Goal: Answer question/provide support: Answer question/provide support

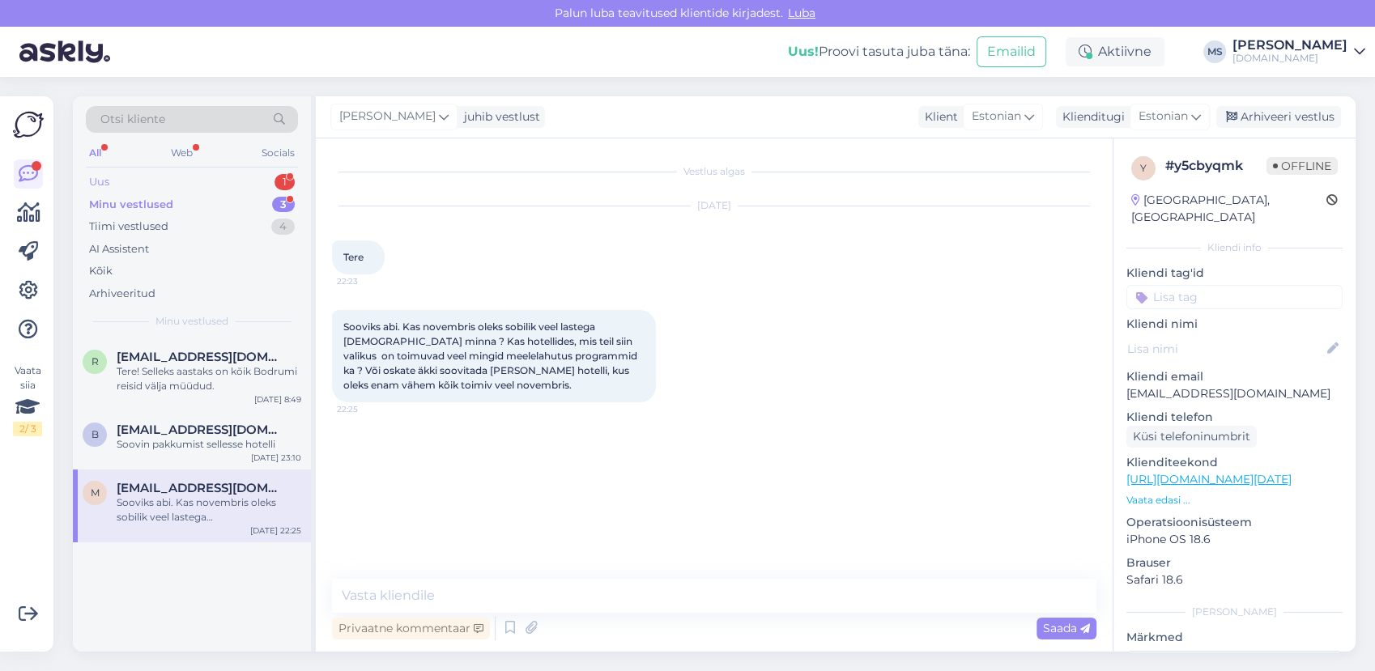
click at [180, 185] on div "Uus 1" at bounding box center [192, 182] width 212 height 23
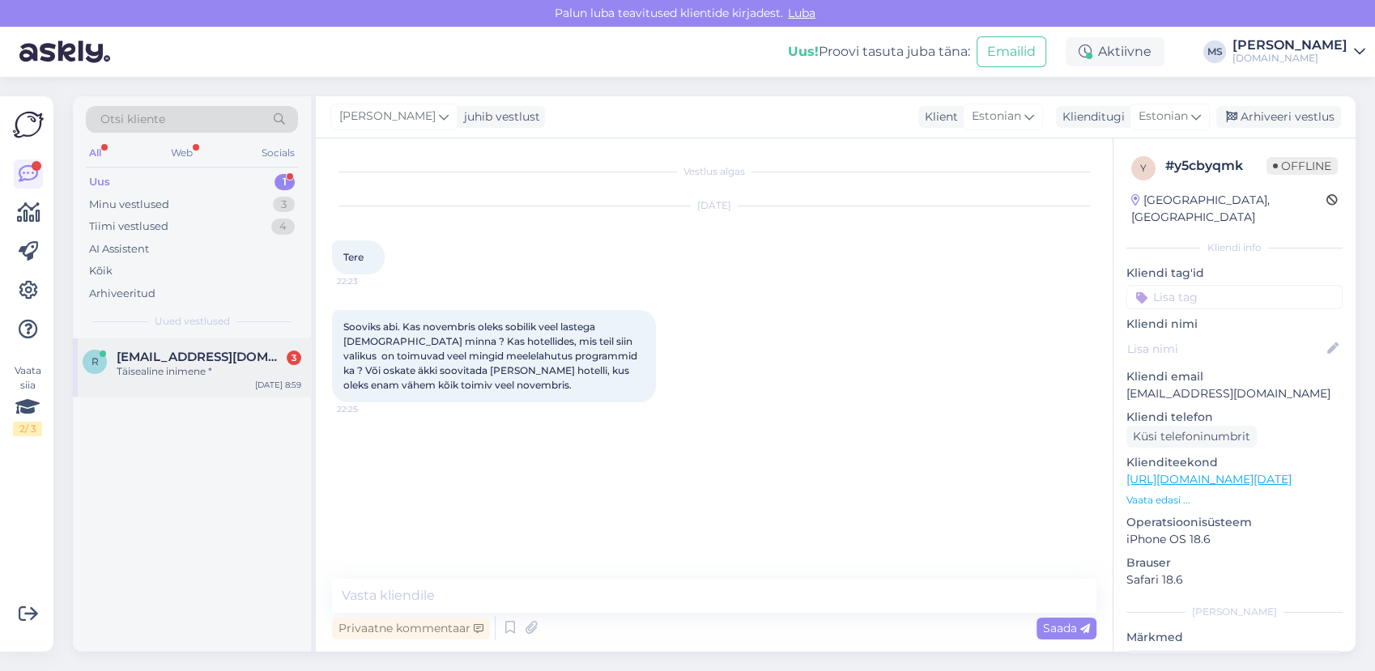
click at [240, 366] on div "Täisealine inimene *" at bounding box center [209, 371] width 185 height 15
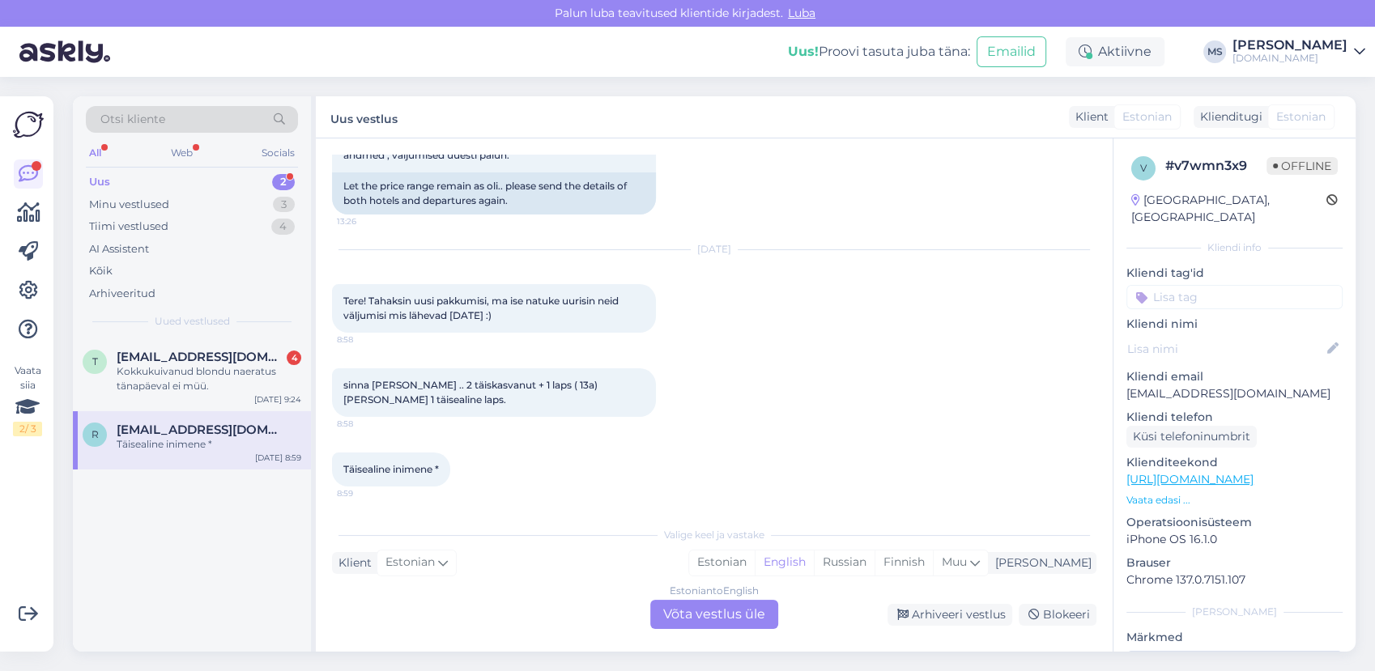
click at [213, 185] on div "Uus 2" at bounding box center [192, 182] width 212 height 23
drag, startPoint x: 219, startPoint y: 366, endPoint x: 228, endPoint y: 369, distance: 8.5
click at [220, 366] on div "Kokkukuivanud blondu naeratus tänapäeval ei müü." at bounding box center [209, 378] width 185 height 29
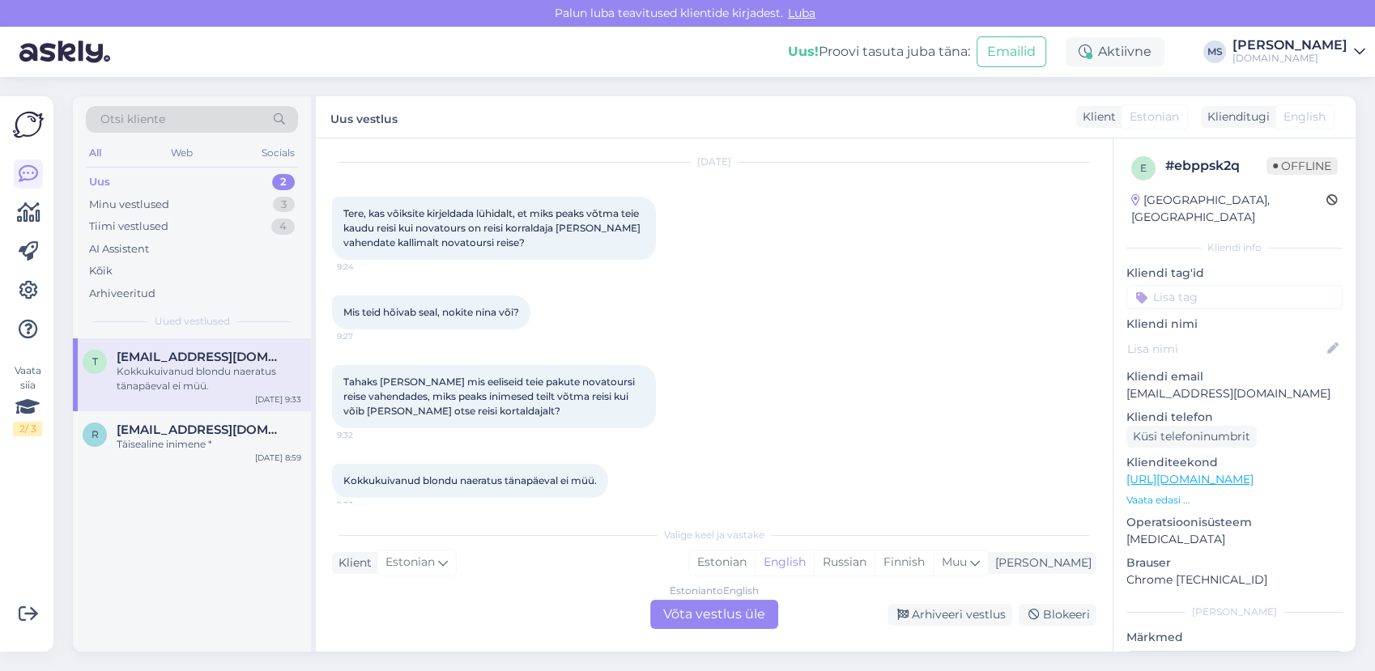
scroll to position [55, 0]
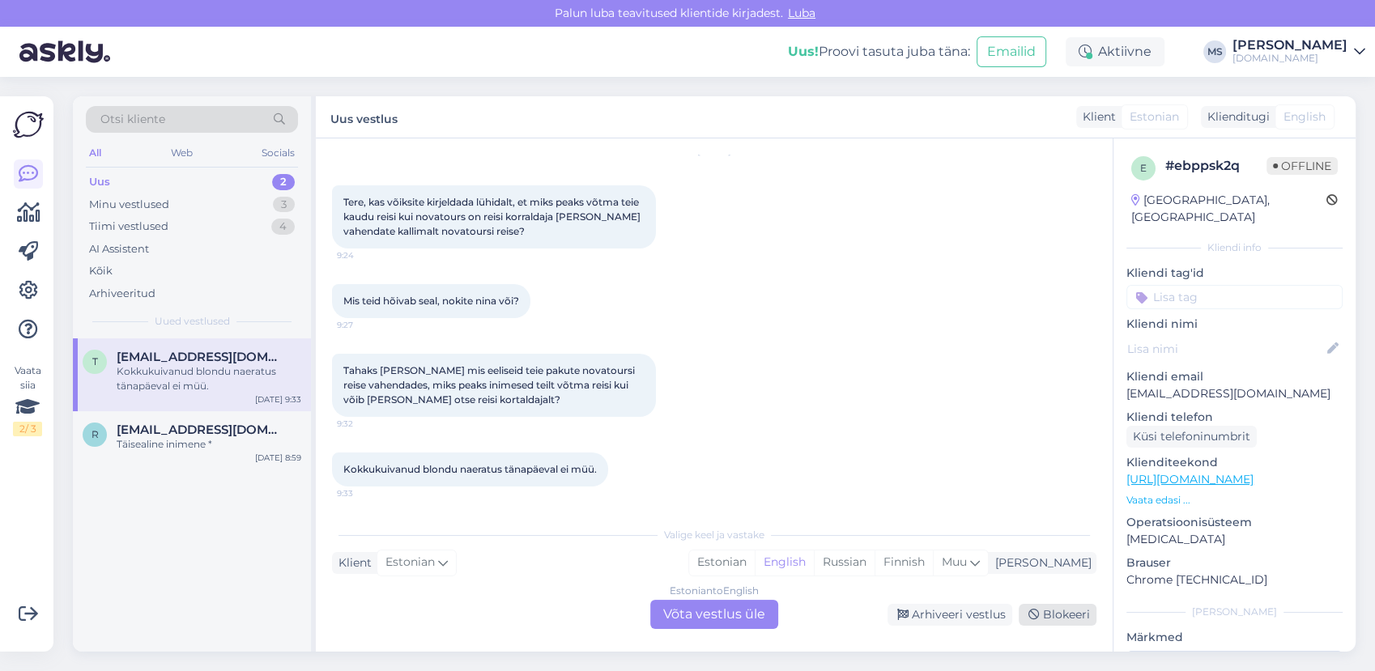
click at [1050, 615] on div "Blokeeri" at bounding box center [1058, 615] width 78 height 22
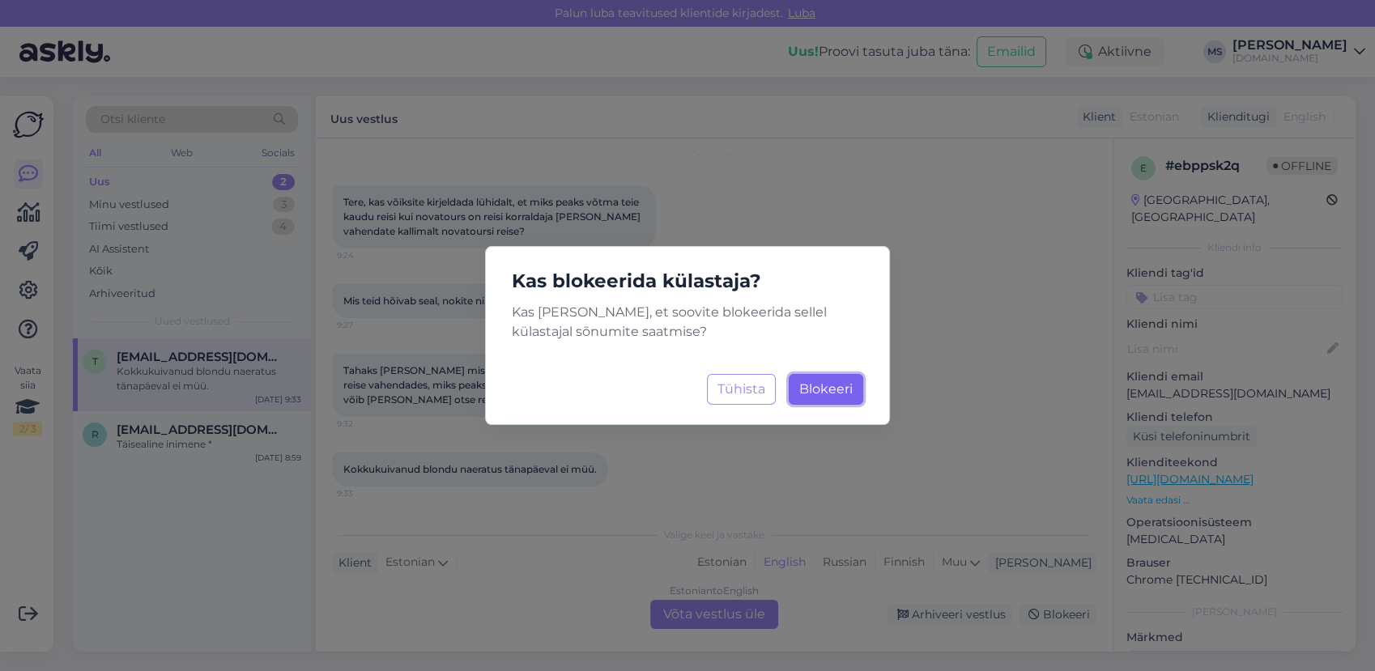
click at [813, 393] on span "Blokeeri" at bounding box center [825, 388] width 53 height 15
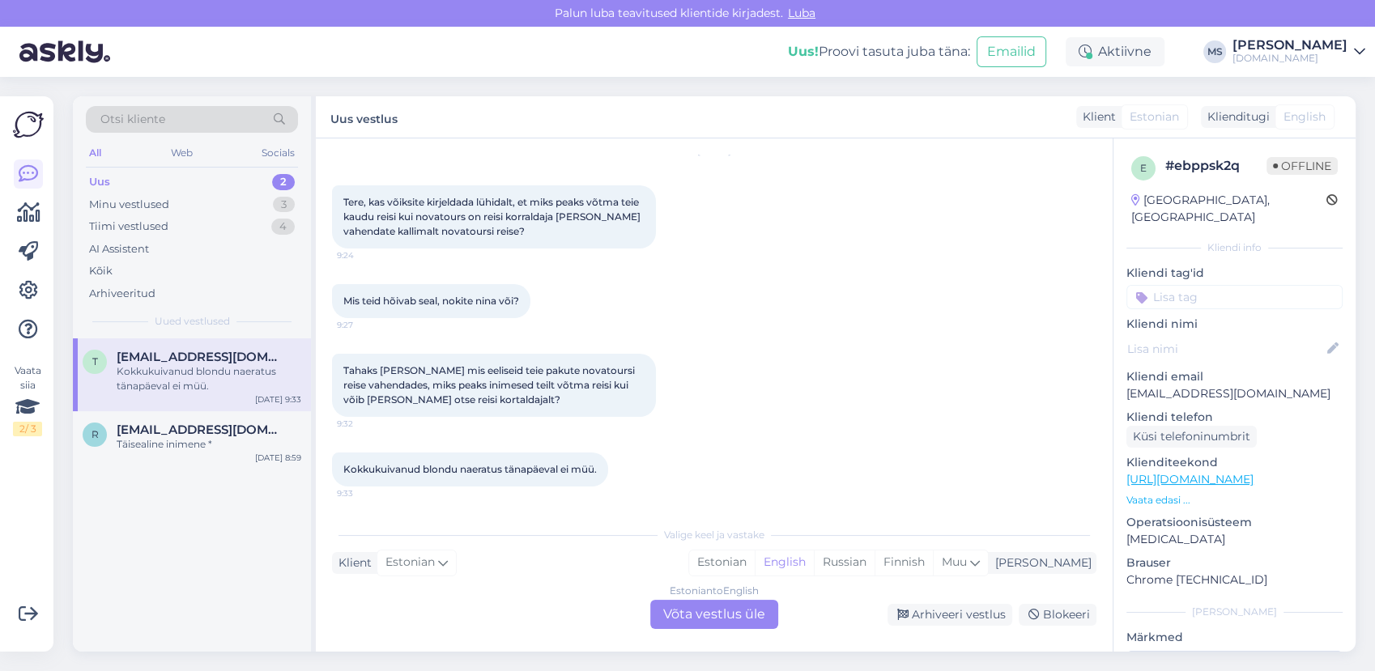
scroll to position [0, 0]
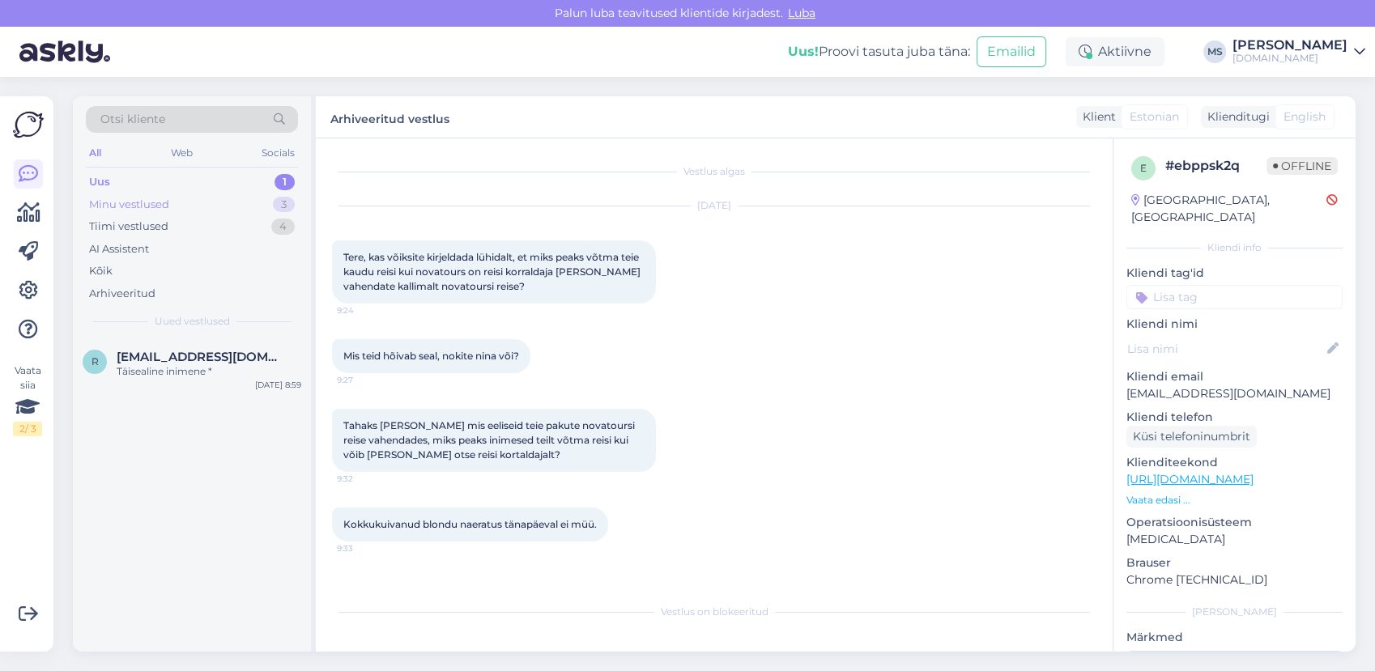
click at [178, 204] on div "Minu vestlused 3" at bounding box center [192, 205] width 212 height 23
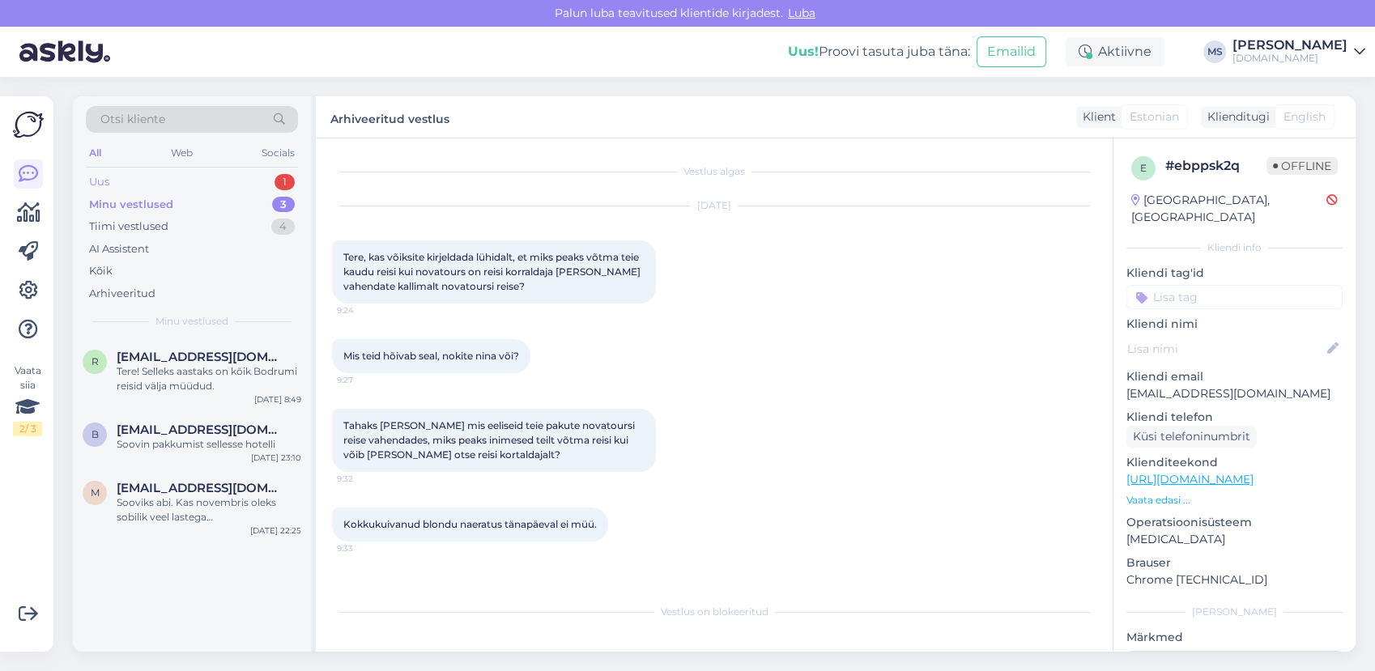
click at [175, 185] on div "Uus 1" at bounding box center [192, 182] width 212 height 23
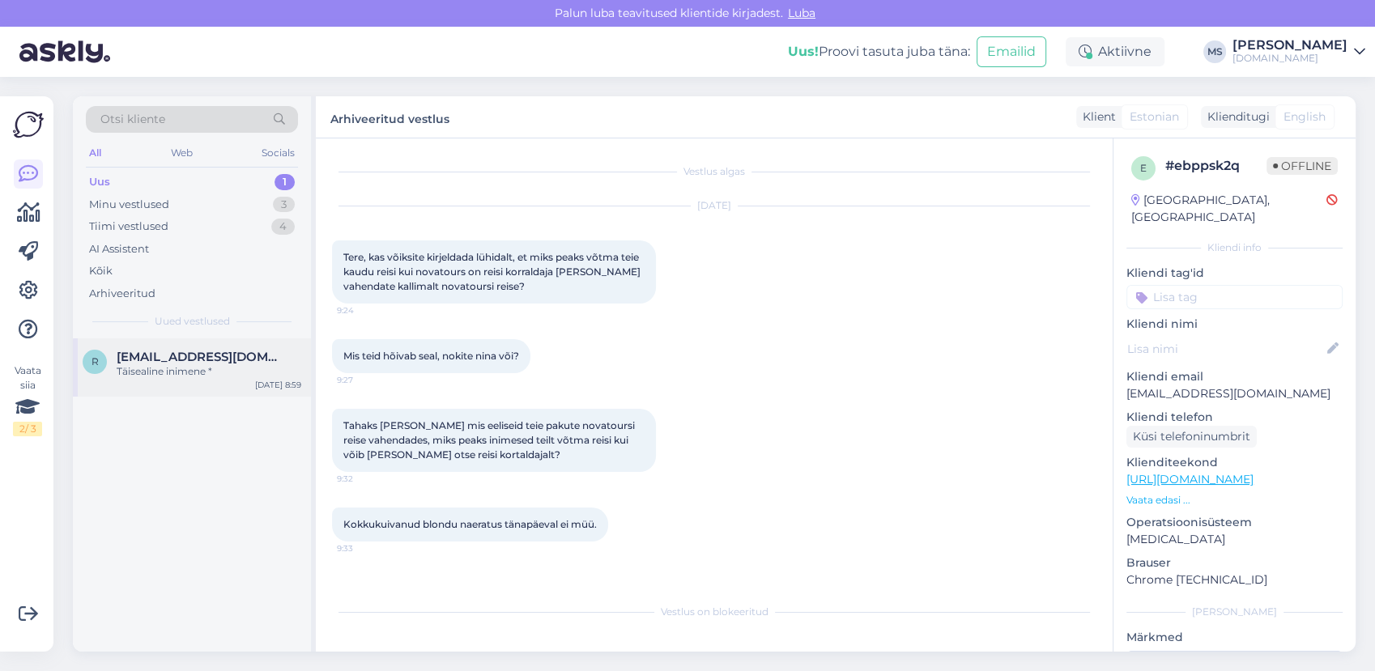
click at [185, 366] on div "Täisealine inimene *" at bounding box center [209, 371] width 185 height 15
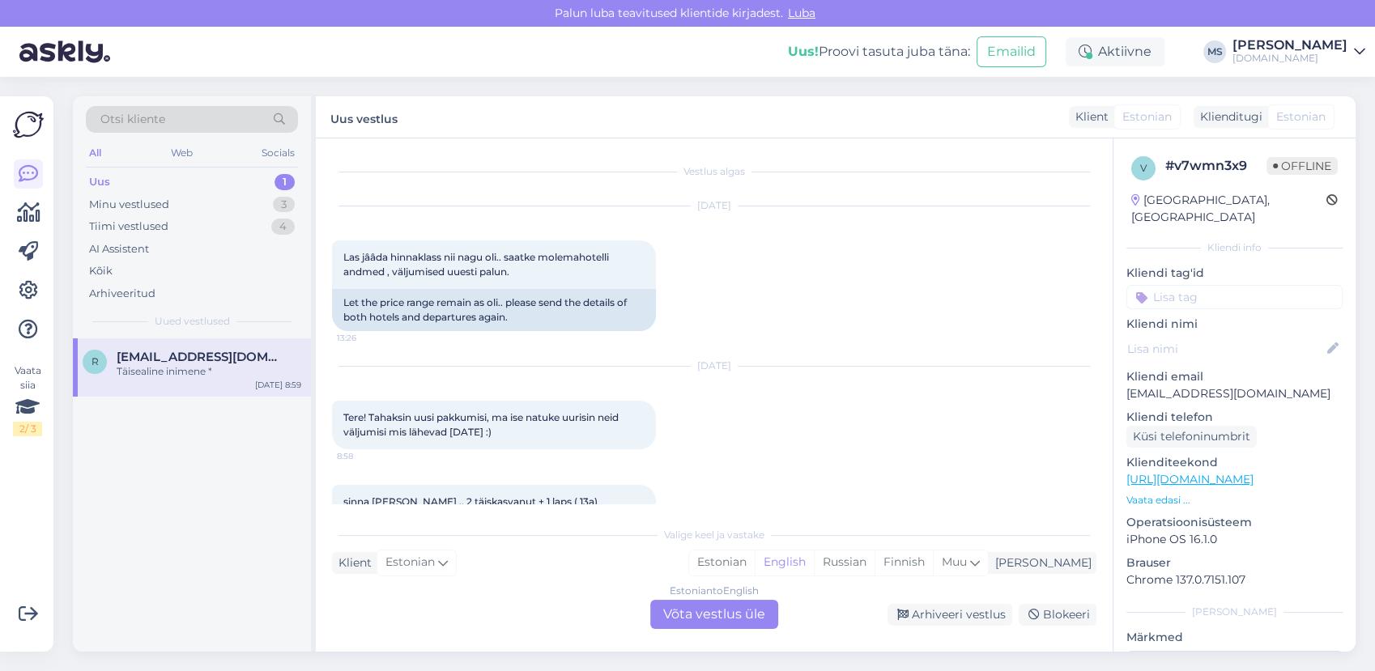
scroll to position [117, 0]
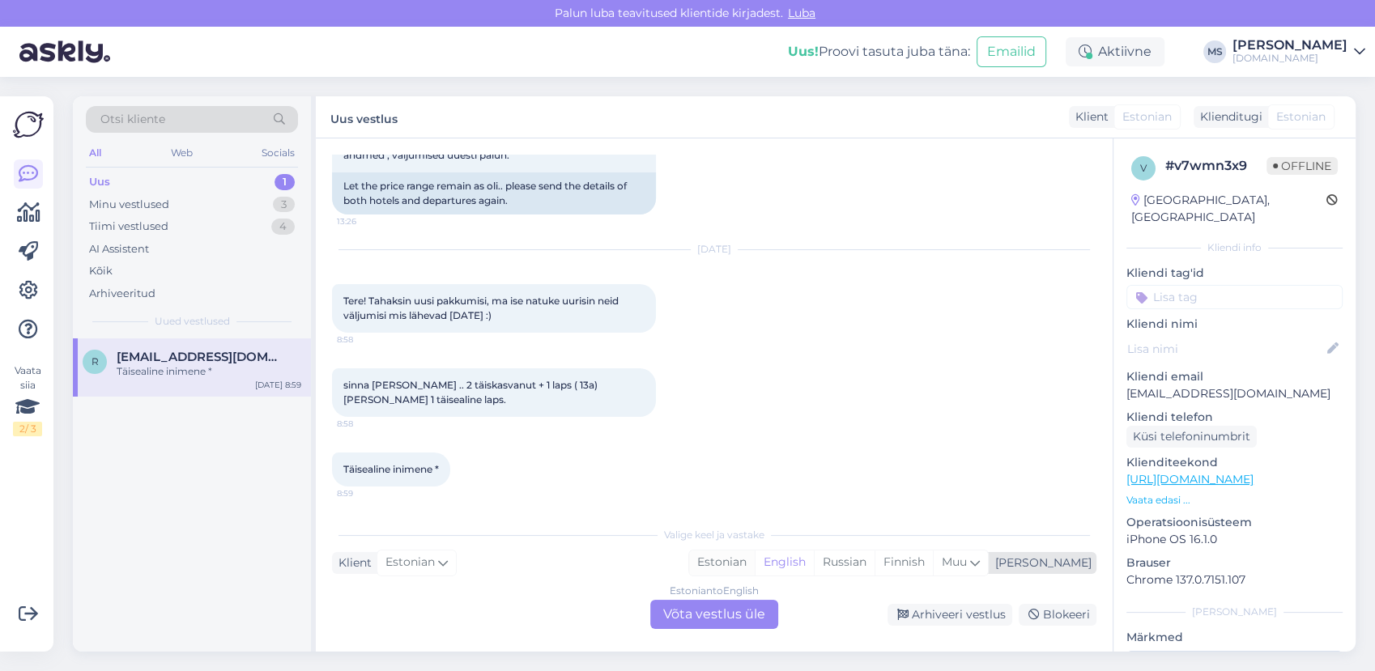
click at [755, 563] on div "Estonian" at bounding box center [722, 563] width 66 height 24
click at [719, 617] on div "Estonian to Estonian Võta vestlus üle" at bounding box center [714, 614] width 128 height 29
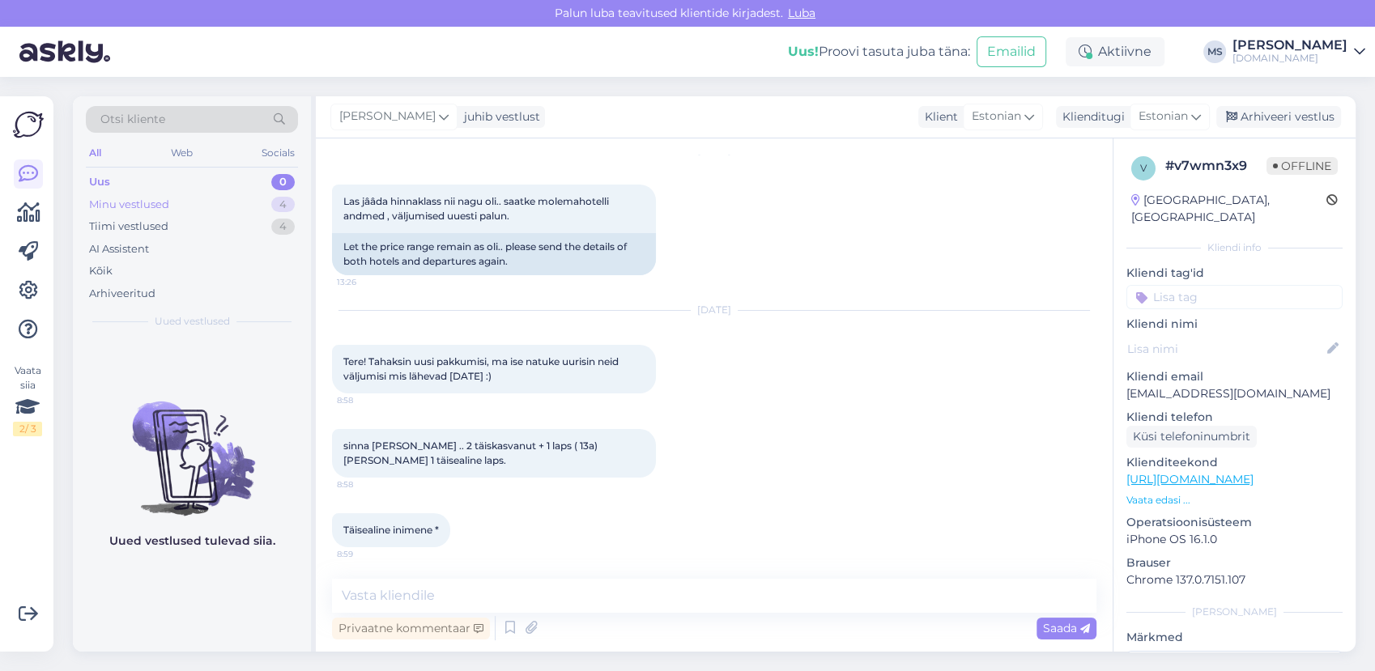
click at [159, 201] on div "Minu vestlused" at bounding box center [129, 205] width 80 height 16
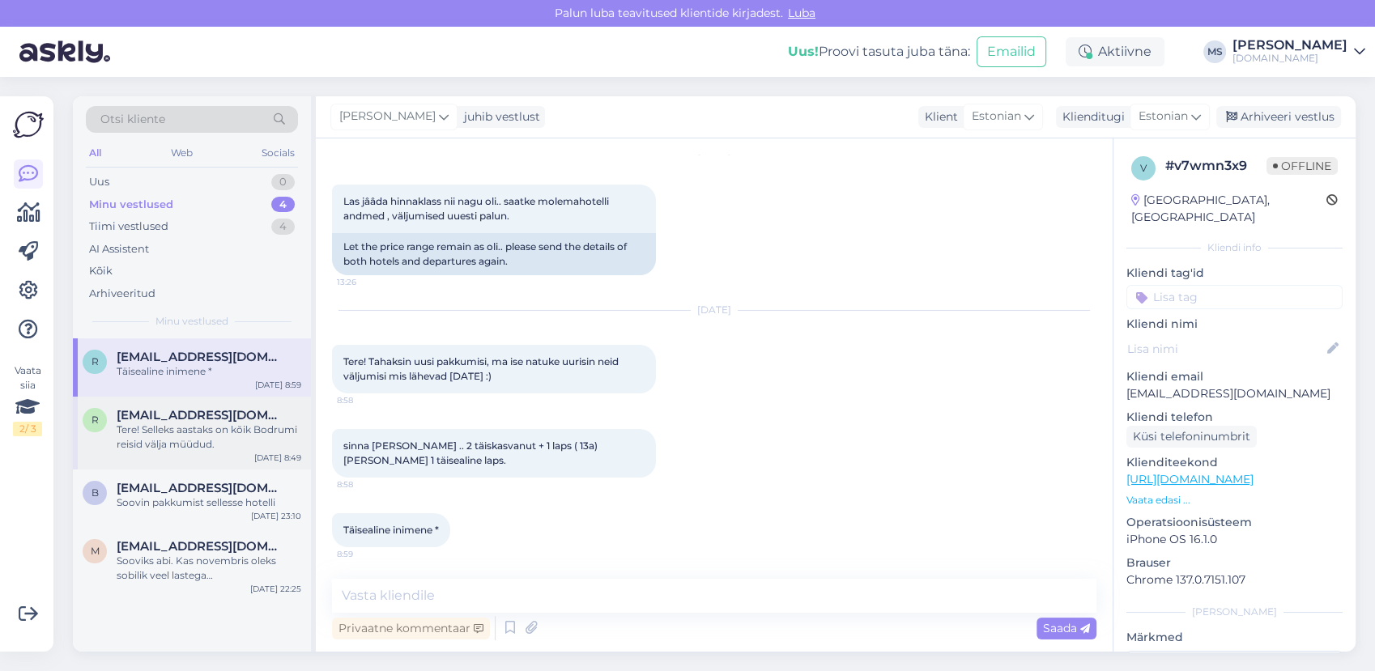
click at [233, 441] on div "Tere! Selleks aastaks on kõik Bodrumi reisid välja müüdud." at bounding box center [209, 437] width 185 height 29
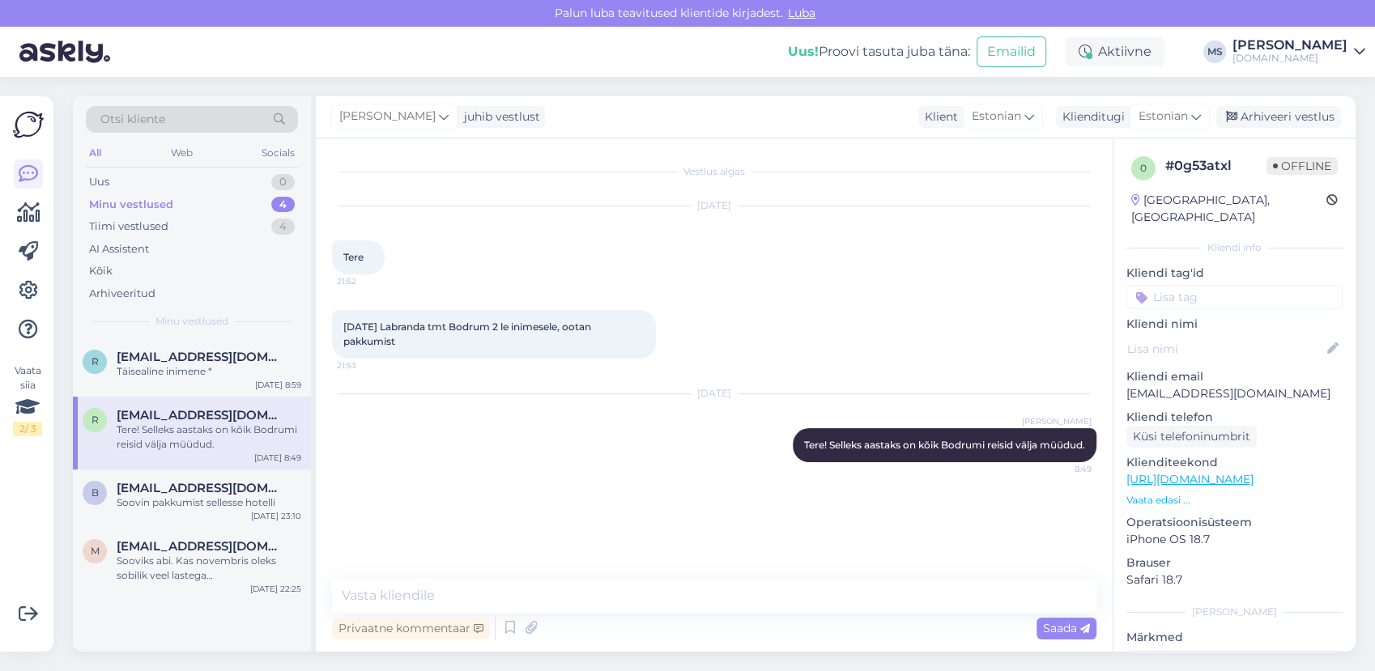
scroll to position [0, 0]
drag, startPoint x: 1289, startPoint y: 369, endPoint x: 1126, endPoint y: 376, distance: 163.7
click at [1127, 386] on p "[EMAIL_ADDRESS][DOMAIN_NAME]" at bounding box center [1235, 394] width 216 height 17
drag, startPoint x: 1126, startPoint y: 376, endPoint x: 1136, endPoint y: 377, distance: 10.7
copy p "[EMAIL_ADDRESS][DOMAIN_NAME]"
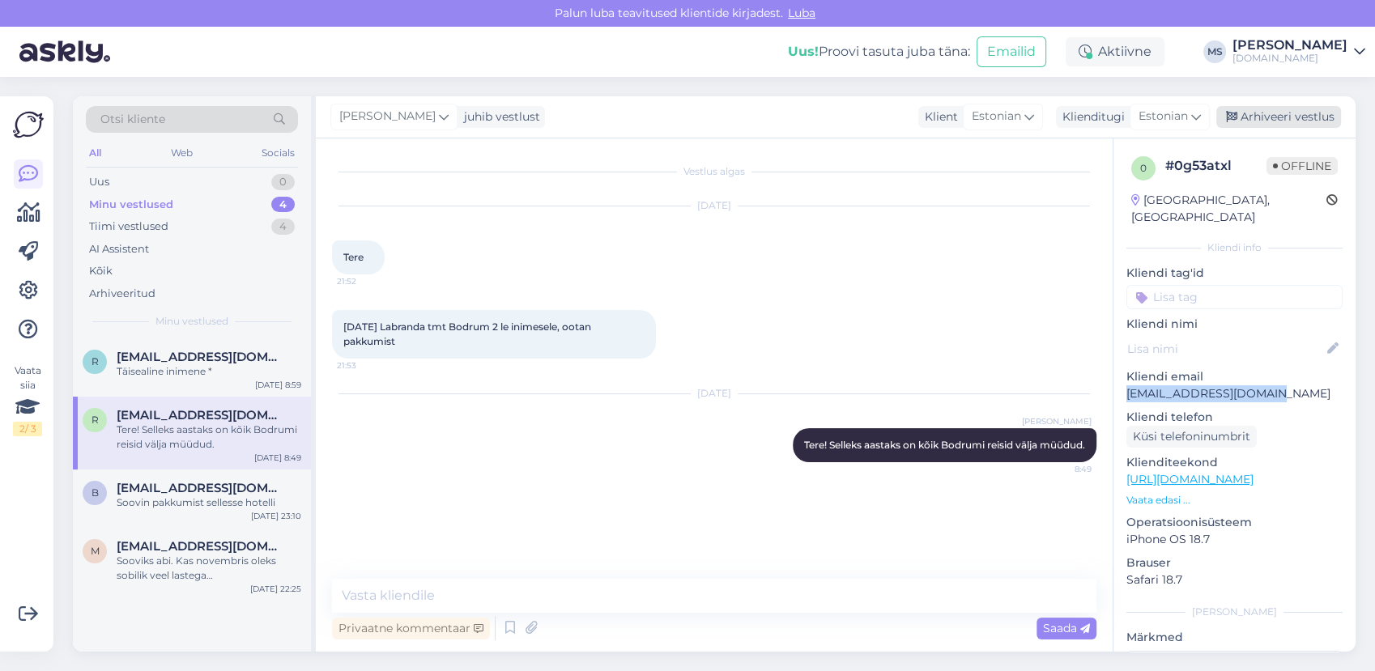
click at [1255, 126] on div "Arhiveeri vestlus" at bounding box center [1279, 117] width 125 height 22
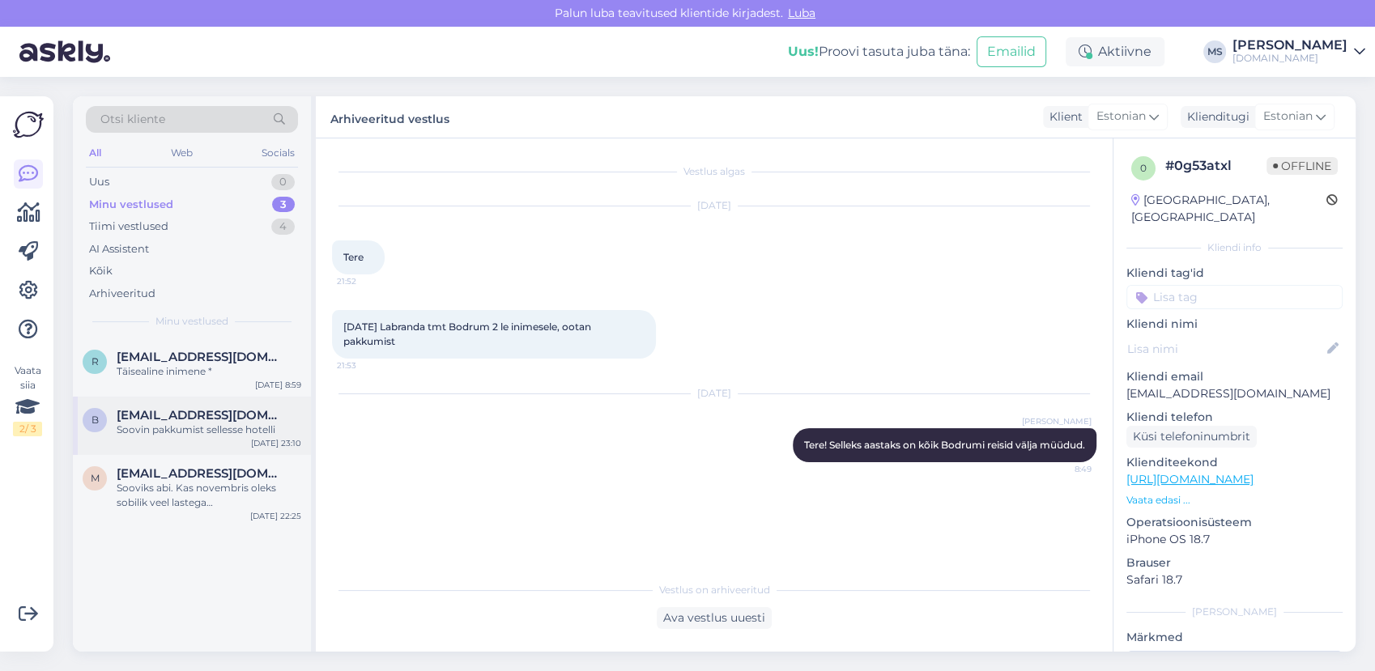
click at [202, 435] on div "Soovin pakkumist sellesse hotelli" at bounding box center [209, 430] width 185 height 15
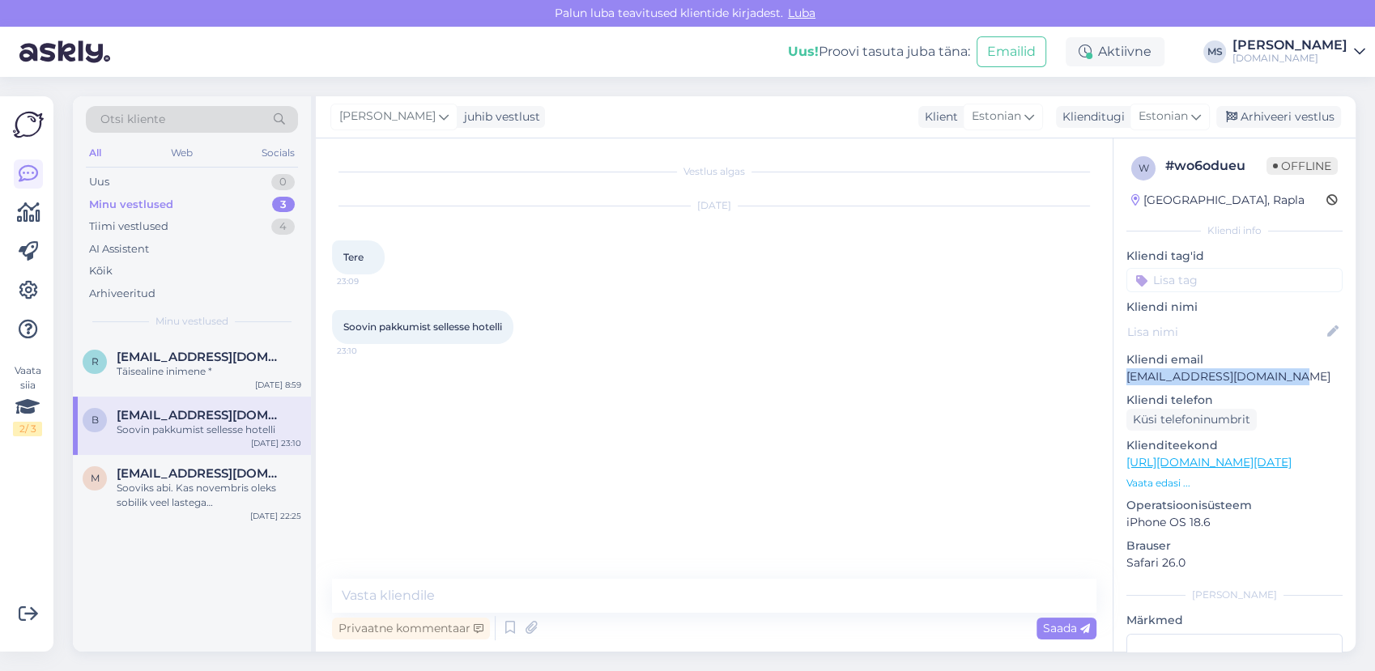
drag, startPoint x: 1296, startPoint y: 371, endPoint x: 1123, endPoint y: 374, distance: 172.6
click at [1123, 374] on div "w # wo6odueu Offline Estonia, Rapla Kliendi info Kliendi tag'id Kliendi nimi Kl…" at bounding box center [1235, 472] width 242 height 666
drag, startPoint x: 1123, startPoint y: 374, endPoint x: 1132, endPoint y: 375, distance: 8.9
copy p "[EMAIL_ADDRESS][DOMAIN_NAME]"
click at [1204, 463] on link "[URL][DOMAIN_NAME][DATE]" at bounding box center [1209, 462] width 165 height 15
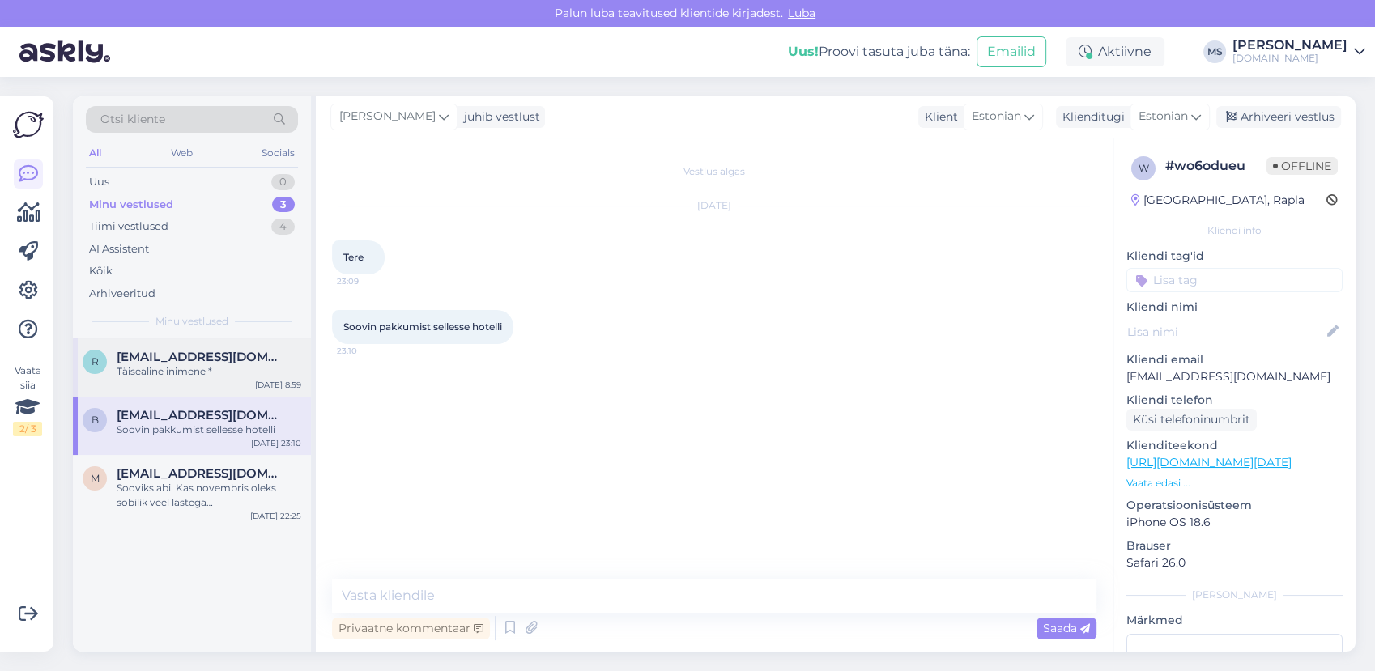
click at [193, 365] on div "Täisealine inimene *" at bounding box center [209, 371] width 185 height 15
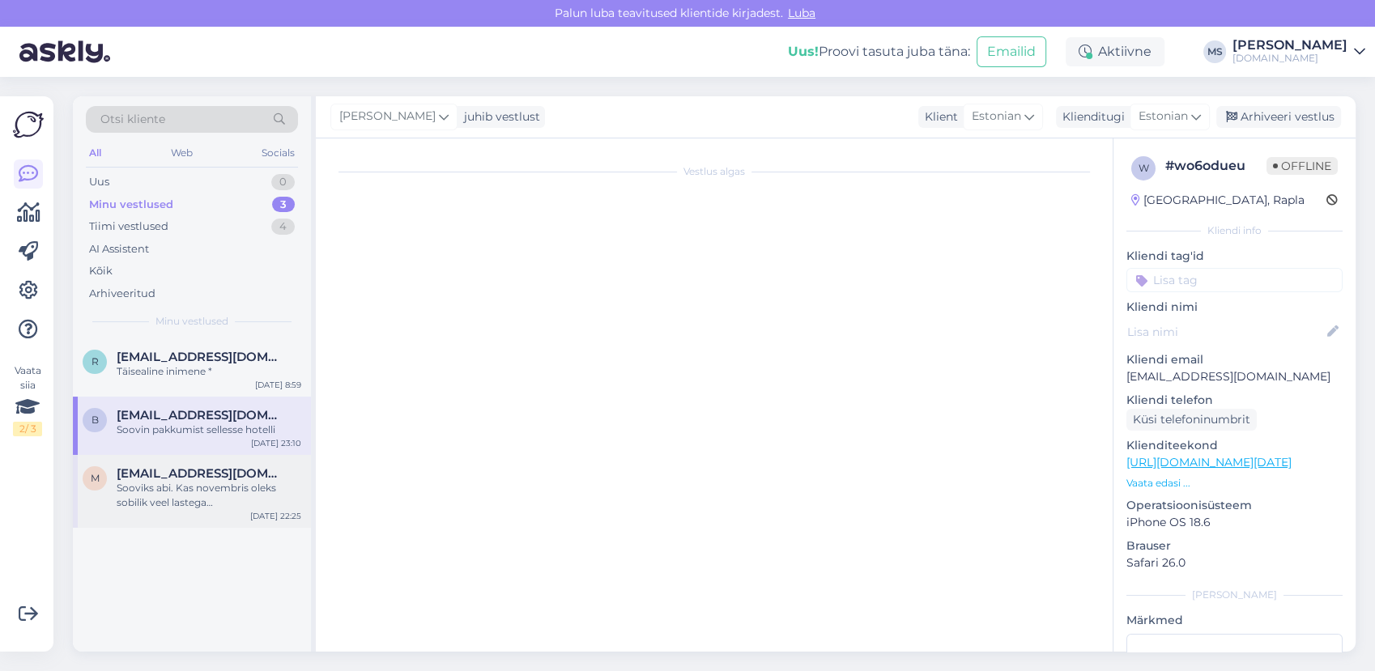
scroll to position [56, 0]
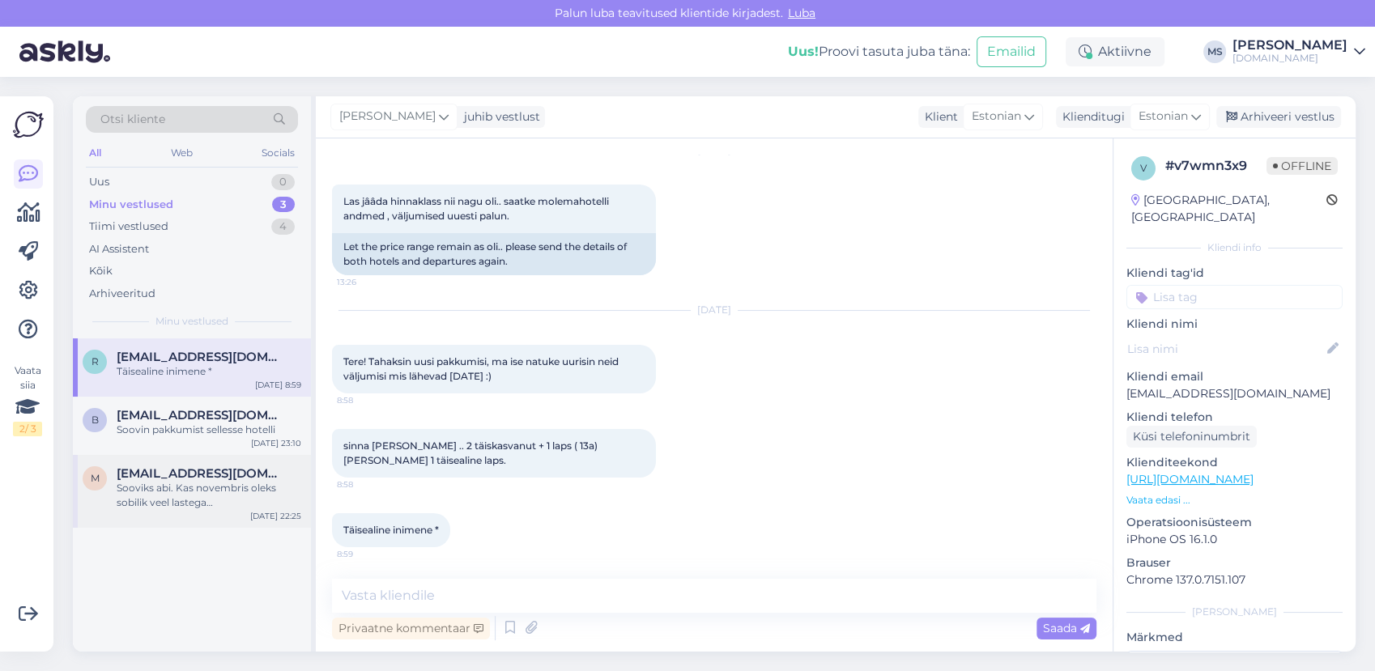
click at [235, 462] on div "m marit.loorits@gmail.com Sooviks abi. Kas novembris oleks sobilik veel lastega…" at bounding box center [192, 491] width 238 height 73
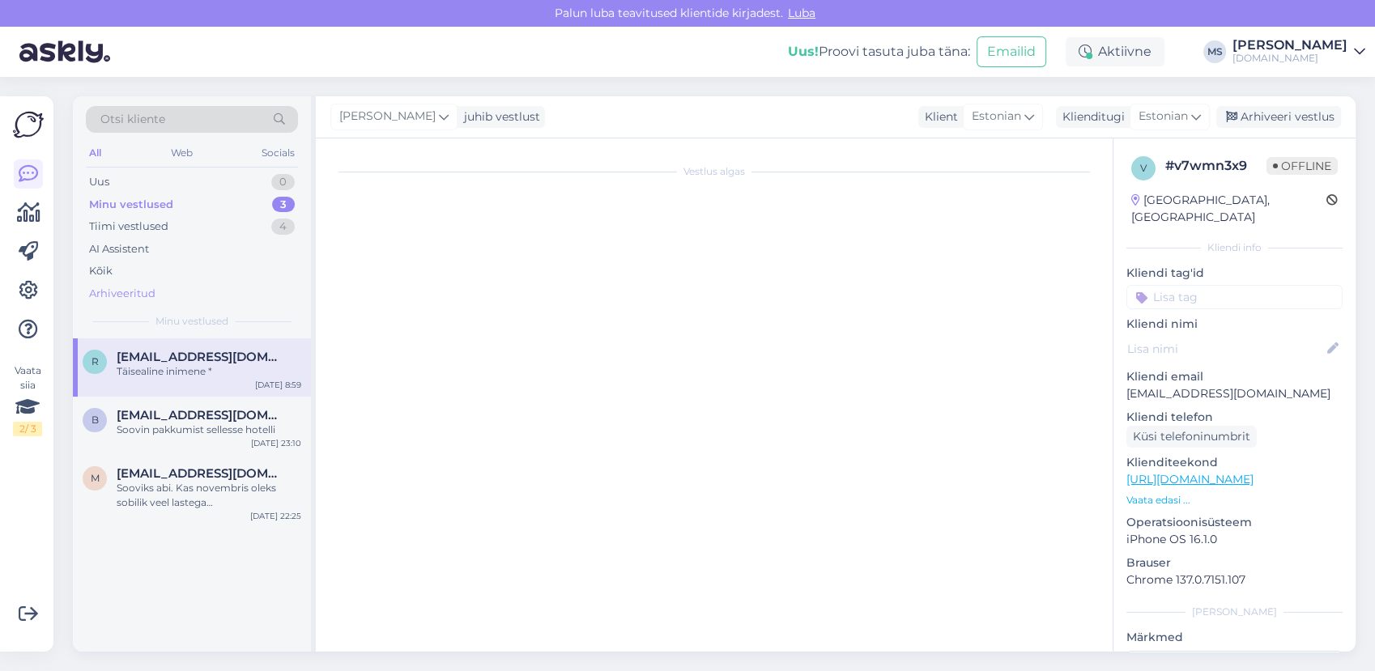
scroll to position [0, 0]
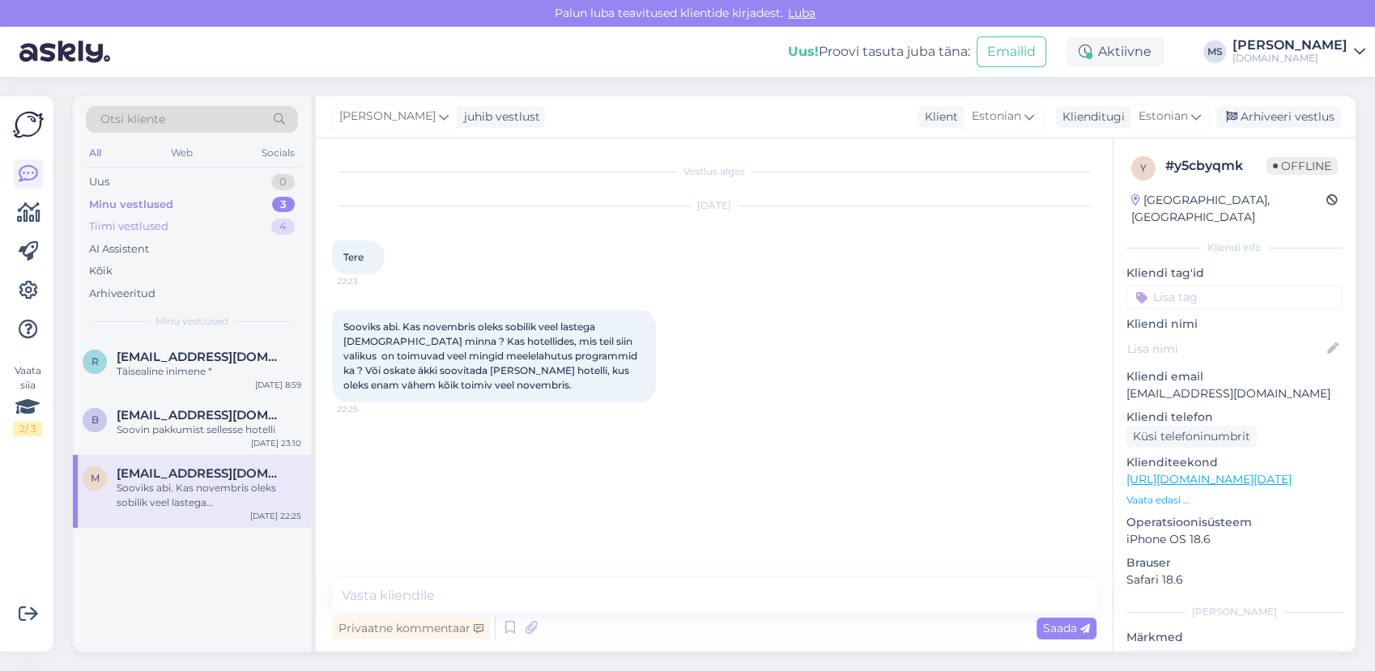
click at [182, 218] on div "Tiimi vestlused 4" at bounding box center [192, 226] width 212 height 23
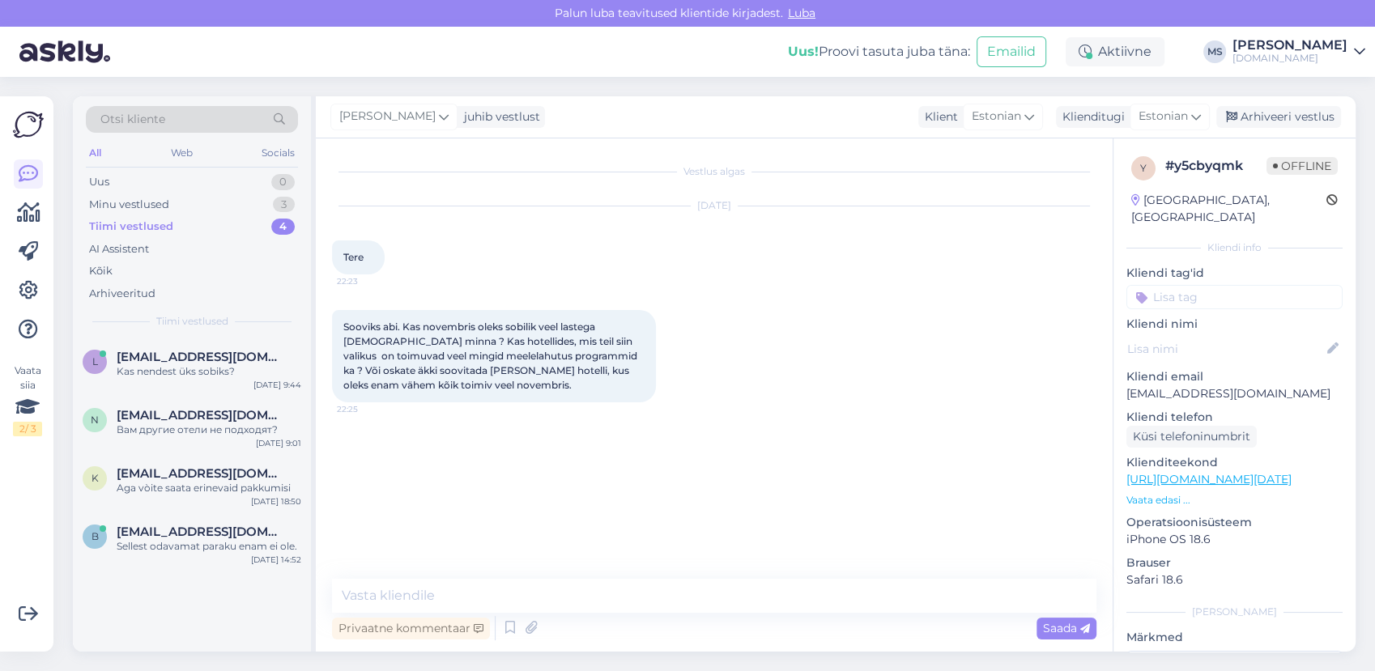
drag, startPoint x: 154, startPoint y: 288, endPoint x: 182, endPoint y: 313, distance: 37.3
click at [154, 289] on div "Arhiveeritud" at bounding box center [122, 294] width 66 height 16
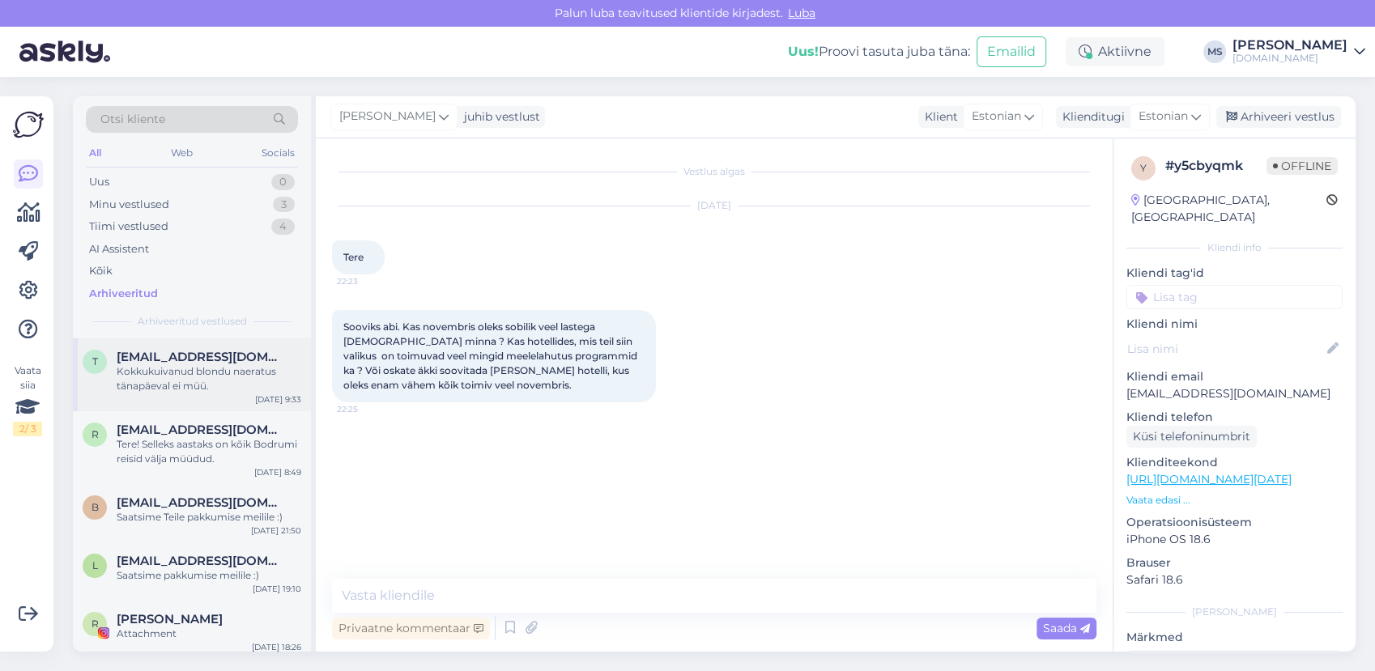
click at [190, 386] on div "Kokkukuivanud blondu naeratus tänapäeval ei müü." at bounding box center [209, 378] width 185 height 29
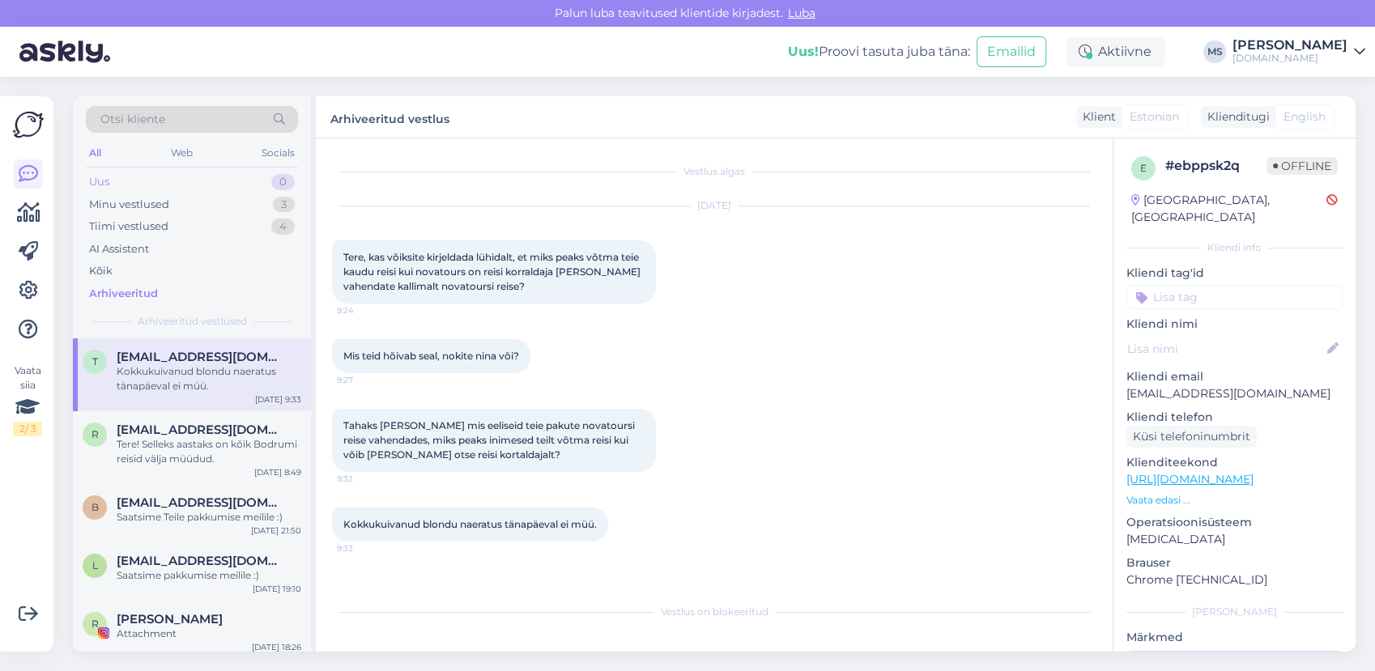
click at [181, 177] on div "Uus 0" at bounding box center [192, 182] width 212 height 23
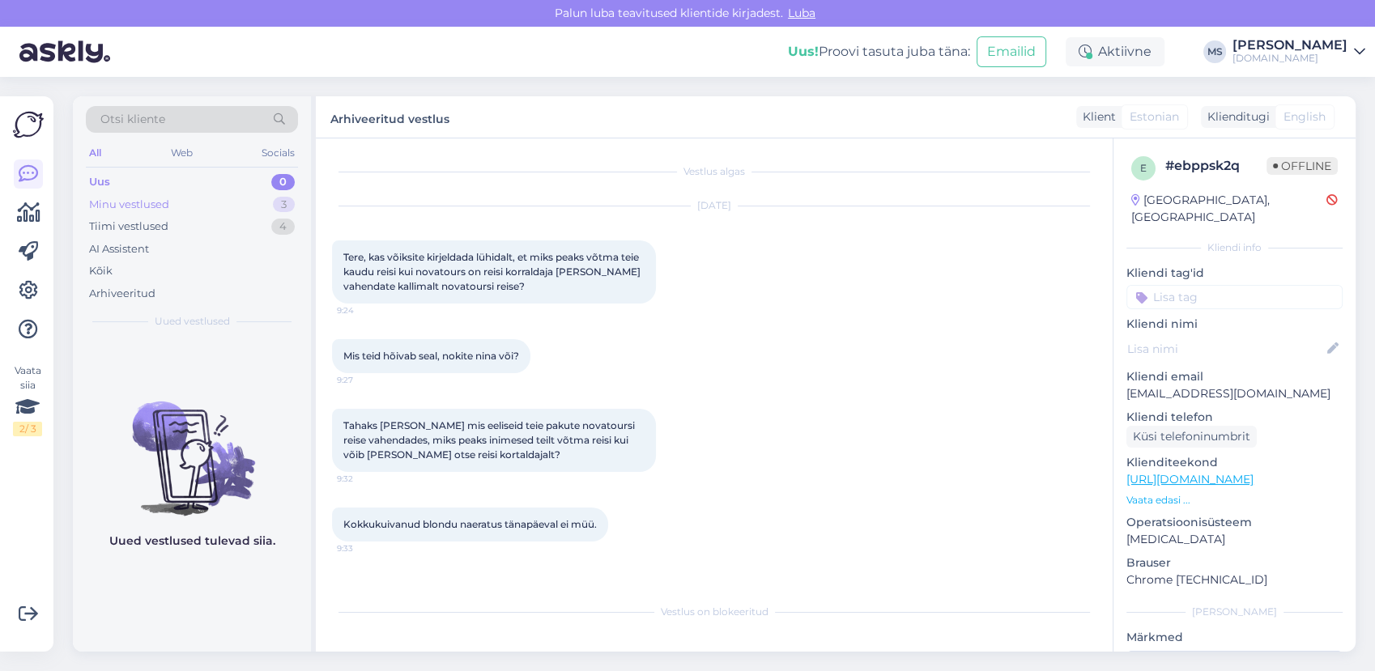
click at [172, 203] on div "Minu vestlused 3" at bounding box center [192, 205] width 212 height 23
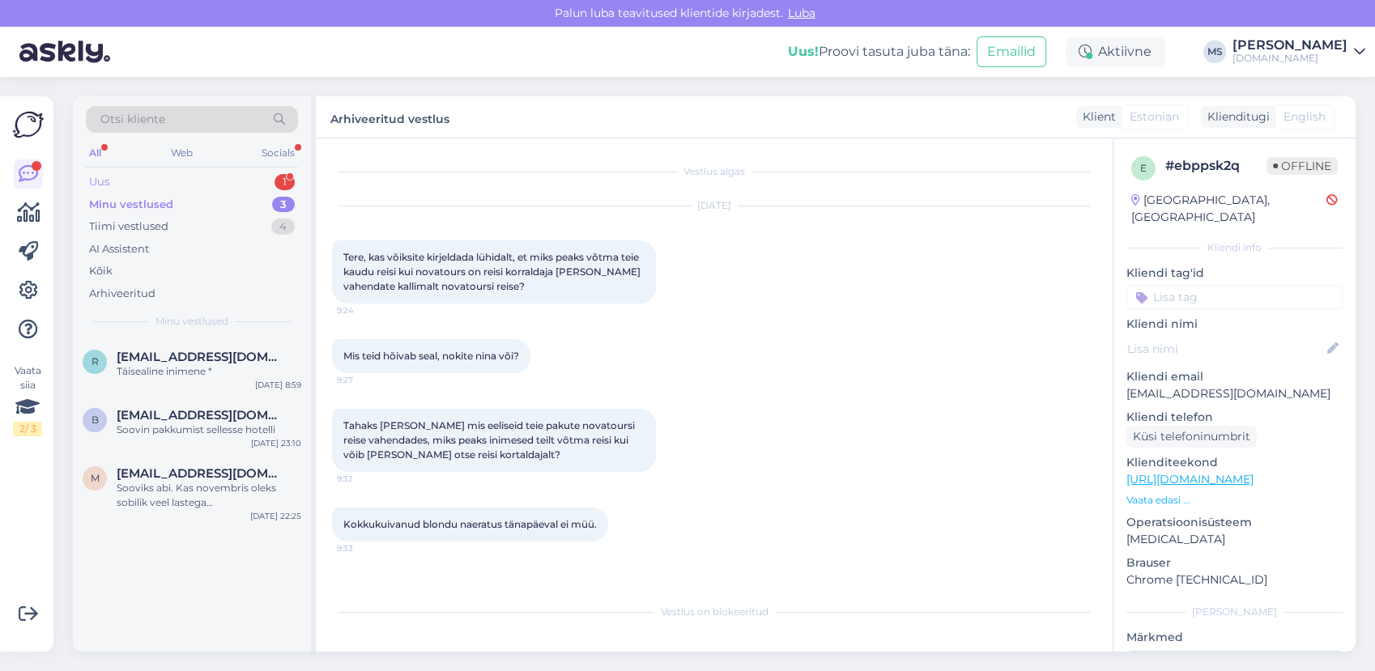
click at [197, 185] on div "Uus 1" at bounding box center [192, 182] width 212 height 23
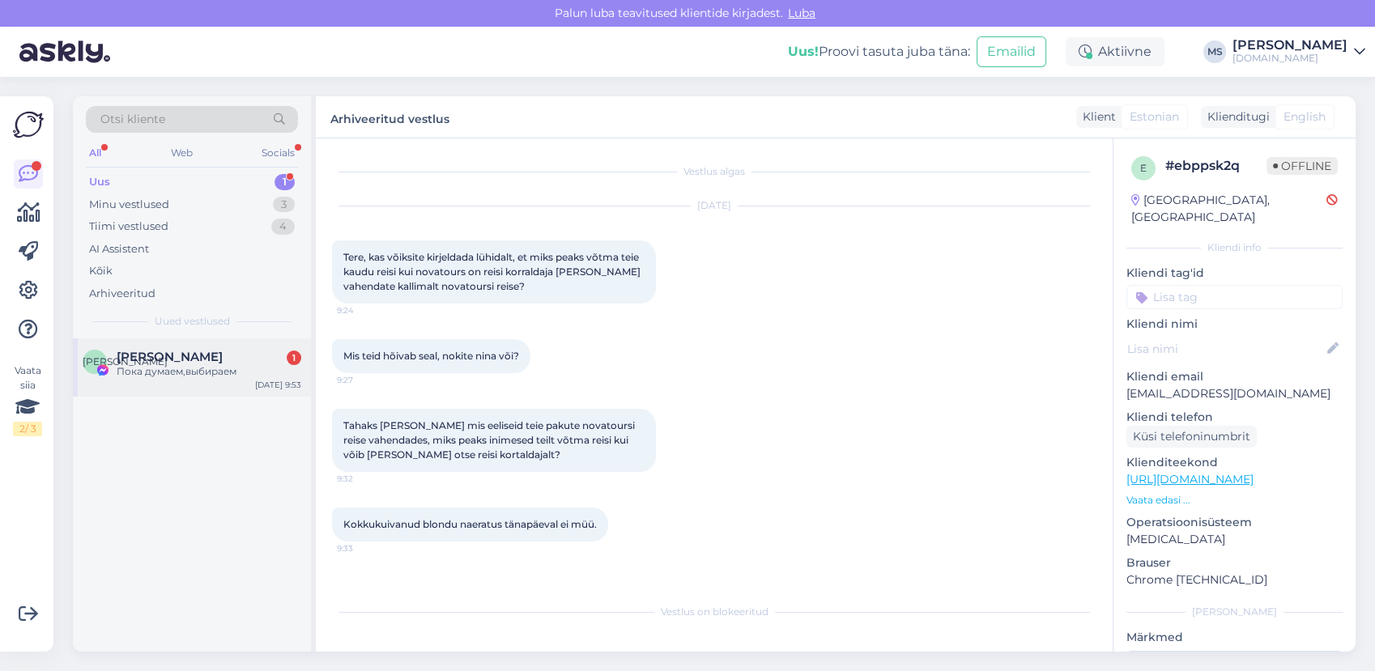
click at [206, 364] on div "Пока думаем,выбираем" at bounding box center [209, 371] width 185 height 15
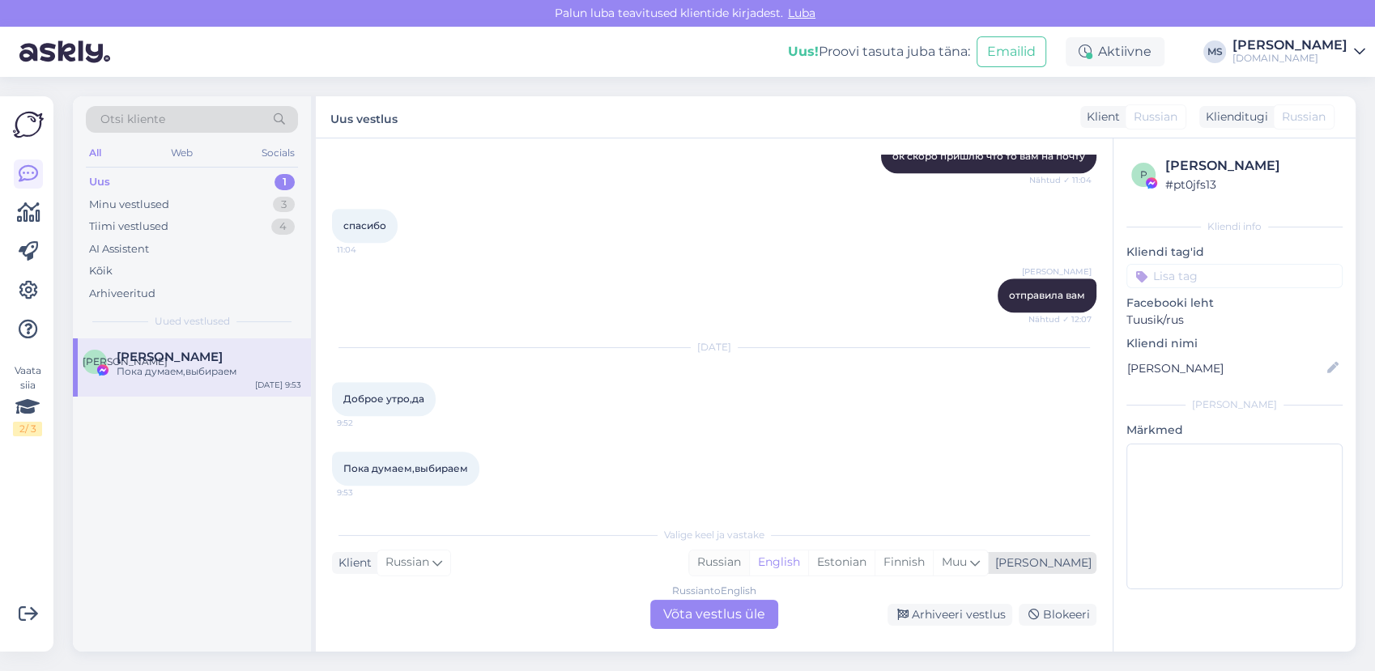
click at [749, 561] on div "Russian" at bounding box center [719, 563] width 60 height 24
click at [732, 607] on div "Russian to Russian Võta vestlus üle" at bounding box center [714, 614] width 128 height 29
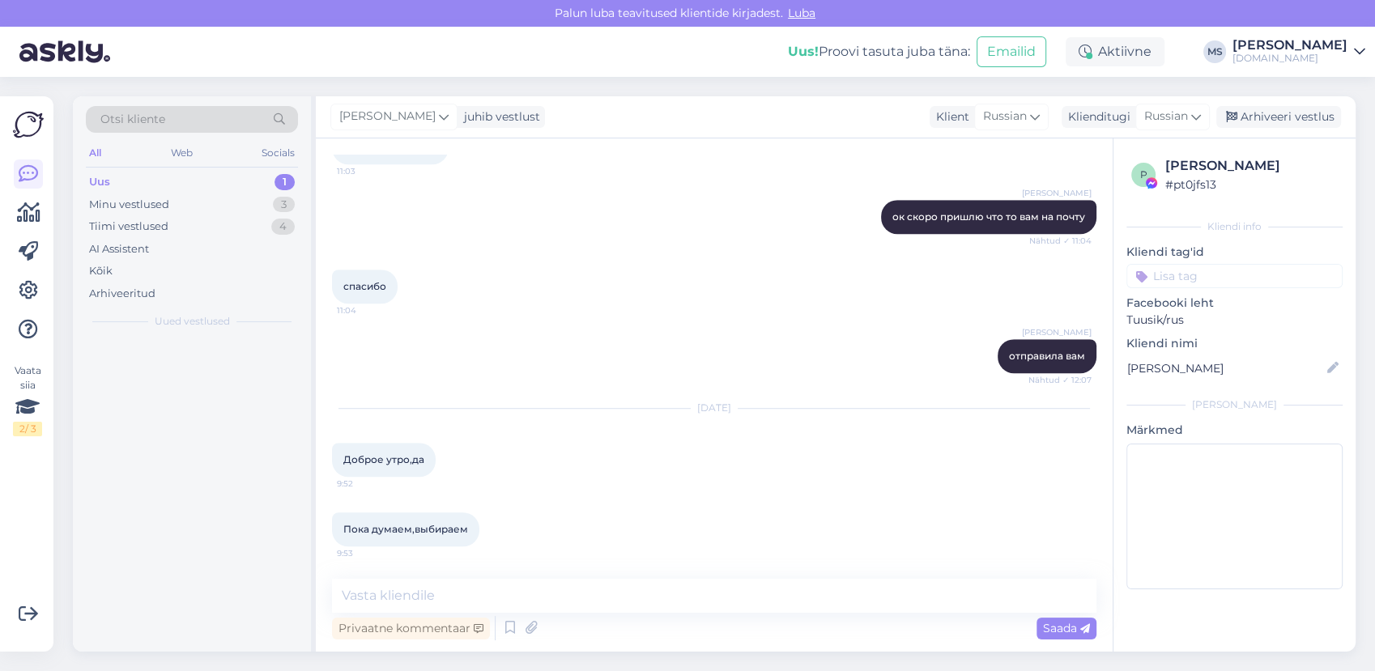
scroll to position [1135, 0]
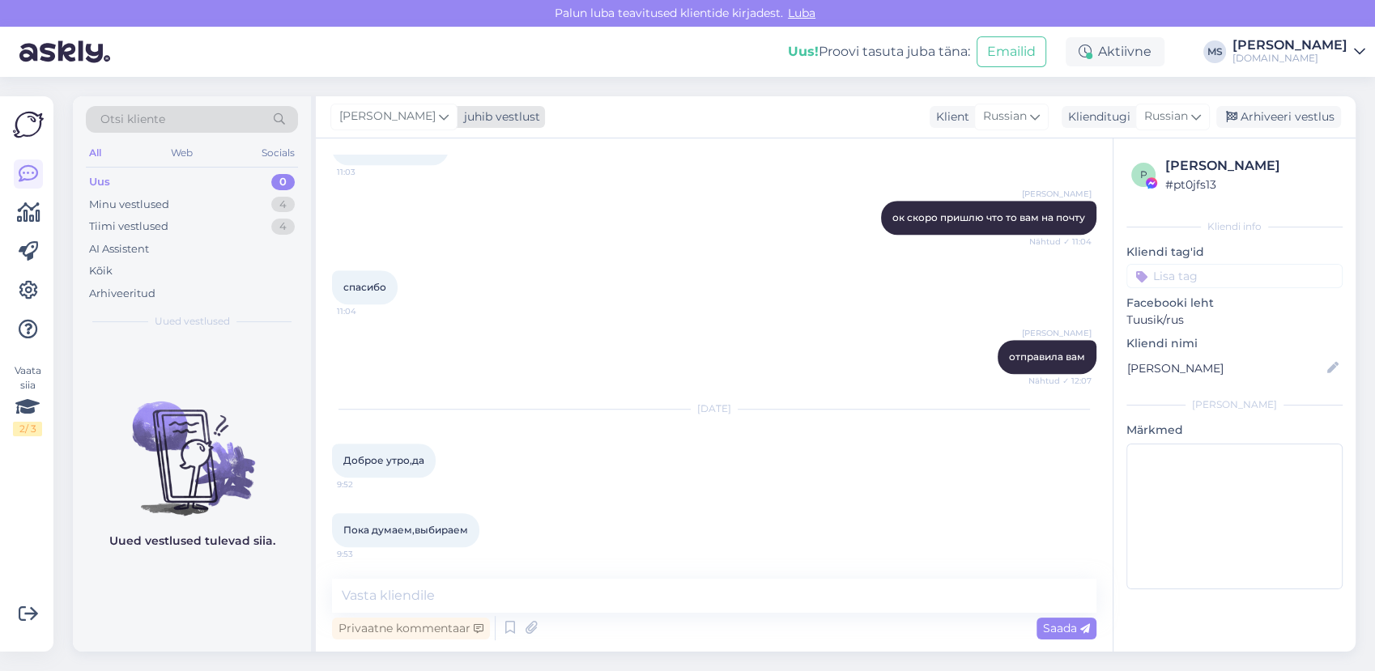
click at [386, 126] on div "[PERSON_NAME]" at bounding box center [393, 117] width 127 height 26
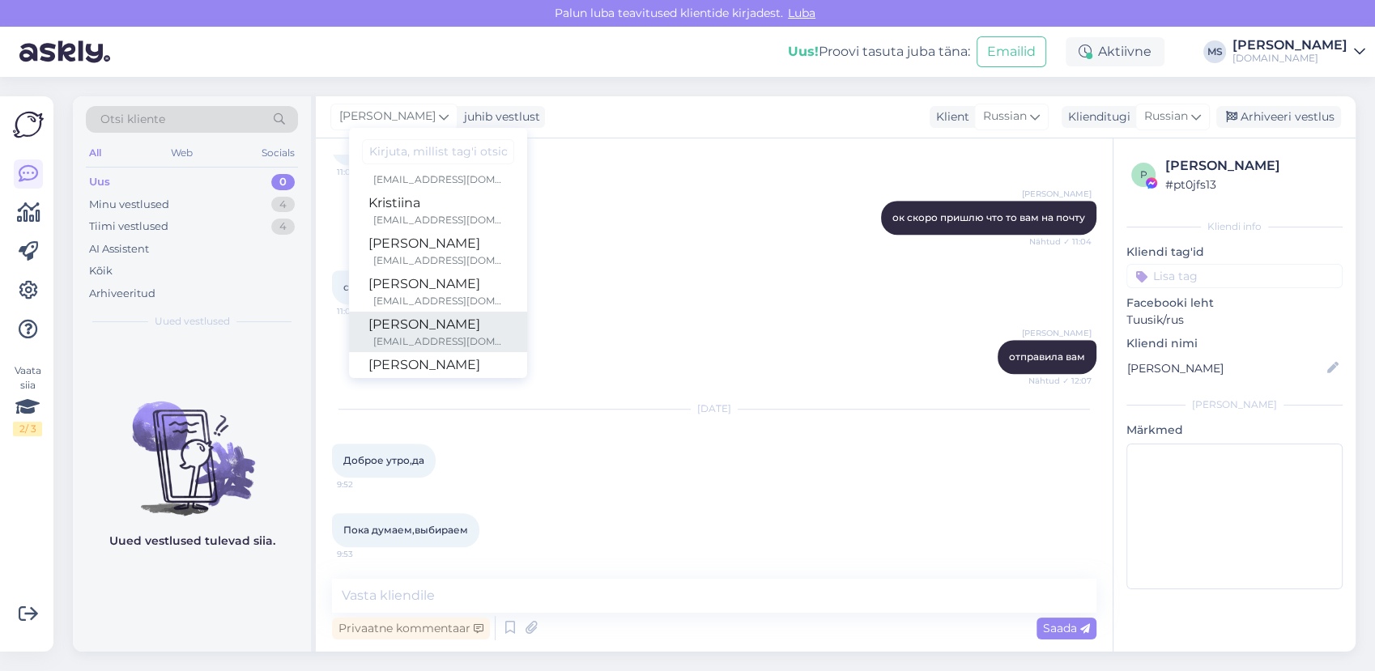
scroll to position [418, 0]
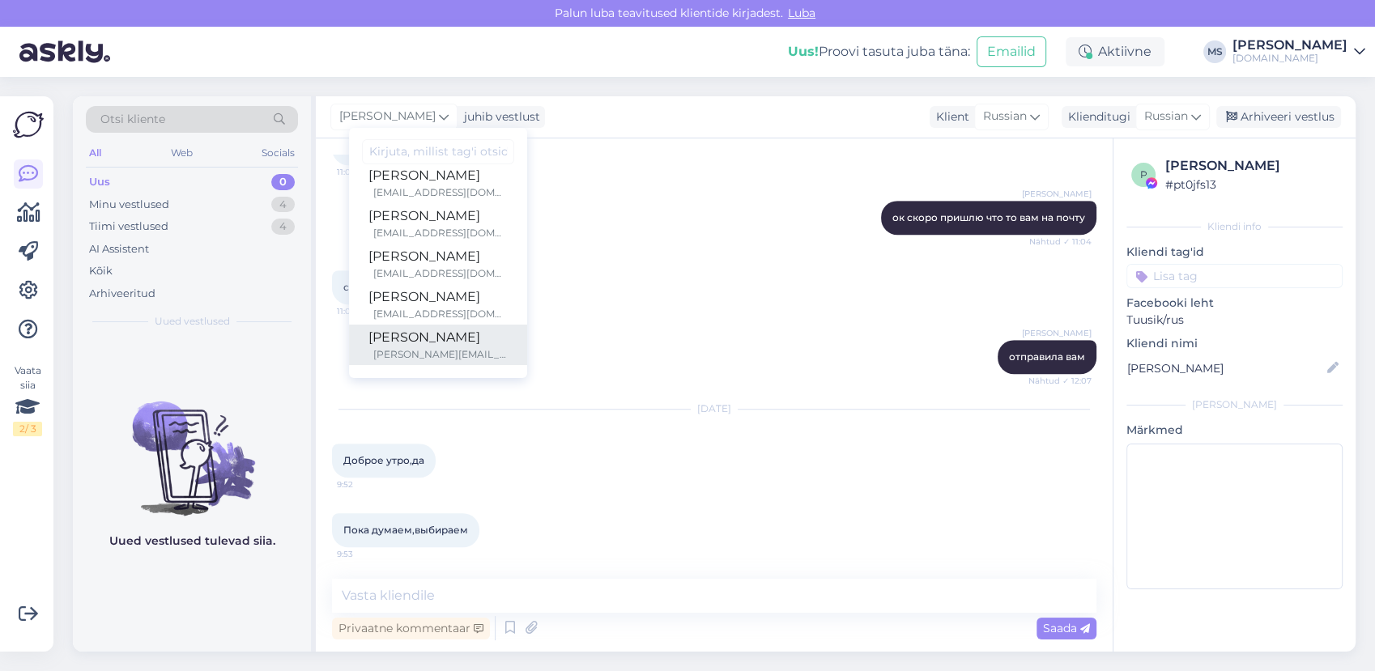
click at [416, 343] on div "[PERSON_NAME]" at bounding box center [438, 337] width 139 height 19
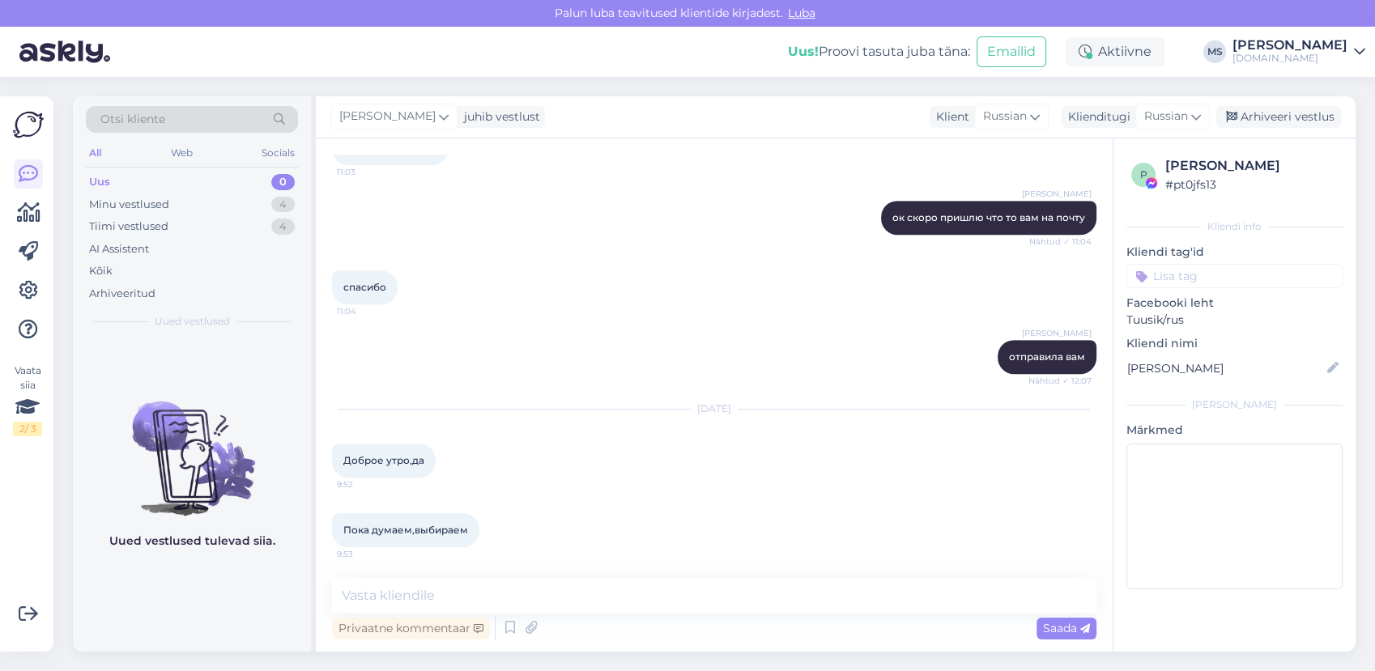
scroll to position [1155, 0]
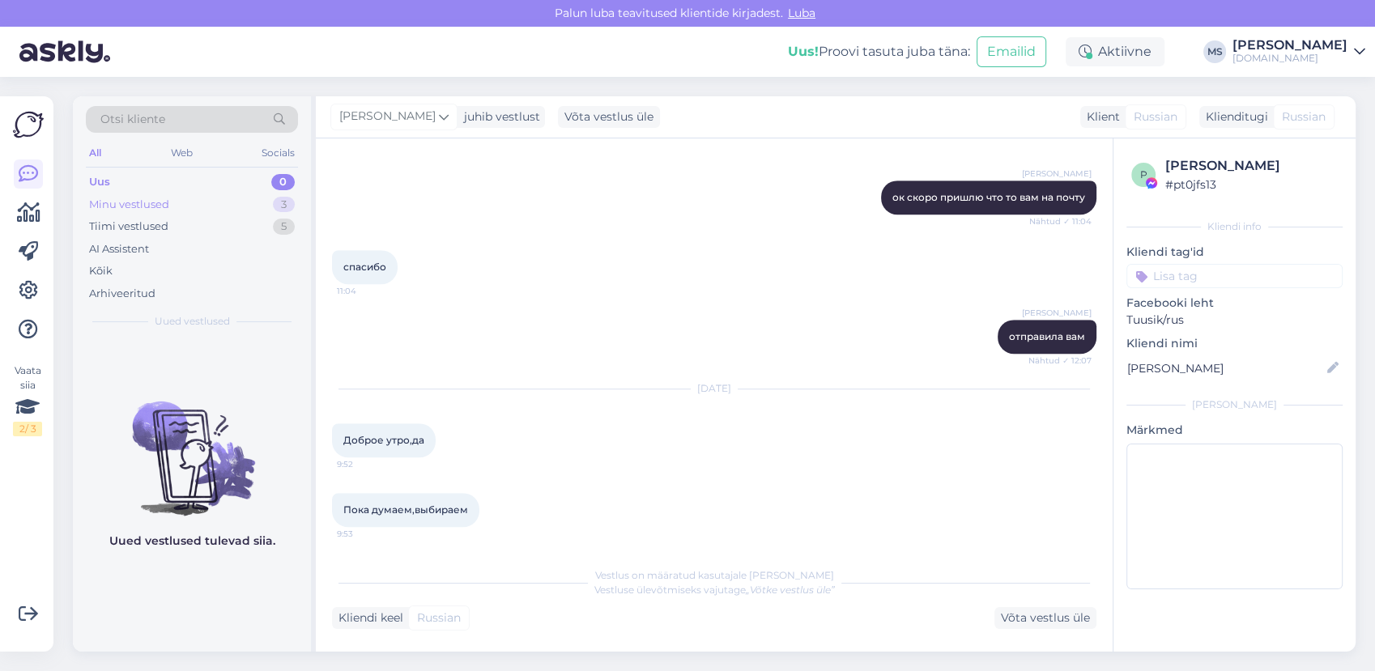
click at [167, 204] on div "Minu vestlused" at bounding box center [129, 205] width 80 height 16
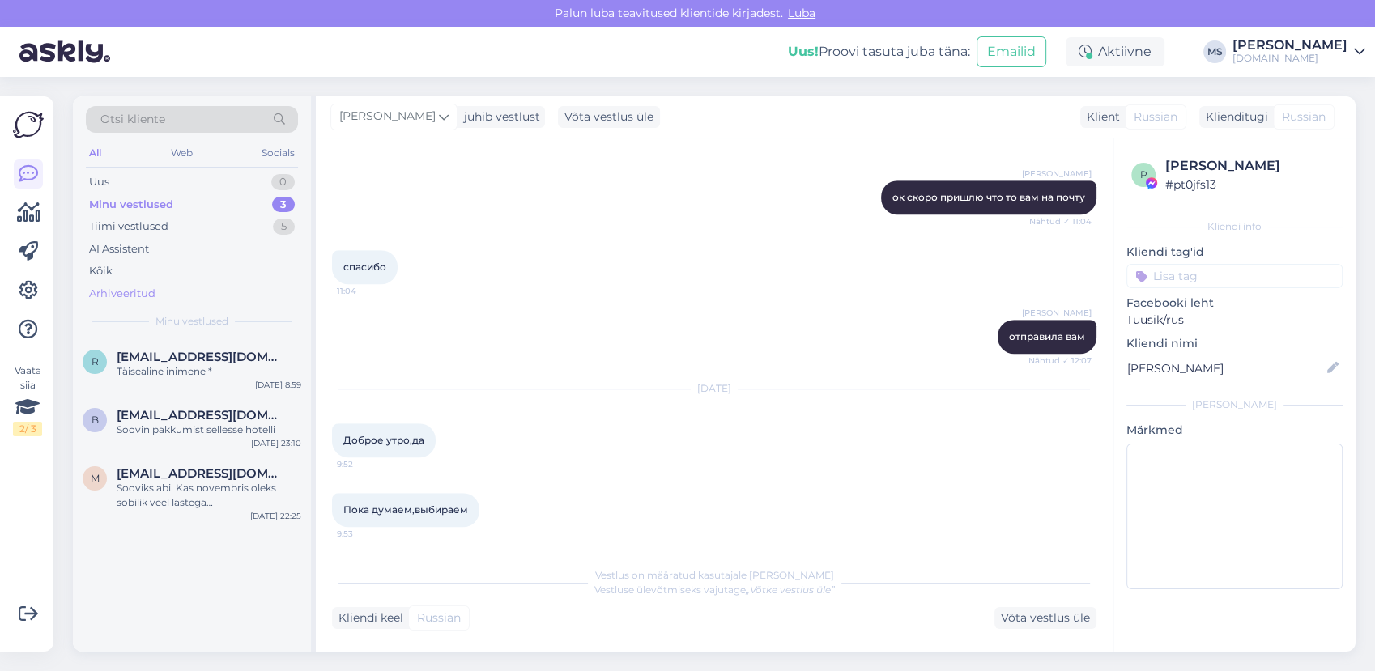
click at [137, 294] on div "Arhiveeritud" at bounding box center [122, 294] width 66 height 16
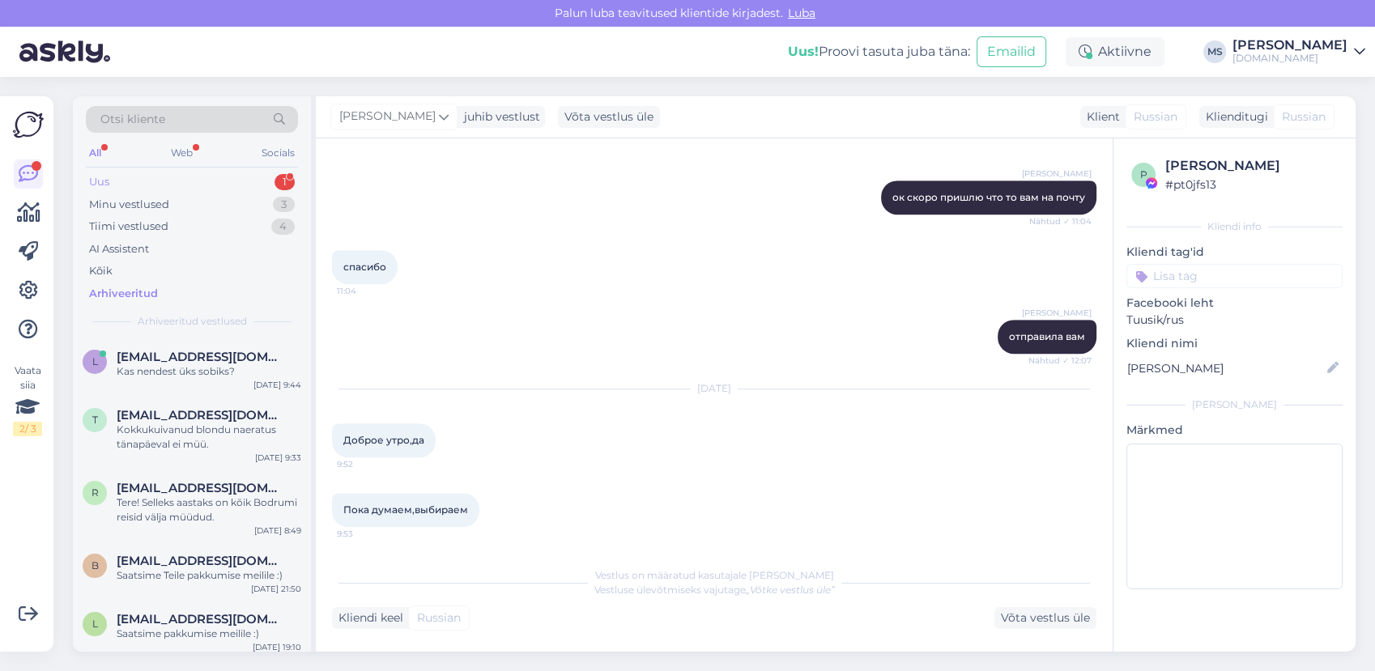
click at [156, 187] on div "Uus 1" at bounding box center [192, 182] width 212 height 23
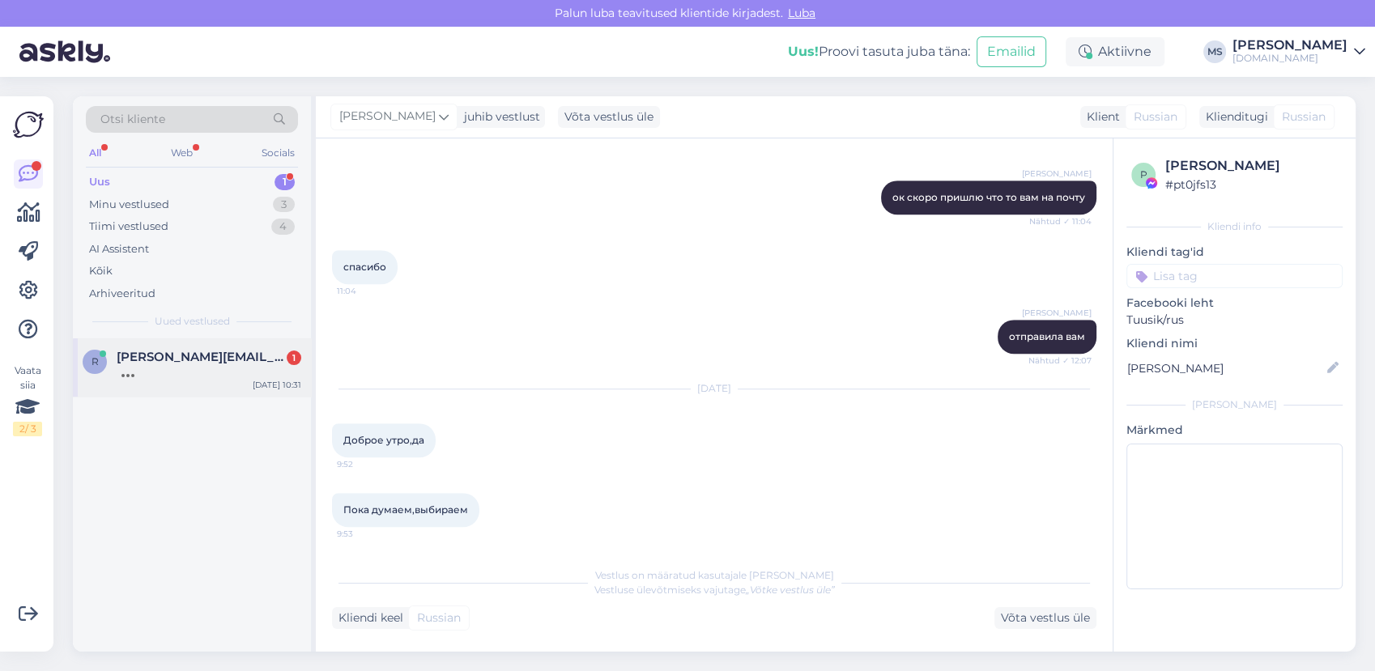
click at [168, 358] on span "[PERSON_NAME][EMAIL_ADDRESS][PERSON_NAME][DOMAIN_NAME]" at bounding box center [201, 357] width 168 height 15
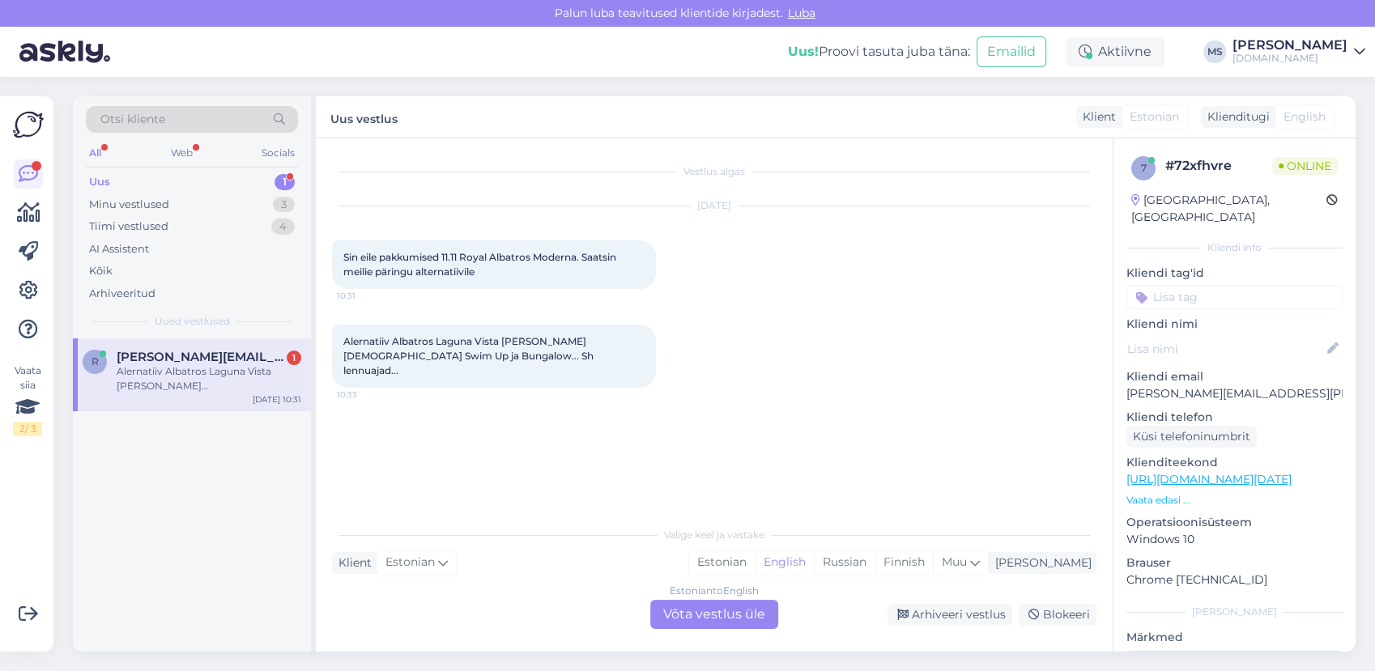
click at [522, 441] on div "Vestlus algas Oct 3 2025 Sin eile pakkumised 11.11 Royal Albatros Moderna. Saat…" at bounding box center [721, 329] width 779 height 349
click at [755, 560] on div "Estonian" at bounding box center [722, 563] width 66 height 24
click at [714, 621] on div "Estonian to Estonian Võta vestlus üle" at bounding box center [714, 614] width 128 height 29
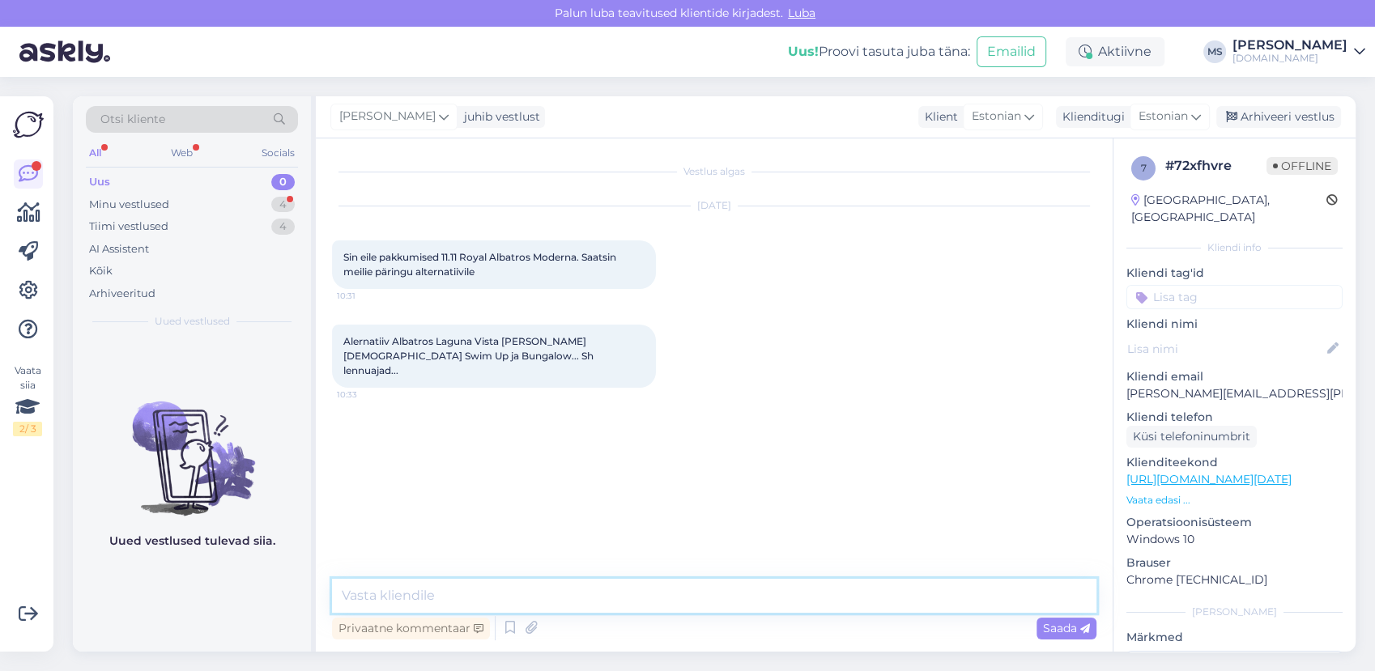
click at [688, 599] on textarea at bounding box center [714, 596] width 765 height 34
type textarea "Tere! Oleme Teie päringu kätte saanud ja vastame Teile esimesel võimalusel meil…"
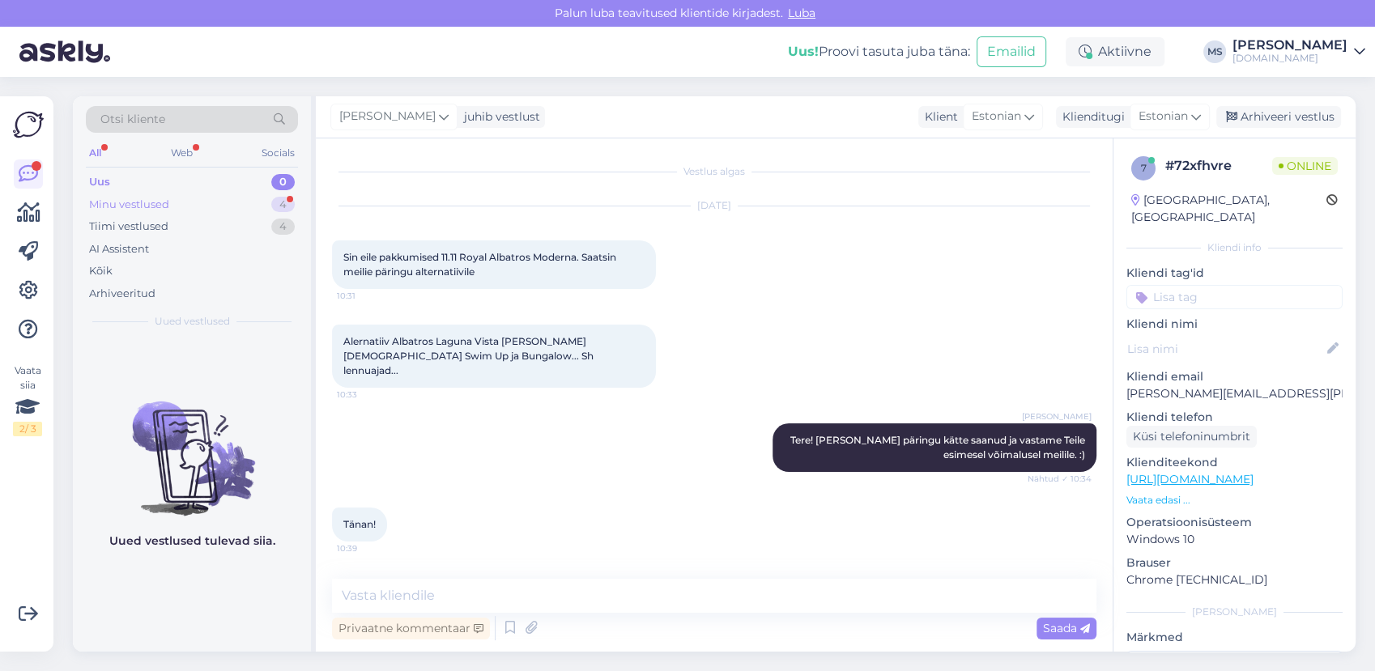
click at [207, 207] on div "Minu vestlused 4" at bounding box center [192, 205] width 212 height 23
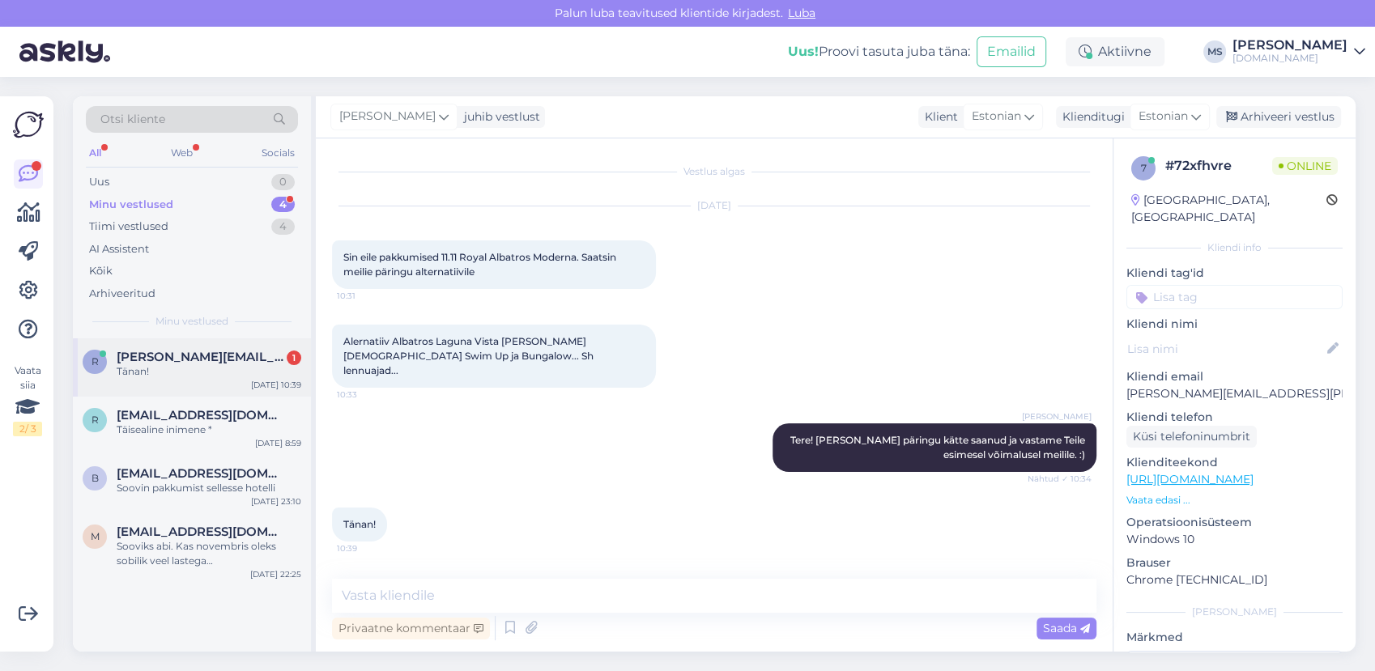
click at [181, 360] on span "[PERSON_NAME][EMAIL_ADDRESS][PERSON_NAME][DOMAIN_NAME]" at bounding box center [201, 357] width 168 height 15
drag, startPoint x: 1295, startPoint y: 121, endPoint x: 1276, endPoint y: 122, distance: 18.6
click at [1293, 121] on div "Arhiveeri vestlus" at bounding box center [1279, 117] width 125 height 22
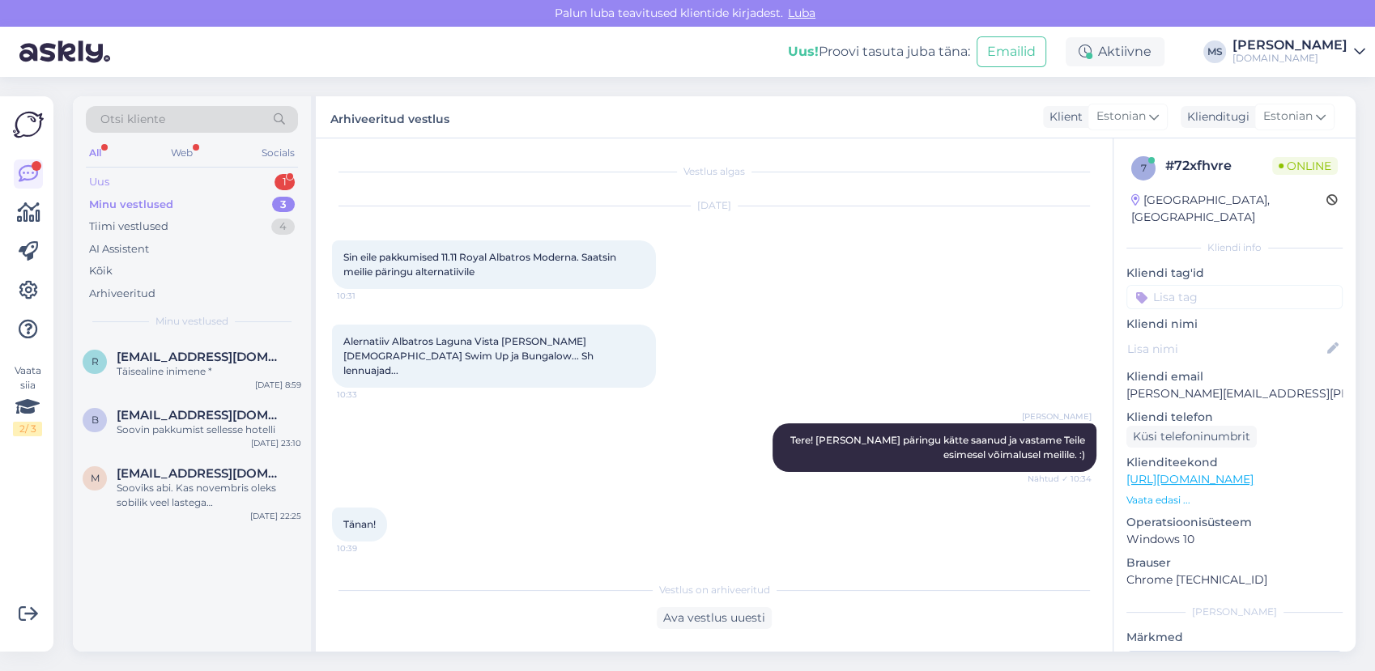
click at [174, 178] on div "Uus 1" at bounding box center [192, 182] width 212 height 23
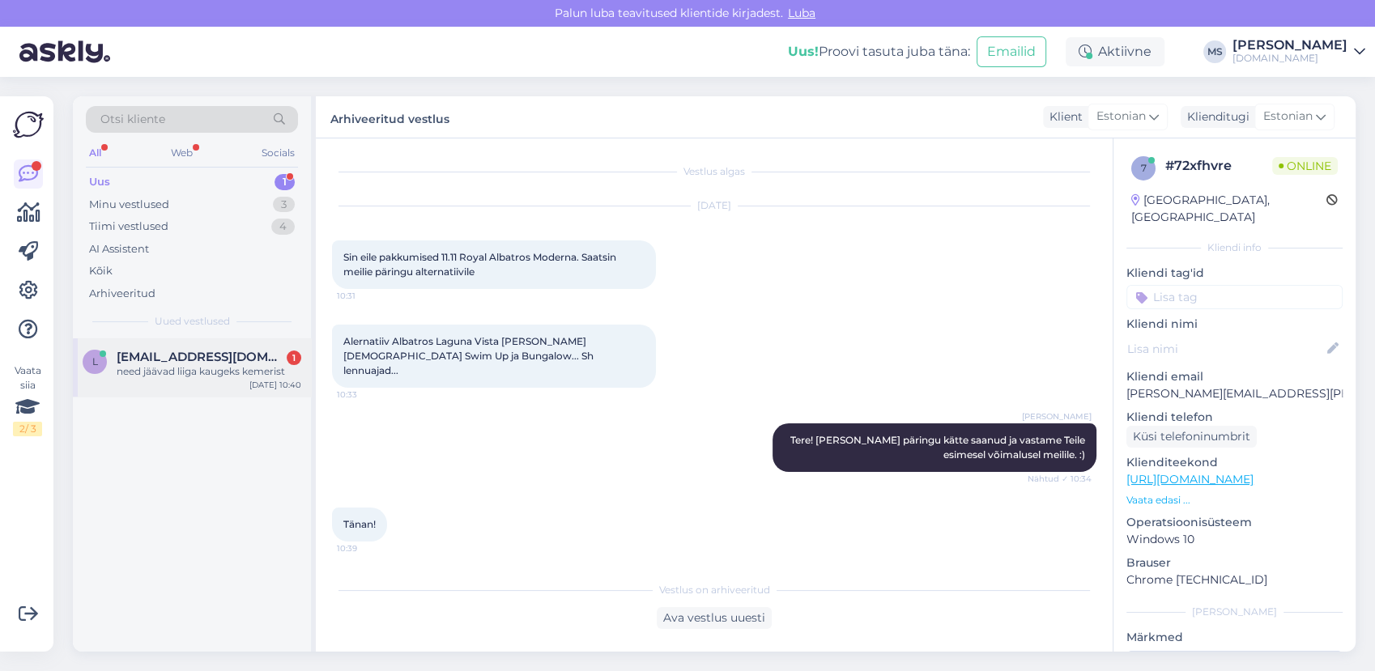
click at [181, 364] on div "need jäävad liiga kaugeks kemerist" at bounding box center [209, 371] width 185 height 15
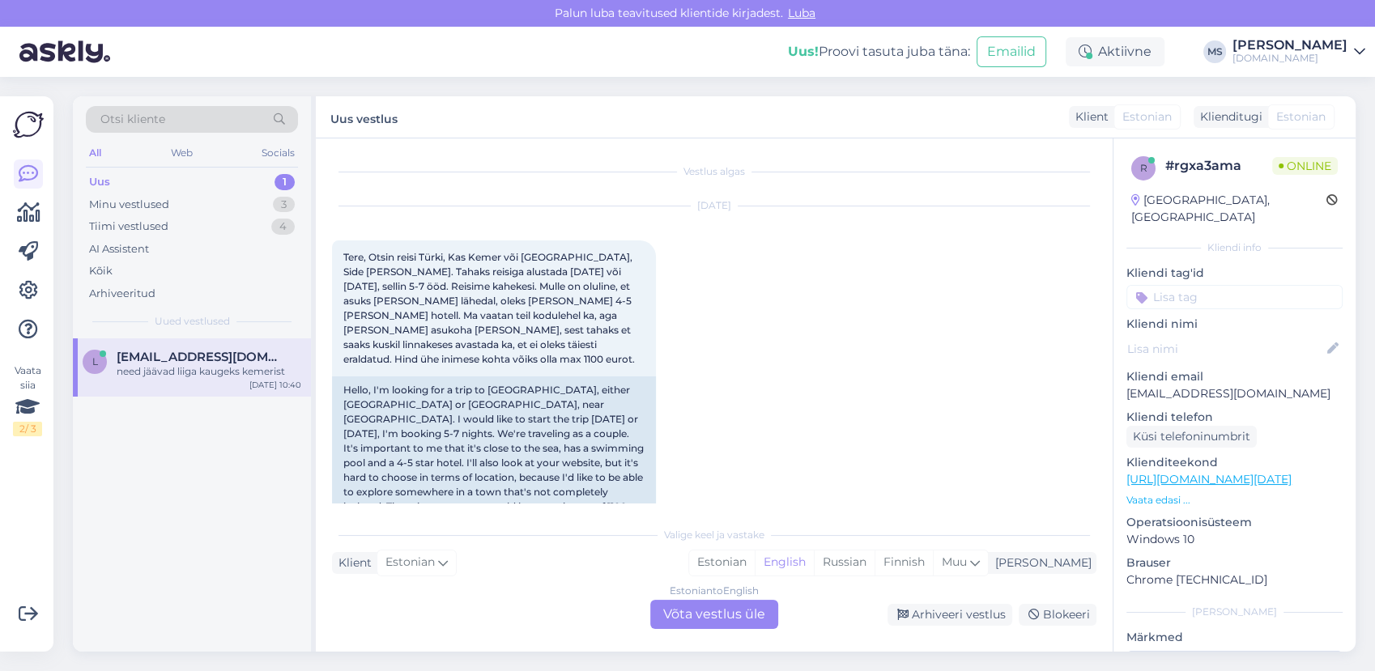
scroll to position [1218, 0]
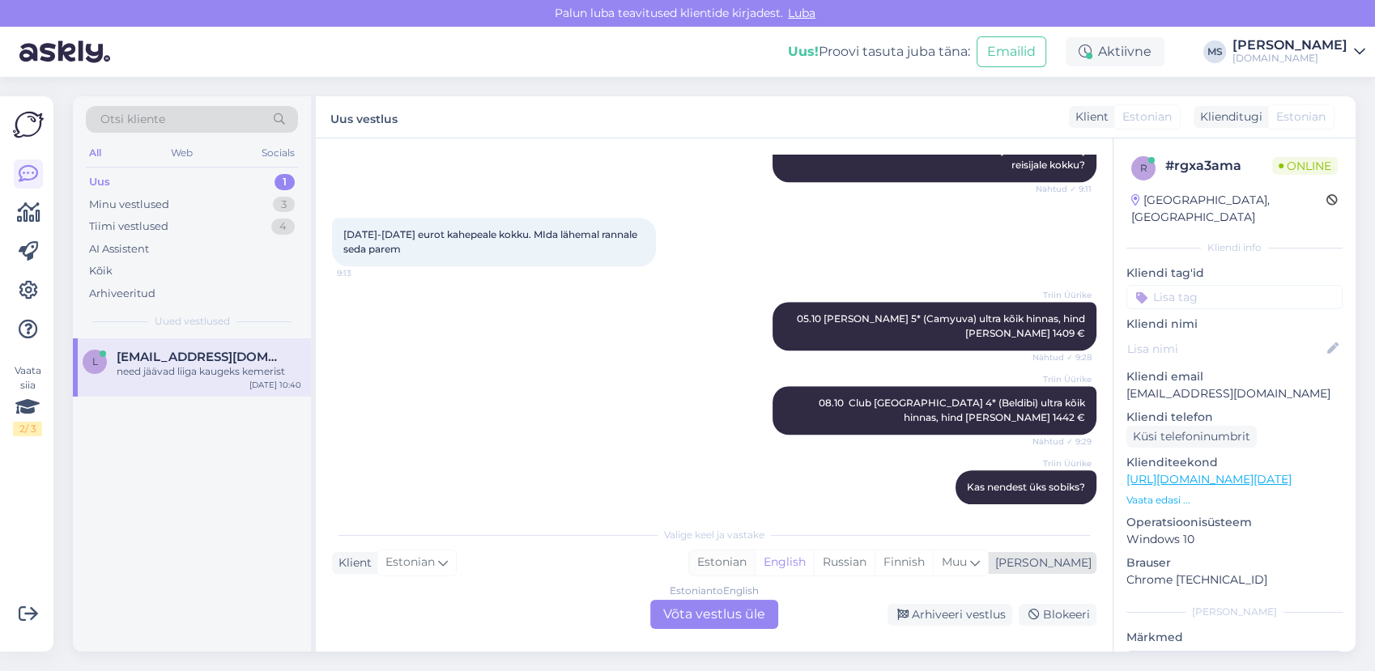
click at [755, 563] on div "Estonian" at bounding box center [722, 563] width 66 height 24
click at [745, 610] on div "Estonian to Estonian Võta vestlus üle" at bounding box center [714, 614] width 128 height 29
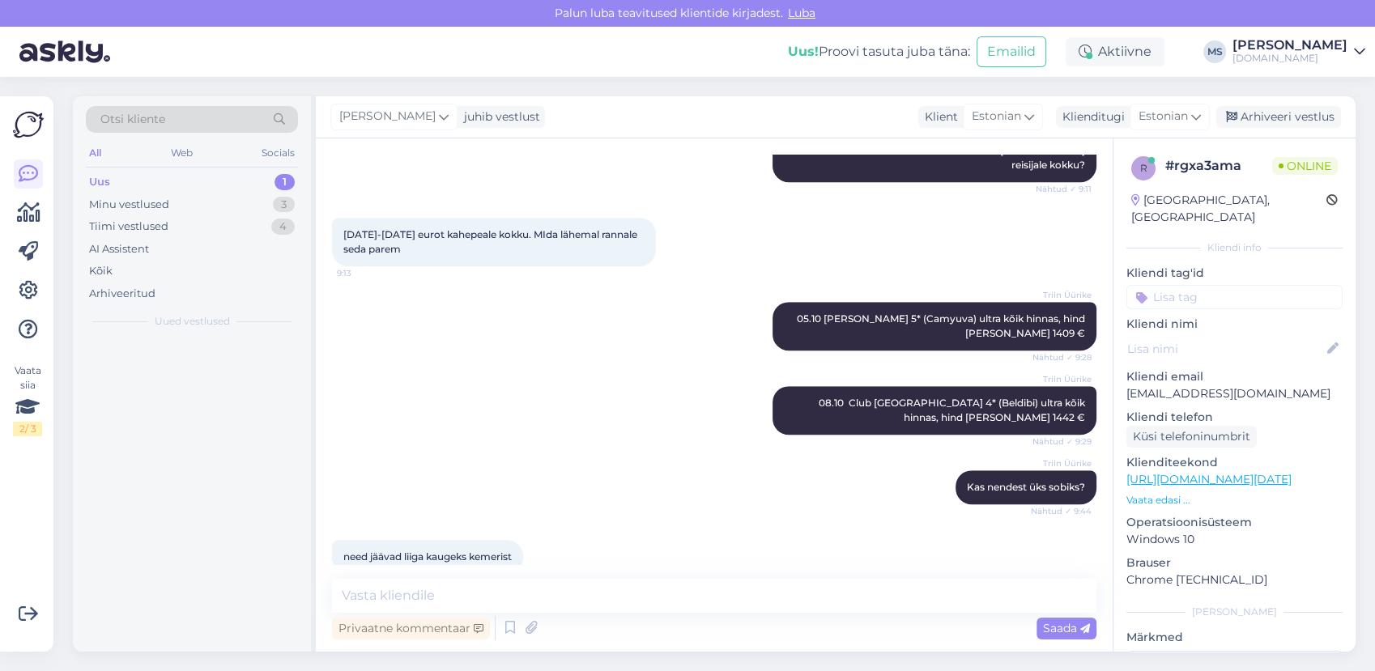
scroll to position [1157, 0]
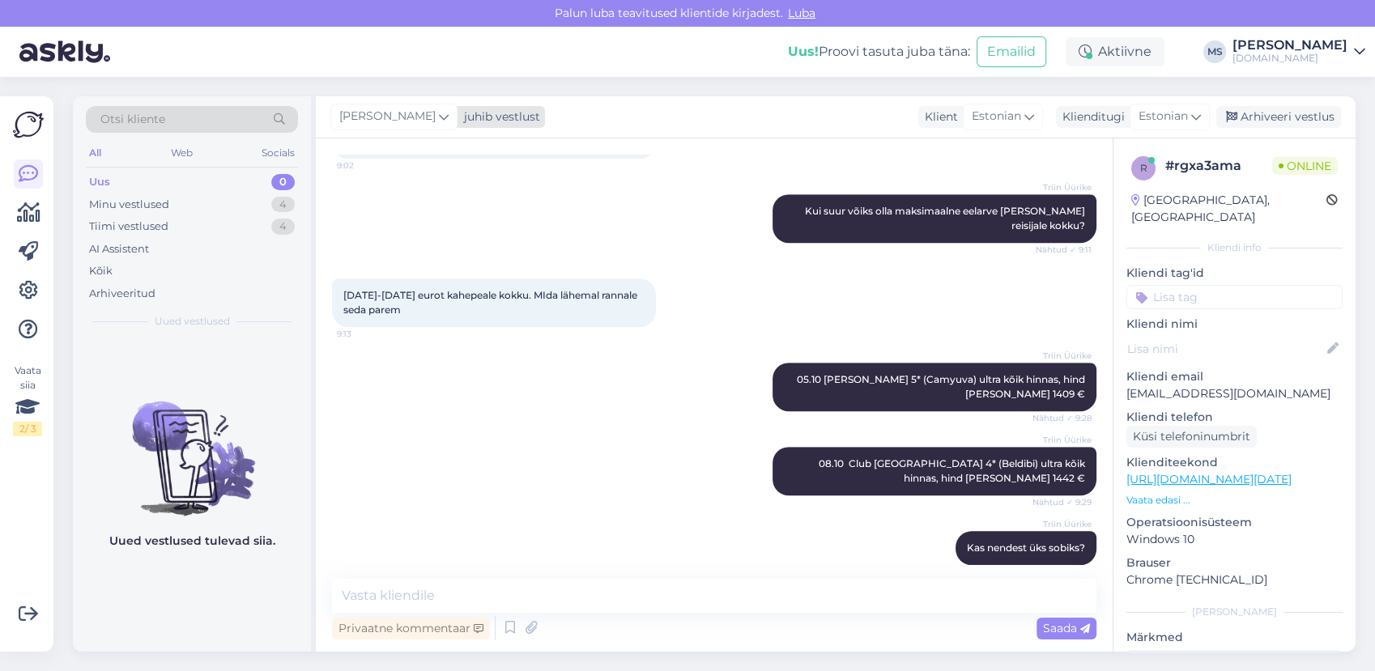
click at [390, 124] on span "[PERSON_NAME]" at bounding box center [387, 117] width 96 height 18
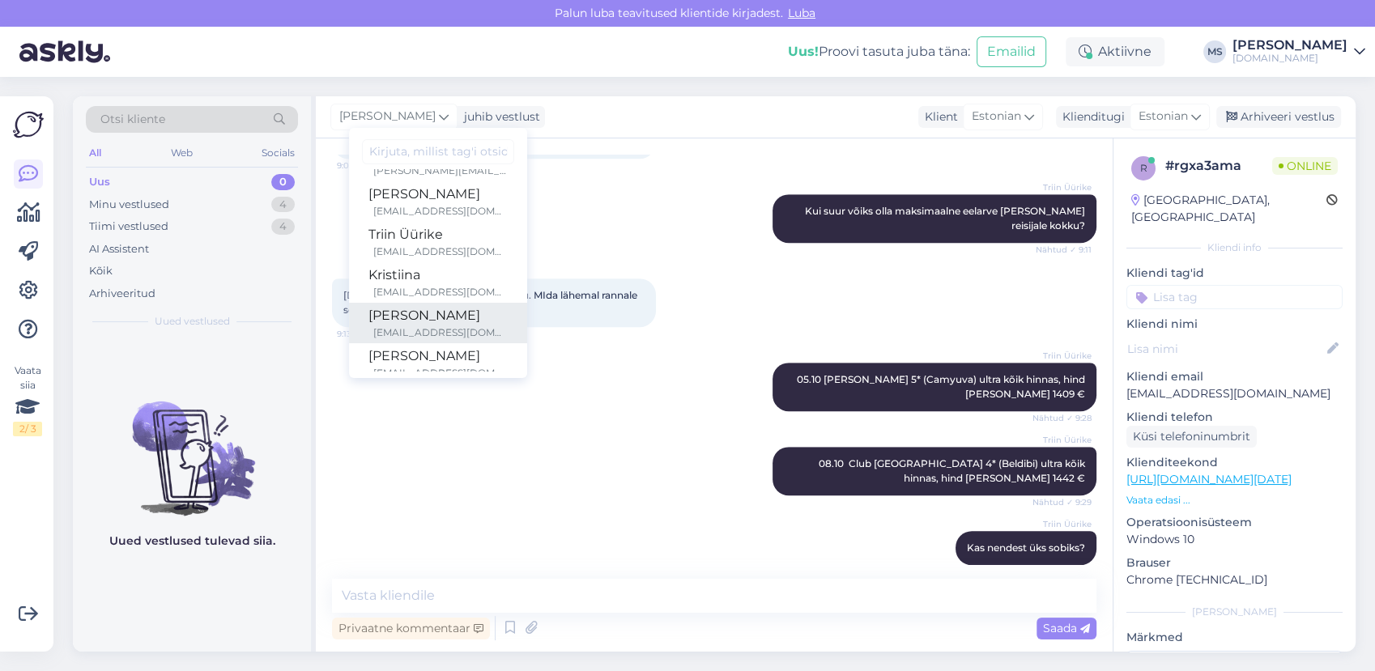
scroll to position [238, 0]
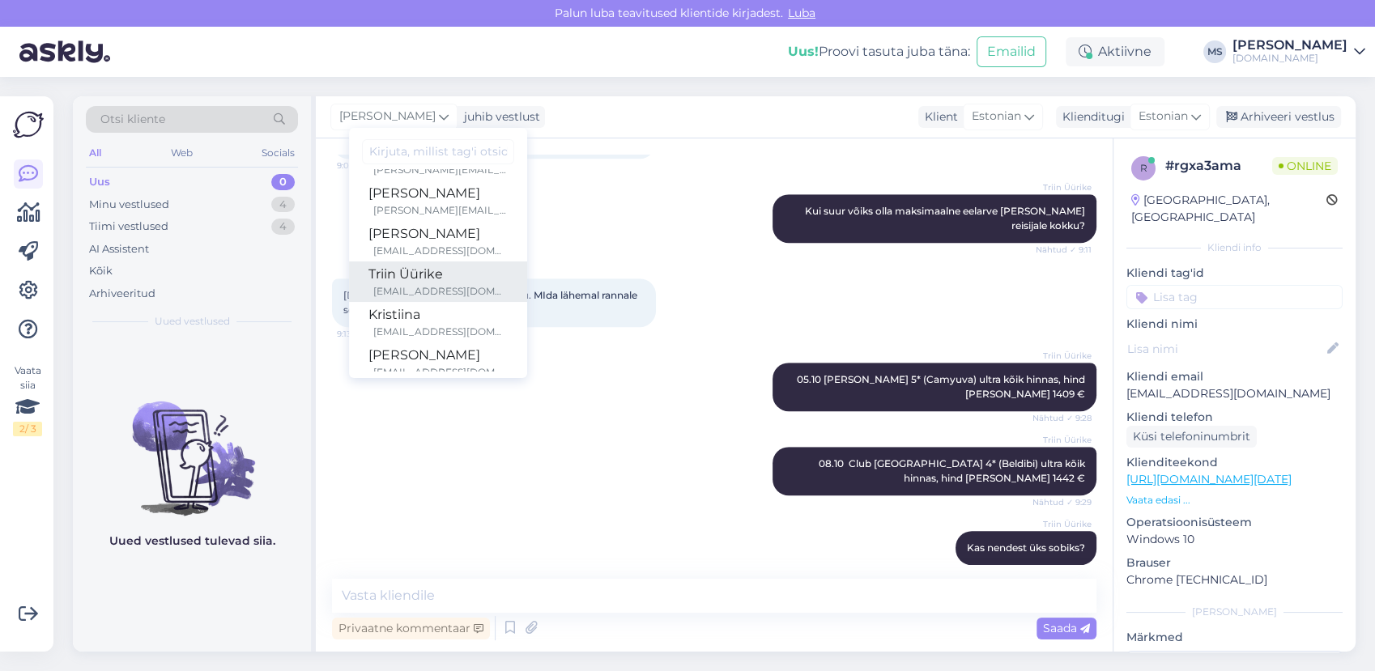
click at [425, 282] on div "Triin Üürike" at bounding box center [438, 274] width 139 height 19
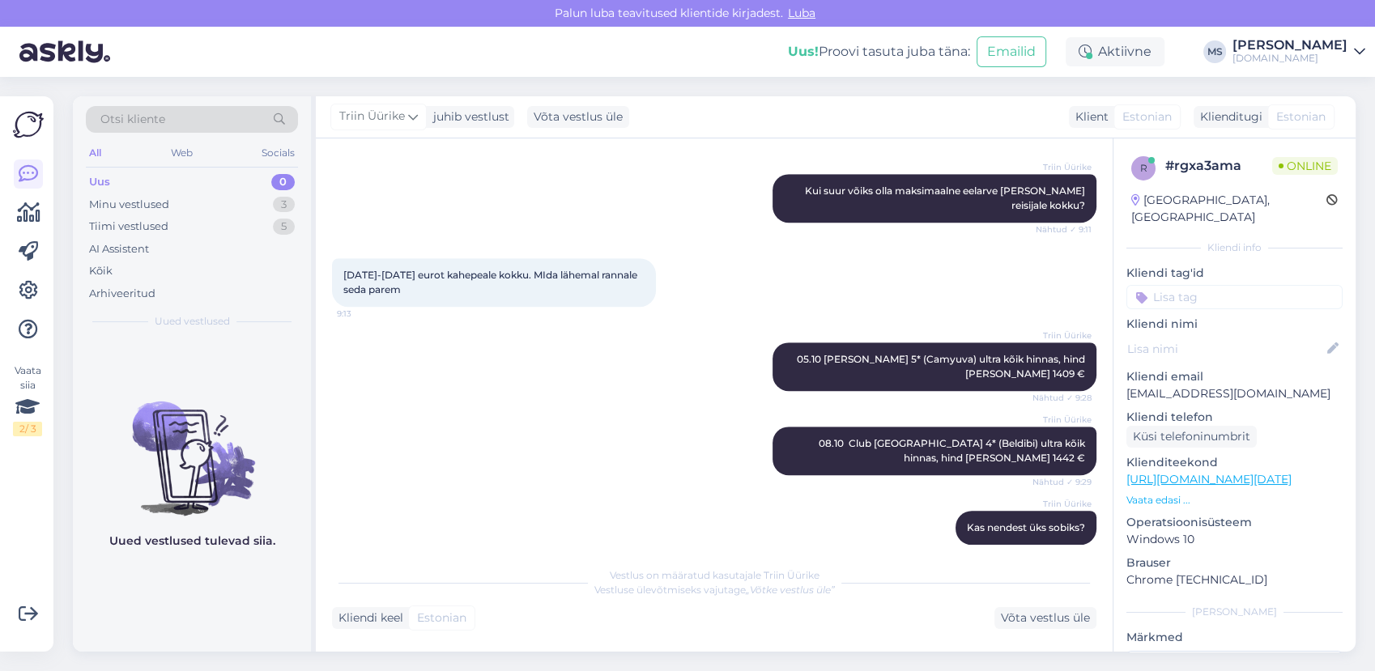
scroll to position [1335, 0]
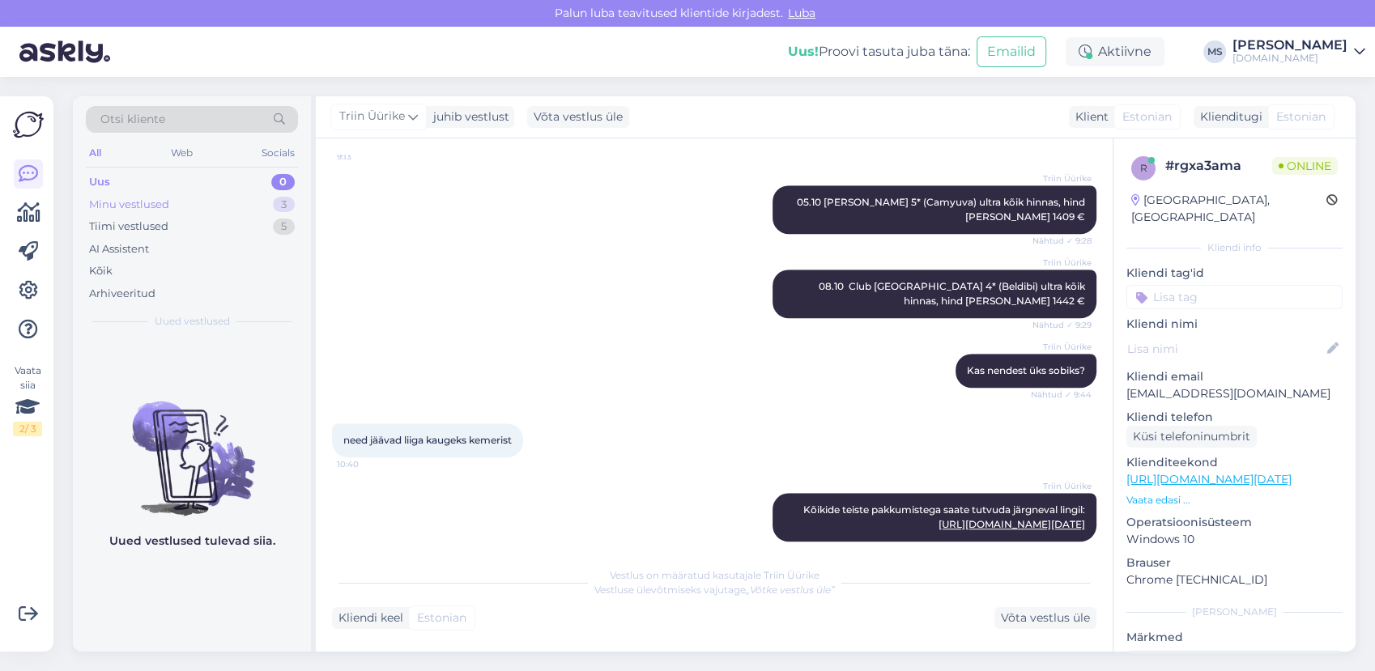
click at [181, 203] on div "Minu vestlused 3" at bounding box center [192, 205] width 212 height 23
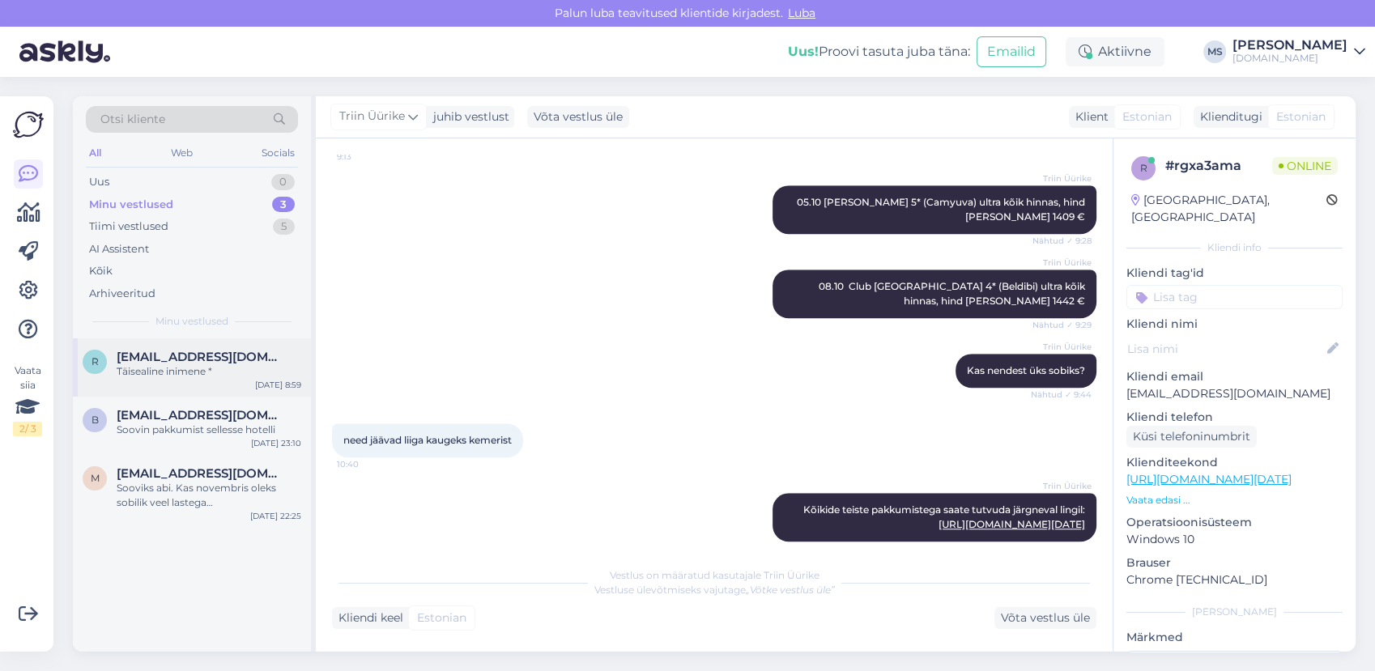
click at [190, 363] on span "[EMAIL_ADDRESS][DOMAIN_NAME]" at bounding box center [201, 357] width 168 height 15
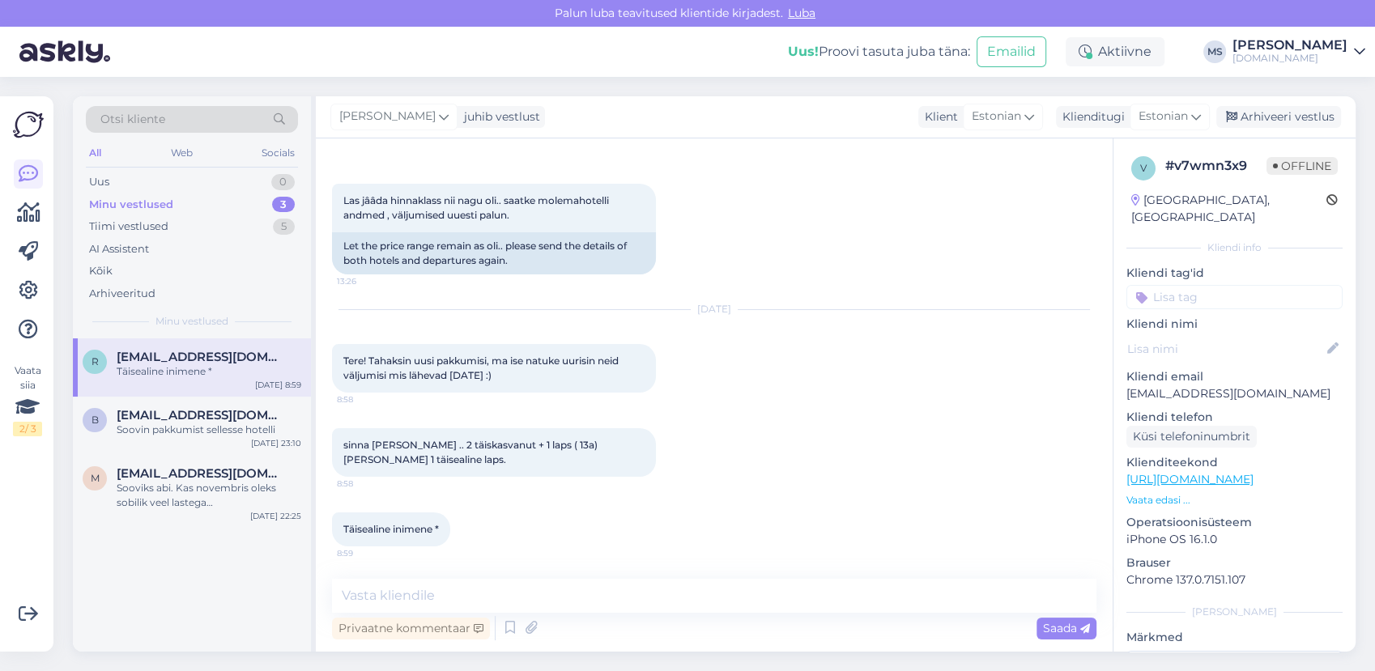
scroll to position [56, 0]
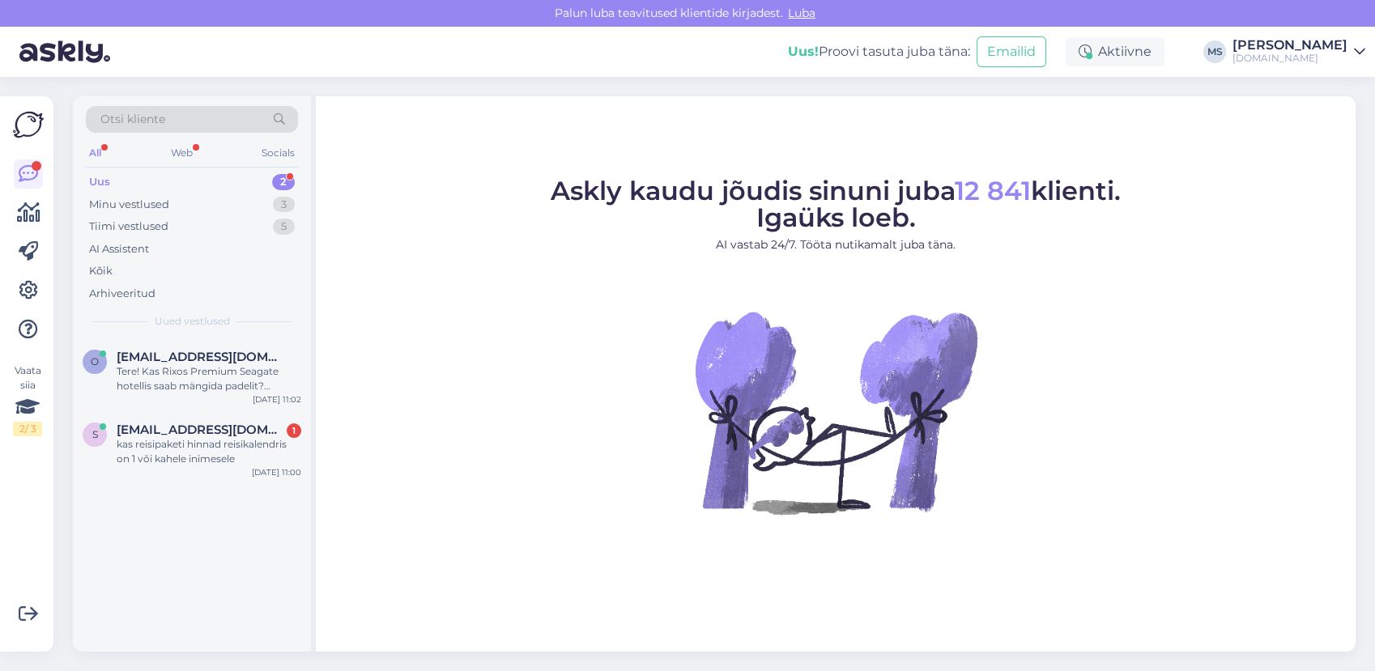
click at [207, 181] on div "Uus 2" at bounding box center [192, 182] width 212 height 23
click at [194, 458] on div "kas reisipaketi hinnad reisikalendris on 1 või kahele inimesele" at bounding box center [209, 451] width 185 height 29
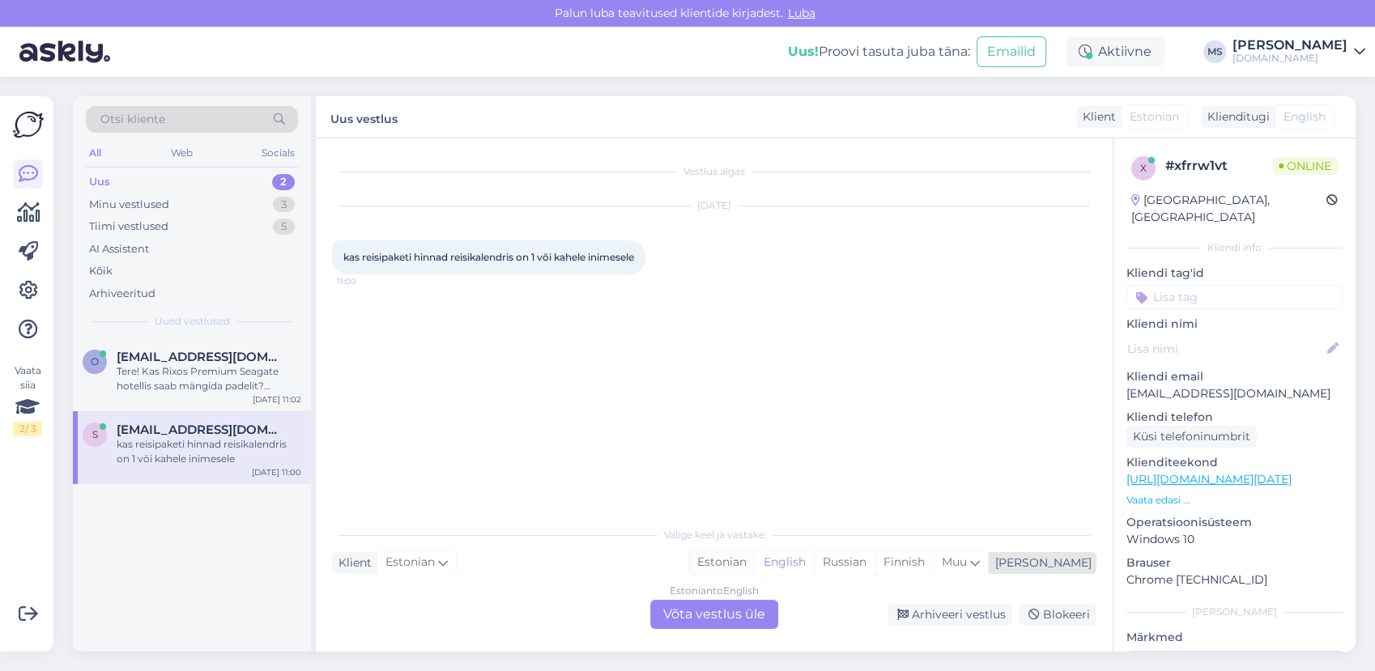
click at [755, 556] on div "Estonian" at bounding box center [722, 563] width 66 height 24
click at [732, 616] on div "Estonian to Estonian Võta vestlus üle" at bounding box center [714, 614] width 128 height 29
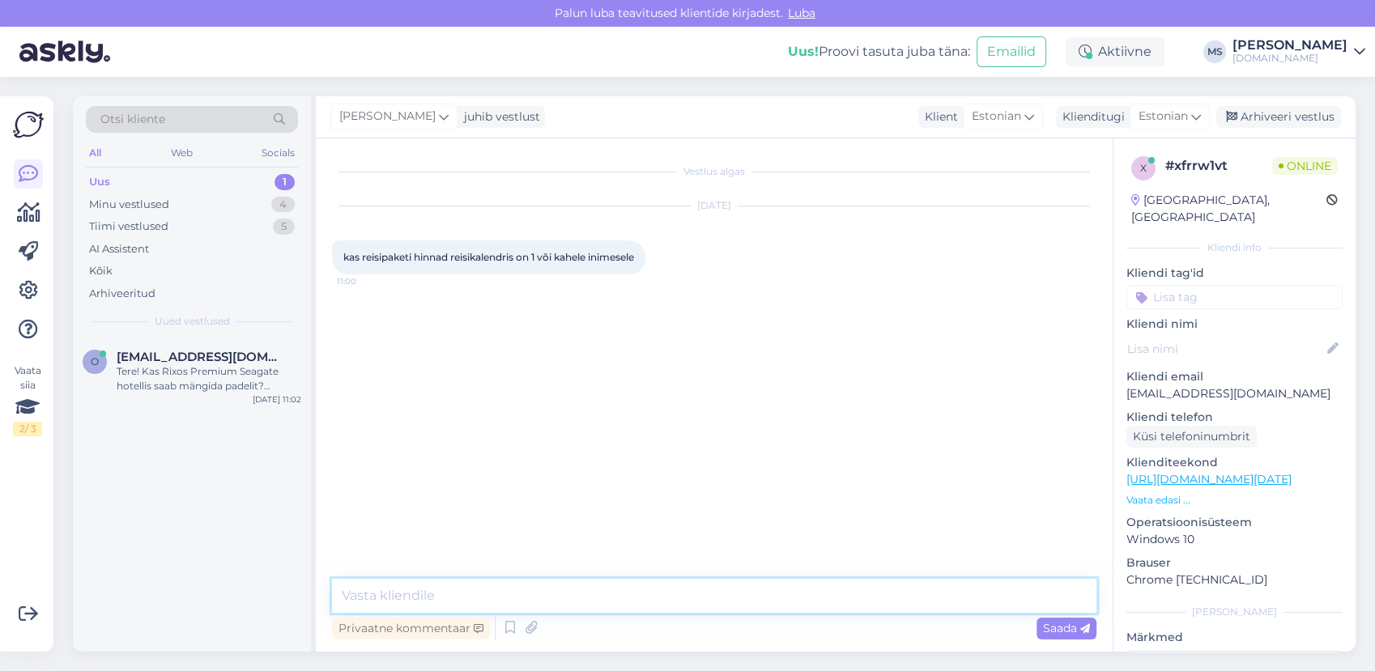
click at [670, 603] on textarea at bounding box center [714, 596] width 765 height 34
type textarea "Tere! Hinnad on toodud ühe täiskasvanu kohta majutudes kahekohalises toas."
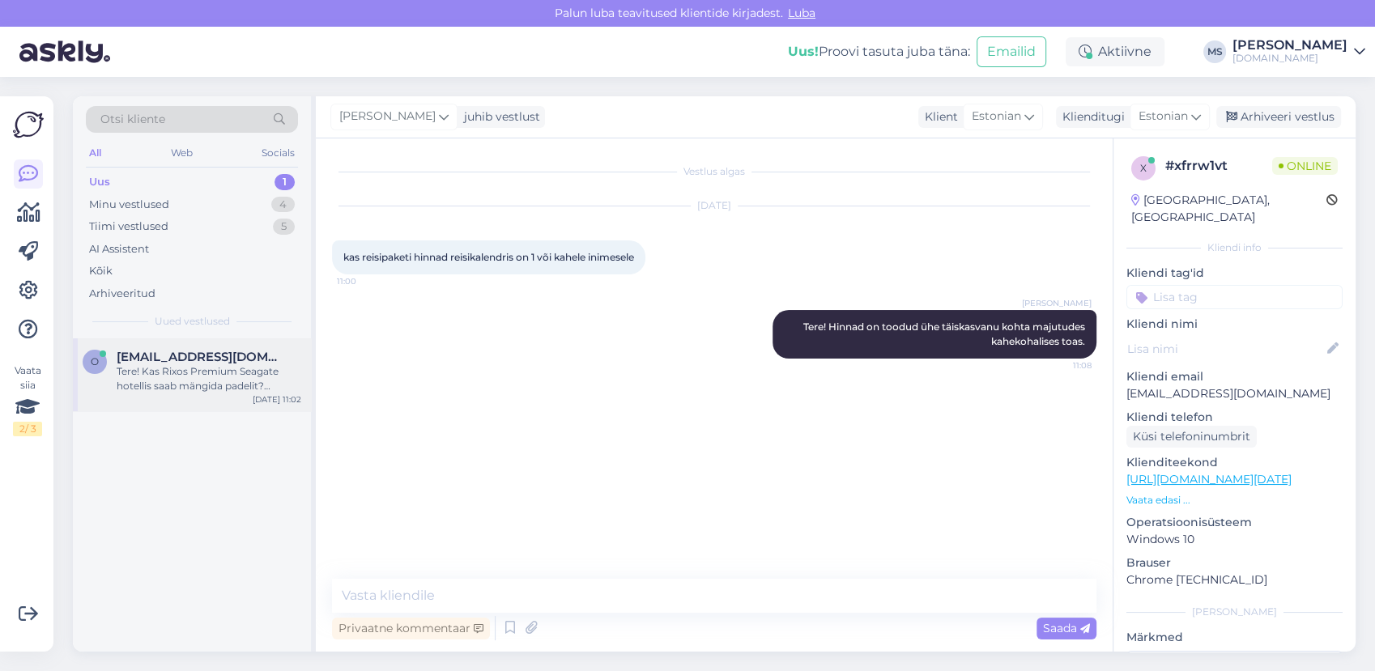
drag, startPoint x: 180, startPoint y: 368, endPoint x: 211, endPoint y: 381, distance: 33.4
click at [180, 369] on div "Tere! Kas Rixos Premium Seagate hotellis saab mängida padelit? [GEOGRAPHIC_DATA]" at bounding box center [209, 378] width 185 height 29
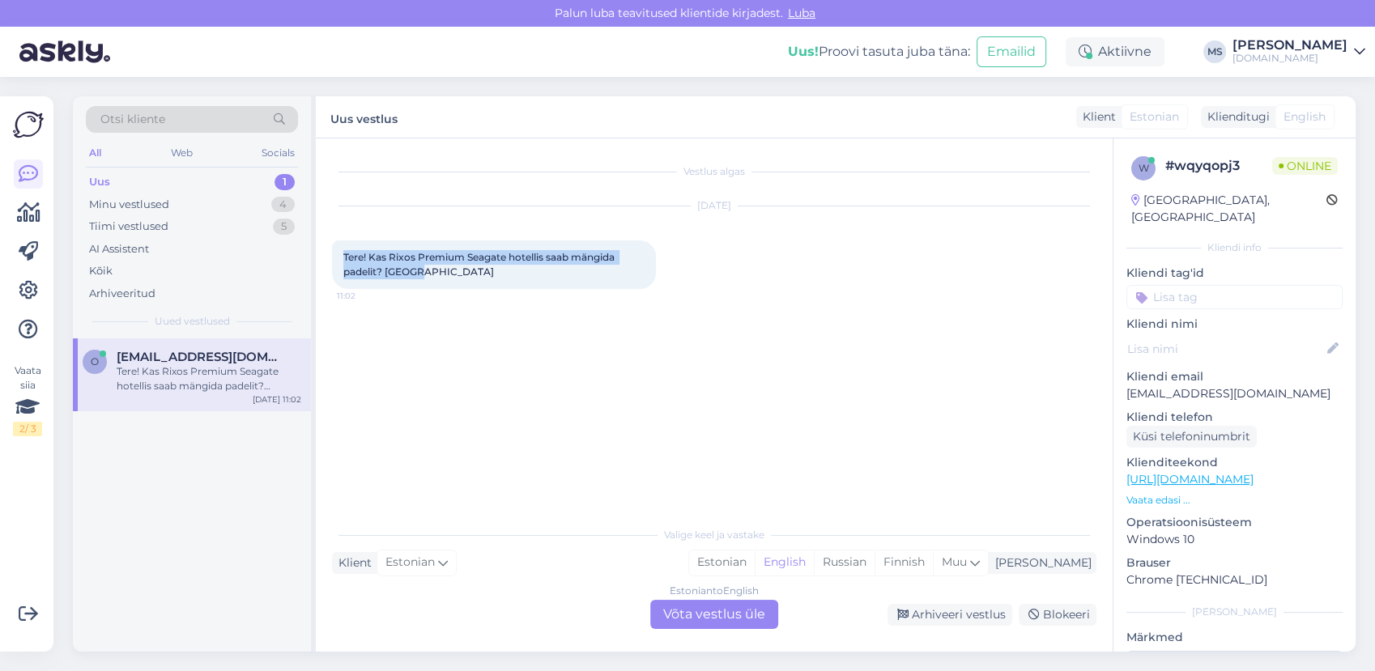
drag, startPoint x: 420, startPoint y: 266, endPoint x: 335, endPoint y: 248, distance: 86.9
click at [335, 248] on div "Tere! Kas Rixos Premium Seagate hotellis saab mängida padelit? Aitähh 11:02" at bounding box center [494, 265] width 324 height 49
drag, startPoint x: 335, startPoint y: 248, endPoint x: 356, endPoint y: 260, distance: 24.3
copy span "Tere! Kas Rixos Premium Seagate hotellis saab mängida padelit? [GEOGRAPHIC_DATA]"
click at [629, 438] on div "Vestlus algas [DATE] Tere! Kas Rixos Premium Seagate hotellis saab mängida pade…" at bounding box center [721, 329] width 779 height 349
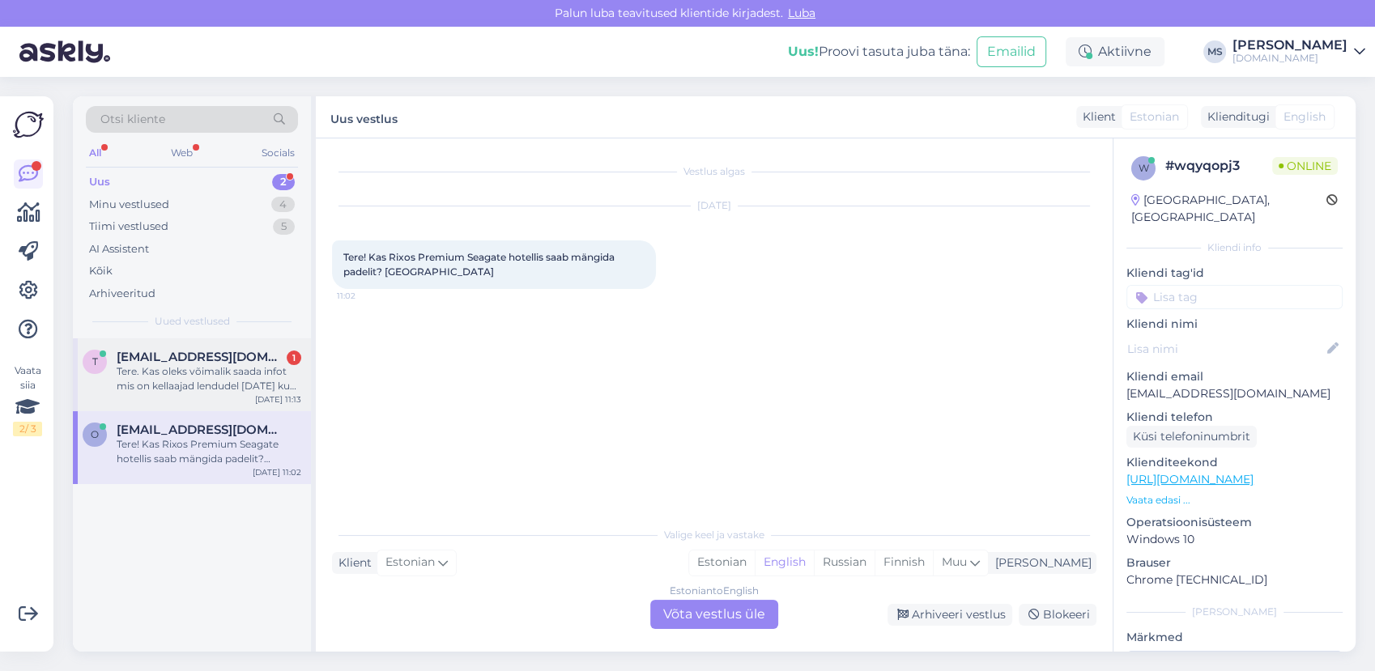
click at [194, 381] on div "Tere. Kas oleks võimalik saada infot mis on kellaajad lendudel [DATE] kuni [DAT…" at bounding box center [209, 378] width 185 height 29
click at [201, 462] on div "Tere! Kas Rixos Premium Seagate hotellis saab mängida padelit? [GEOGRAPHIC_DATA]" at bounding box center [209, 451] width 185 height 29
drag, startPoint x: 778, startPoint y: 557, endPoint x: 770, endPoint y: 574, distance: 18.8
click at [755, 559] on div "Estonian" at bounding box center [722, 563] width 66 height 24
click at [734, 606] on div "Estonian to Estonian Võta vestlus üle" at bounding box center [714, 614] width 128 height 29
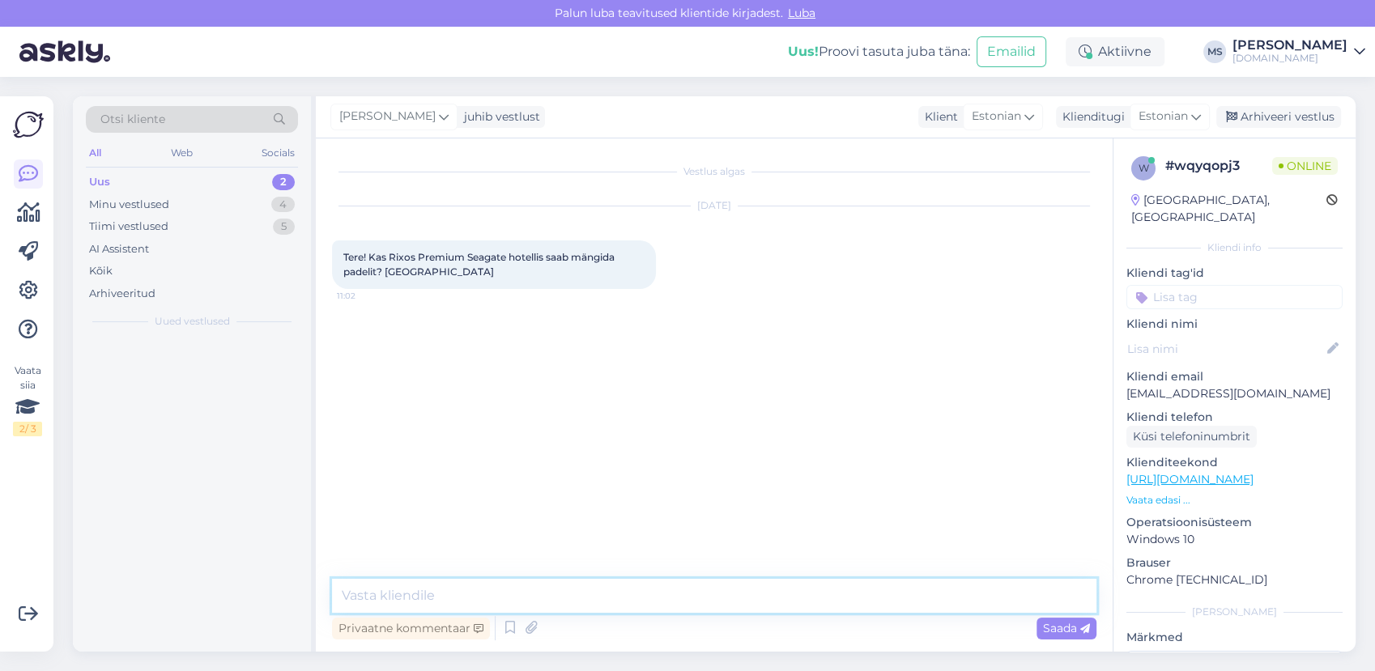
click at [688, 584] on textarea at bounding box center [714, 596] width 765 height 34
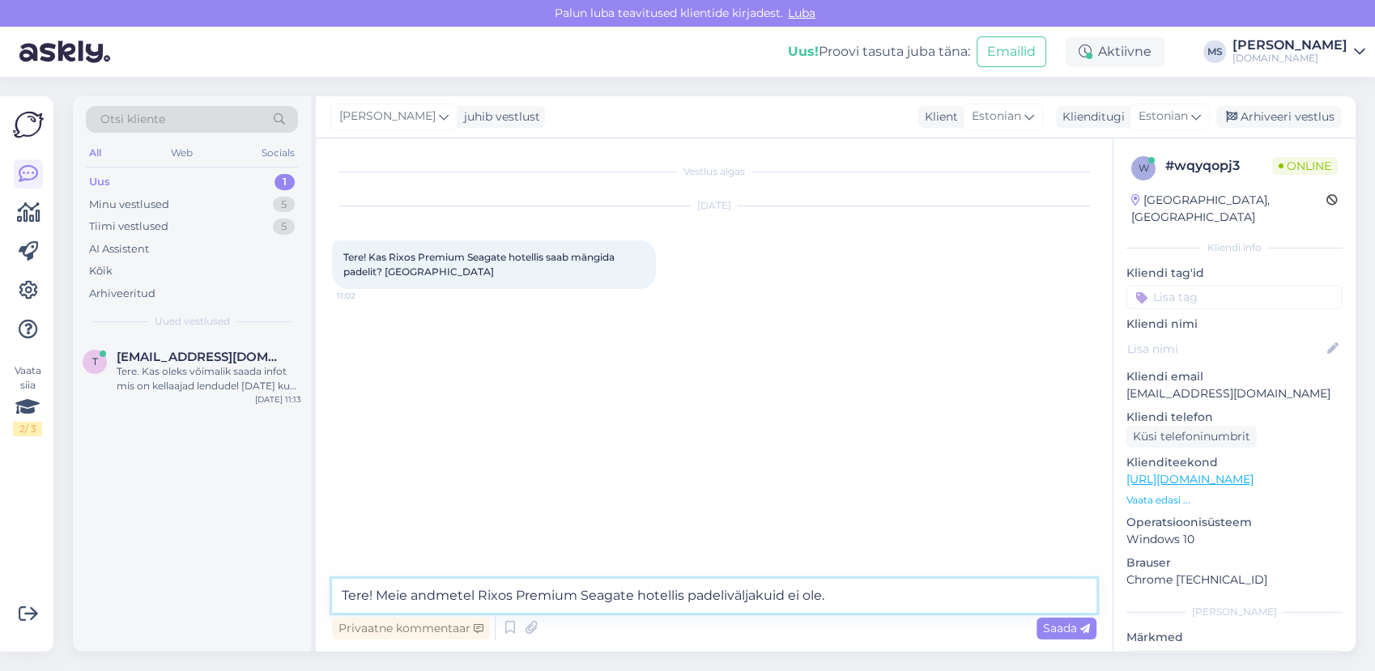
type textarea "Tere! Meie andmetel Rixos Premium Seagate hotellis padeliväljakuid ei ole."
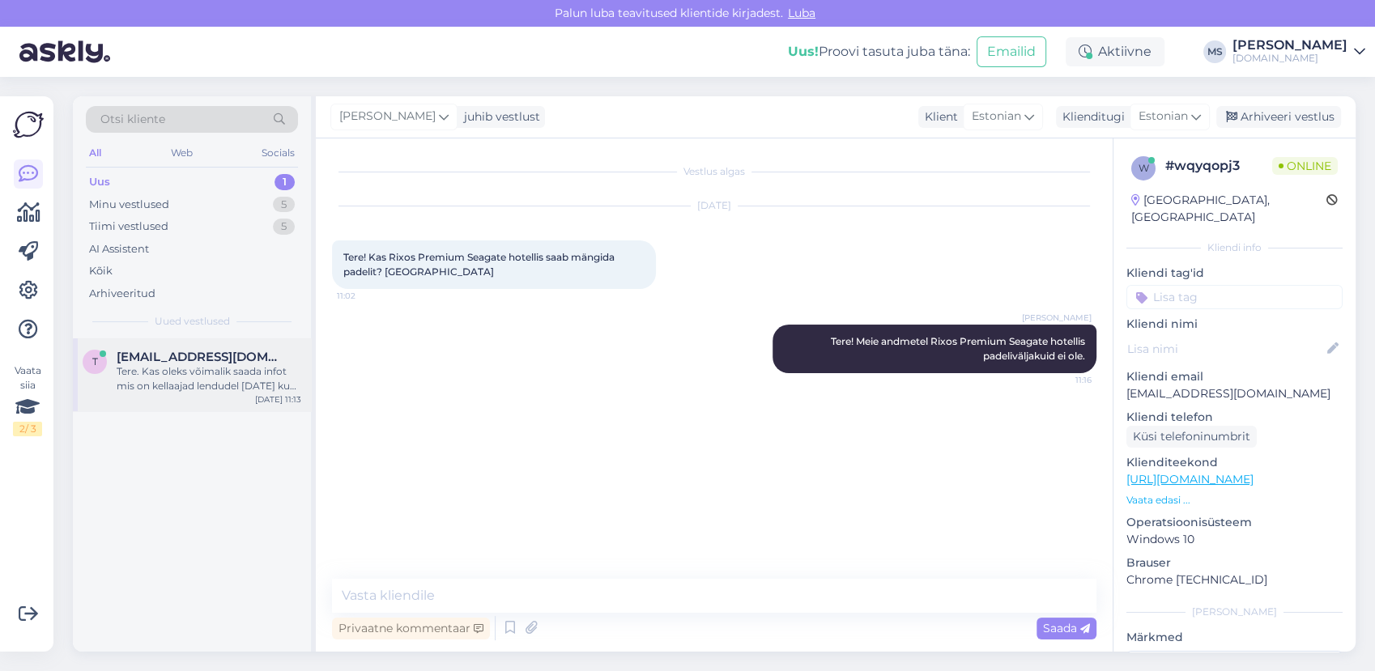
click at [201, 362] on span "[EMAIL_ADDRESS][DOMAIN_NAME]" at bounding box center [201, 357] width 168 height 15
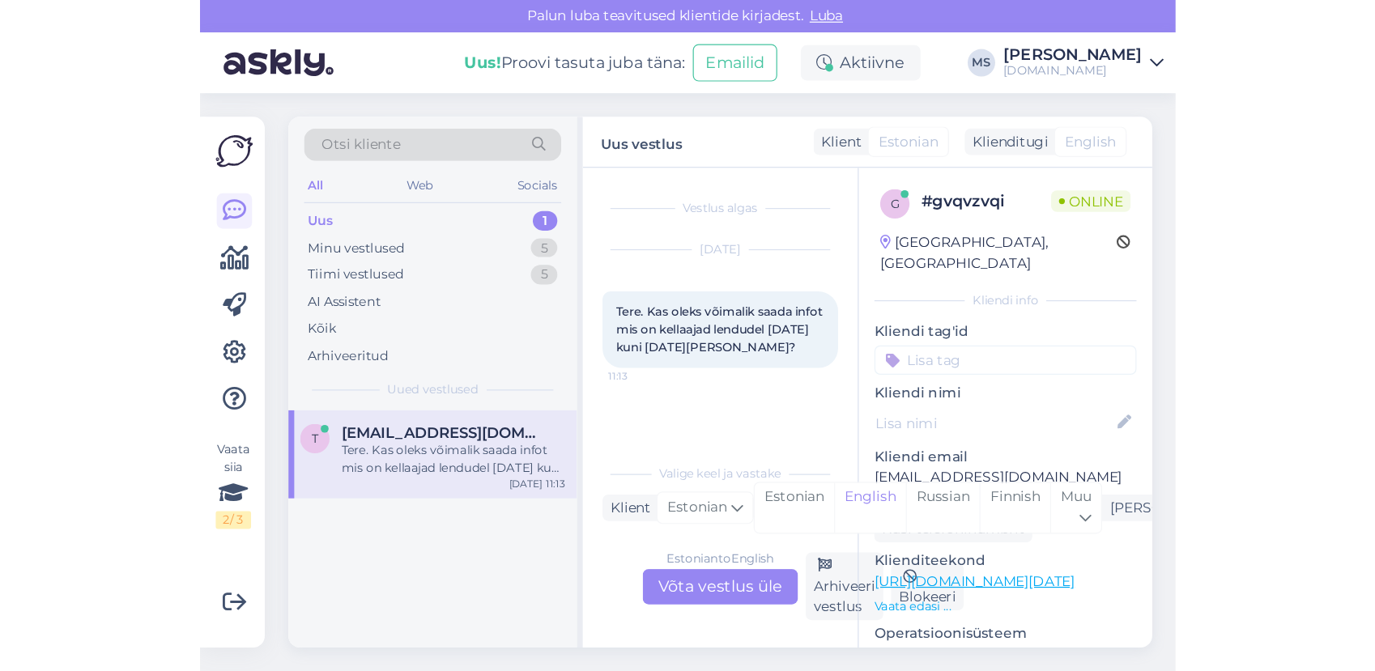
scroll to position [268, 0]
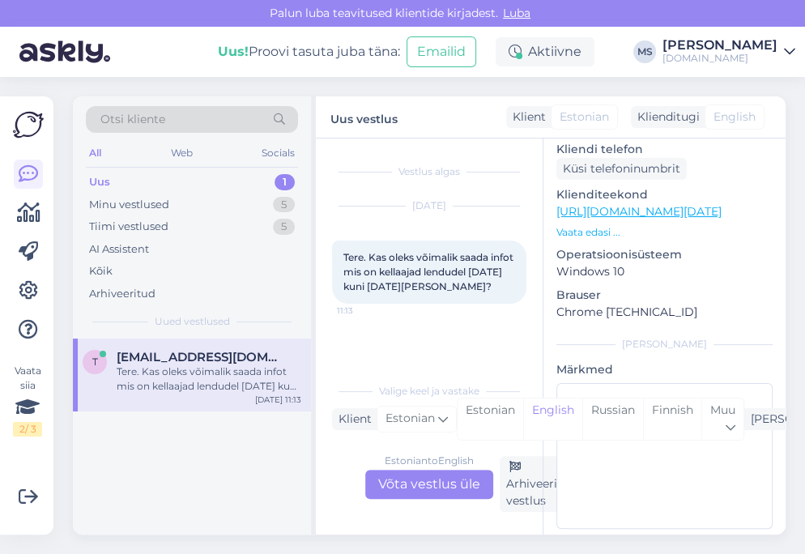
click at [424, 488] on div "Estonian to English Võta vestlus üle" at bounding box center [429, 484] width 128 height 29
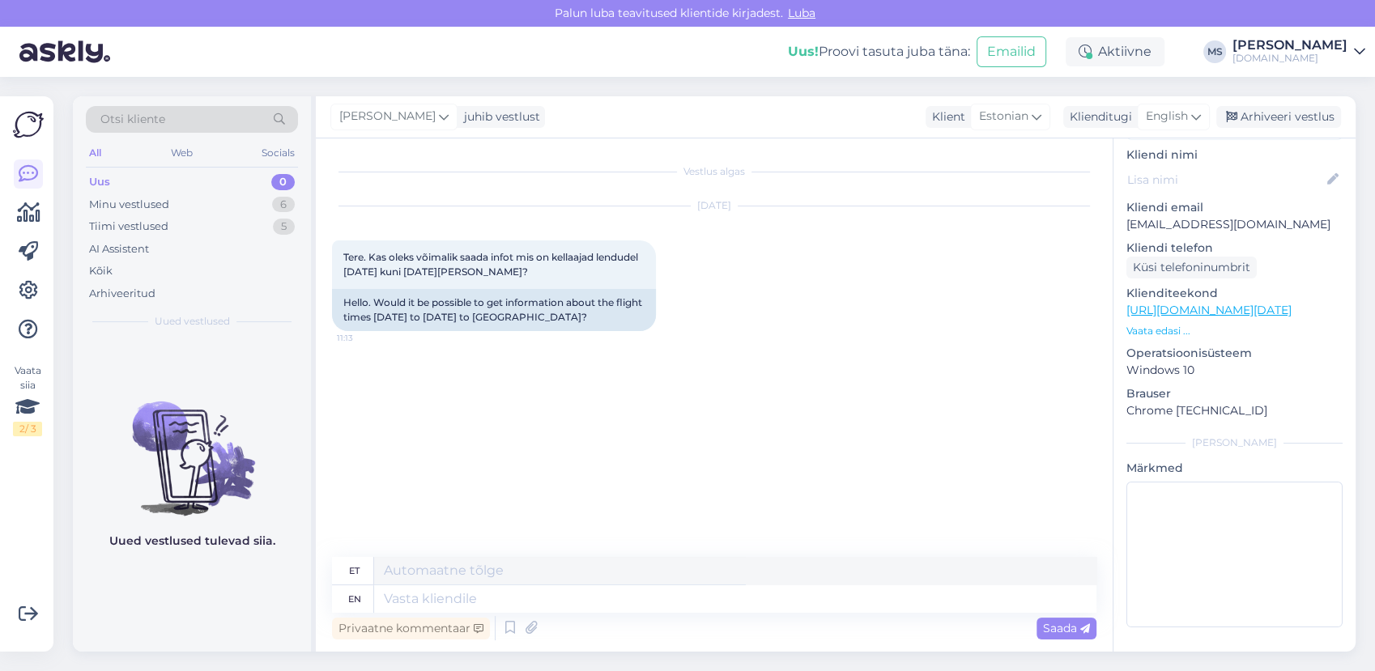
scroll to position [151, 0]
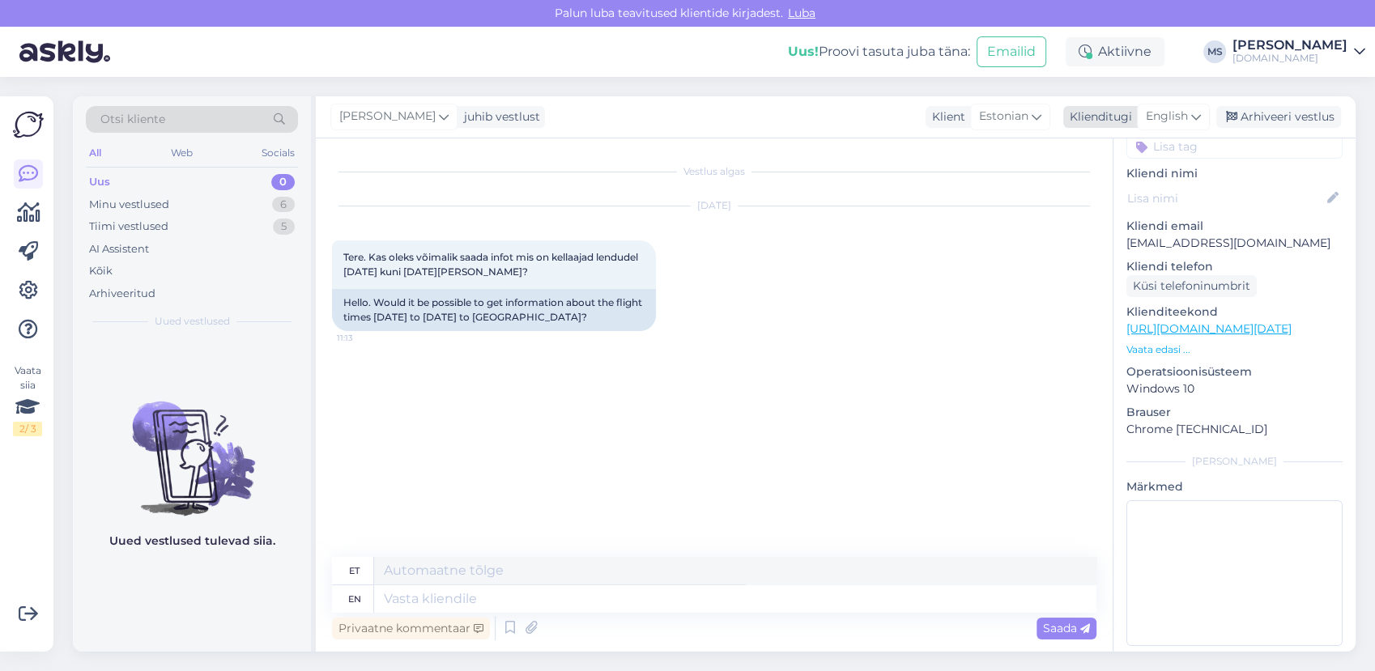
click at [1166, 111] on span "English" at bounding box center [1167, 117] width 42 height 18
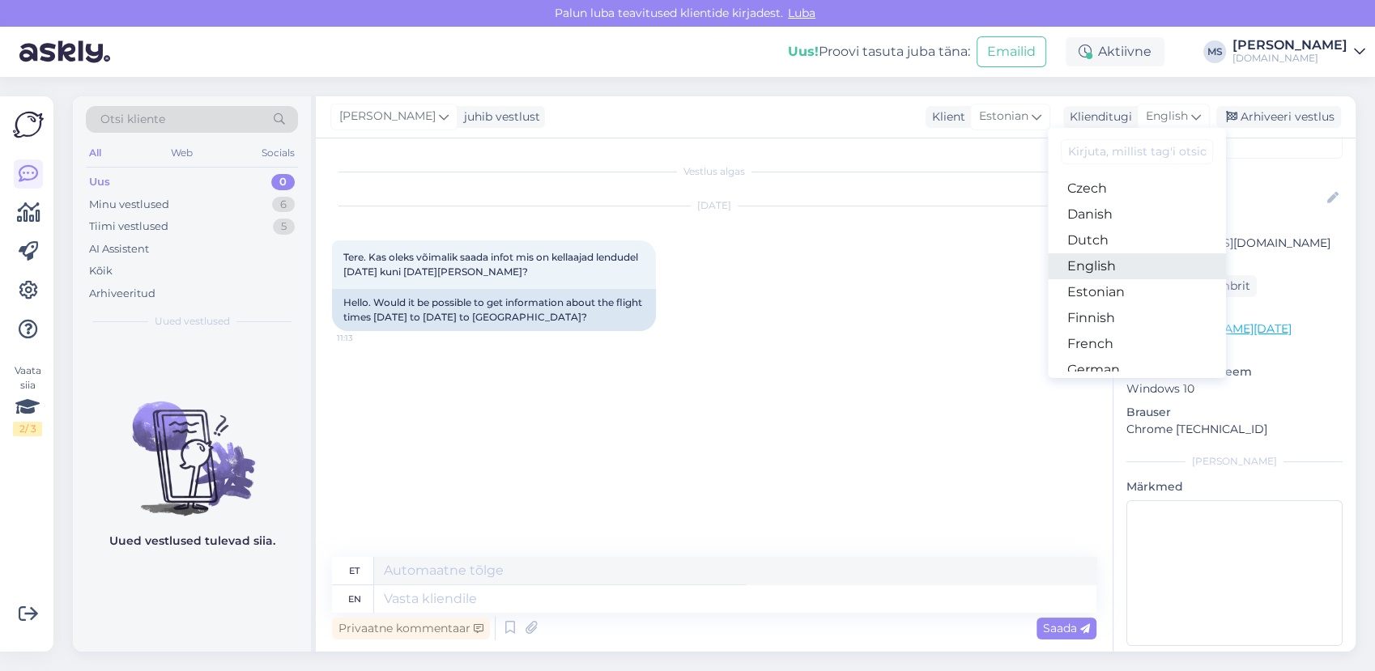
scroll to position [180, 0]
click at [1098, 211] on link "Estonian" at bounding box center [1137, 216] width 178 height 26
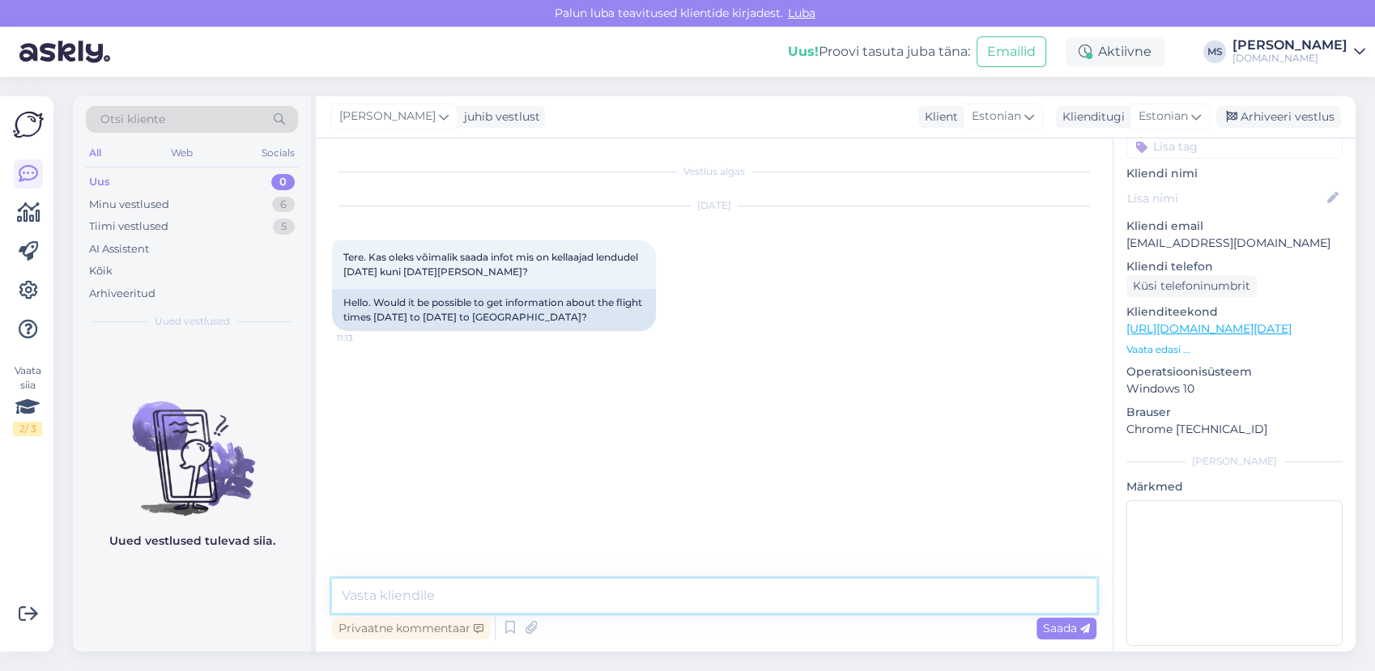
click at [497, 585] on textarea at bounding box center [714, 596] width 765 height 34
click at [490, 596] on textarea at bounding box center [714, 596] width 765 height 34
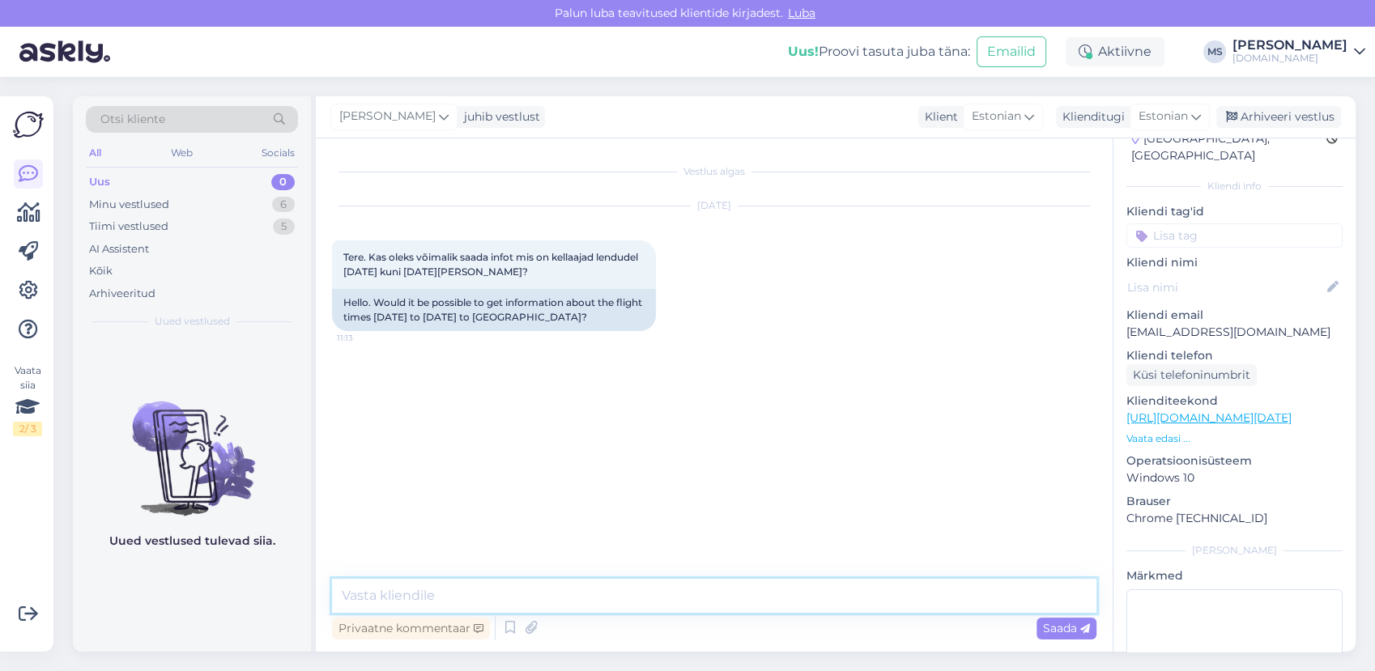
scroll to position [0, 0]
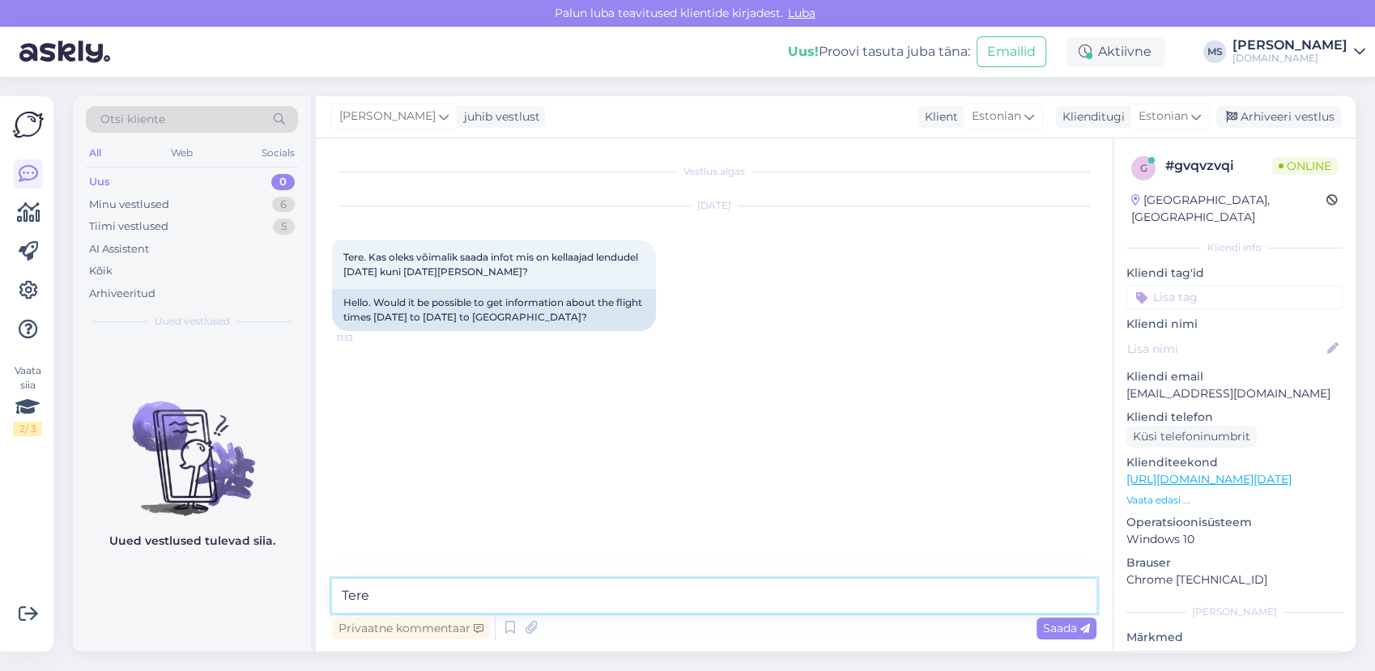
type textarea "Tere!"
type textarea "Saame pakkuda 07.10, 08.10 ja 09.10 väljumisega reise."
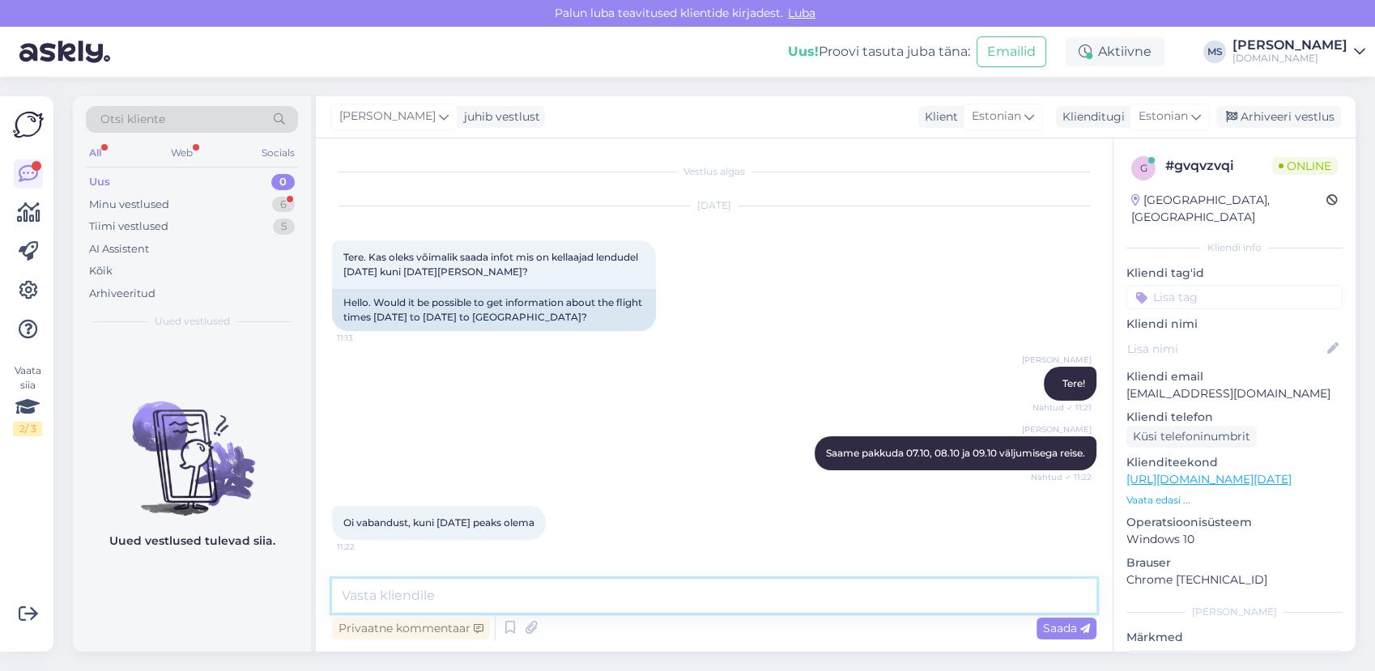
scroll to position [77, 0]
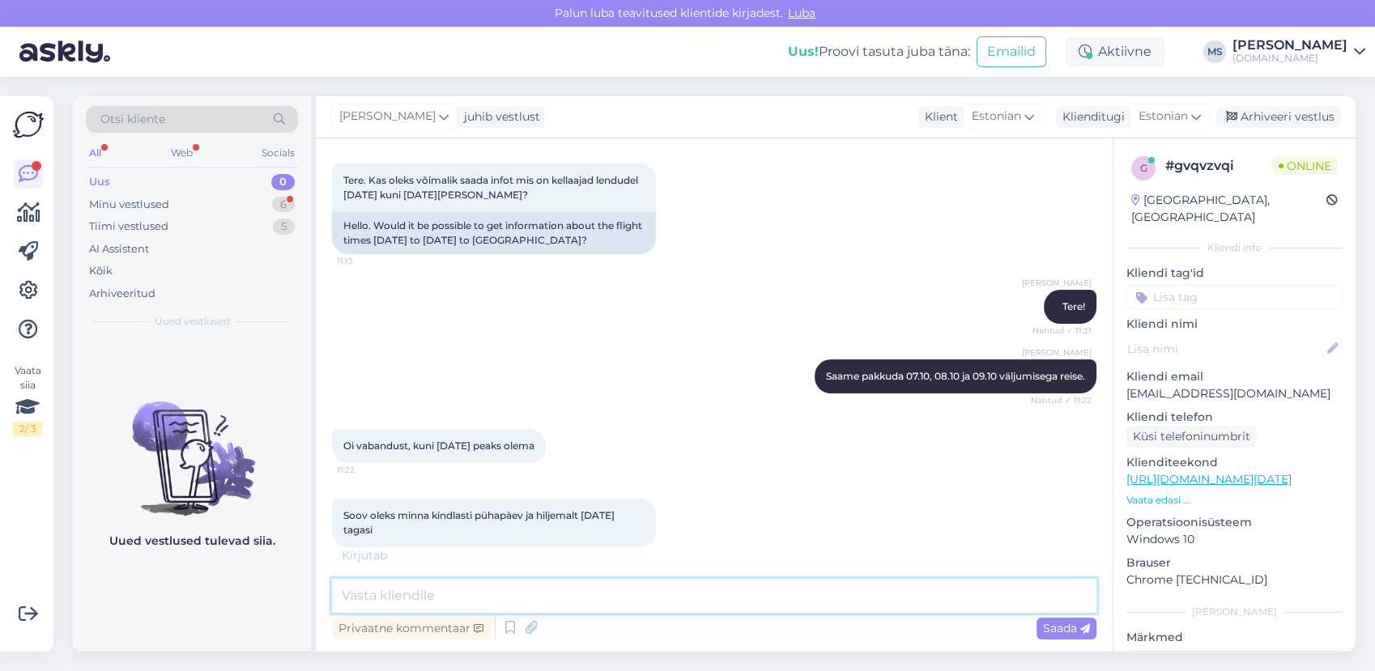
click at [454, 593] on textarea at bounding box center [714, 596] width 765 height 34
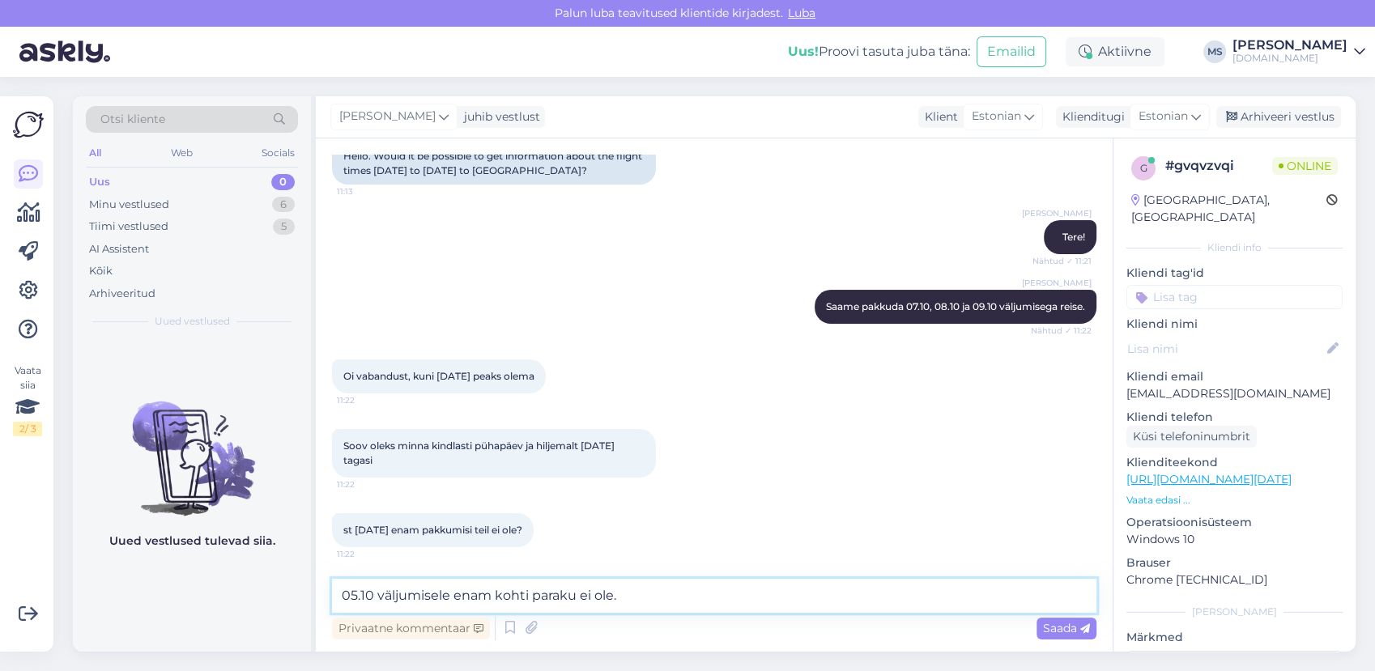
type textarea "05.10 väljumisele enam kohti paraku ei ole."
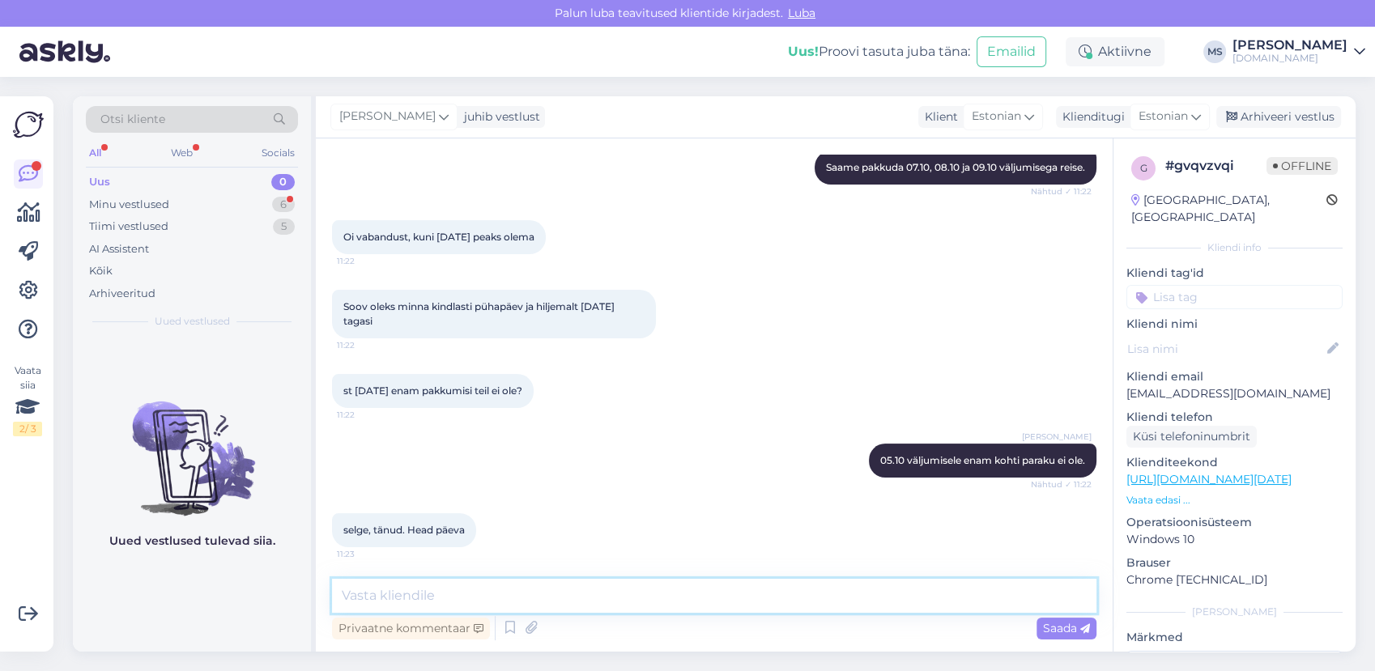
scroll to position [285, 0]
click at [496, 595] on textarea at bounding box center [714, 596] width 765 height 34
click at [444, 599] on textarea at bounding box center [714, 596] width 765 height 34
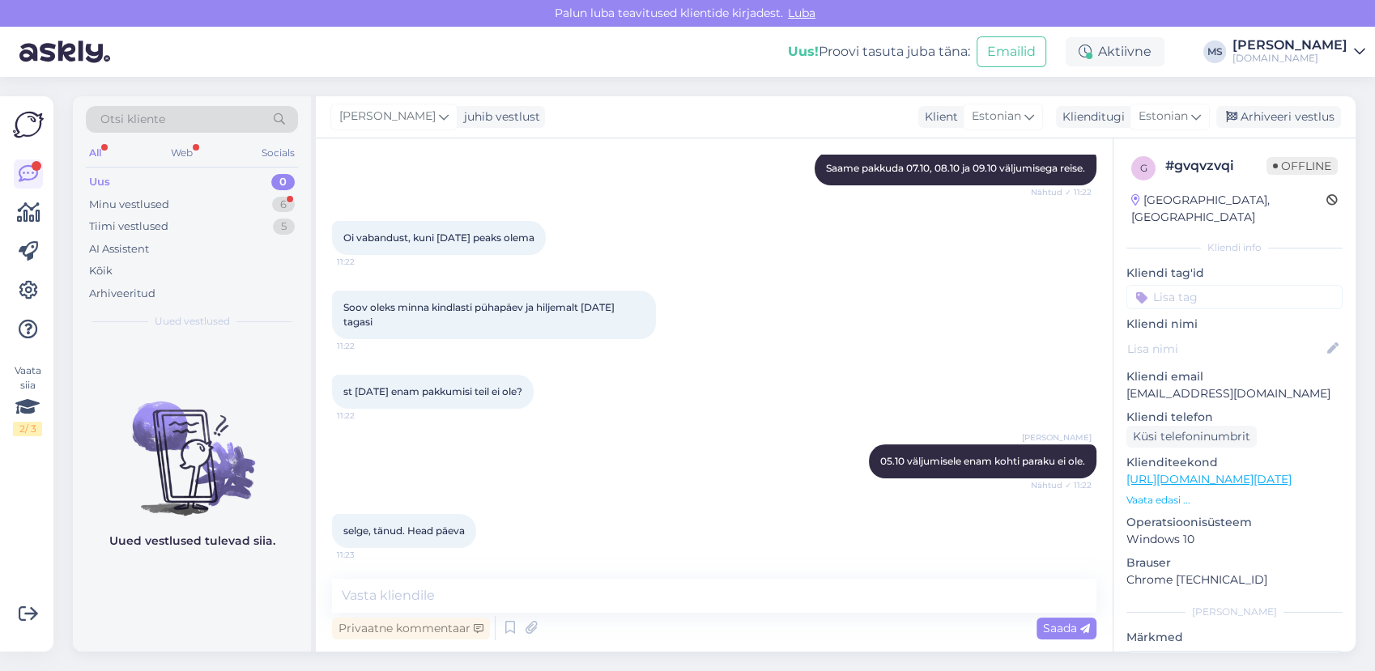
drag, startPoint x: 1290, startPoint y: 113, endPoint x: 623, endPoint y: 209, distance: 674.2
click at [1289, 113] on div "Arhiveeri vestlus" at bounding box center [1279, 117] width 125 height 22
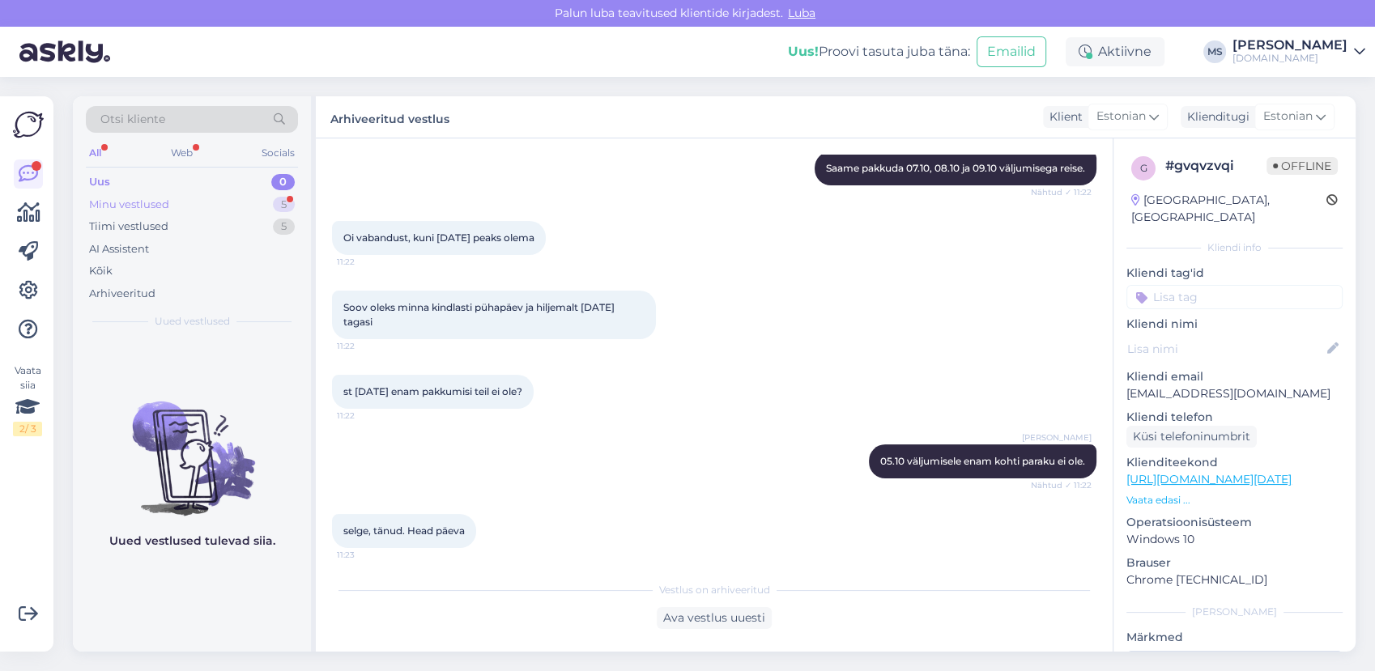
click at [179, 198] on div "Minu vestlused 5" at bounding box center [192, 205] width 212 height 23
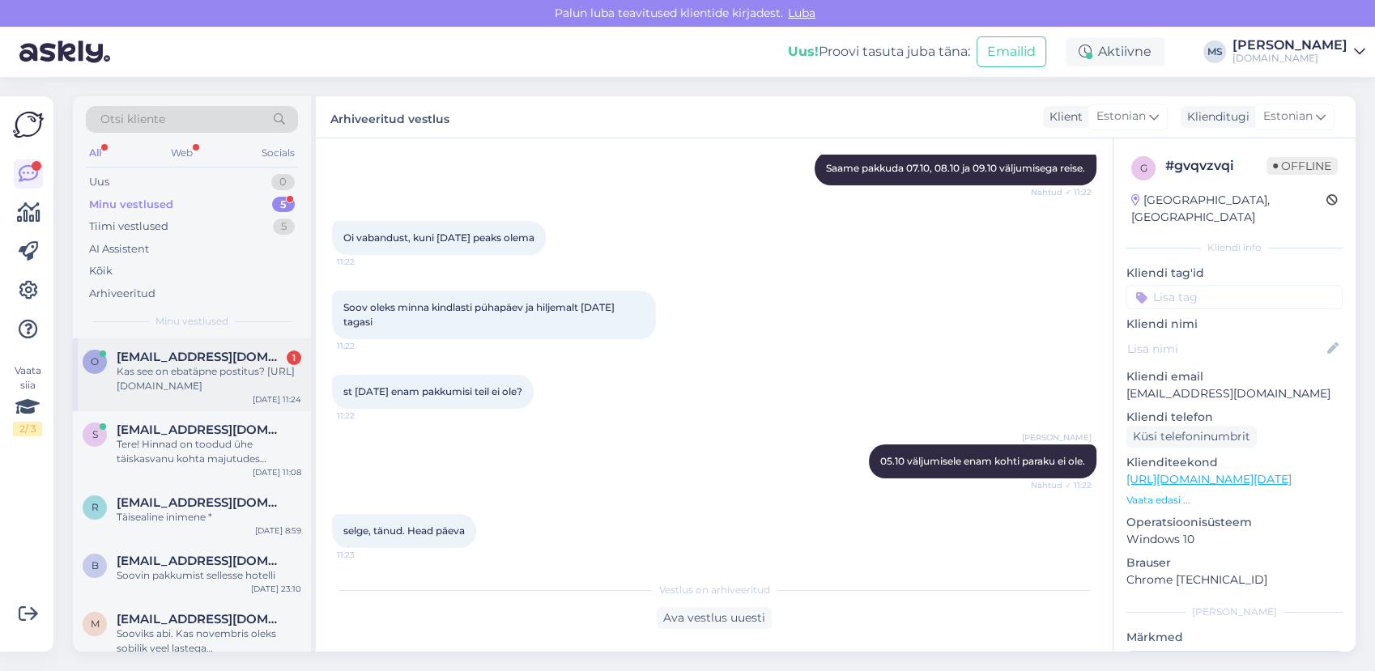
click at [185, 386] on div "Kas see on ebatäpne postitus? [URL][DOMAIN_NAME]" at bounding box center [209, 378] width 185 height 29
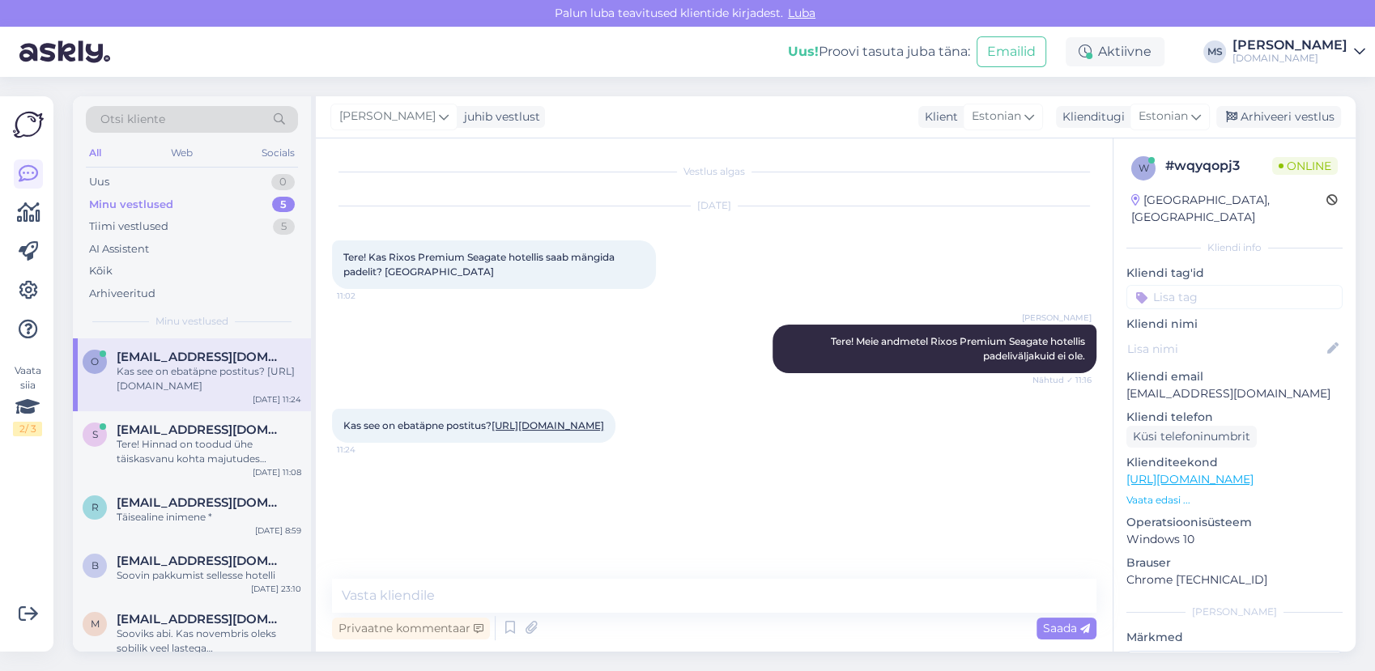
click at [492, 432] on link "[URL][DOMAIN_NAME]" at bounding box center [548, 426] width 113 height 12
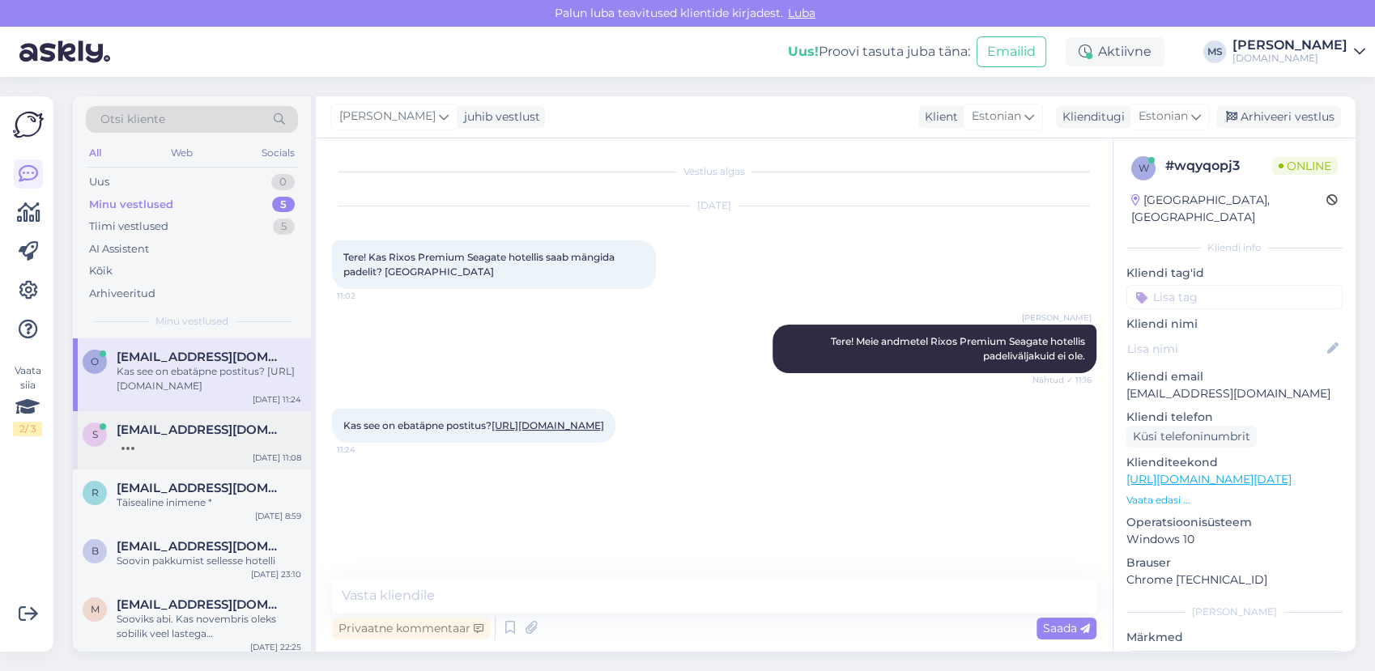
click at [198, 445] on div at bounding box center [209, 444] width 185 height 15
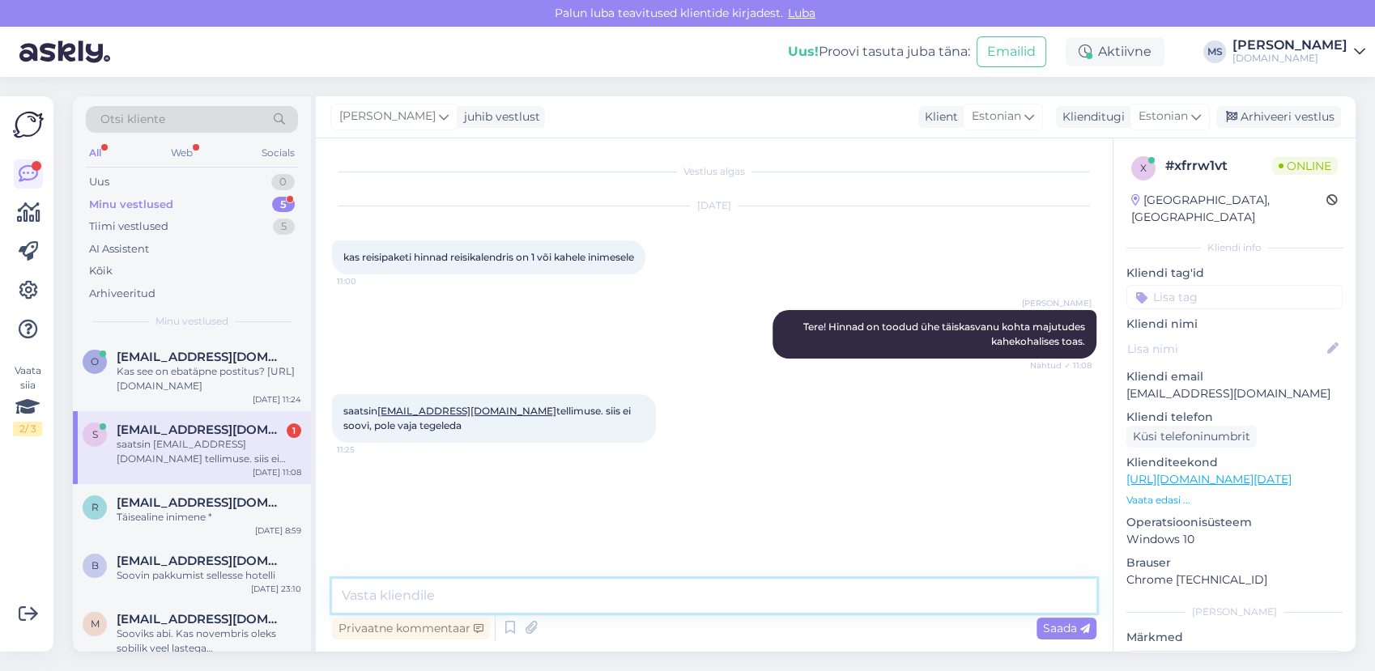
click at [458, 593] on textarea at bounding box center [714, 596] width 765 height 34
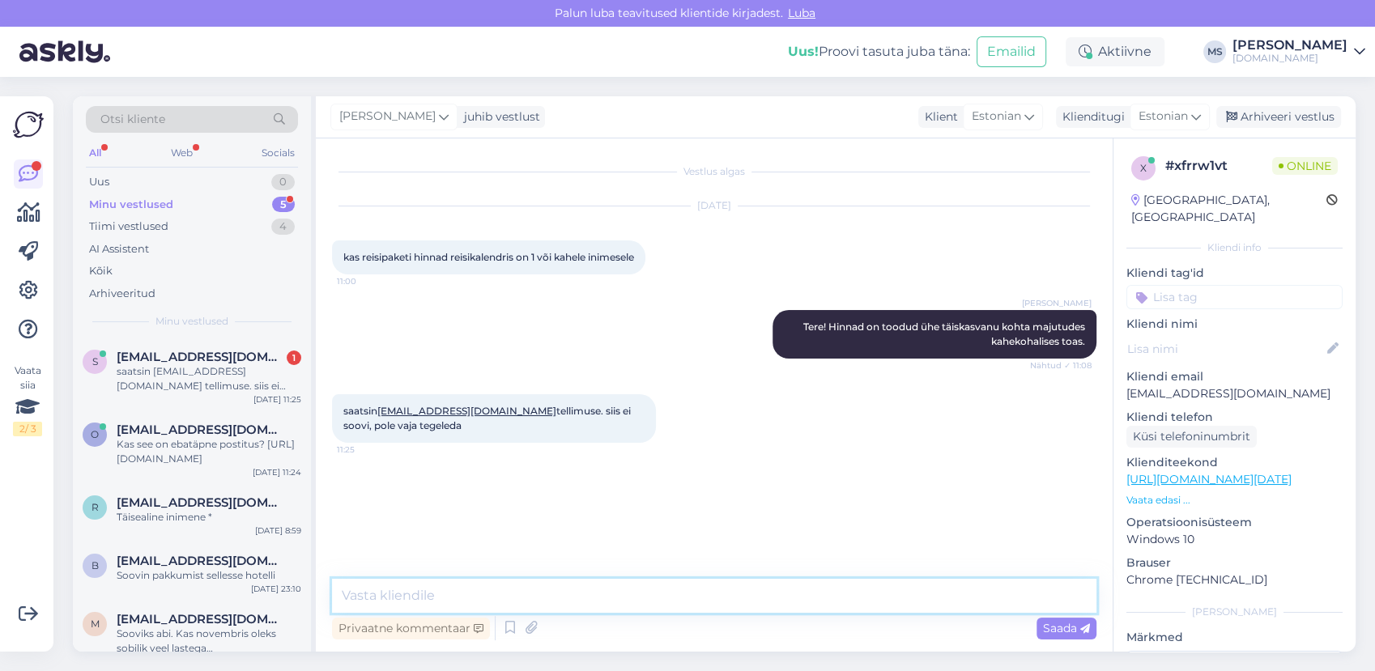
click at [457, 593] on textarea at bounding box center [714, 596] width 765 height 34
type textarea "K"
type textarea "[PERSON_NAME] päringu kätte saanud? Kas võib küsida, et [PERSON_NAME] kadus või…"
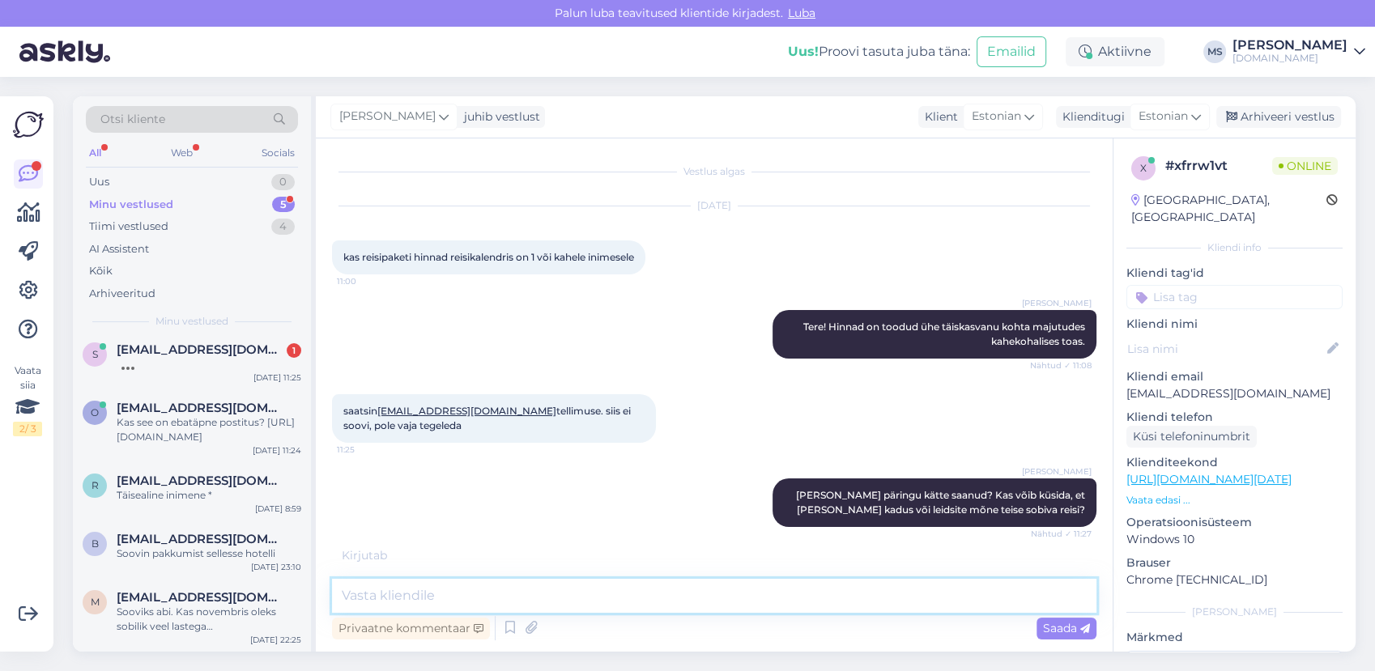
scroll to position [6, 0]
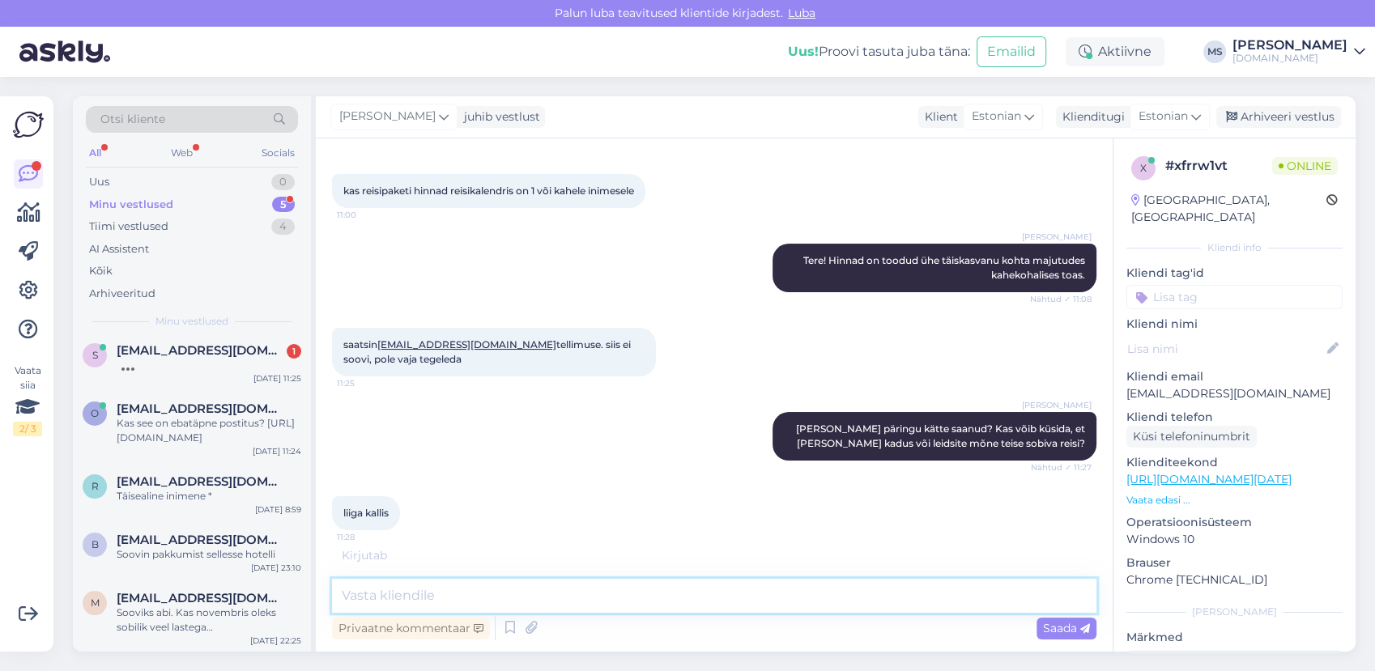
click at [486, 590] on textarea at bounding box center [714, 596] width 765 height 34
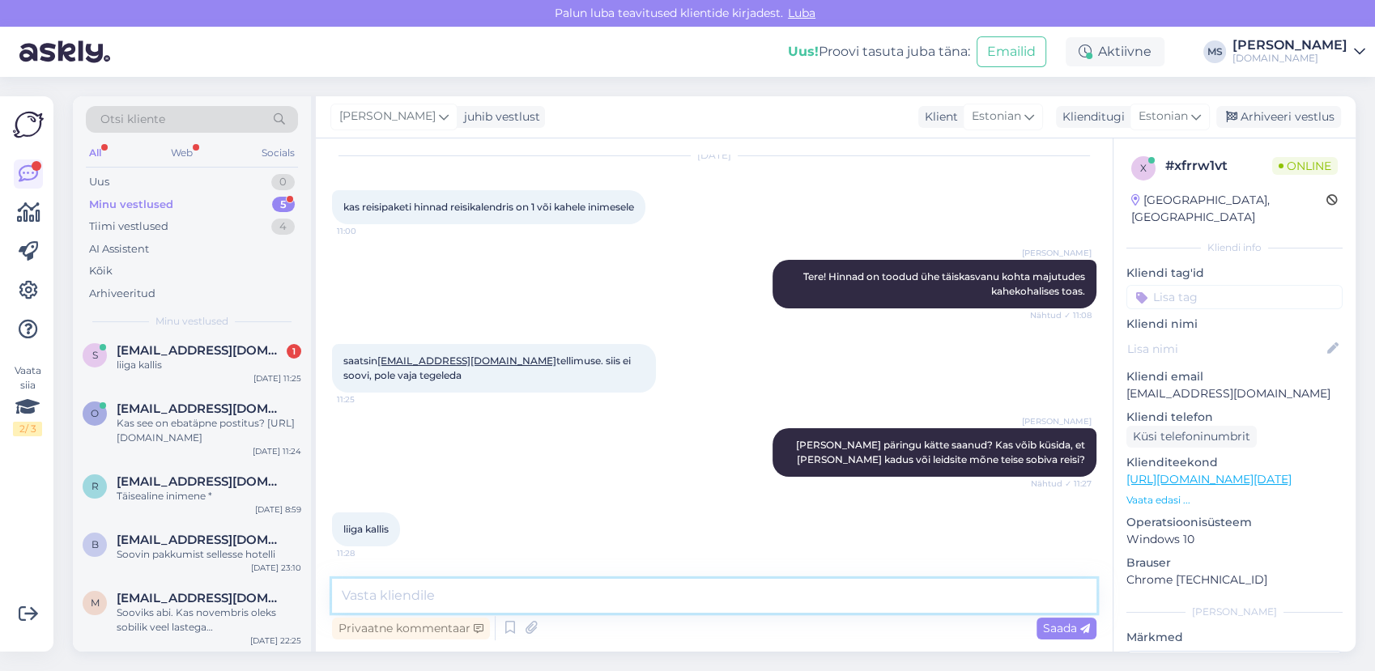
scroll to position [49, 0]
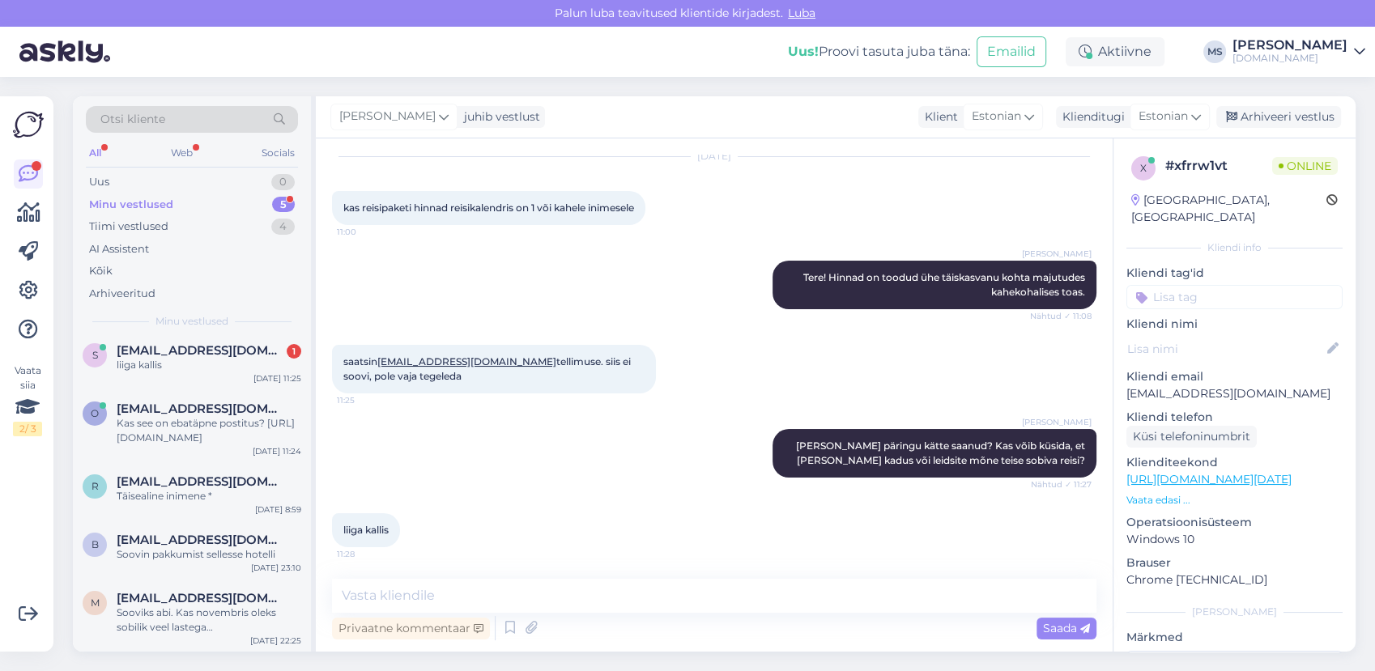
click at [460, 579] on div "Vestlus algas [DATE] kas reisipaketi hinnad reisikalendris on 1 või [PERSON_NAM…" at bounding box center [714, 396] width 797 height 514
click at [450, 596] on textarea at bounding box center [714, 596] width 765 height 34
click at [194, 352] on span "[EMAIL_ADDRESS][DOMAIN_NAME]" at bounding box center [201, 350] width 168 height 15
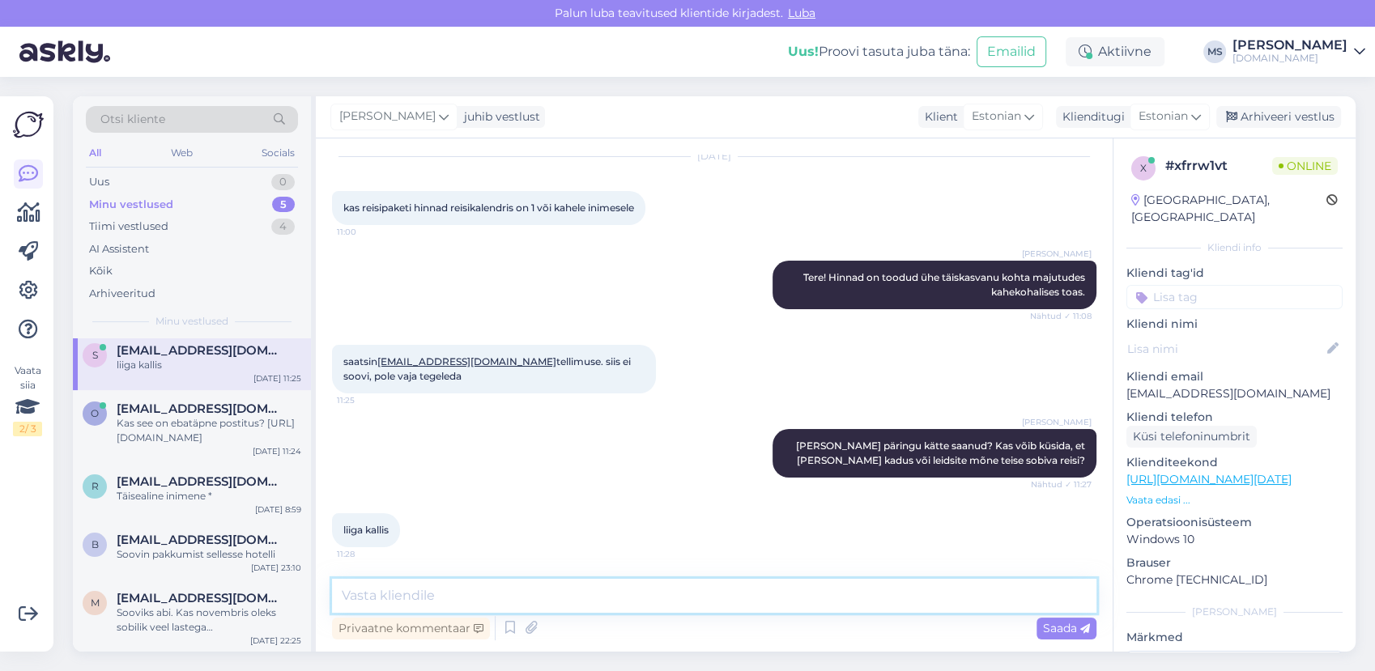
click at [443, 582] on textarea at bounding box center [714, 596] width 765 height 34
click at [441, 590] on textarea at bounding box center [714, 596] width 765 height 34
click at [227, 416] on div "Kas see on ebatäpne postitus? [URL][DOMAIN_NAME]" at bounding box center [209, 430] width 185 height 29
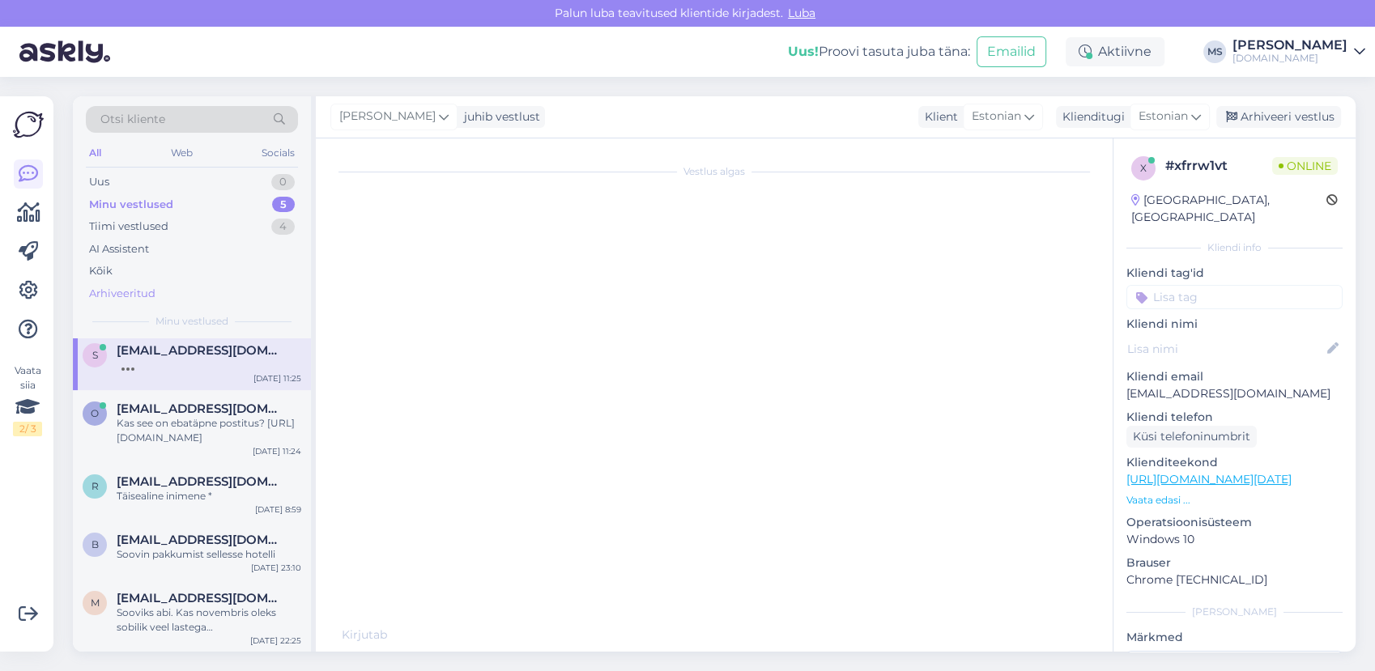
scroll to position [0, 0]
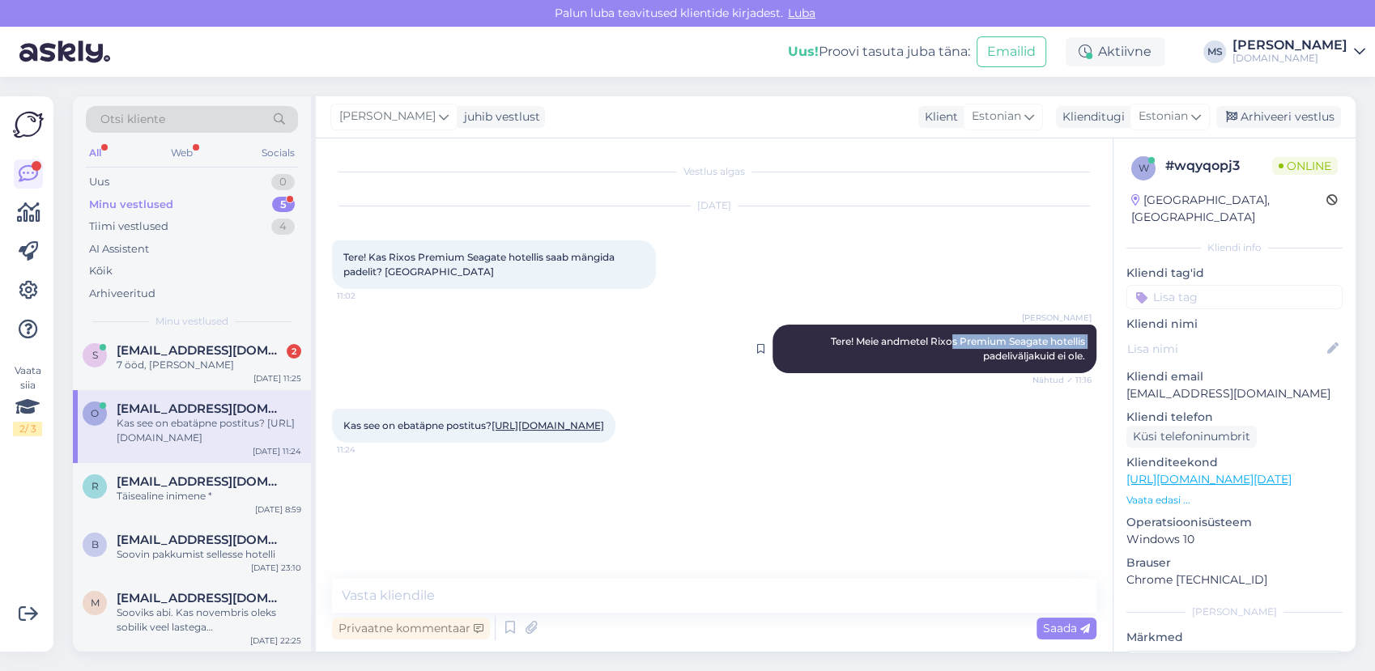
drag, startPoint x: 949, startPoint y: 337, endPoint x: 976, endPoint y: 353, distance: 31.3
click at [976, 353] on div "[PERSON_NAME] Tere! Meie andmetel Rixos Premium Seagate hotellis padeliväljakui…" at bounding box center [935, 349] width 324 height 49
drag, startPoint x: 976, startPoint y: 353, endPoint x: 741, endPoint y: 322, distance: 237.0
click at [741, 322] on div "[PERSON_NAME] Tere! Meie andmetel Rixos Premium Seagate hotellis padeliväljakui…" at bounding box center [714, 349] width 765 height 84
click at [156, 495] on div "Täisealine inimene *" at bounding box center [209, 496] width 185 height 15
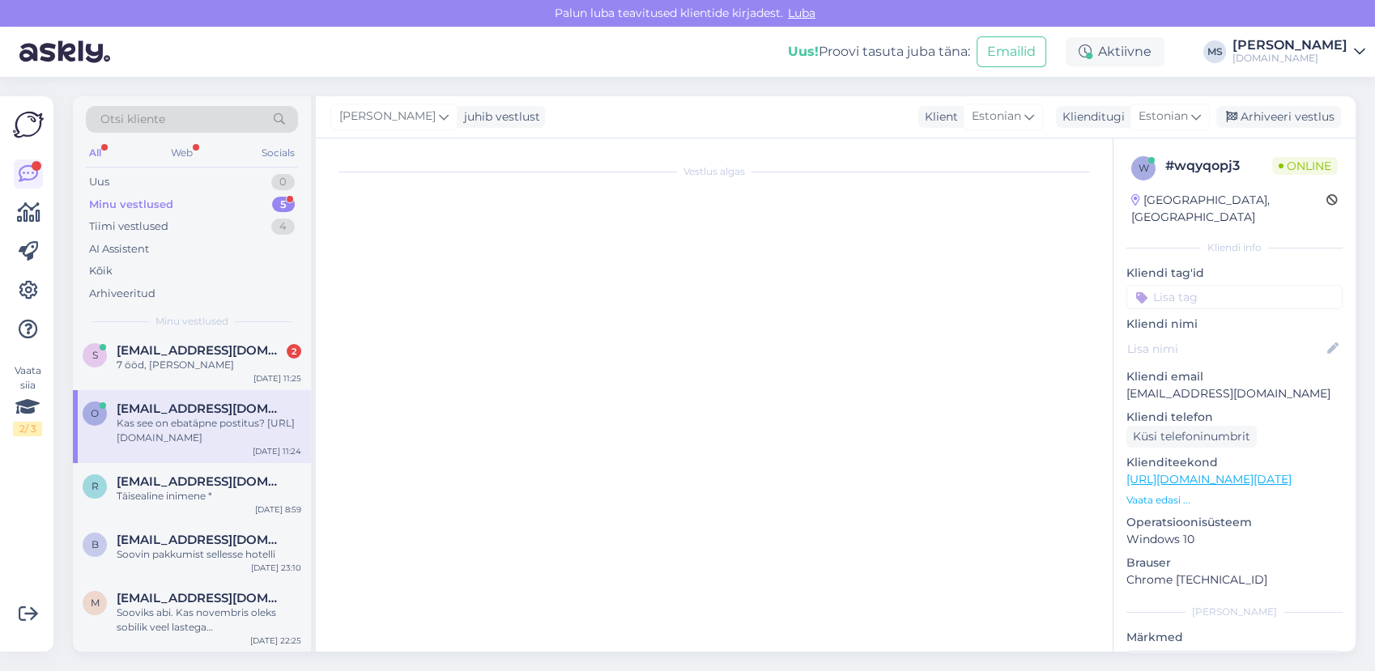
click at [175, 432] on div "Kas see on ebatäpne postitus? [URL][DOMAIN_NAME]" at bounding box center [209, 430] width 185 height 29
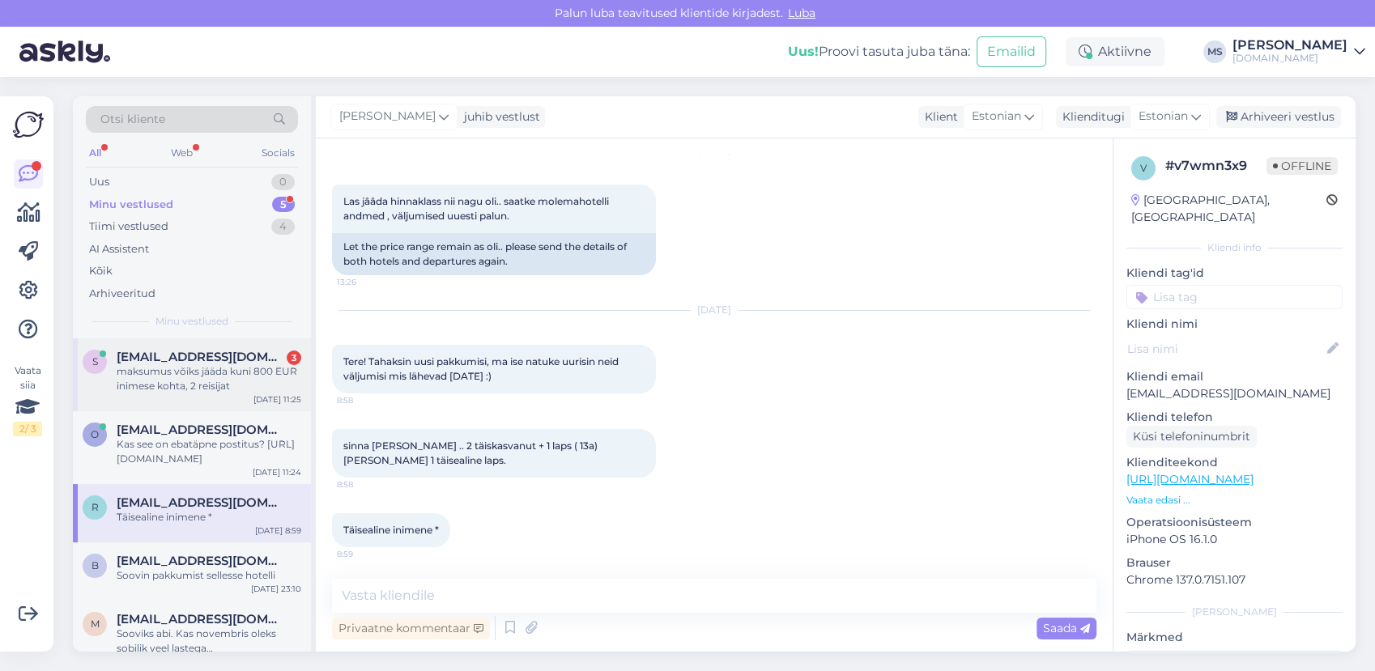
click at [187, 382] on div "maksumus võiks jääda kuni 800 EUR inimese kohta, 2 reisijat" at bounding box center [209, 378] width 185 height 29
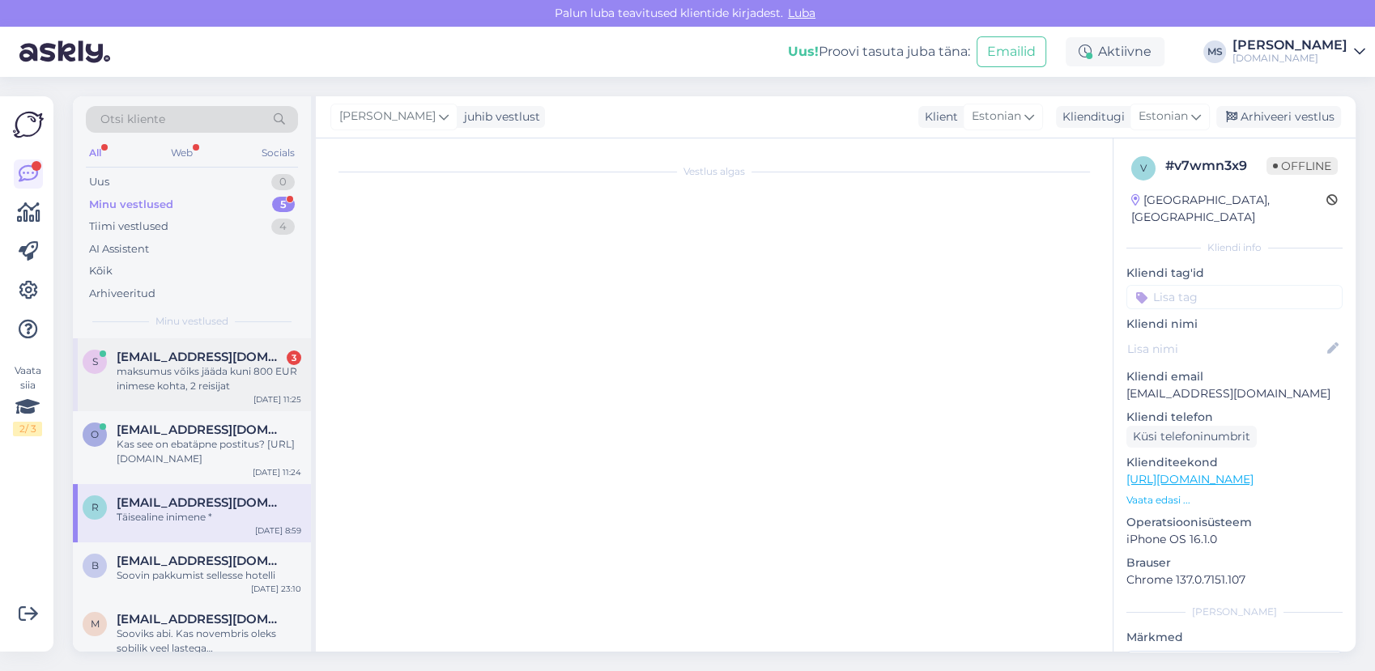
scroll to position [221, 0]
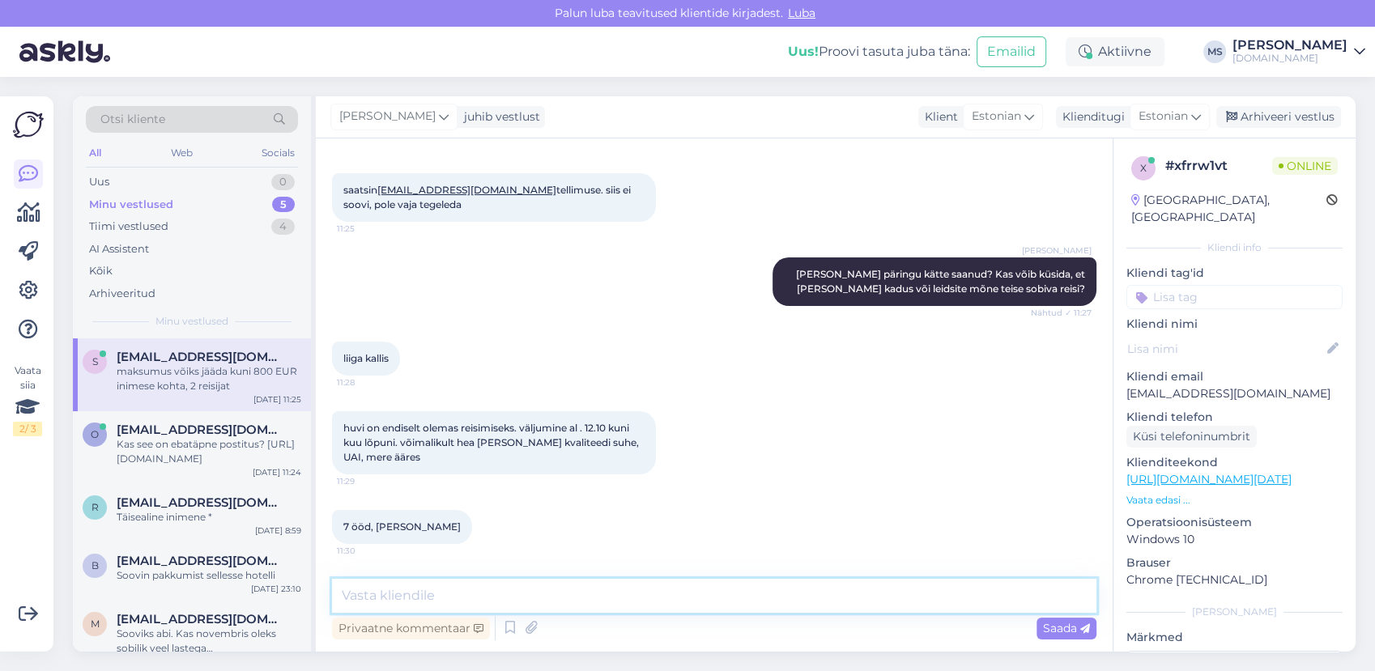
click at [485, 580] on textarea at bounding box center [714, 596] width 765 height 34
type textarea "H"
type textarea "F"
type textarea "Aga me vaatame [PERSON_NAME] saadame Teile soodsamas hinnaklassis pakkumised me…"
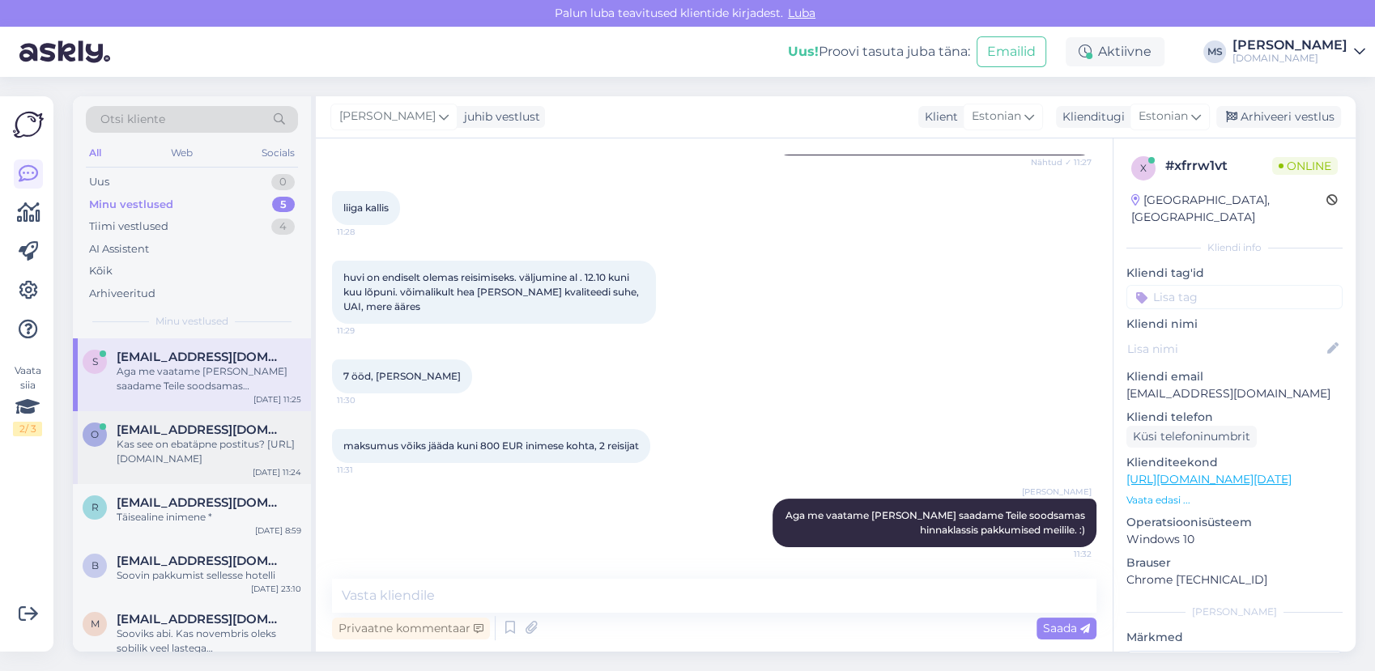
click at [211, 462] on div "Kas see on ebatäpne postitus? [URL][DOMAIN_NAME]" at bounding box center [209, 451] width 185 height 29
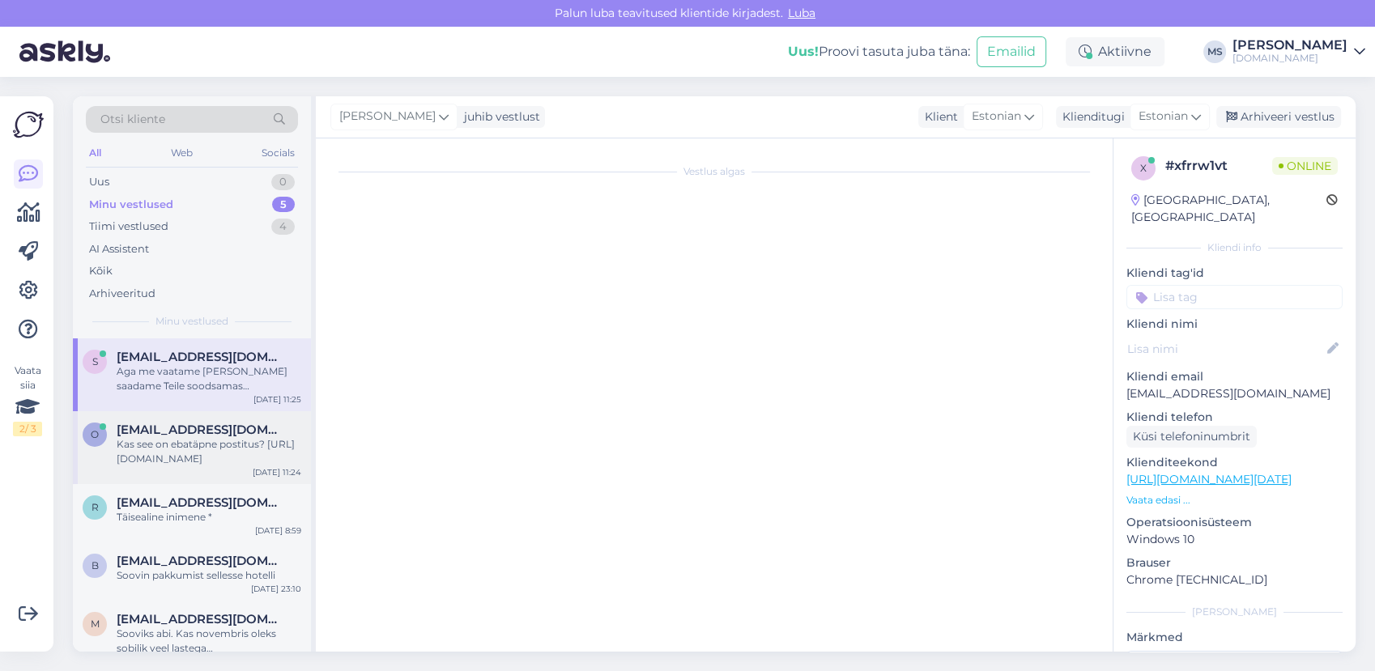
scroll to position [0, 0]
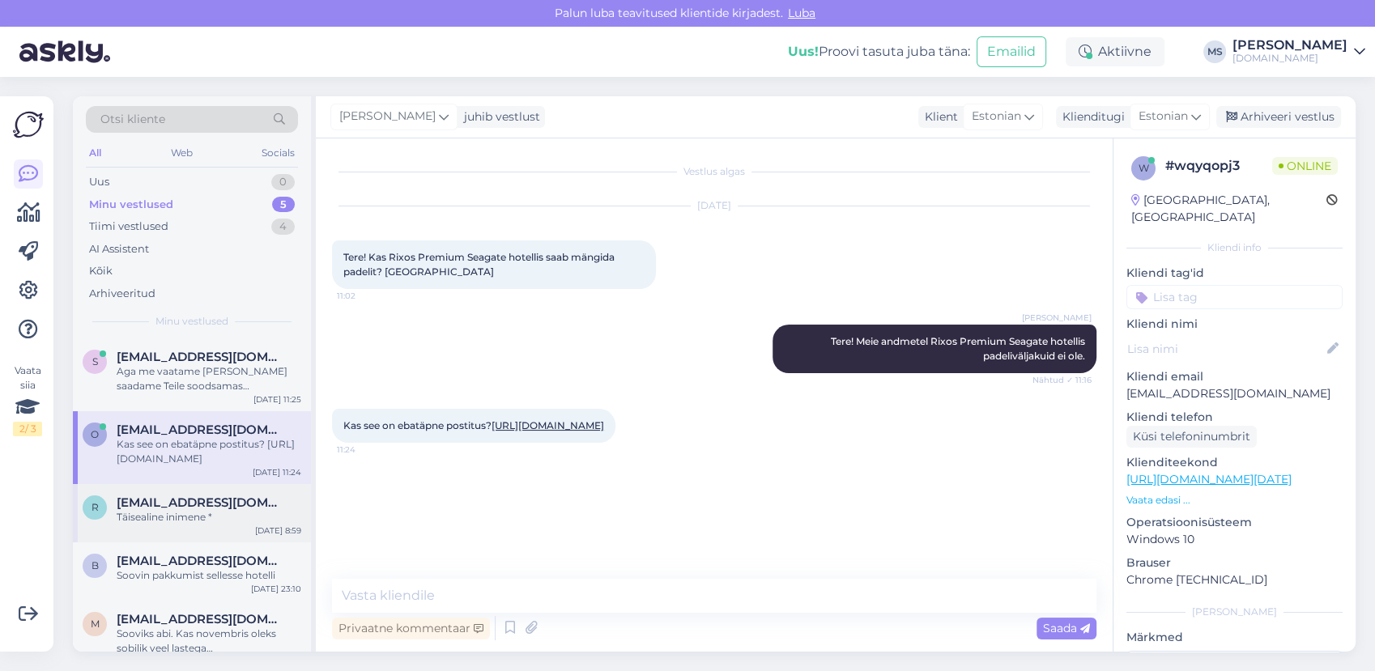
click at [213, 523] on div "Täisealine inimene *" at bounding box center [209, 517] width 185 height 15
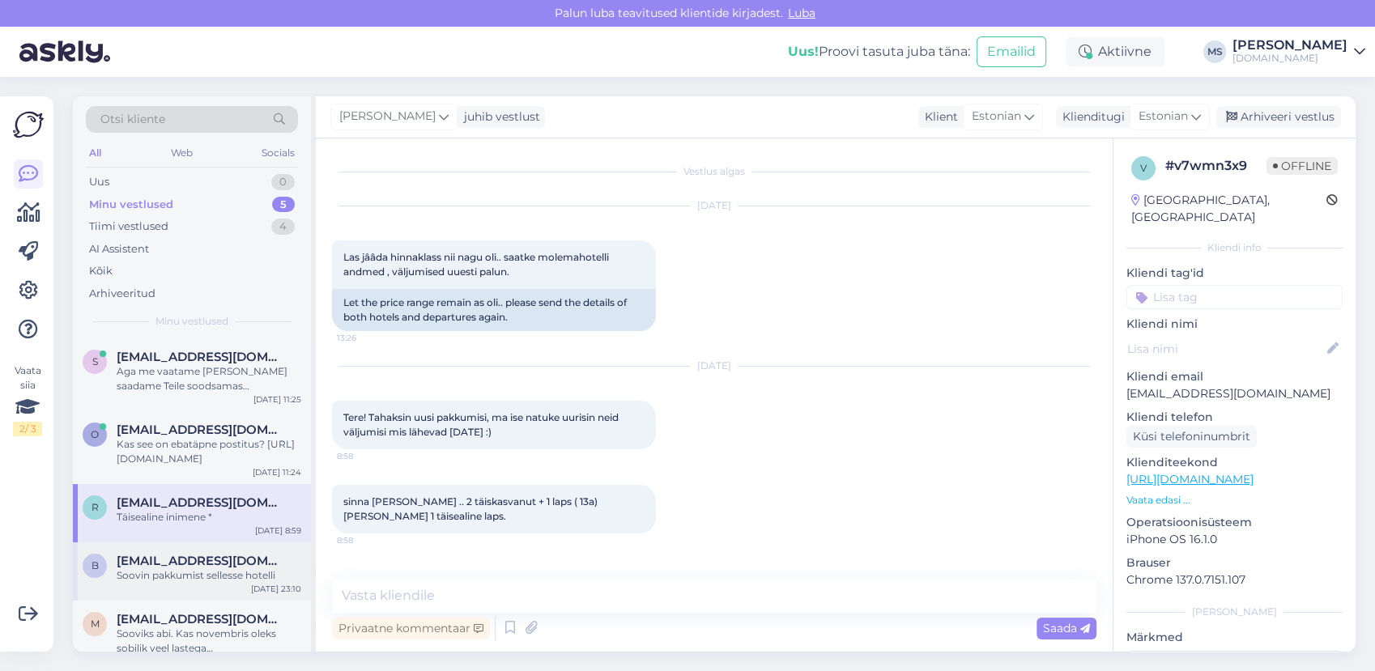
scroll to position [56, 0]
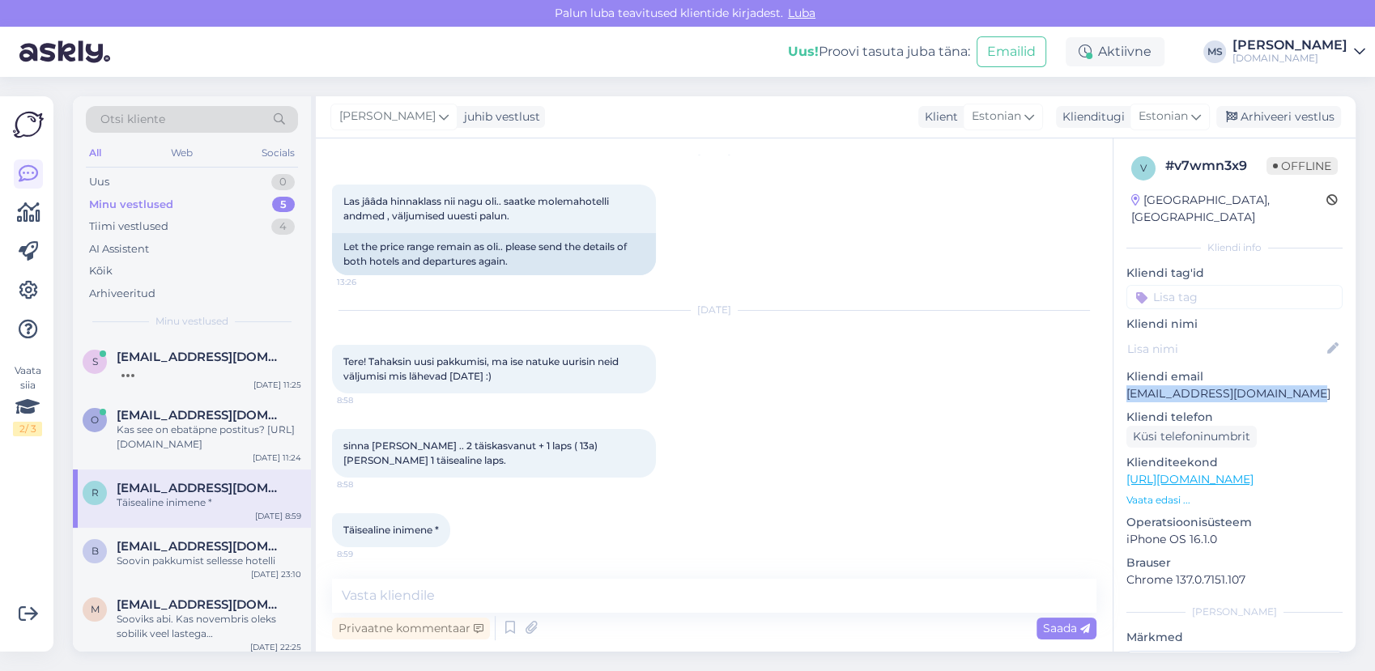
drag, startPoint x: 1316, startPoint y: 373, endPoint x: 1126, endPoint y: 374, distance: 190.3
click at [1127, 386] on p "[EMAIL_ADDRESS][DOMAIN_NAME]" at bounding box center [1235, 394] width 216 height 17
drag, startPoint x: 1126, startPoint y: 374, endPoint x: 1141, endPoint y: 372, distance: 15.6
copy p "[EMAIL_ADDRESS][DOMAIN_NAME]"
click at [213, 373] on div "aitäh, sobib :)" at bounding box center [209, 371] width 185 height 15
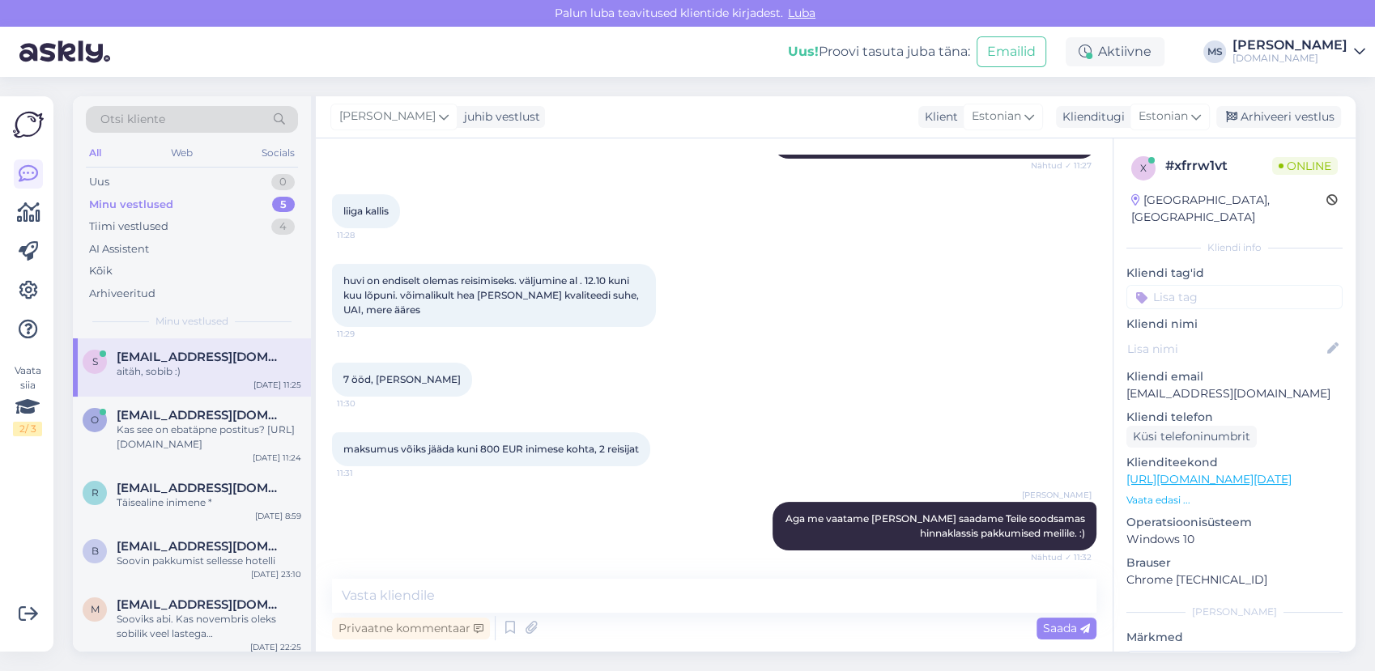
scroll to position [441, 0]
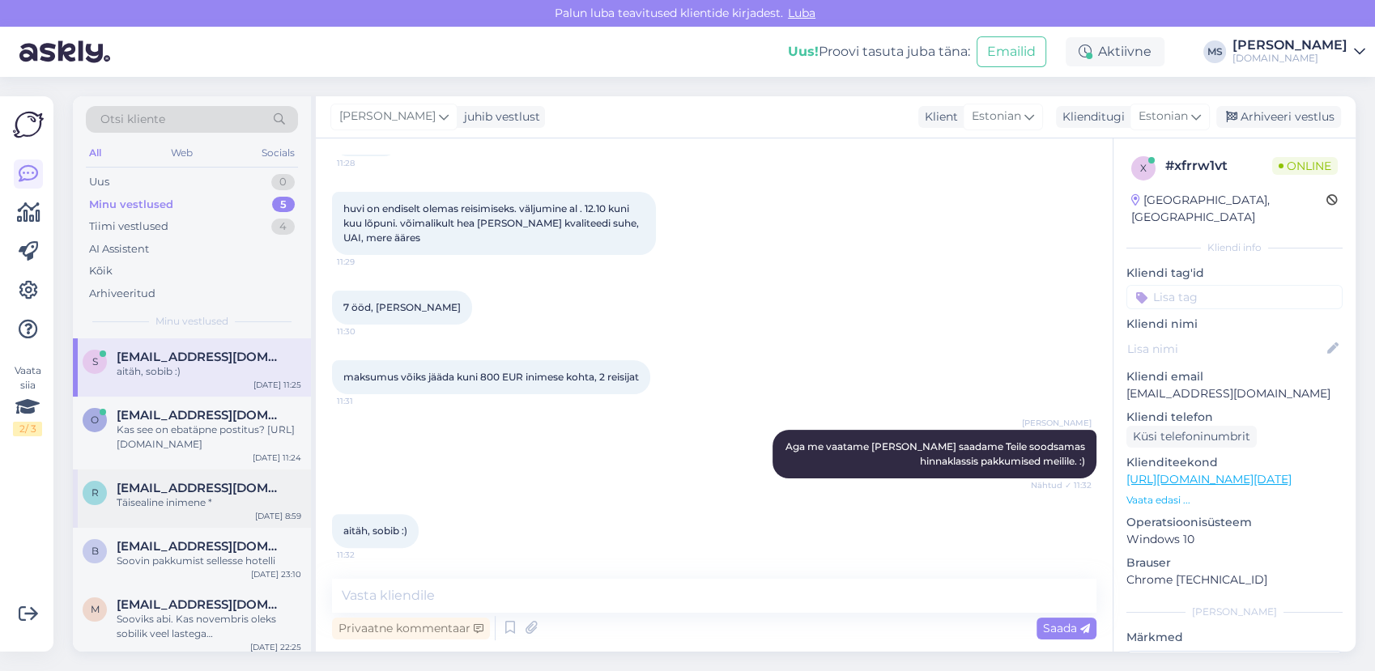
click at [190, 502] on div "Täisealine inimene *" at bounding box center [209, 503] width 185 height 15
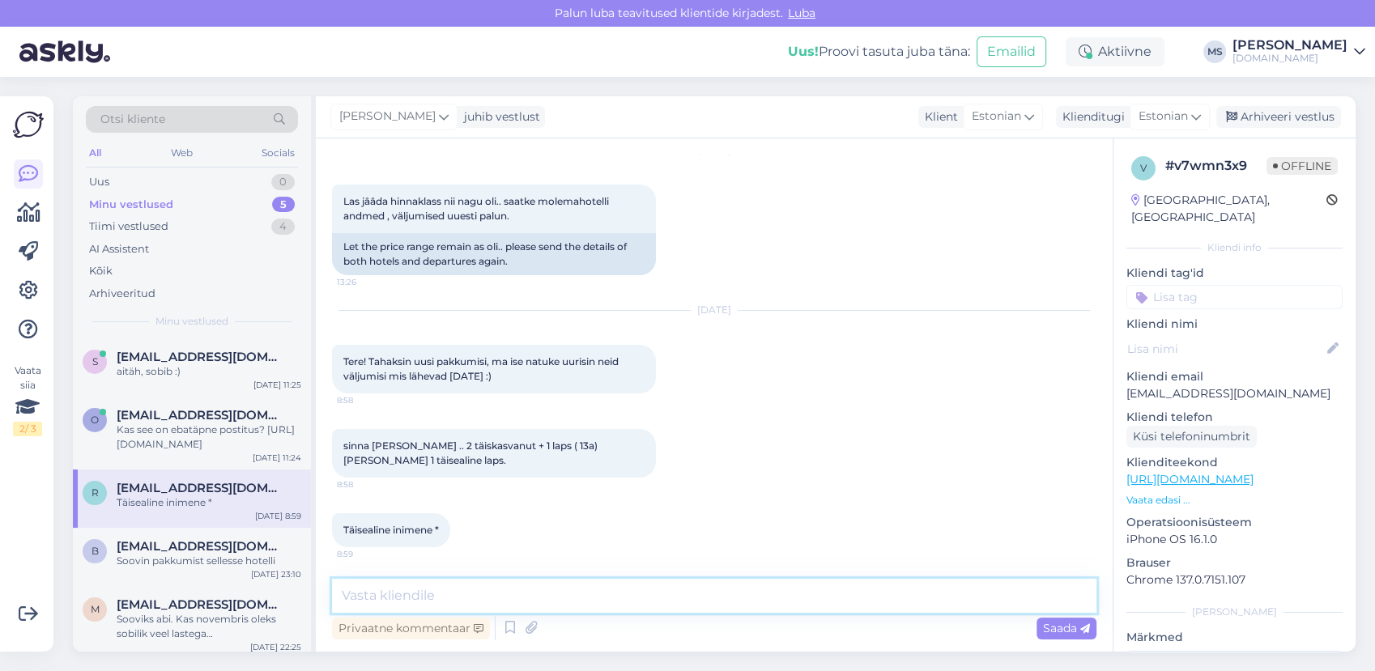
click at [478, 592] on textarea at bounding box center [714, 596] width 765 height 34
click at [408, 588] on textarea at bounding box center [714, 596] width 765 height 34
type textarea "Tere! Vastasime Teile [PERSON_NAME]."
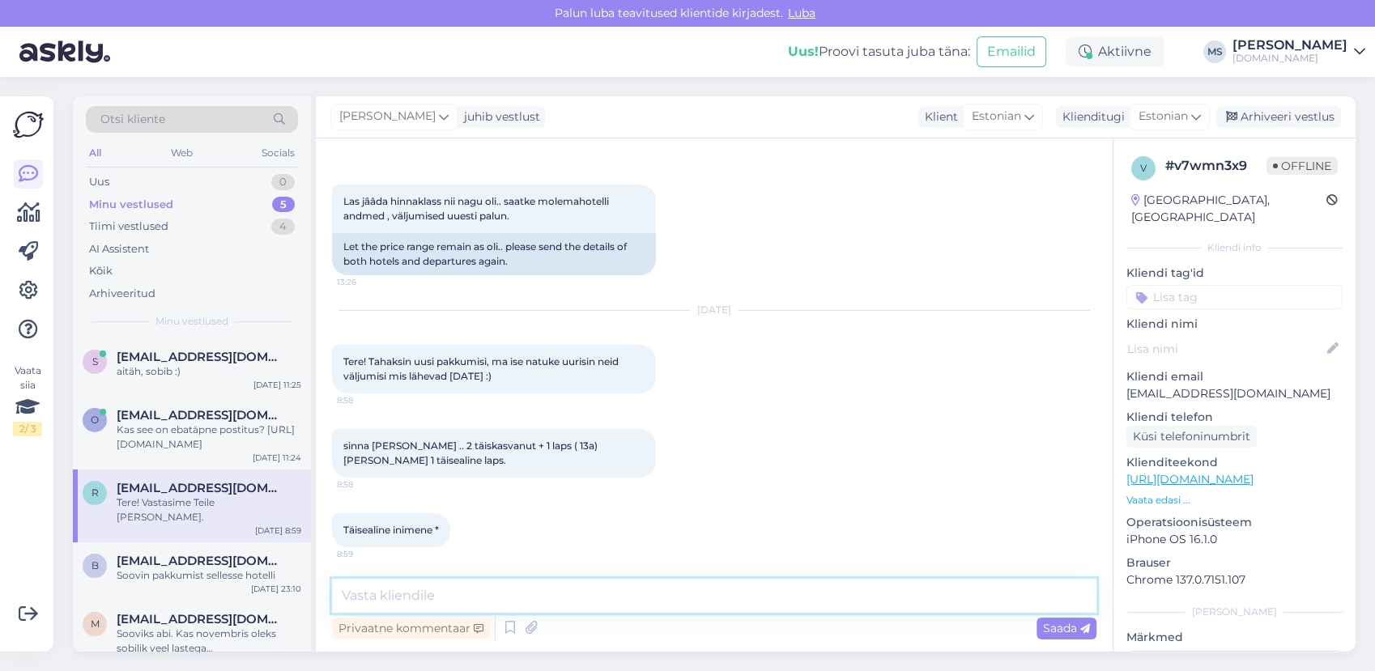
scroll to position [126, 0]
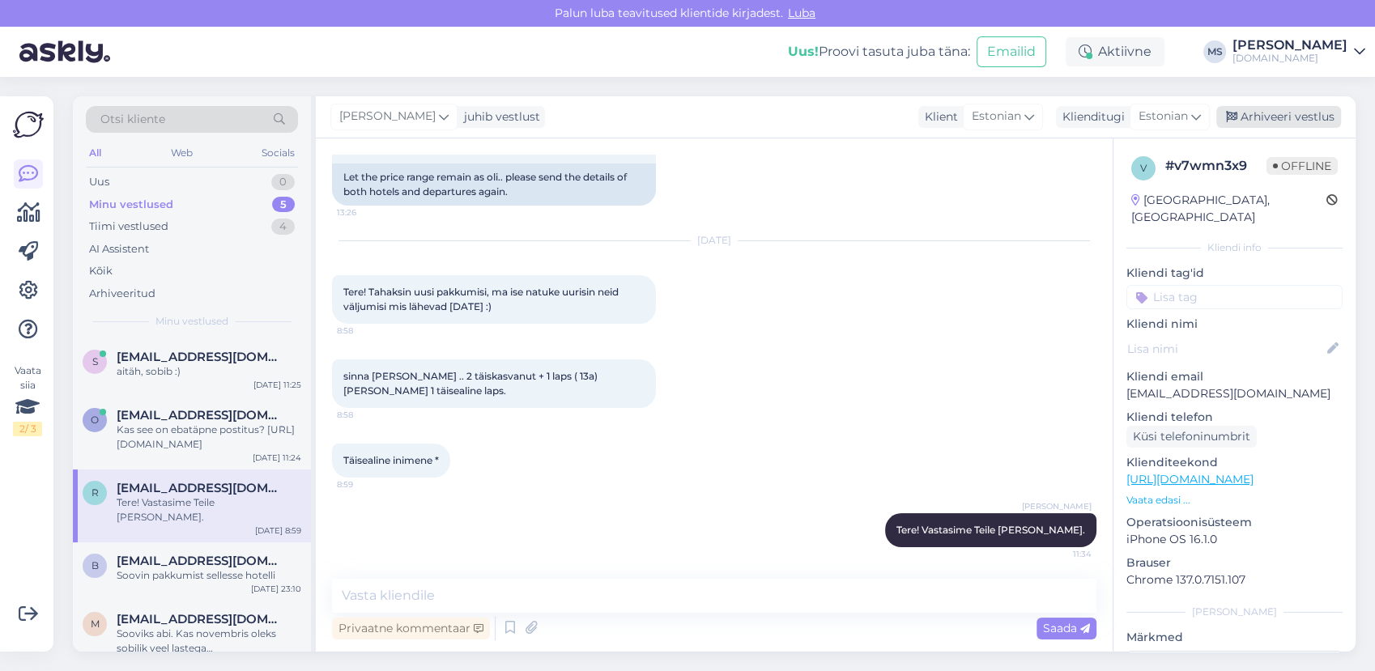
click at [1285, 113] on div "Arhiveeri vestlus" at bounding box center [1279, 117] width 125 height 22
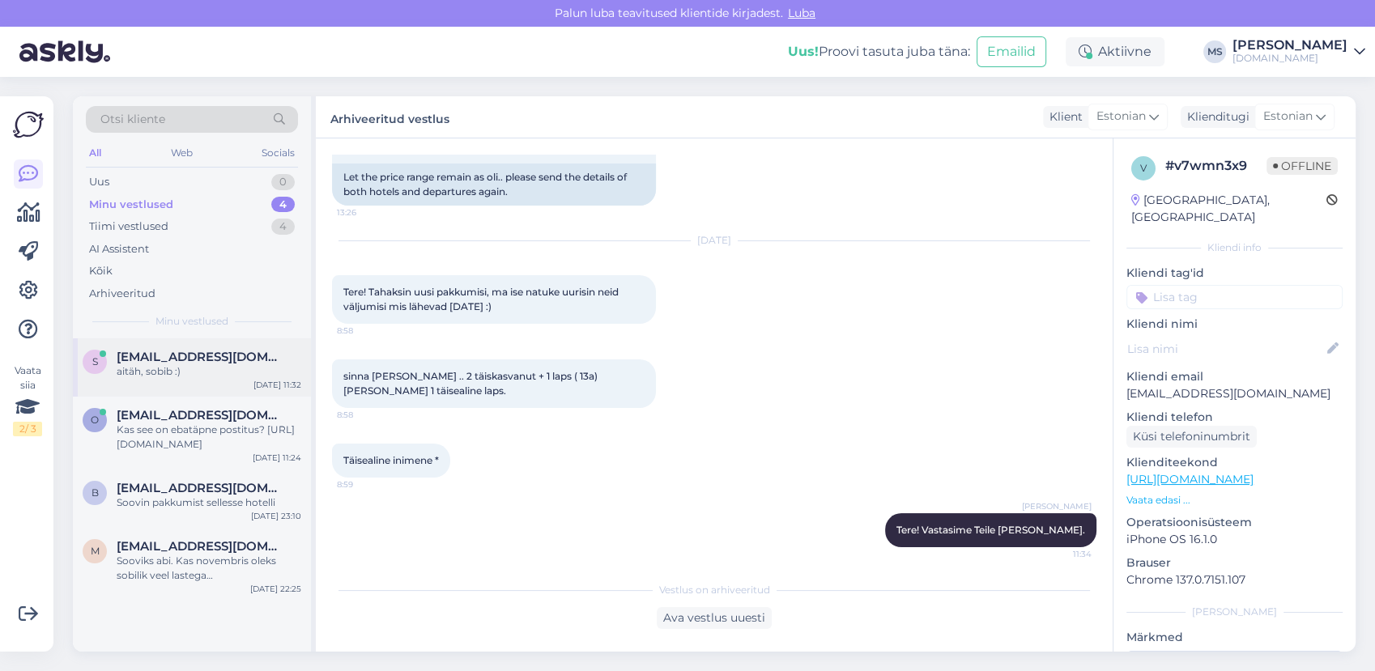
click at [217, 375] on div "aitäh, sobib :)" at bounding box center [209, 371] width 185 height 15
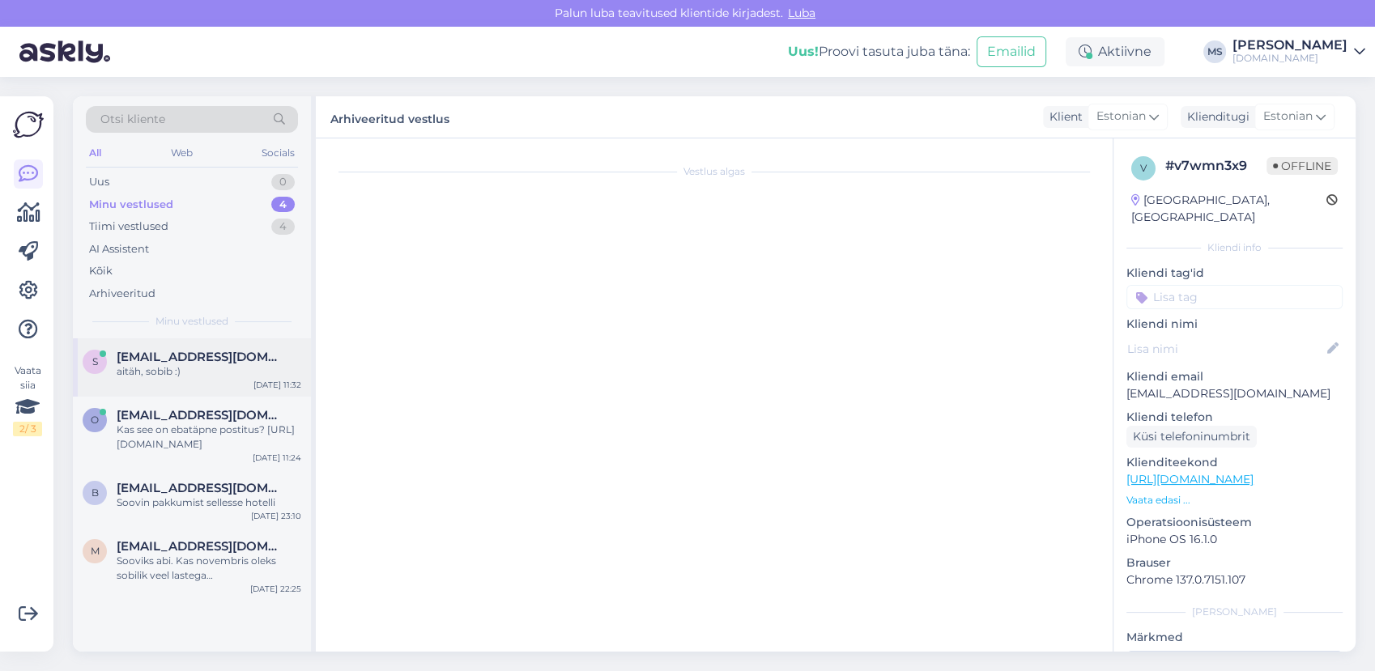
scroll to position [441, 0]
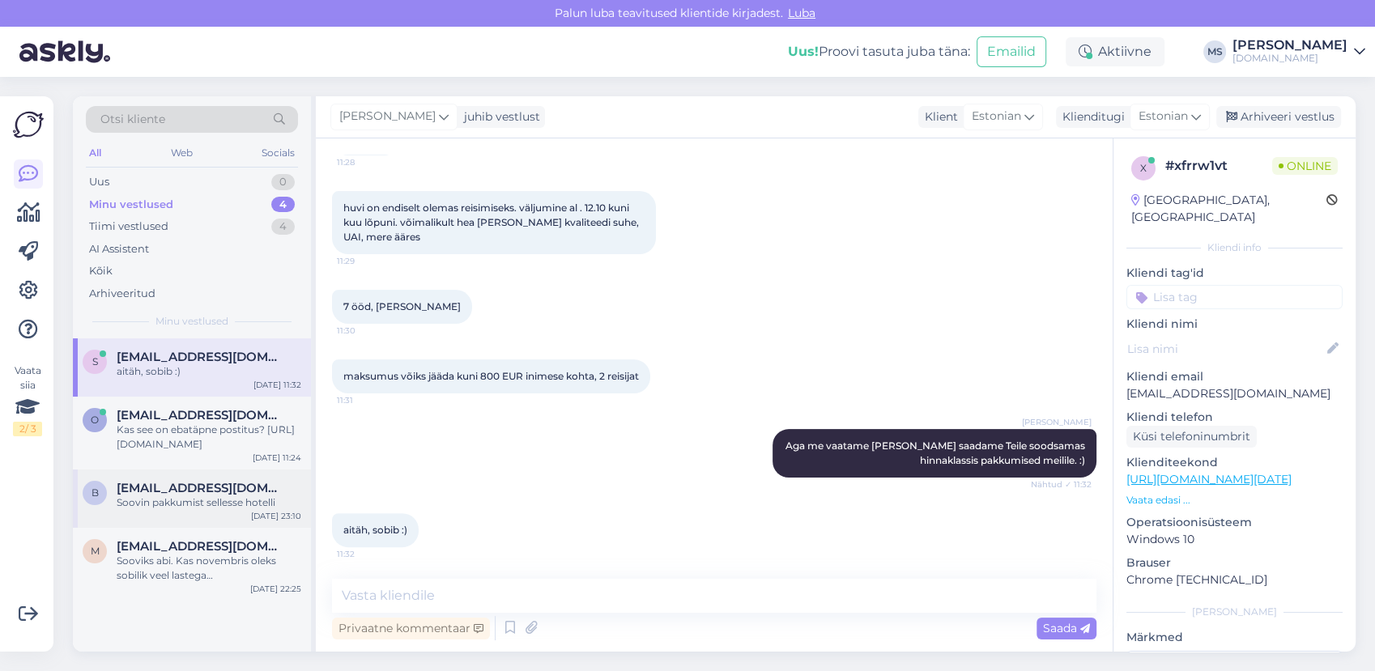
click at [214, 515] on div "b [EMAIL_ADDRESS][DOMAIN_NAME] Soovin pakkumist sellesse hotelli [DATE] 23:10" at bounding box center [192, 499] width 238 height 58
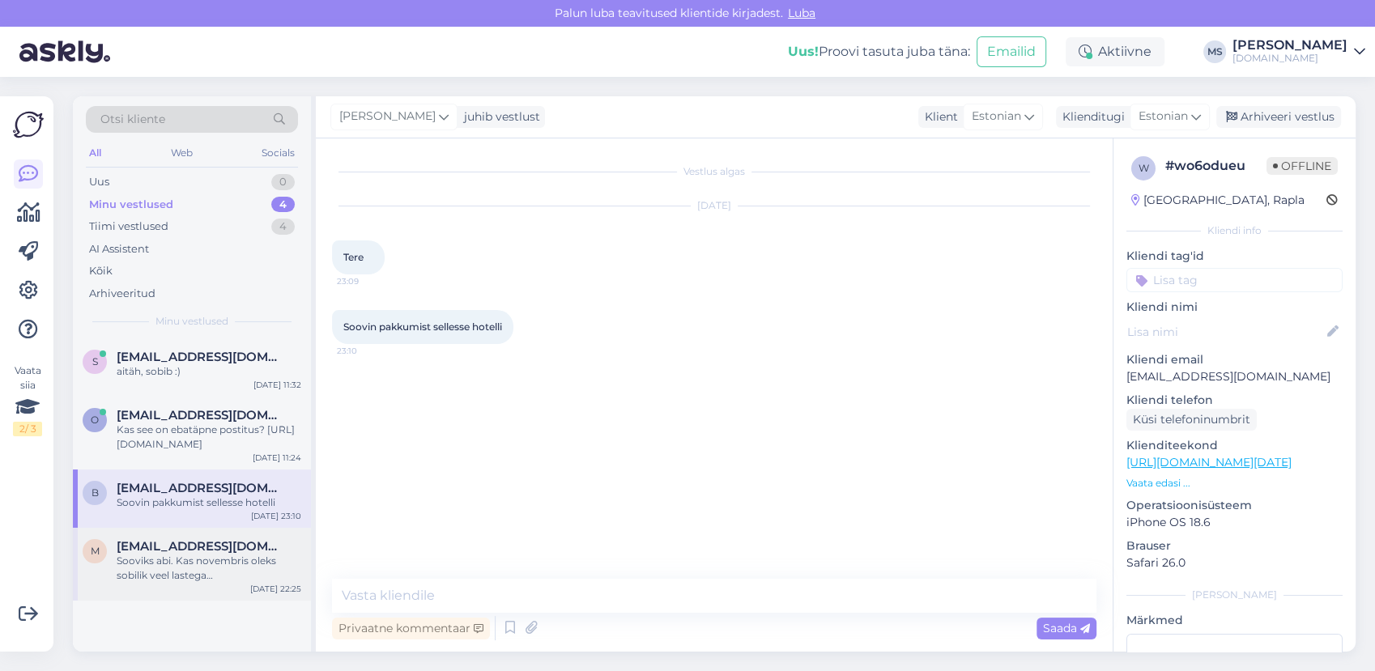
click at [227, 558] on div "Sooviks abi. Kas novembris oleks sobilik veel lastega [DEMOGRAPHIC_DATA] minna …" at bounding box center [209, 568] width 185 height 29
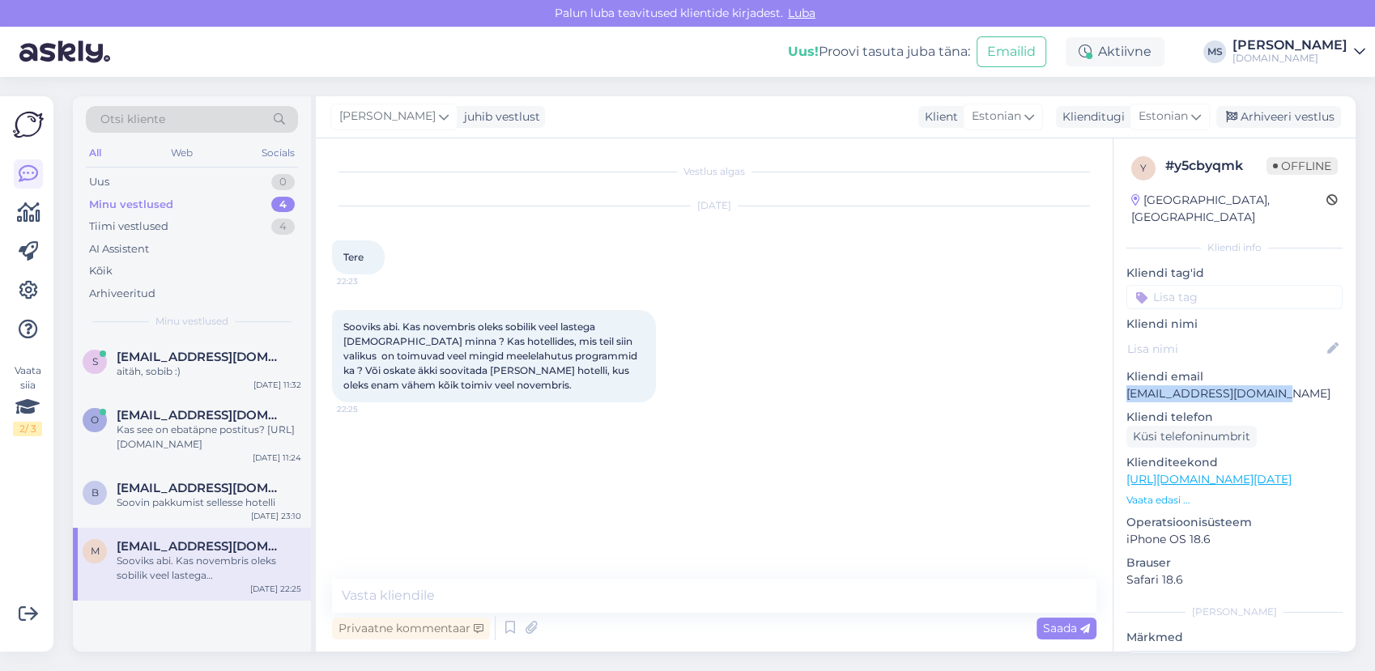
drag, startPoint x: 1270, startPoint y: 374, endPoint x: 1131, endPoint y: 377, distance: 139.3
click at [1130, 386] on p "[EMAIL_ADDRESS][DOMAIN_NAME]" at bounding box center [1235, 394] width 216 height 17
copy p "[EMAIL_ADDRESS][DOMAIN_NAME]"
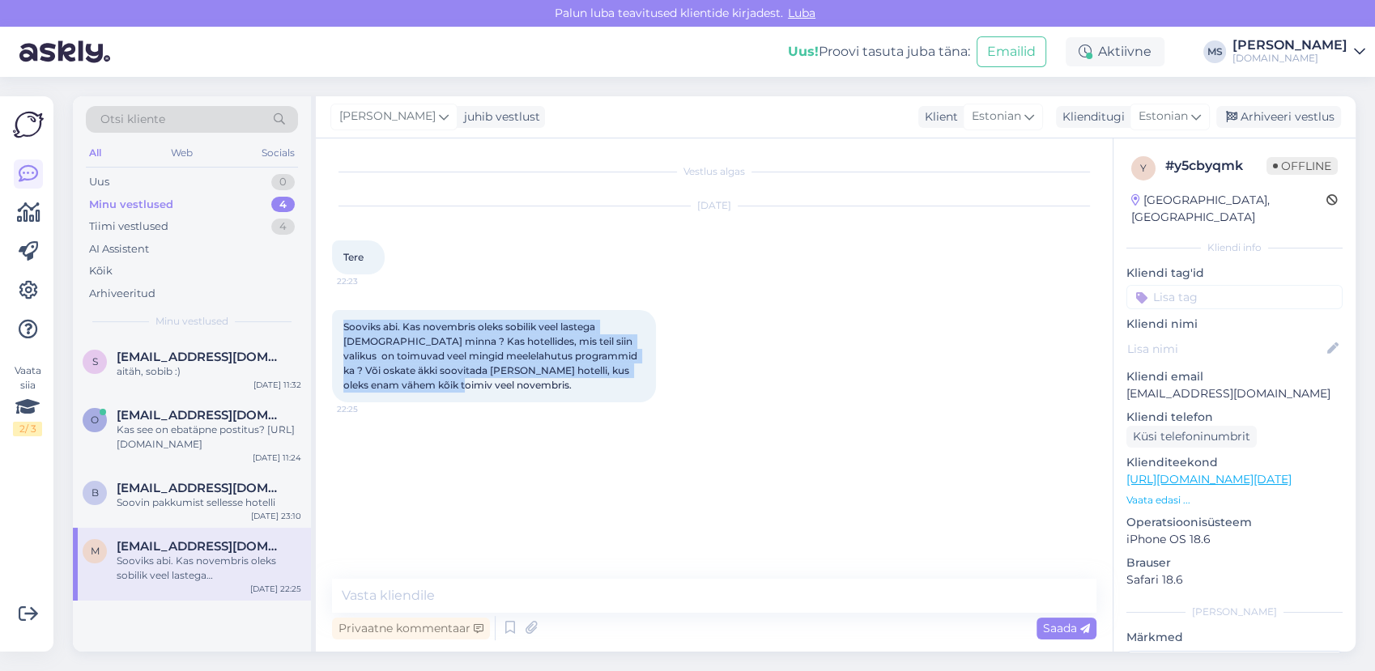
drag, startPoint x: 439, startPoint y: 389, endPoint x: 347, endPoint y: 323, distance: 113.3
click at [345, 323] on div "Sooviks abi. Kas novembris oleks sobilik veel lastega [DEMOGRAPHIC_DATA] minna …" at bounding box center [494, 356] width 324 height 92
drag, startPoint x: 347, startPoint y: 323, endPoint x: 373, endPoint y: 333, distance: 27.7
copy span "Sooviks abi. Kas novembris oleks sobilik veel lastega [DEMOGRAPHIC_DATA] minna …"
click at [473, 502] on div "Vestlus algas [DATE] Tere 22:23 Sooviks abi. Kas novembris oleks sobilik veel l…" at bounding box center [721, 360] width 779 height 410
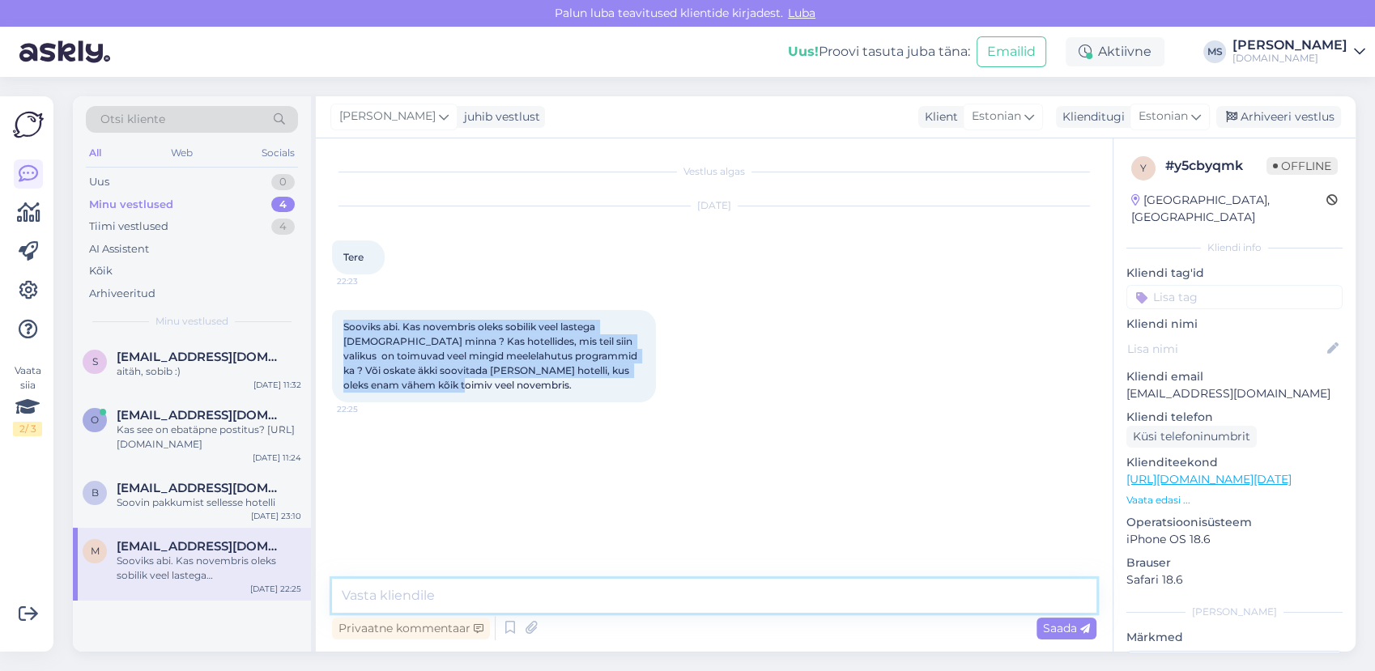
drag, startPoint x: 450, startPoint y: 612, endPoint x: 450, endPoint y: 603, distance: 8.9
click at [454, 606] on textarea at bounding box center [714, 596] width 765 height 34
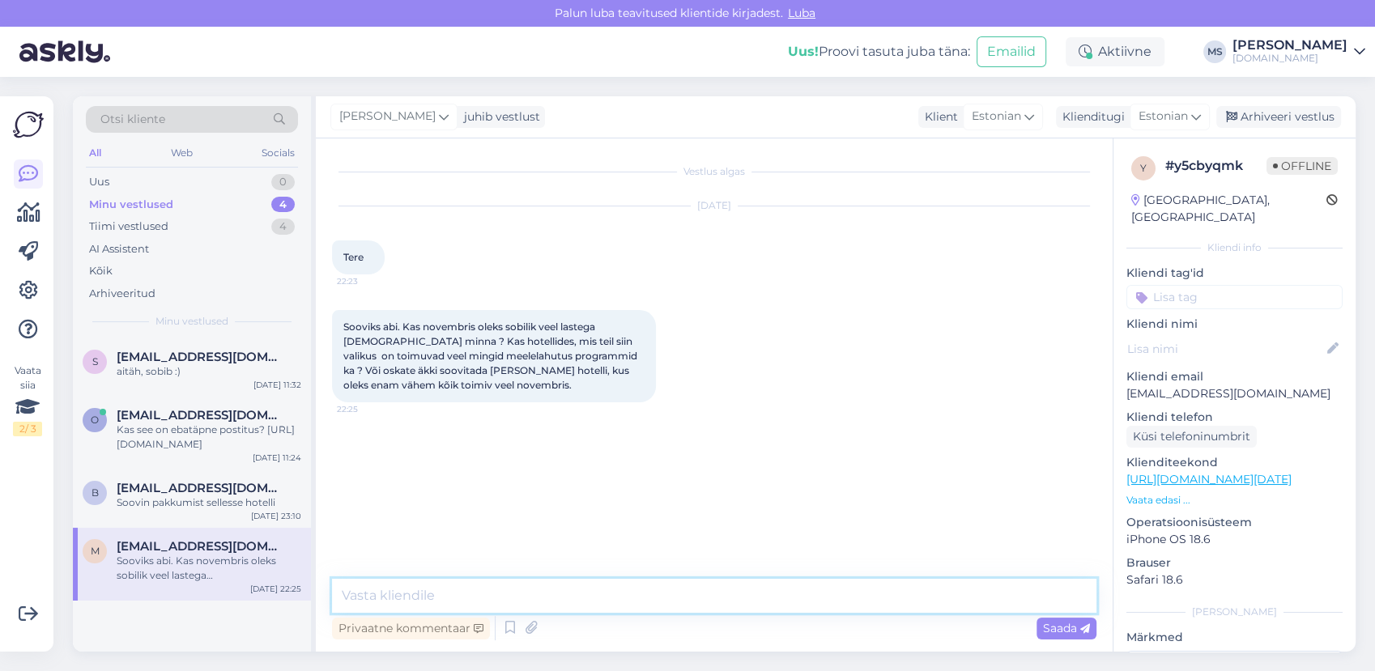
click at [450, 602] on textarea at bounding box center [714, 596] width 765 height 34
type textarea "Tere! Üldiselt sobib novembrikuus lastega veel [DEMOGRAPHIC_DATA] reisida, kuid…"
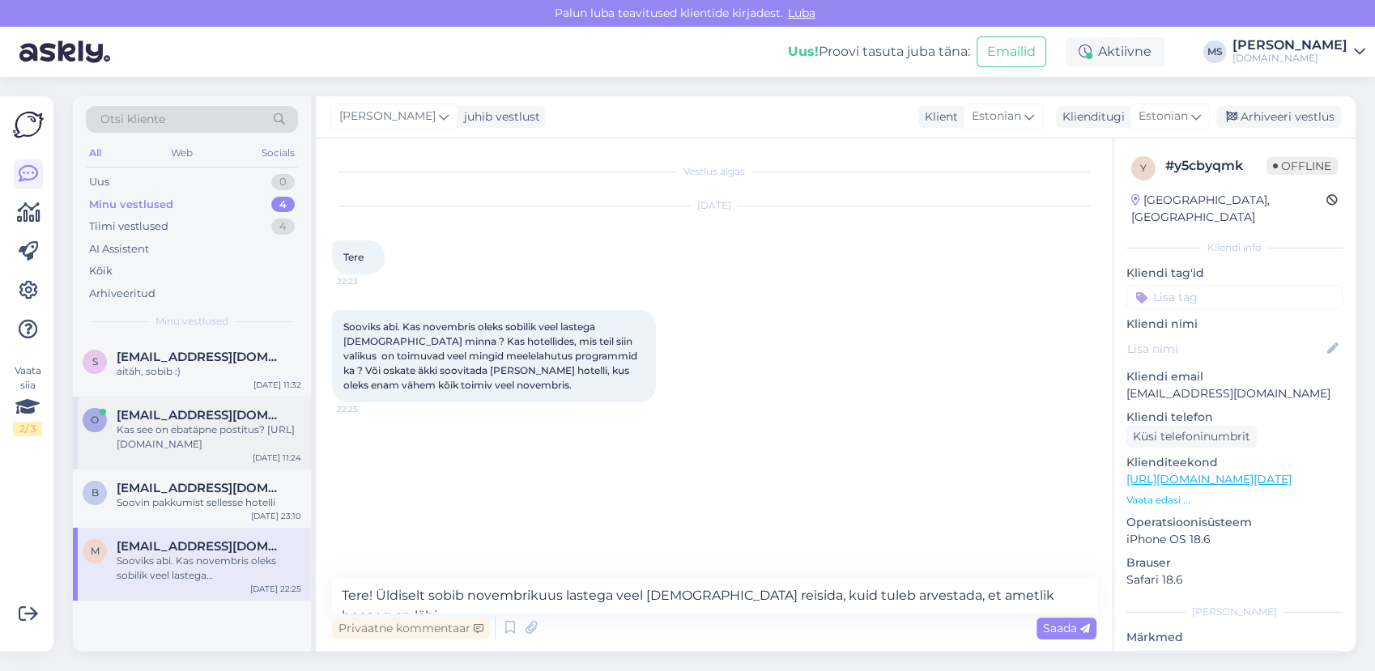
click at [221, 441] on div "Kas see on ebatäpne postitus? [URL][DOMAIN_NAME]" at bounding box center [209, 437] width 185 height 29
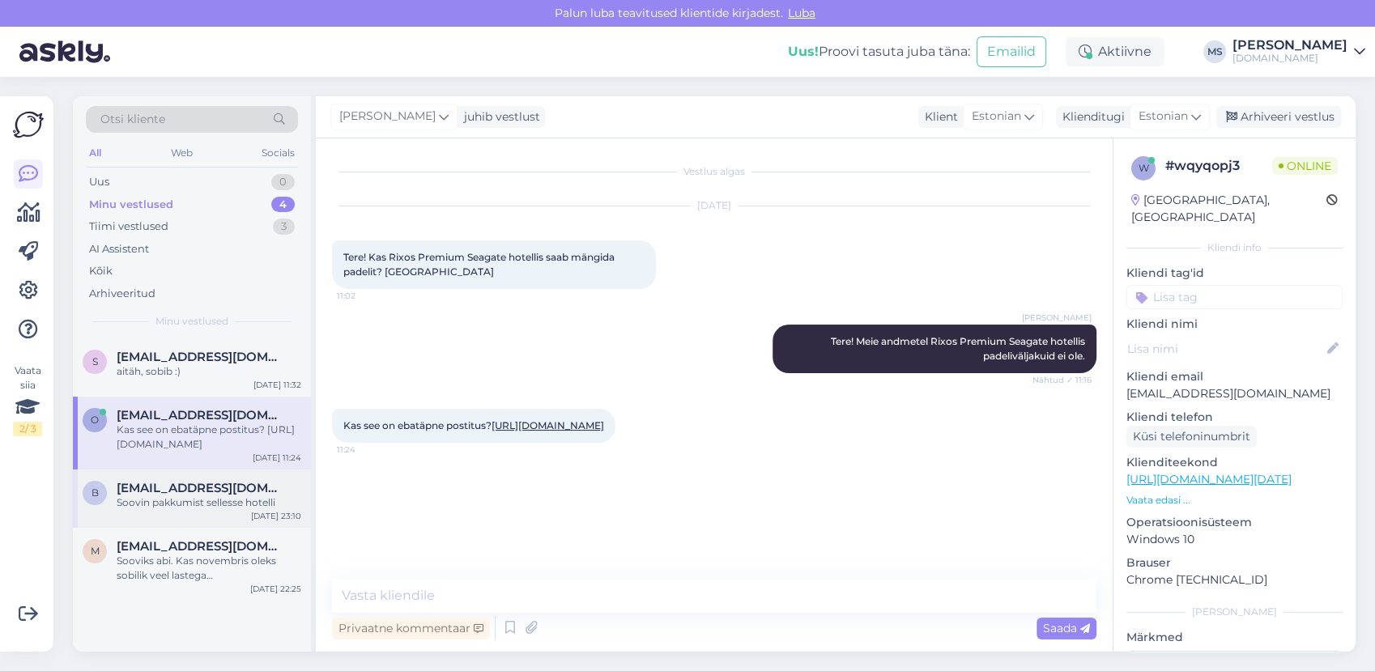
click at [208, 482] on span "[EMAIL_ADDRESS][DOMAIN_NAME]" at bounding box center [201, 488] width 168 height 15
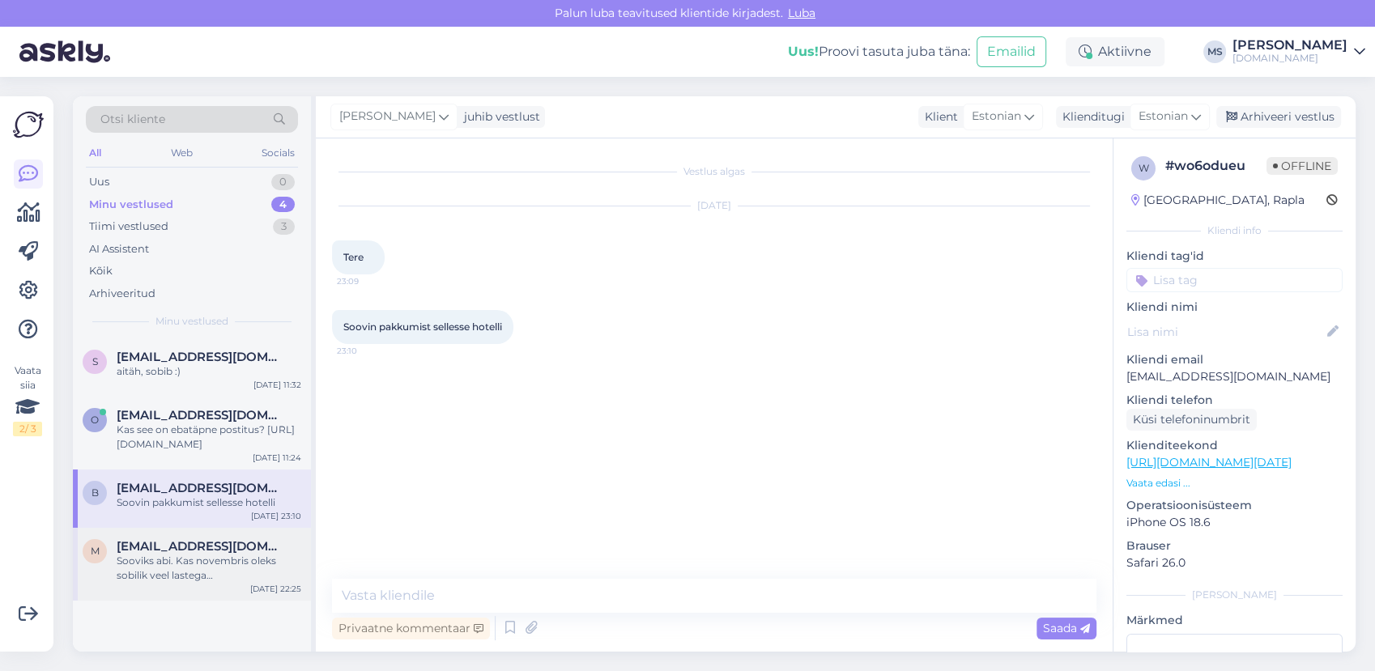
click at [244, 544] on span "[EMAIL_ADDRESS][DOMAIN_NAME]" at bounding box center [201, 546] width 168 height 15
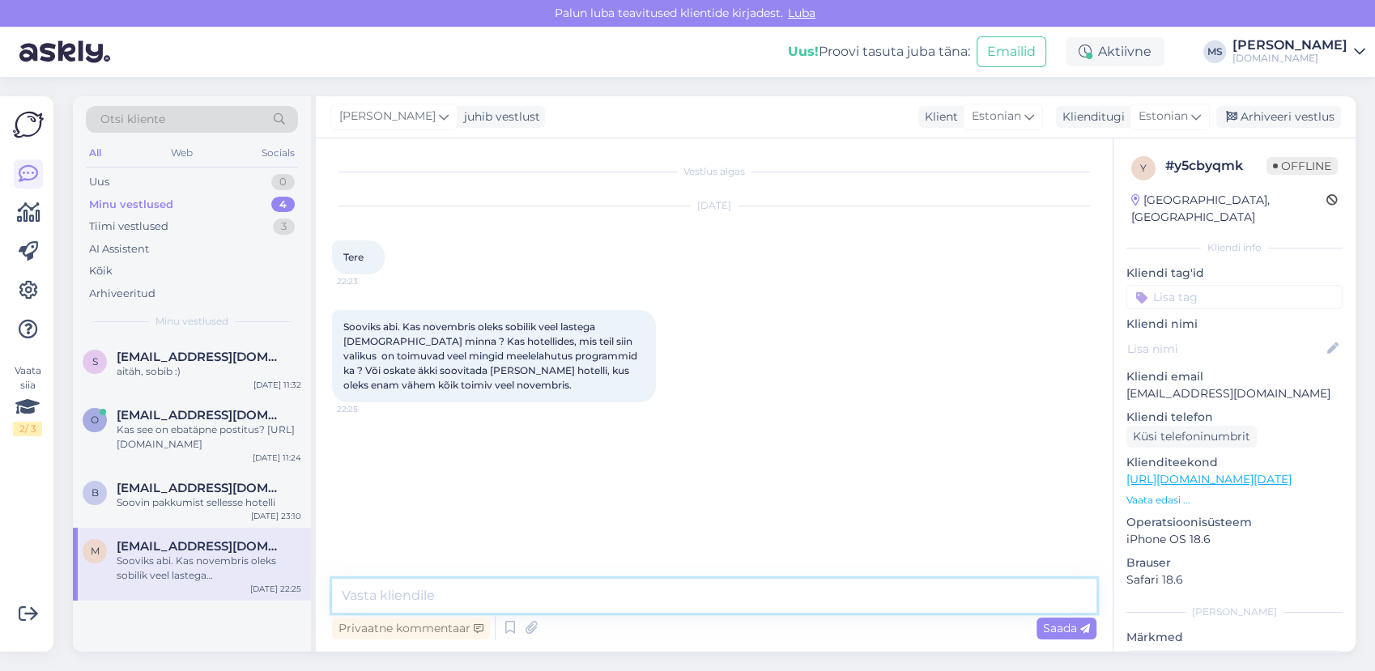
click at [438, 603] on textarea at bounding box center [714, 596] width 765 height 34
drag, startPoint x: 463, startPoint y: 577, endPoint x: 456, endPoint y: 590, distance: 14.9
click at [462, 578] on div "Vestlus algas [DATE] Tere 22:23 Sooviks abi. Kas novembris oleks sobilik veel l…" at bounding box center [714, 396] width 797 height 514
click at [455, 593] on textarea at bounding box center [714, 596] width 765 height 34
click at [161, 190] on div "Uus 1" at bounding box center [192, 182] width 212 height 23
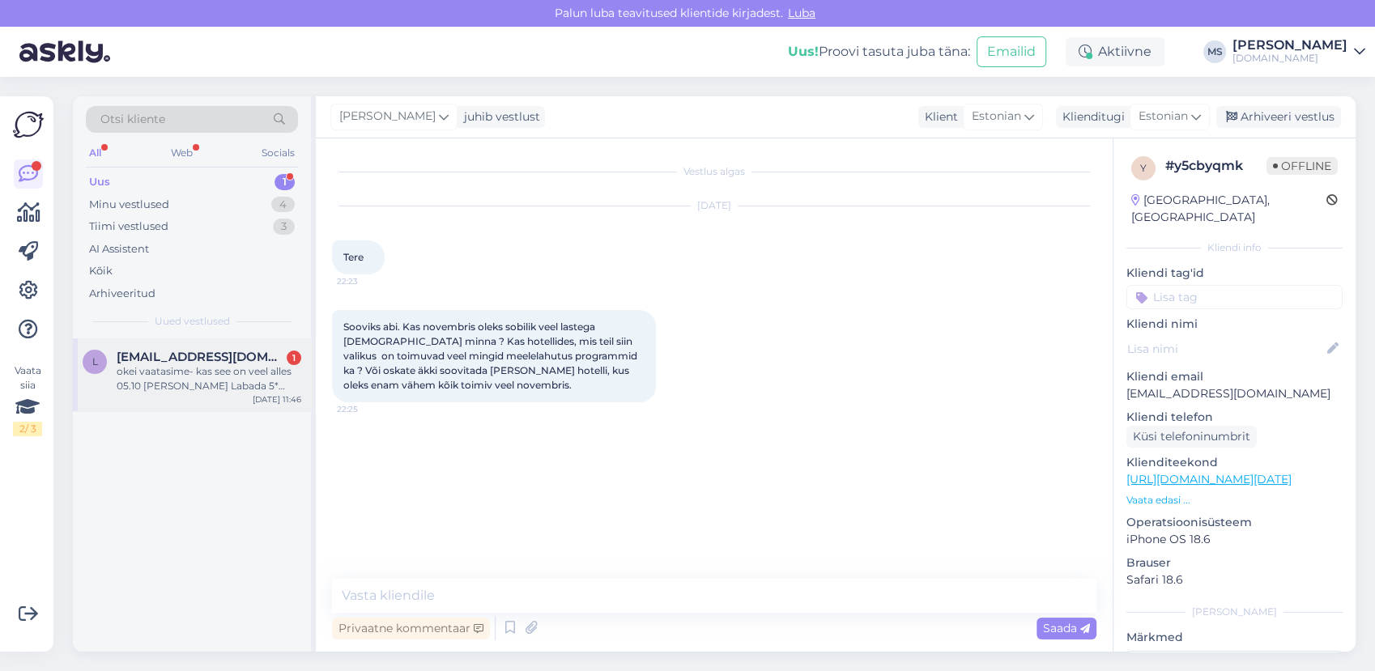
click at [181, 371] on div "okei vaatasime- kas see on veel alles 05.10 [PERSON_NAME] Labada 5* (Camyuva) u…" at bounding box center [209, 378] width 185 height 29
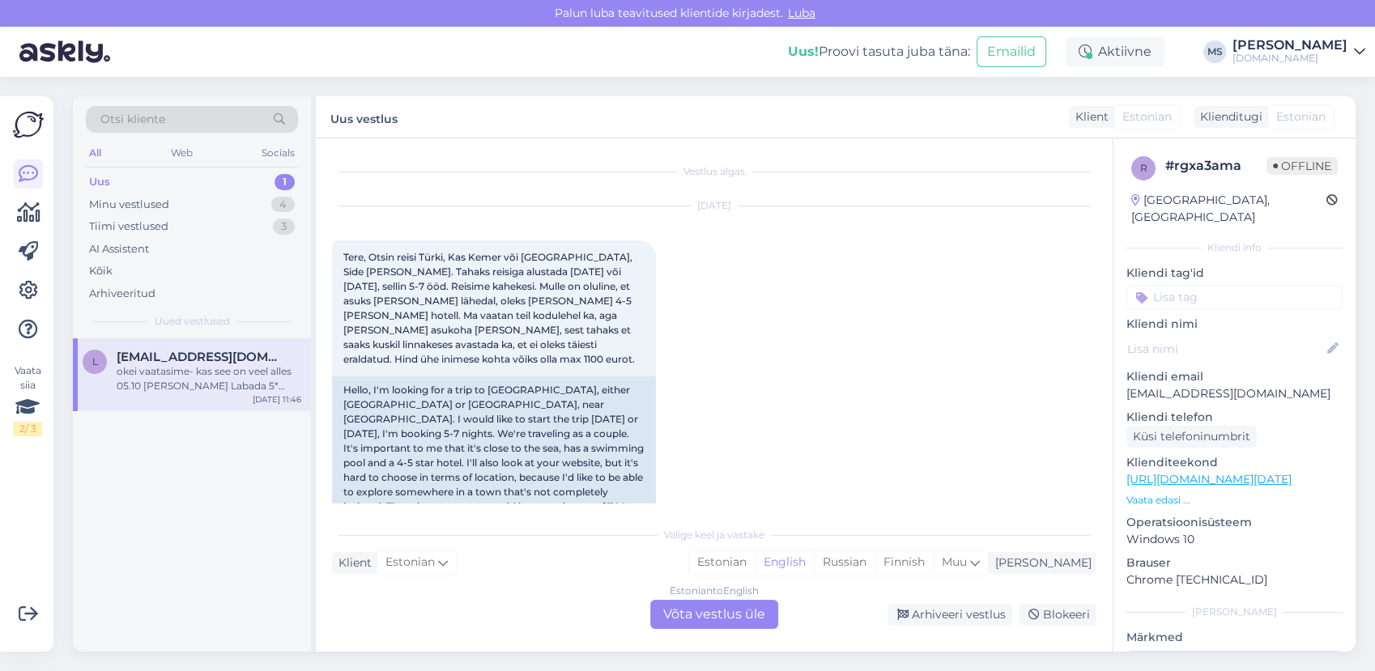
scroll to position [1460, 0]
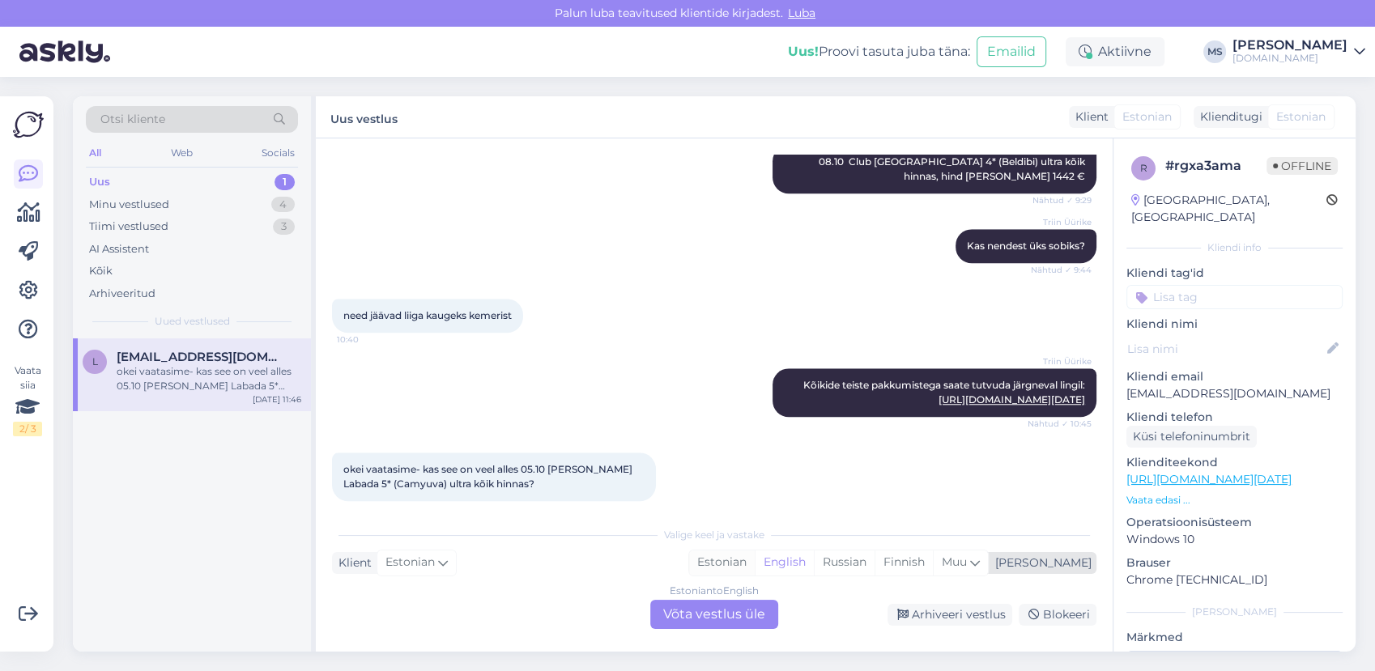
click at [755, 564] on div "Estonian" at bounding box center [722, 563] width 66 height 24
click at [748, 611] on div "Estonian to Estonian Võta vestlus üle" at bounding box center [714, 614] width 128 height 29
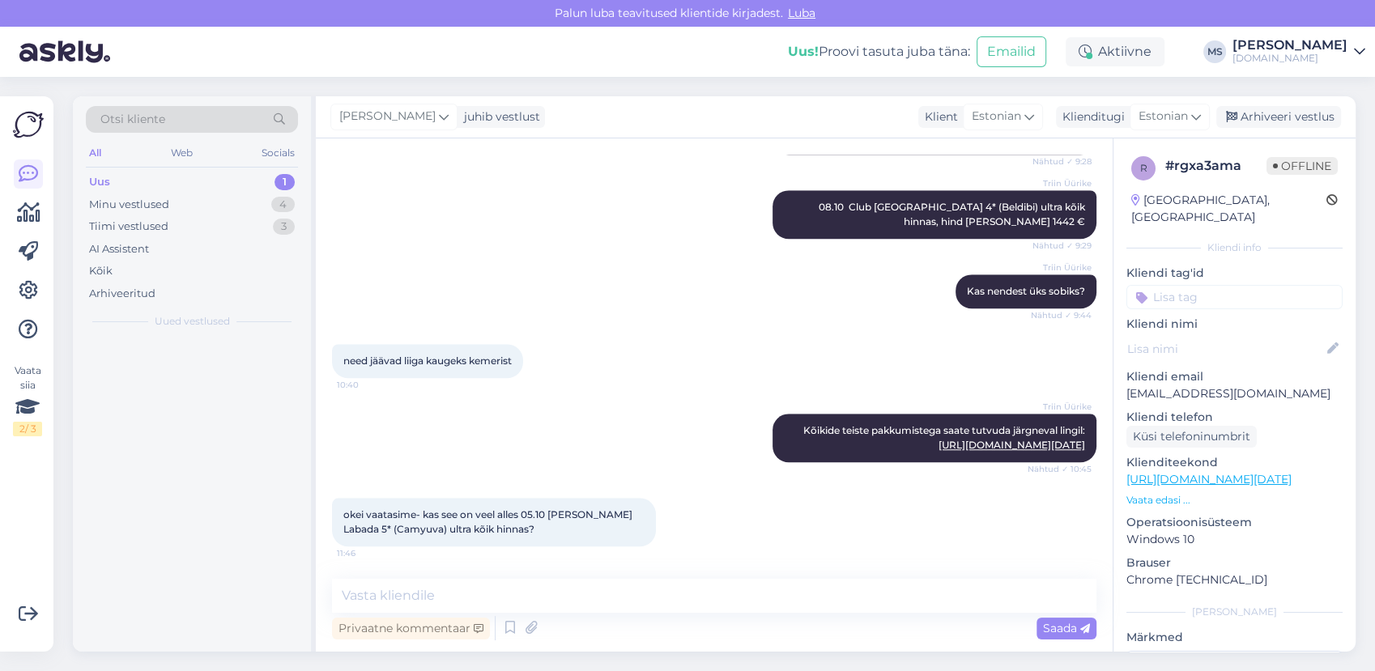
scroll to position [1399, 0]
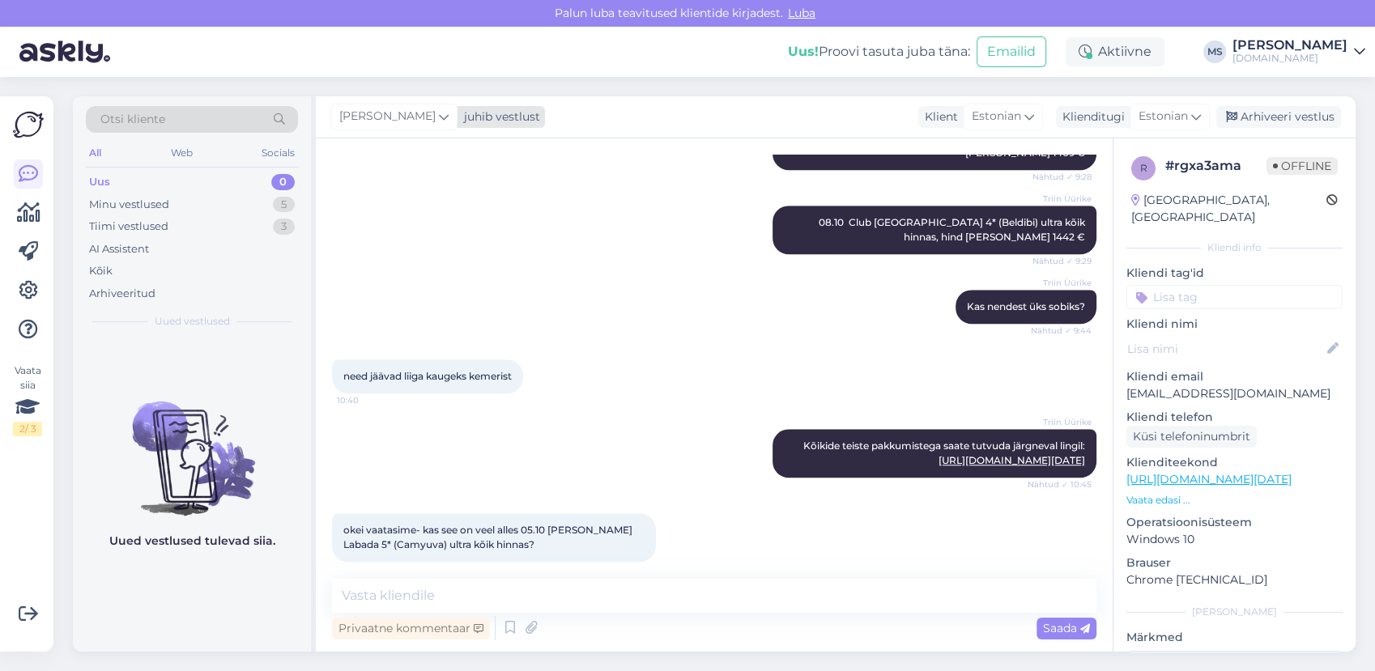
click at [400, 122] on span "[PERSON_NAME]" at bounding box center [387, 117] width 96 height 18
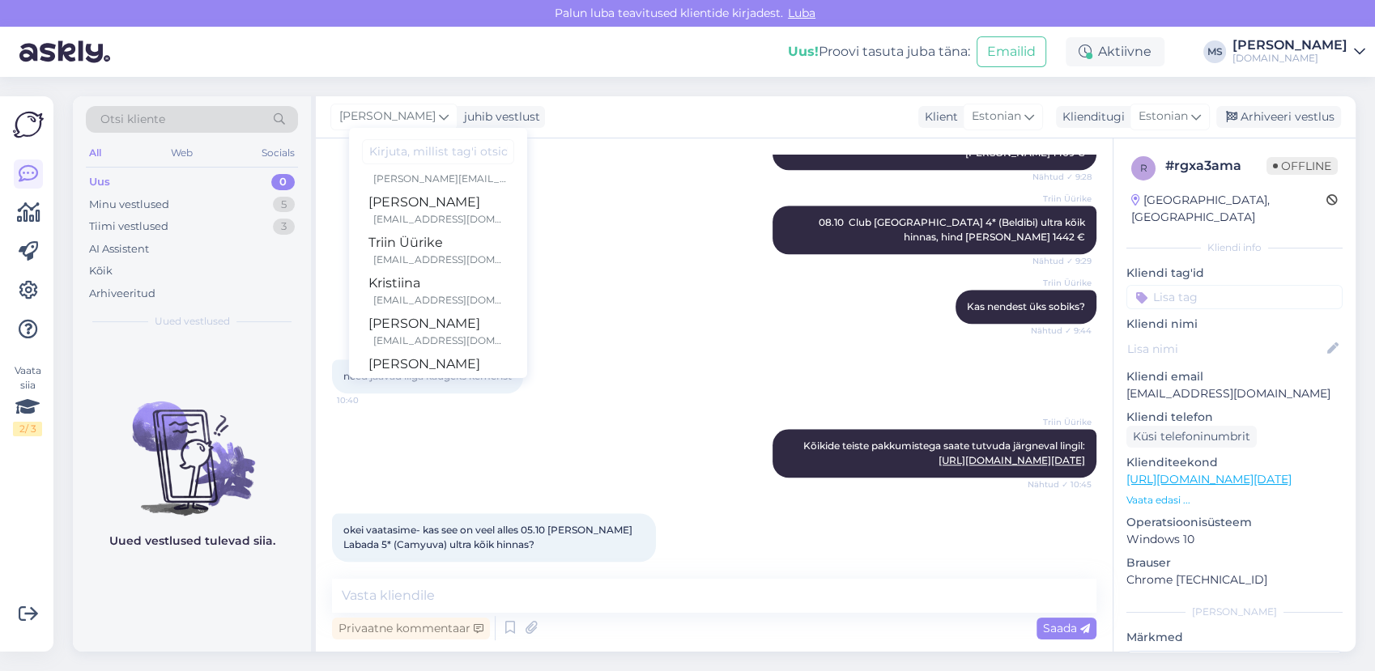
scroll to position [238, 0]
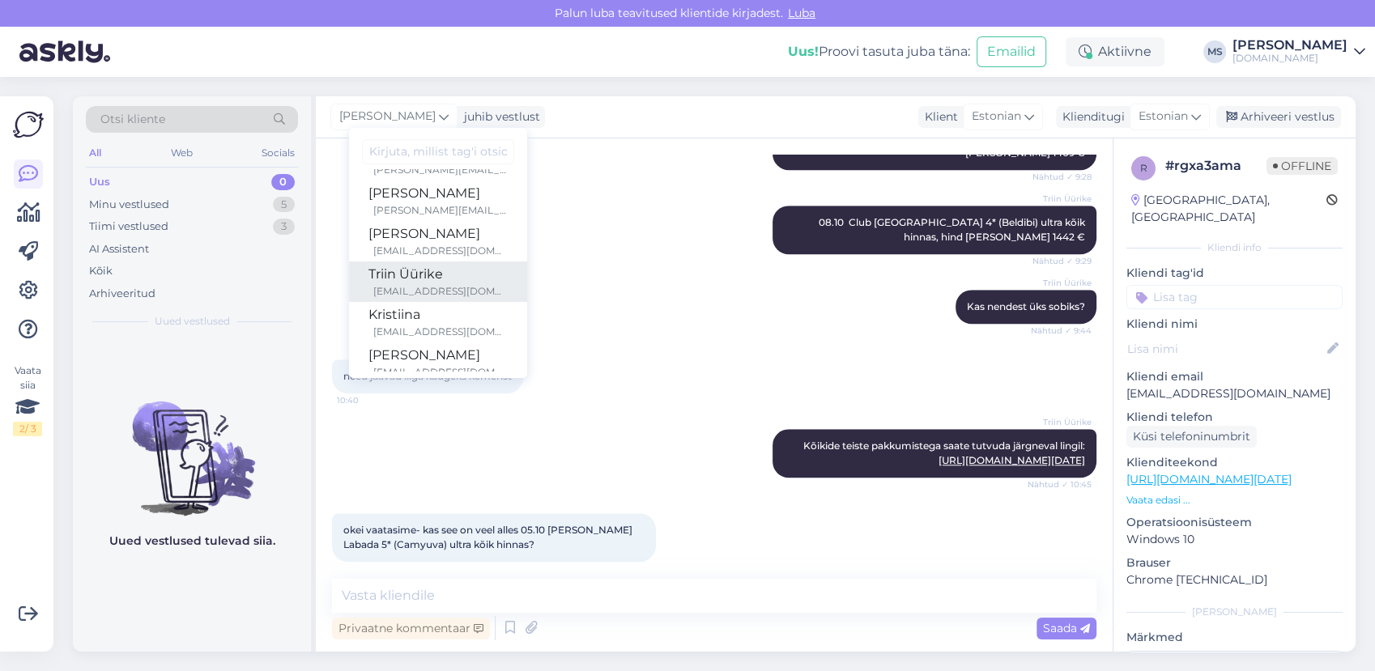
click at [430, 288] on div "[EMAIL_ADDRESS][DOMAIN_NAME]" at bounding box center [440, 291] width 134 height 15
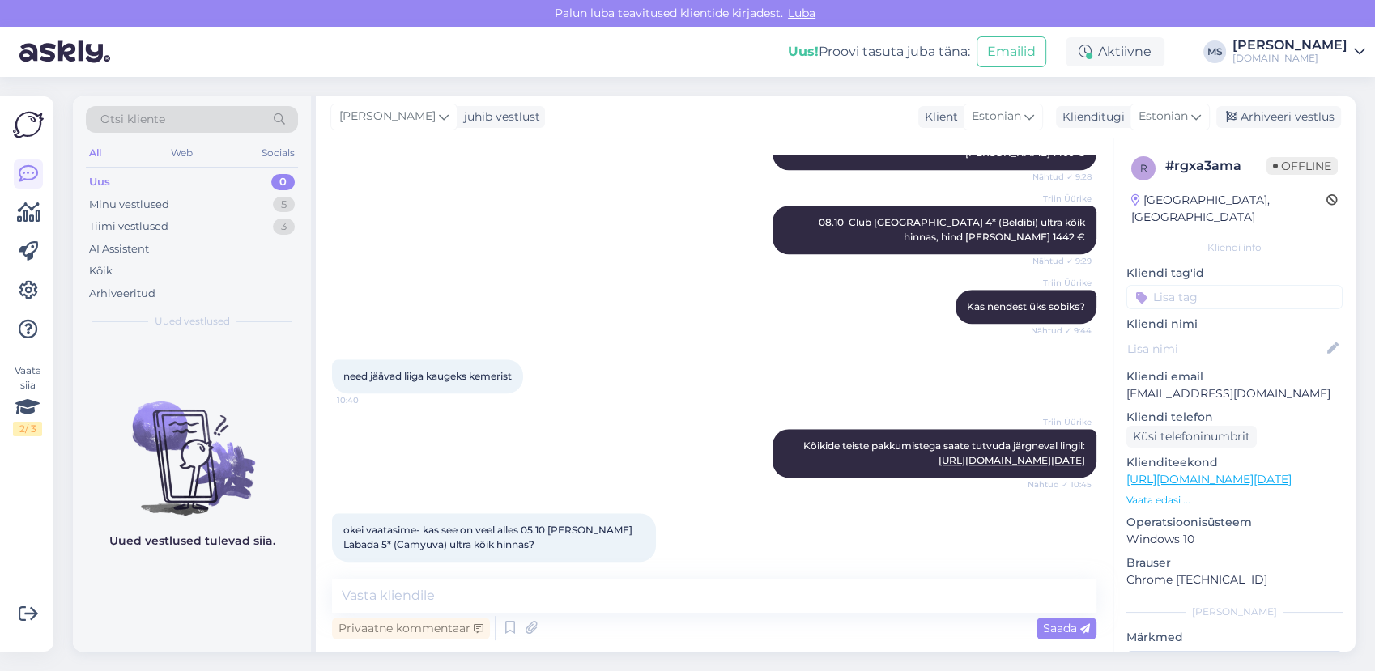
scroll to position [1419, 0]
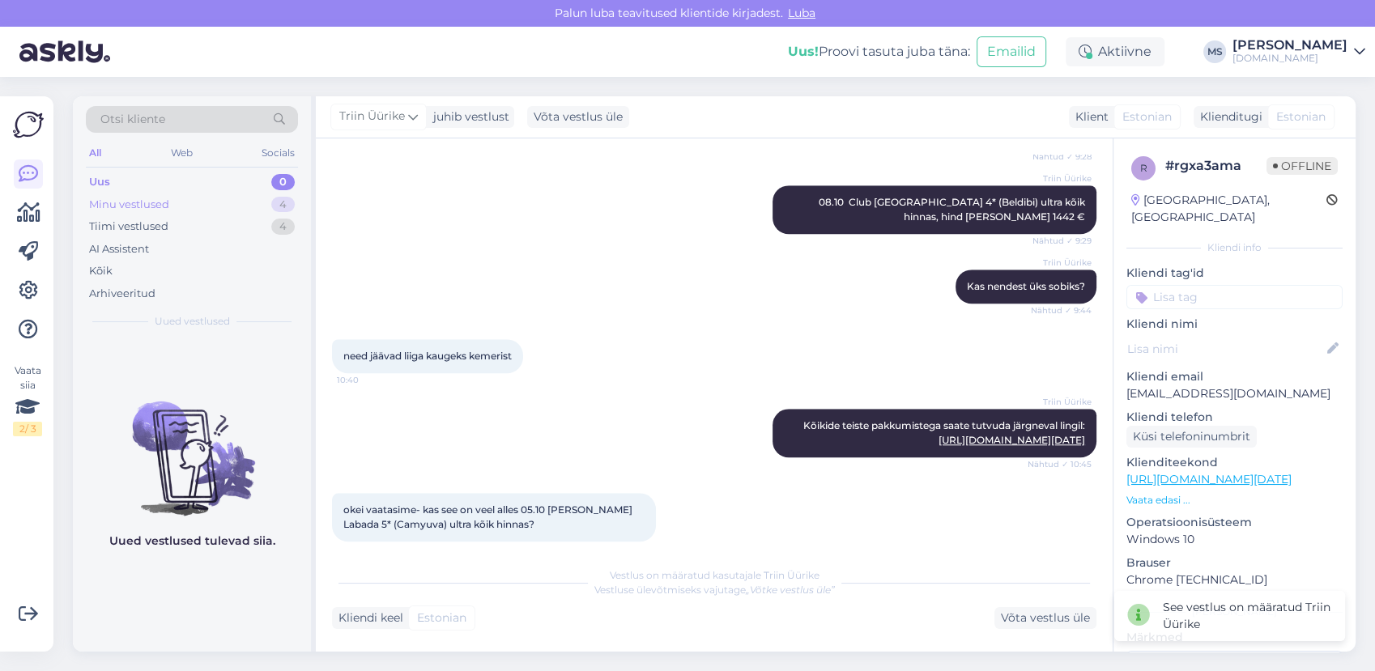
click at [249, 198] on div "Minu vestlused 4" at bounding box center [192, 205] width 212 height 23
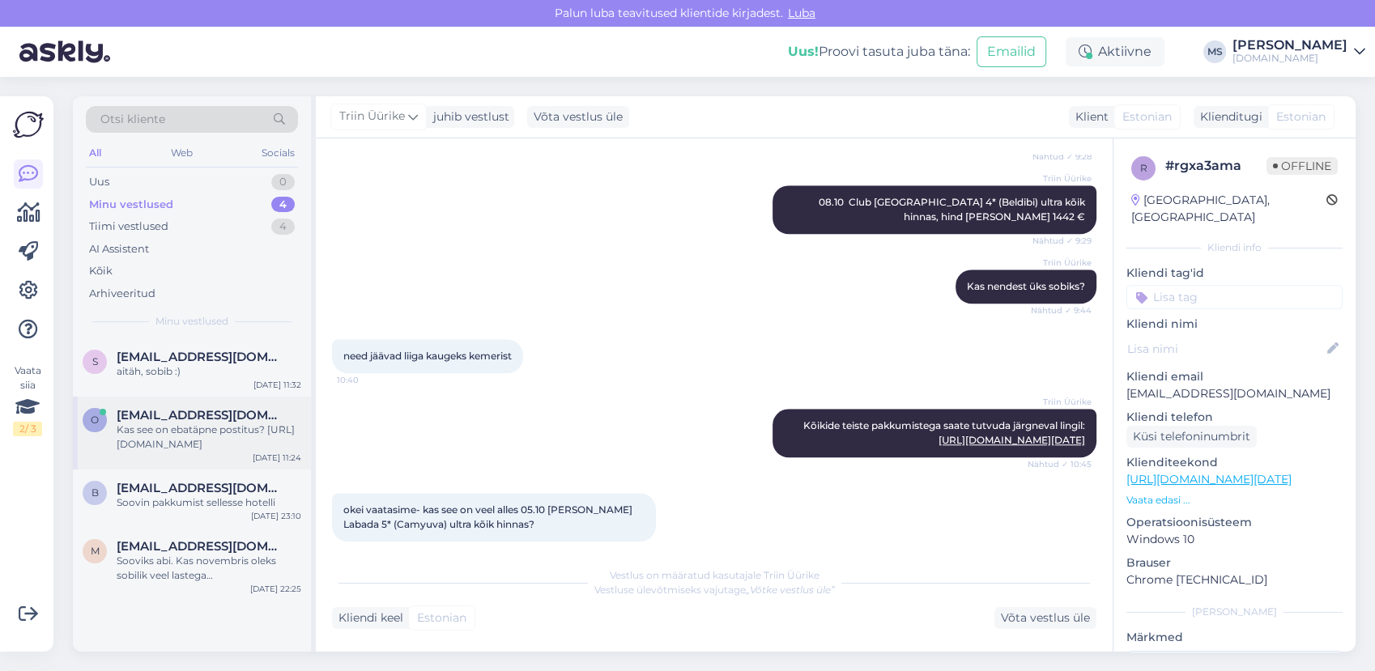
click at [213, 413] on span "[EMAIL_ADDRESS][DOMAIN_NAME]" at bounding box center [201, 415] width 168 height 15
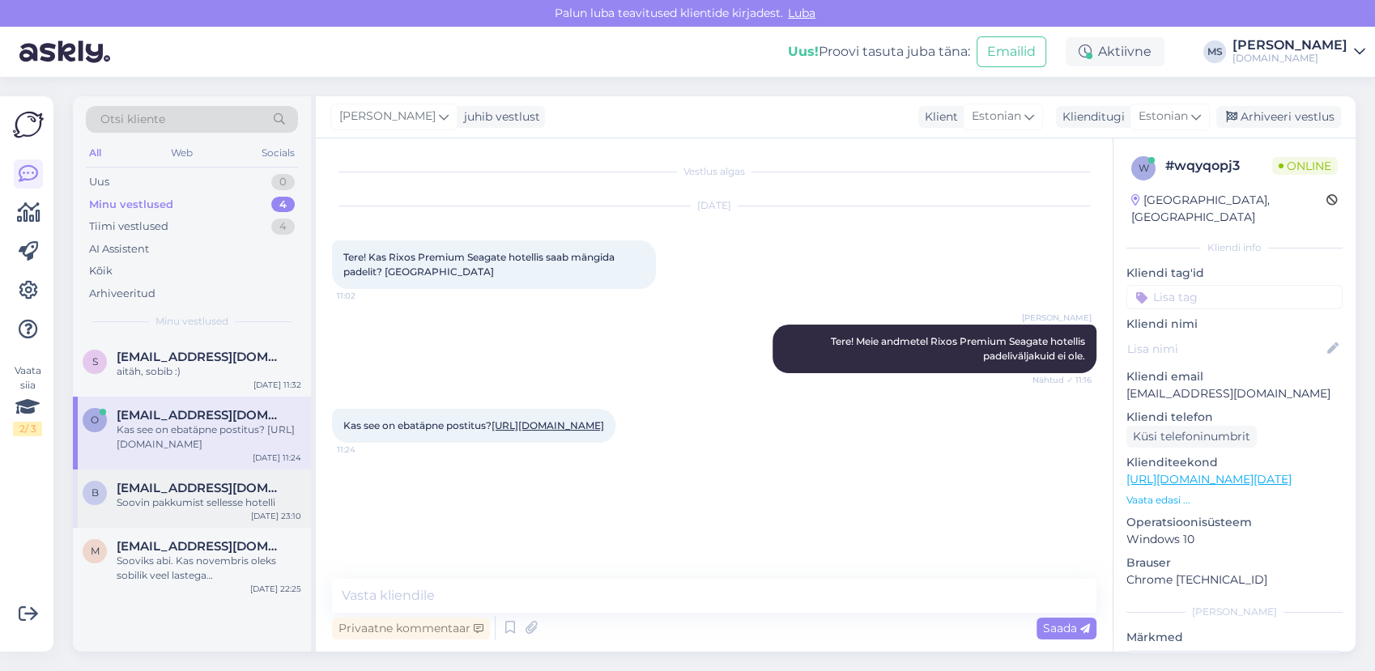
click at [180, 496] on div "Soovin pakkumist sellesse hotelli" at bounding box center [209, 503] width 185 height 15
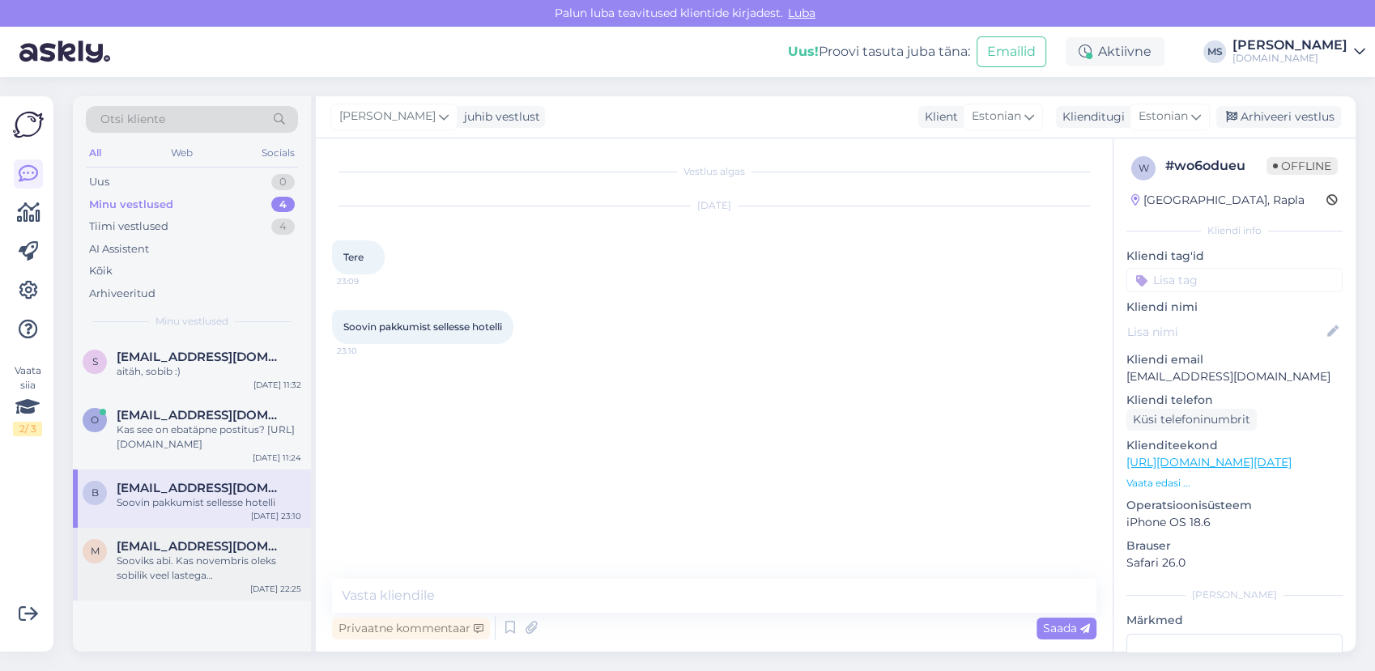
click at [218, 554] on div "Sooviks abi. Kas novembris oleks sobilik veel lastega [DEMOGRAPHIC_DATA] minna …" at bounding box center [209, 568] width 185 height 29
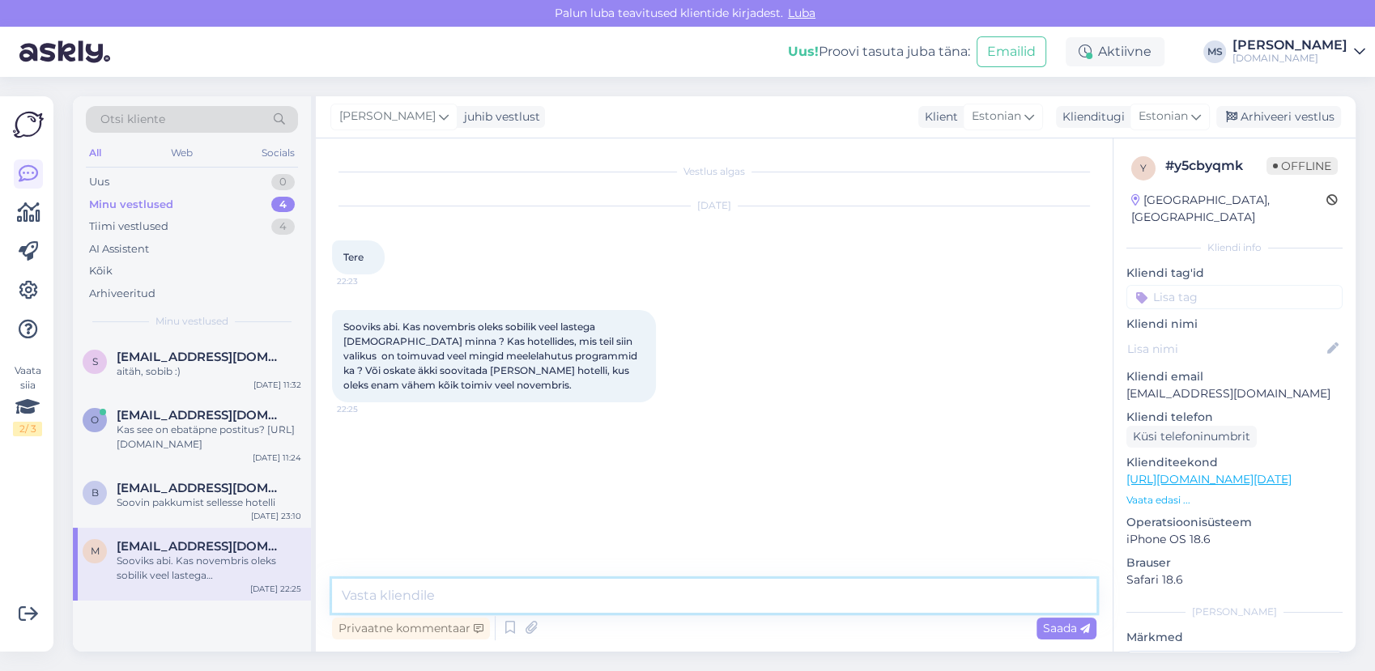
click at [461, 596] on textarea at bounding box center [714, 596] width 765 height 34
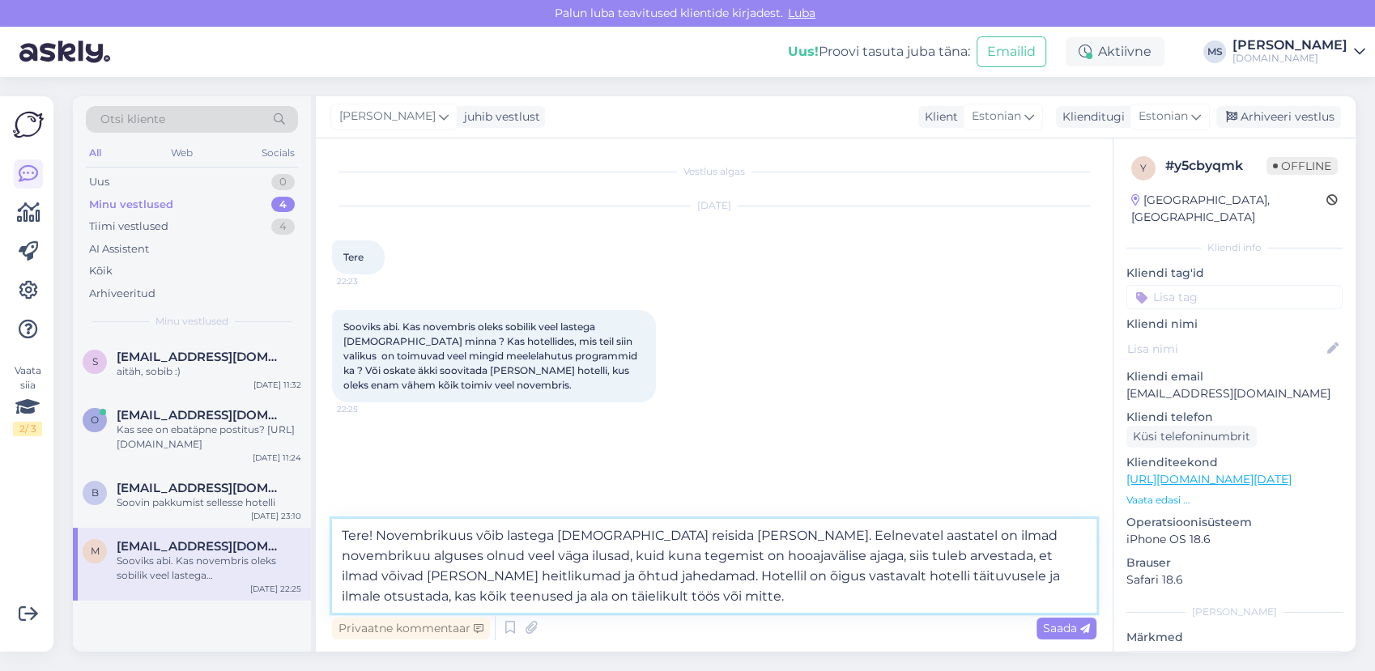
type textarea "Tere! Novembrikuus võib lastega [DEMOGRAPHIC_DATA] reisida [PERSON_NAME]. Eelne…"
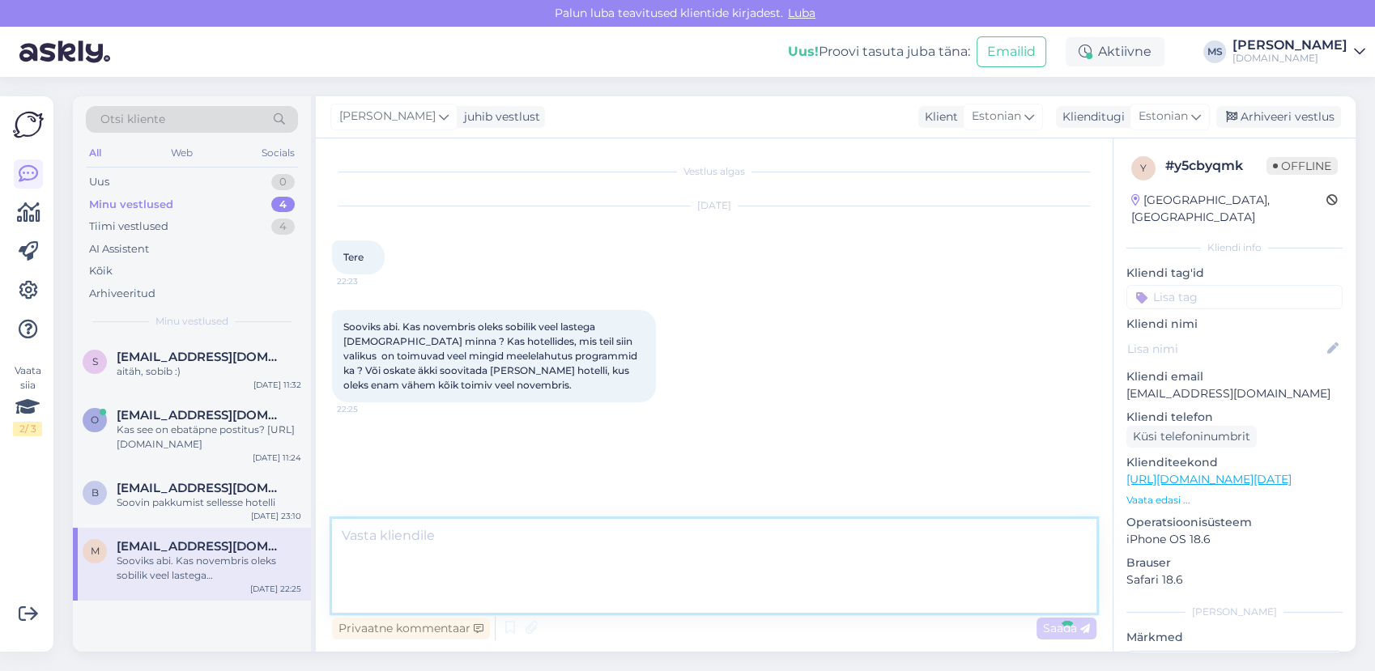
scroll to position [46, 0]
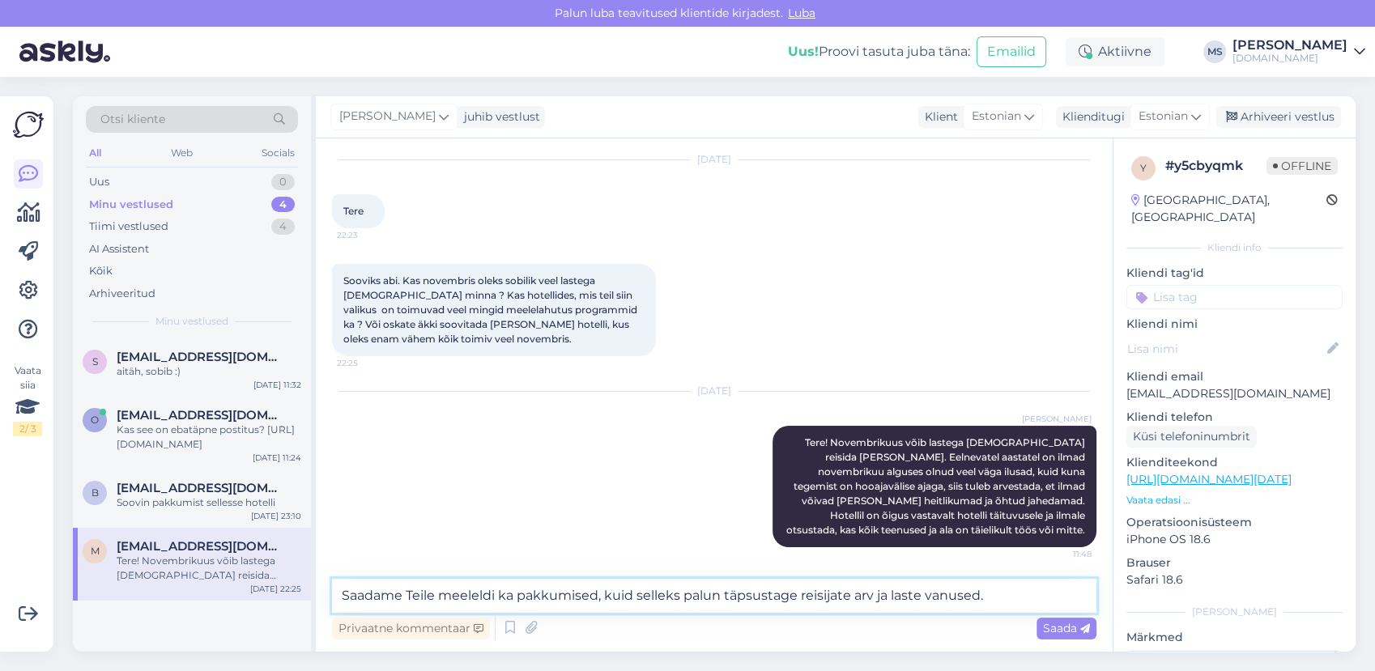
type textarea "Saadame Teile meeleldi ka pakkumised, kuid selleks palun täpsustage reisijate a…"
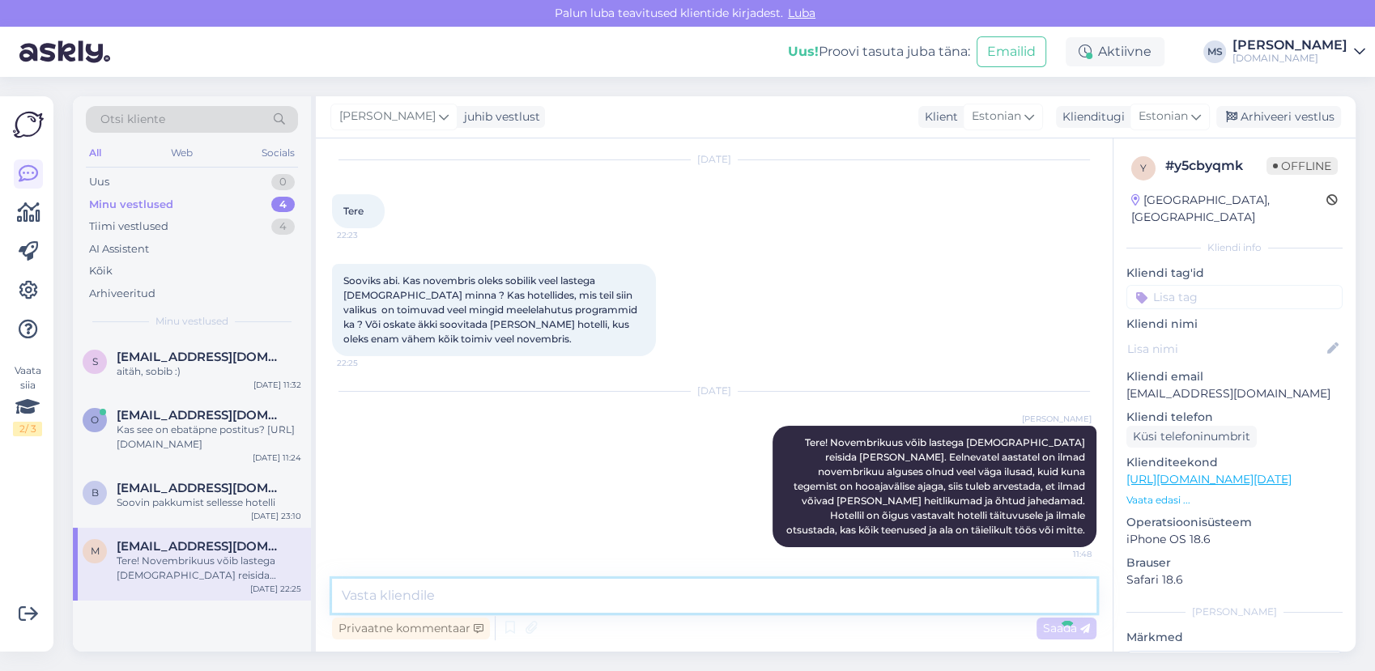
scroll to position [130, 0]
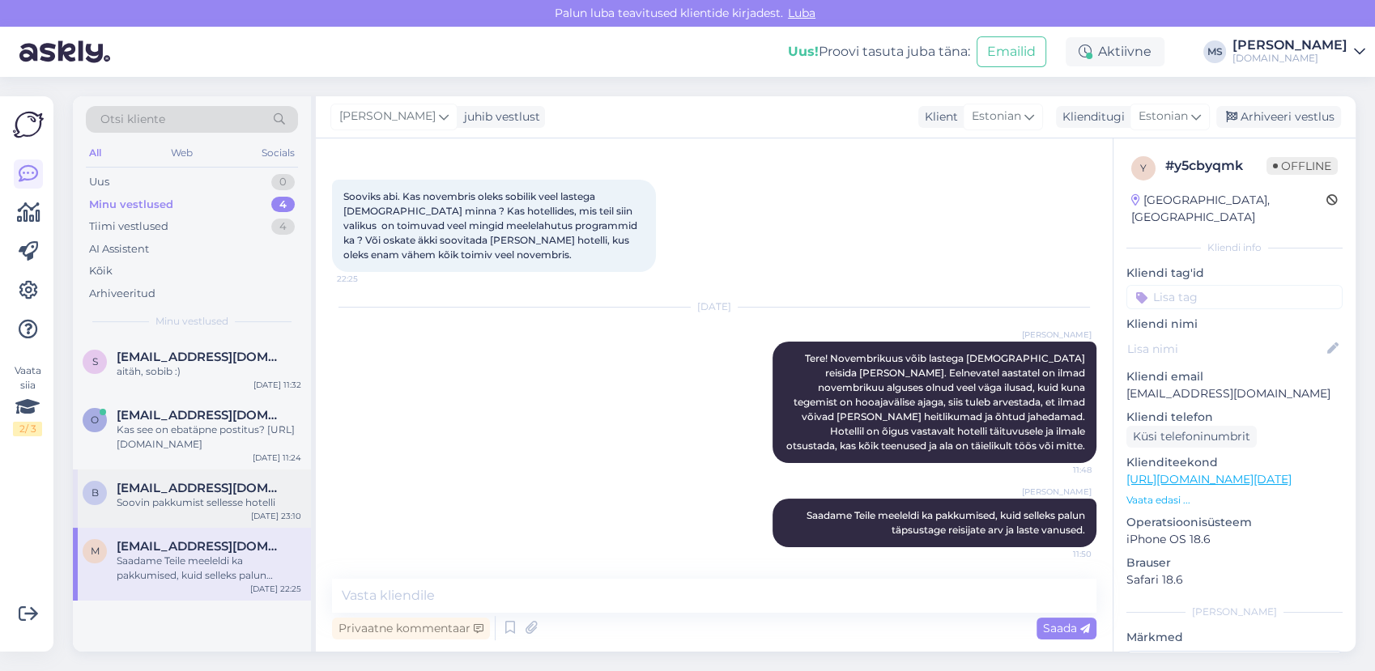
click at [214, 520] on div "b [EMAIL_ADDRESS][DOMAIN_NAME] Soovin pakkumist sellesse hotelli [DATE] 23:10" at bounding box center [192, 499] width 238 height 58
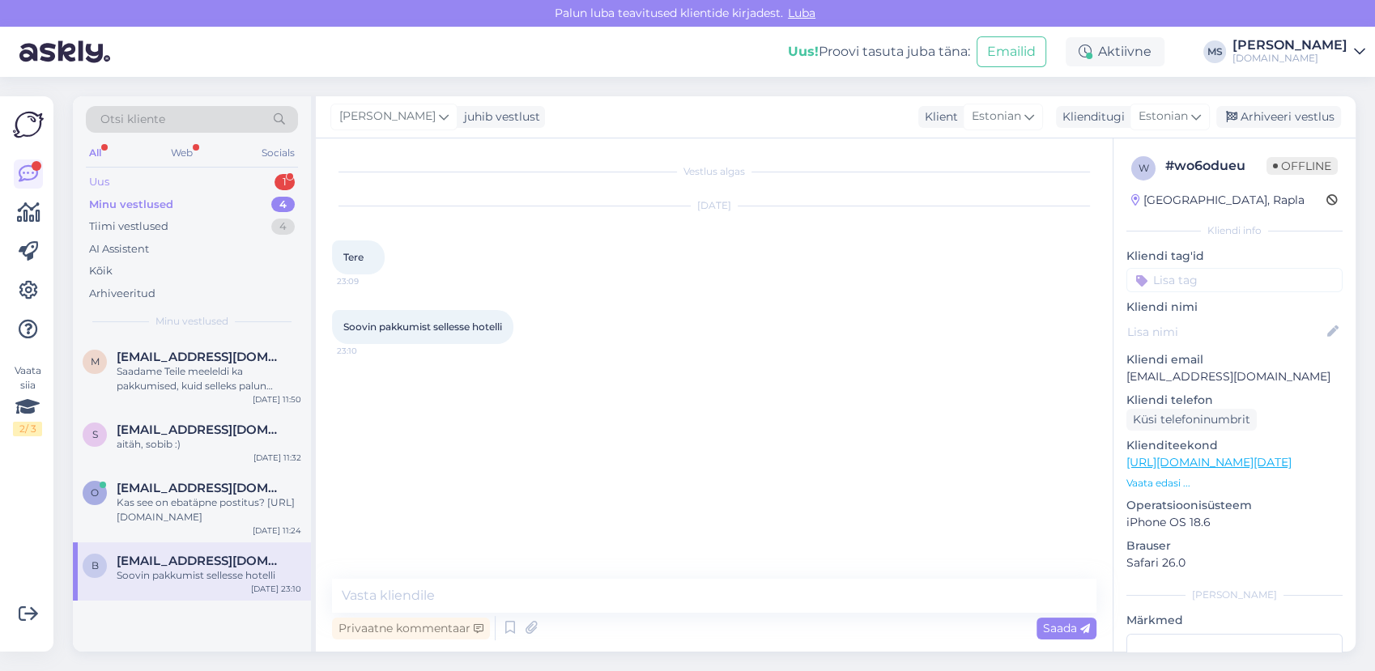
click at [145, 185] on div "Uus 1" at bounding box center [192, 182] width 212 height 23
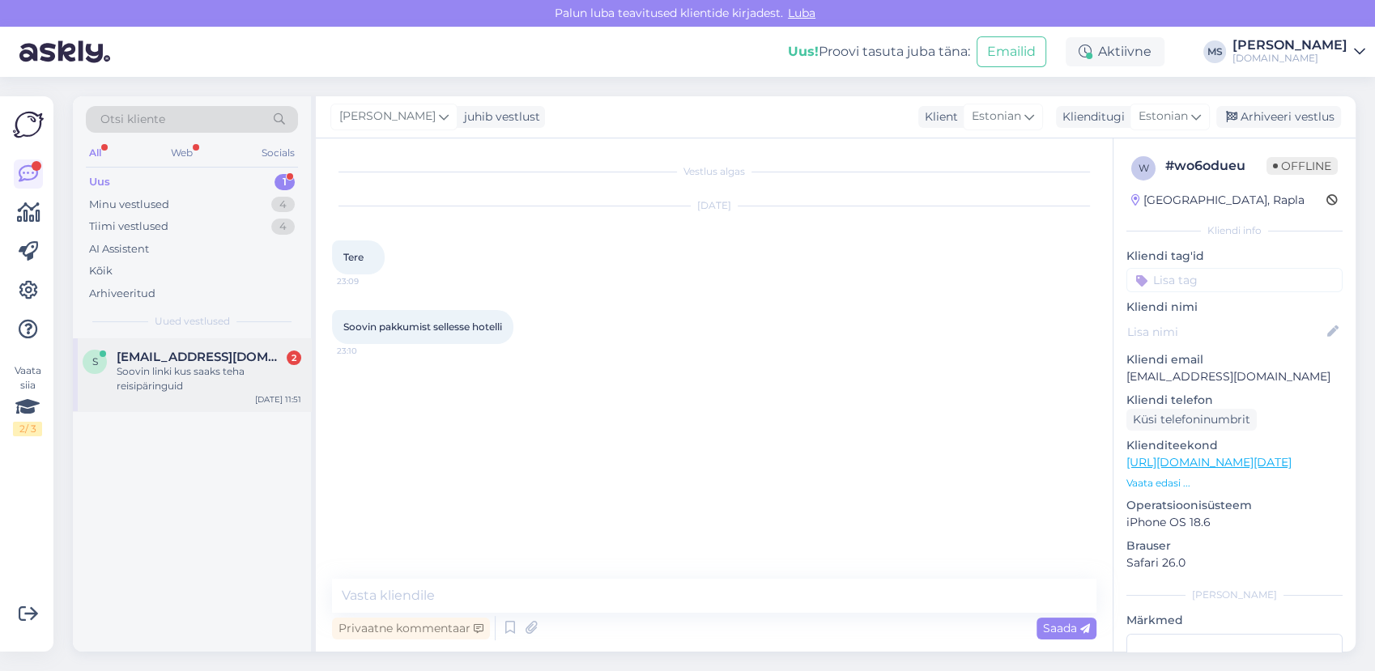
click at [201, 359] on span "[EMAIL_ADDRESS][DOMAIN_NAME]" at bounding box center [201, 357] width 168 height 15
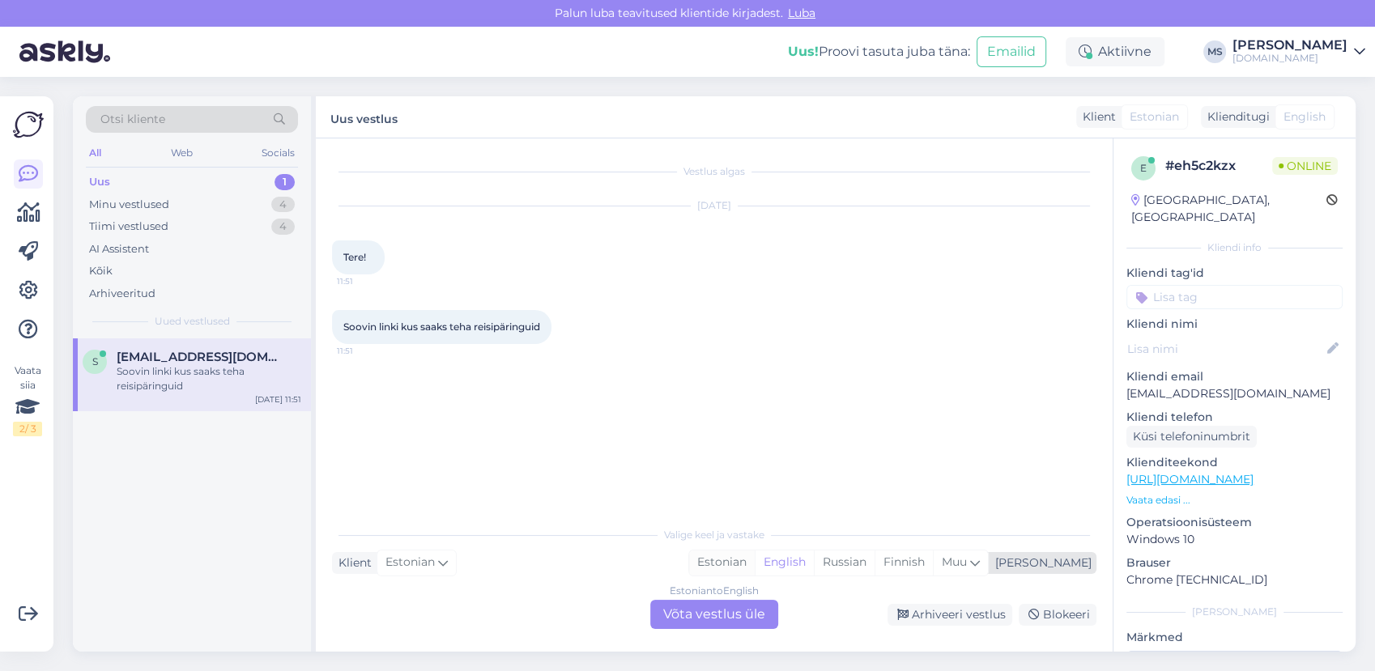
click at [755, 569] on div "Estonian" at bounding box center [722, 563] width 66 height 24
click at [727, 620] on div "Estonian to Estonian Võta vestlus üle" at bounding box center [714, 614] width 128 height 29
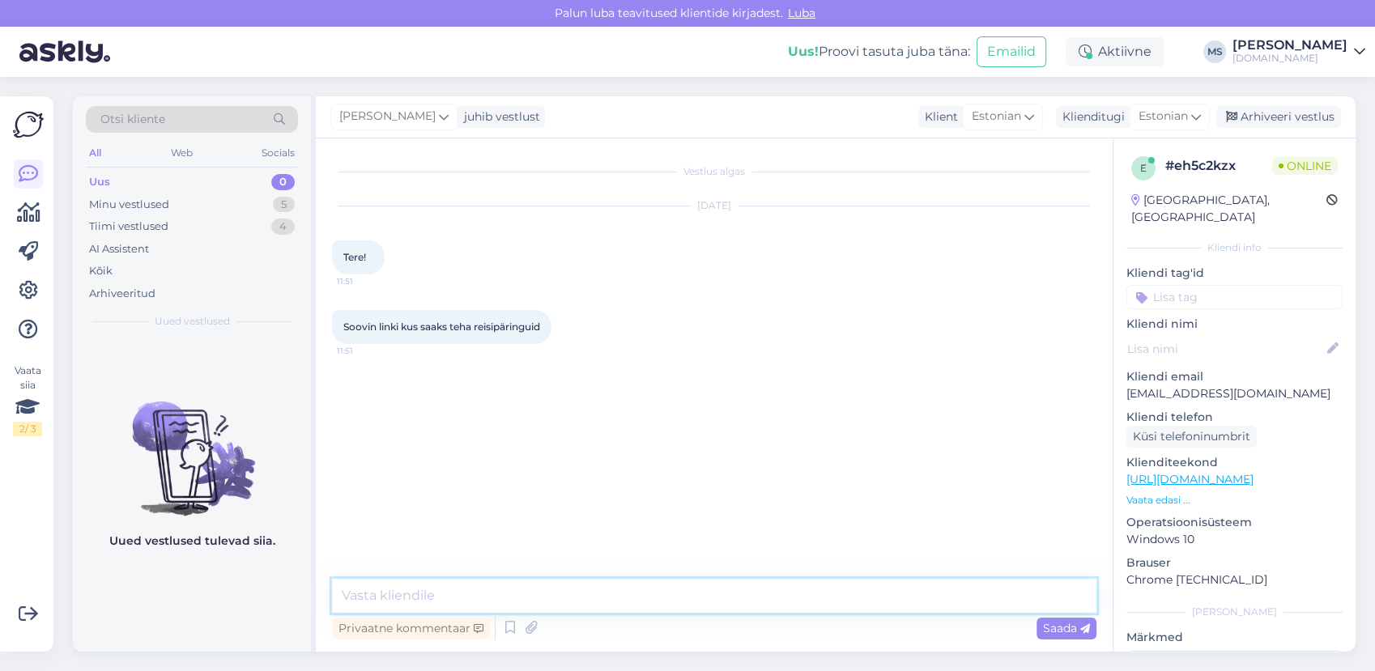
click at [678, 593] on textarea at bounding box center [714, 596] width 765 height 34
click at [478, 595] on textarea "Tere! Oleme Teile eile saatnud" at bounding box center [714, 596] width 765 height 34
drag, startPoint x: 650, startPoint y: 580, endPoint x: 648, endPoint y: 588, distance: 8.3
click at [650, 580] on textarea "Tere! Oleme Teile [PERSON_NAME] 22:57 saatnud" at bounding box center [714, 596] width 765 height 34
type textarea "Tere! Oleme Teile [PERSON_NAME] 22:57 saatnud reisipäringule vastuse. Kas [PERS…"
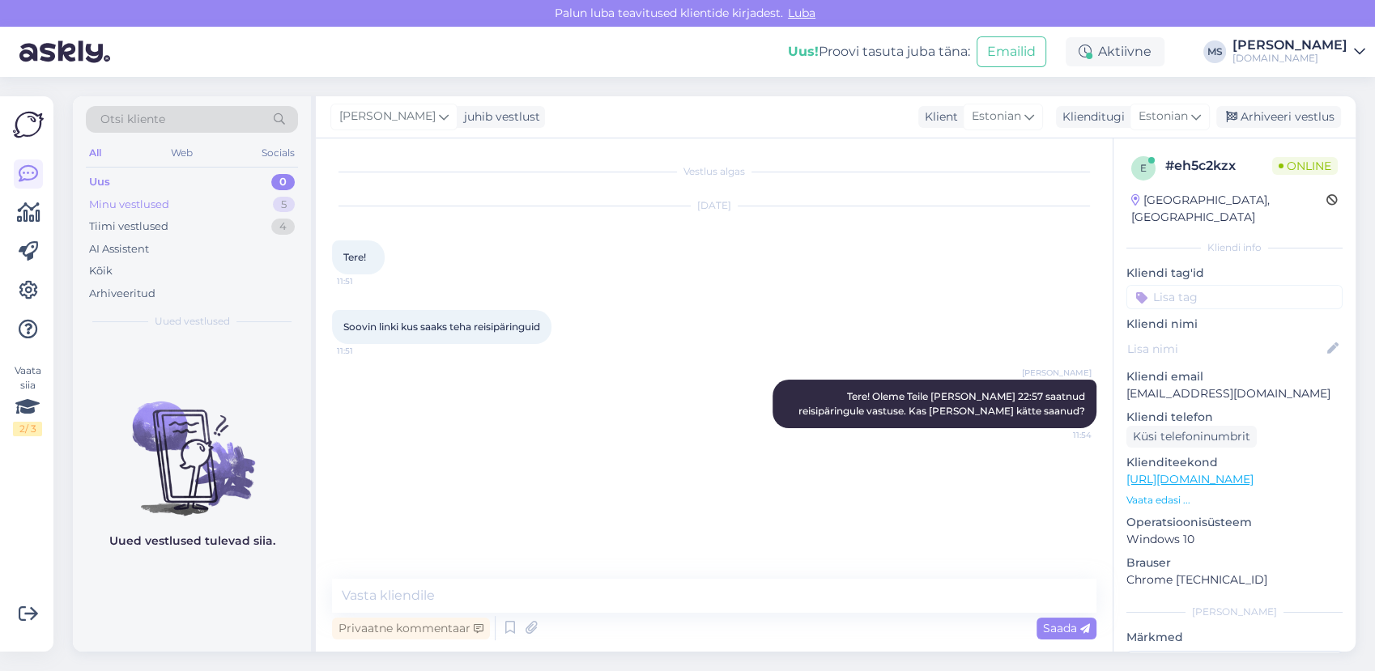
click at [123, 202] on div "Minu vestlused" at bounding box center [129, 205] width 80 height 16
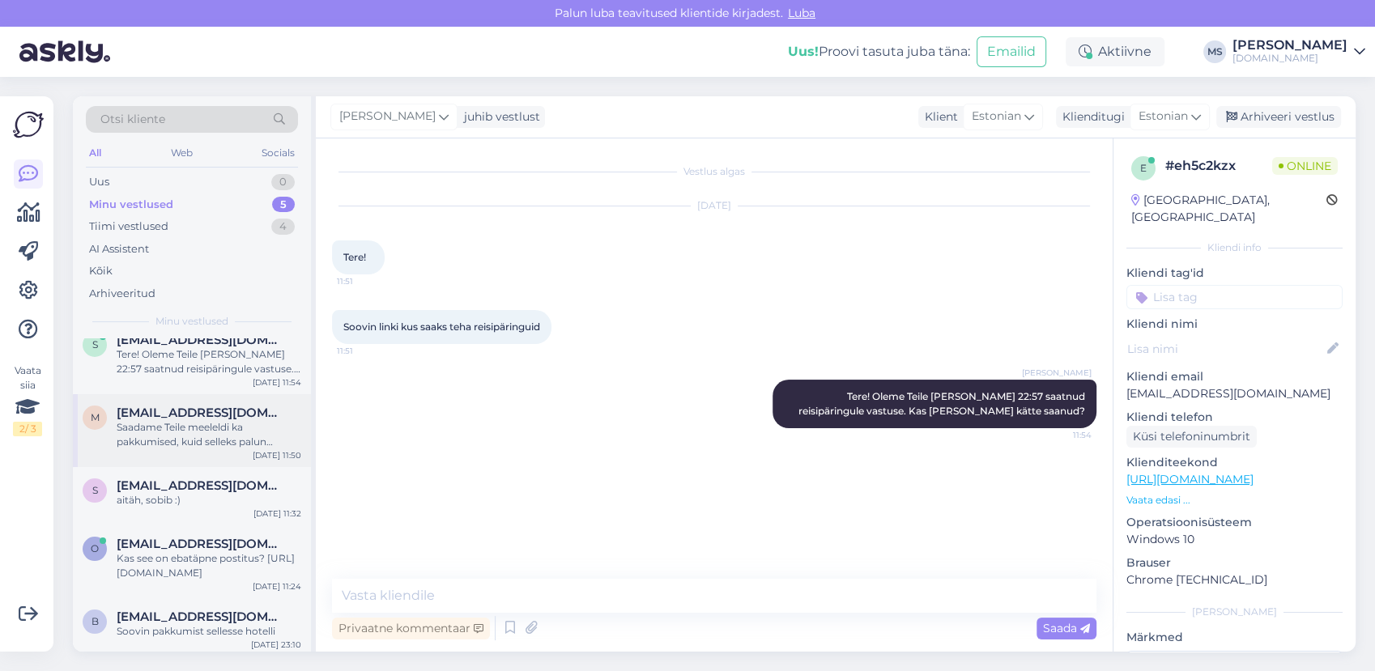
scroll to position [21, 0]
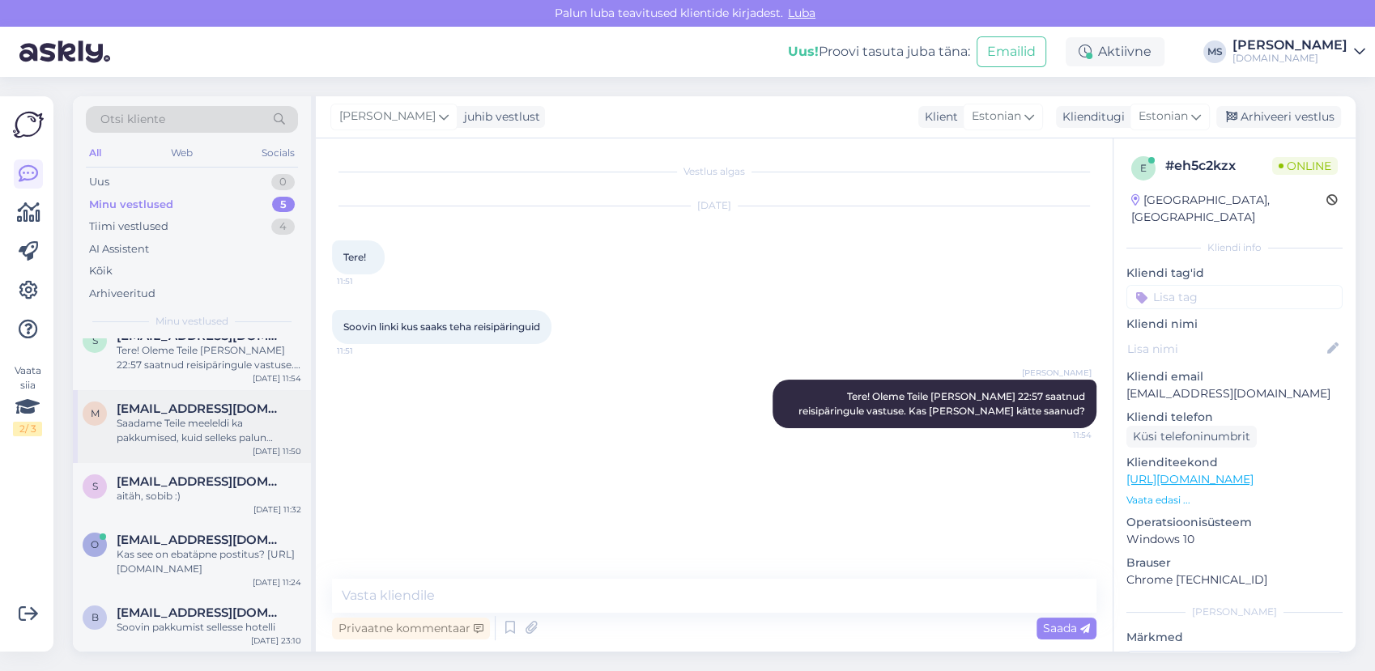
drag, startPoint x: 187, startPoint y: 424, endPoint x: 200, endPoint y: 437, distance: 18.9
click at [187, 424] on div "Saadame Teile meeleldi ka pakkumised, kuid selleks palun täpsustage reisijate a…" at bounding box center [209, 430] width 185 height 29
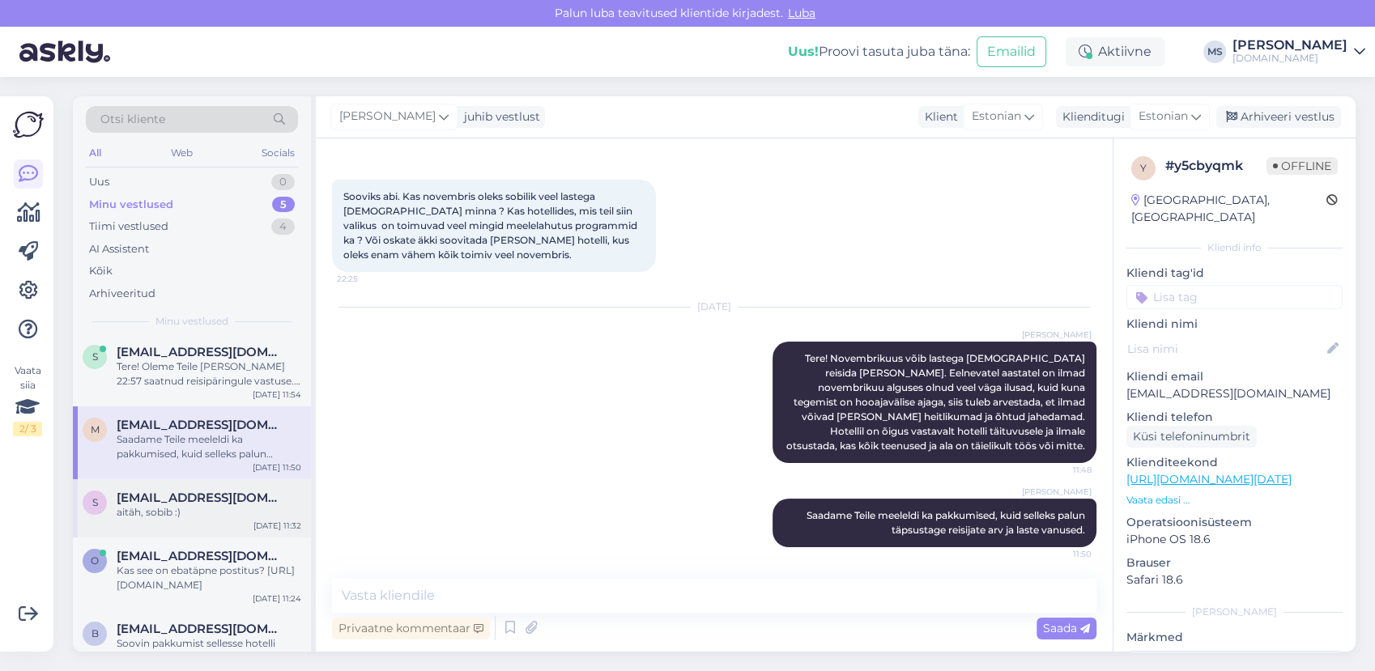
scroll to position [0, 0]
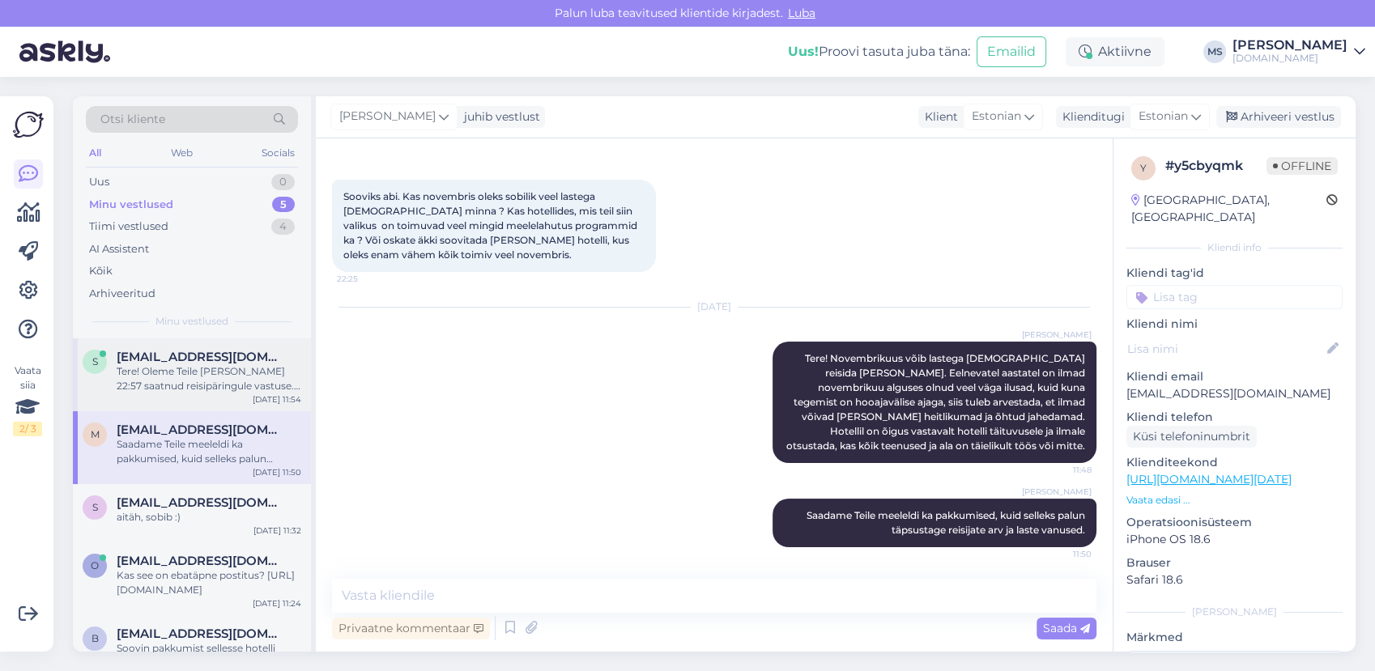
click at [203, 390] on div "Tere! Oleme Teile [PERSON_NAME] 22:57 saatnud reisipäringule vastuse. Kas [PERS…" at bounding box center [209, 378] width 185 height 29
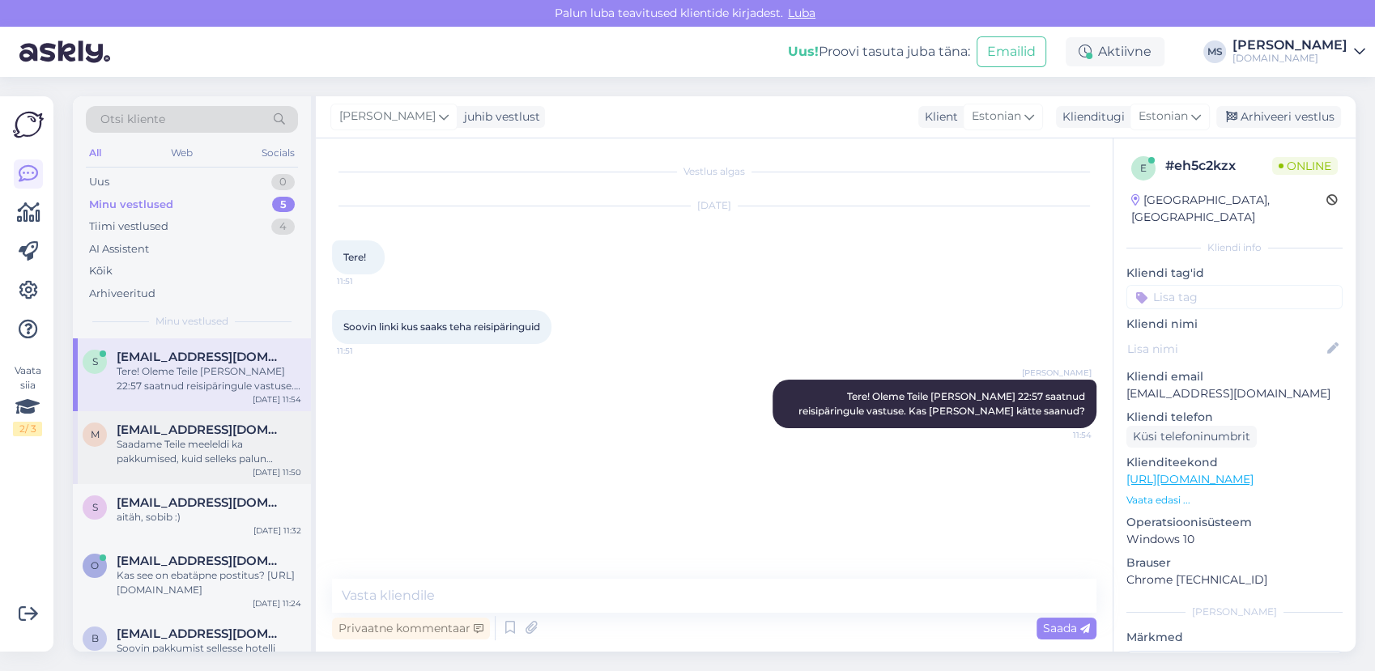
click at [207, 476] on div "m [EMAIL_ADDRESS][DOMAIN_NAME] Saadame Teile meeleldi ka pakkumised, kuid selle…" at bounding box center [192, 447] width 238 height 73
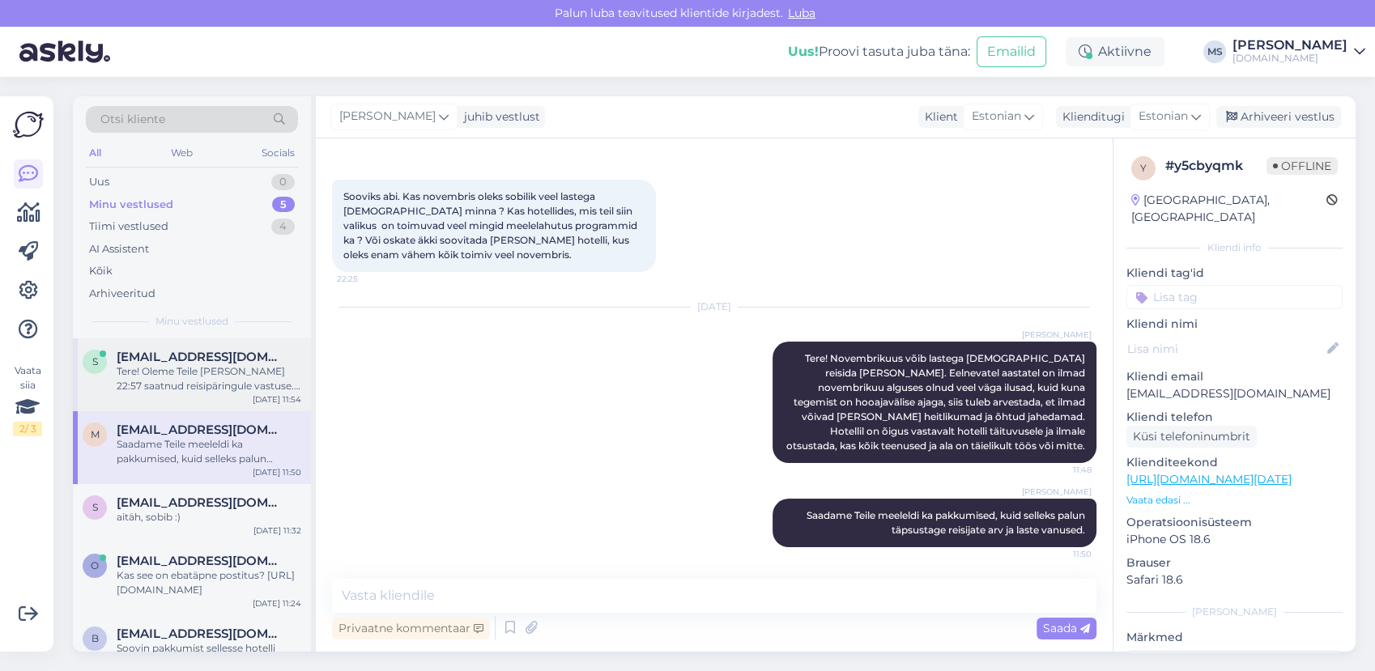
click at [174, 382] on div "Tere! Oleme Teile [PERSON_NAME] 22:57 saatnud reisipäringule vastuse. Kas [PERS…" at bounding box center [209, 378] width 185 height 29
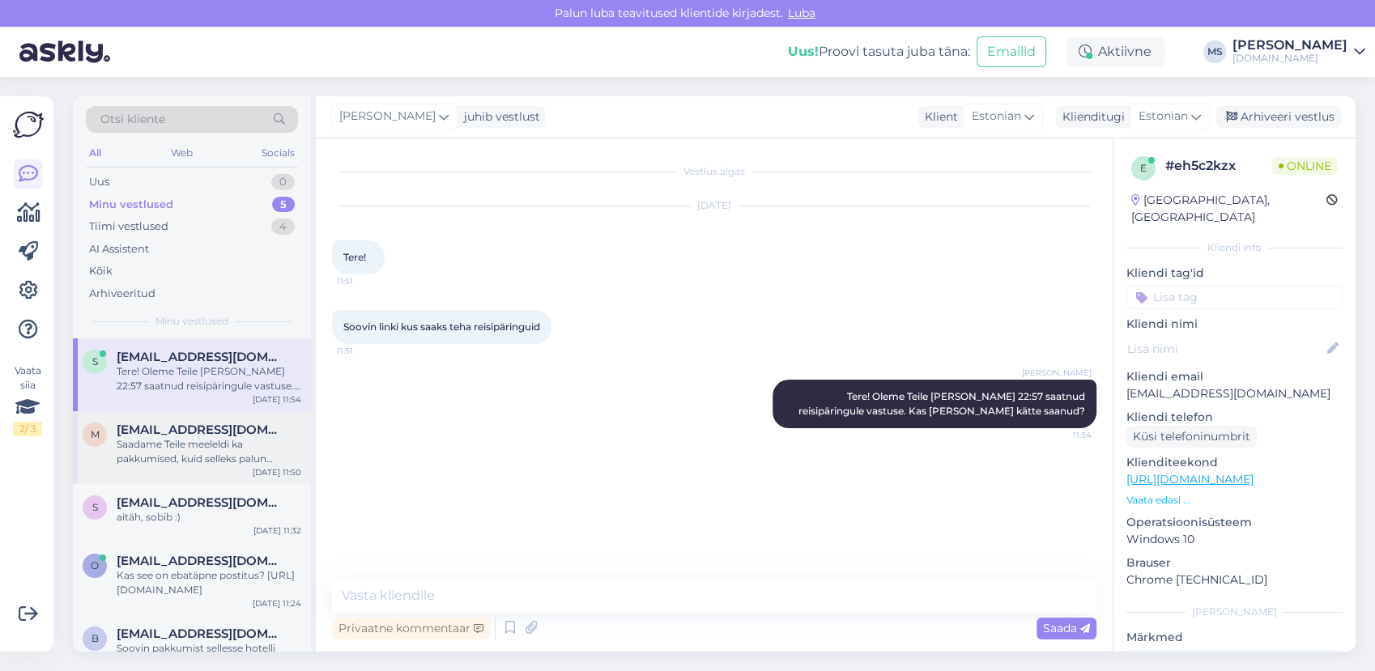
click at [186, 446] on div "Saadame Teile meeleldi ka pakkumised, kuid selleks palun täpsustage reisijate a…" at bounding box center [209, 451] width 185 height 29
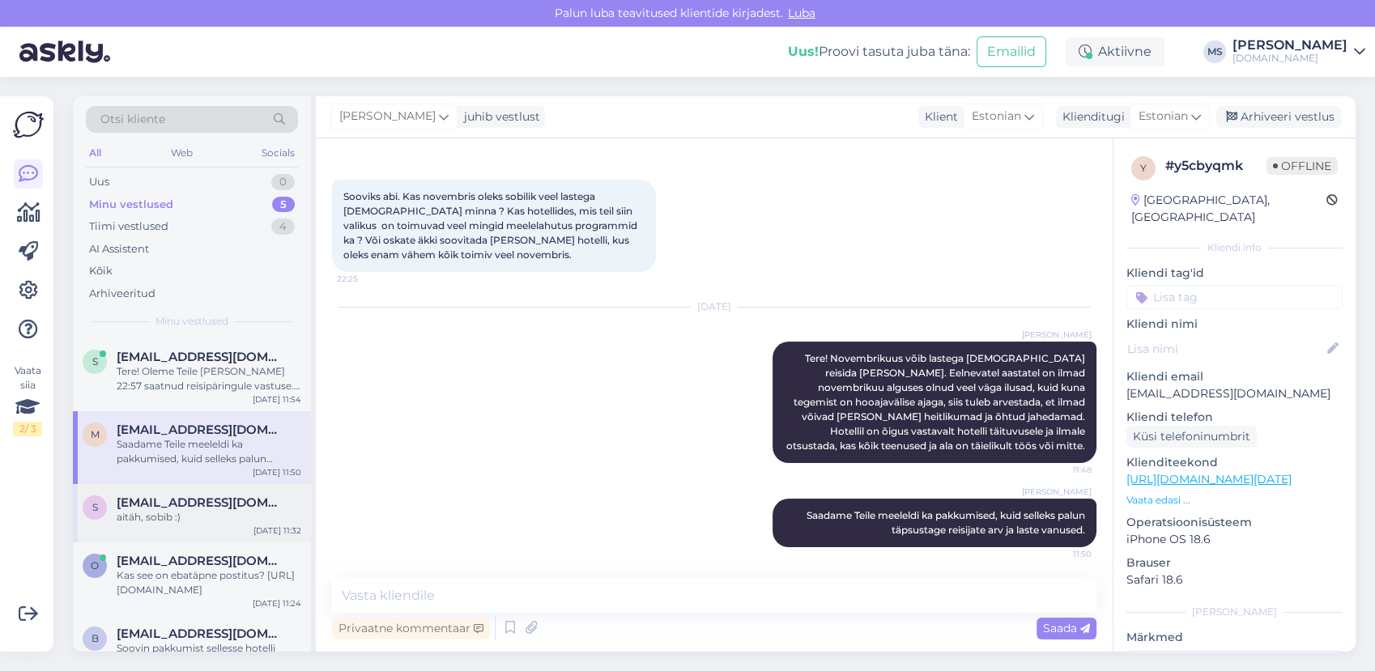
click at [205, 505] on span "[EMAIL_ADDRESS][DOMAIN_NAME]" at bounding box center [201, 503] width 168 height 15
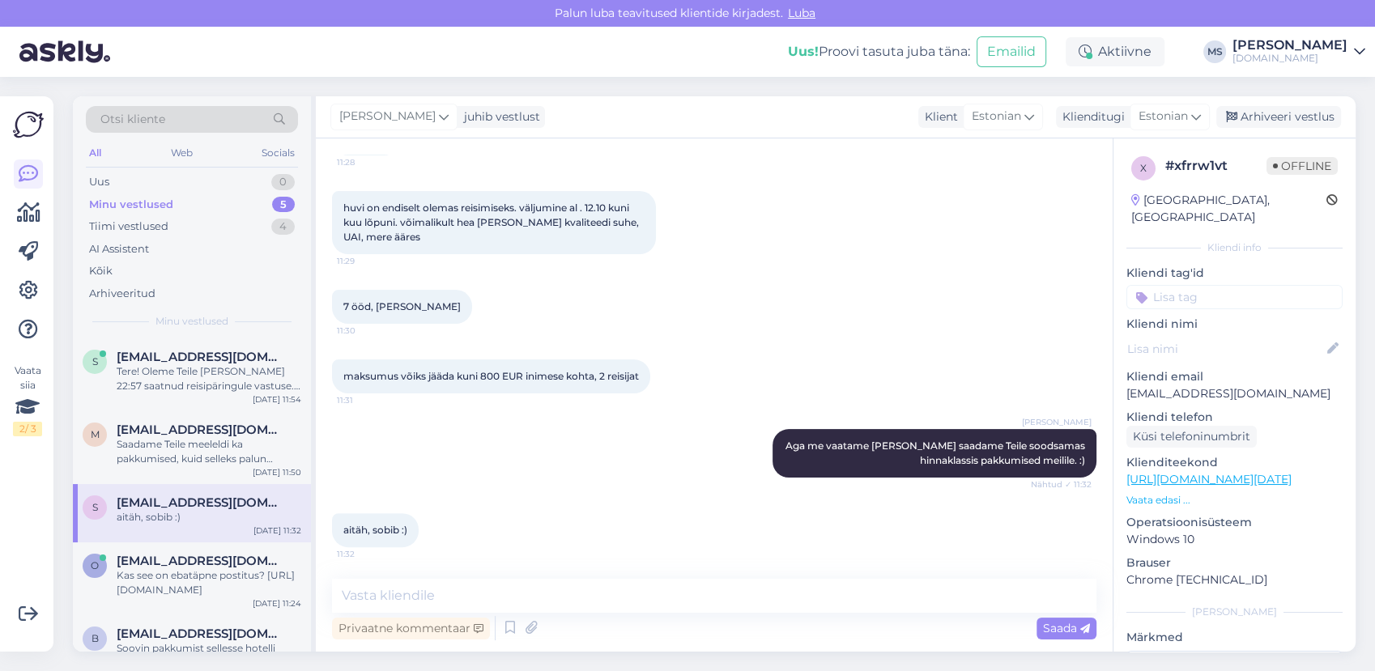
scroll to position [441, 0]
click at [151, 607] on div "o [EMAIL_ADDRESS][DOMAIN_NAME] Kas see on ebatäpne postitus? [URL][DOMAIN_NAME]…" at bounding box center [192, 579] width 238 height 73
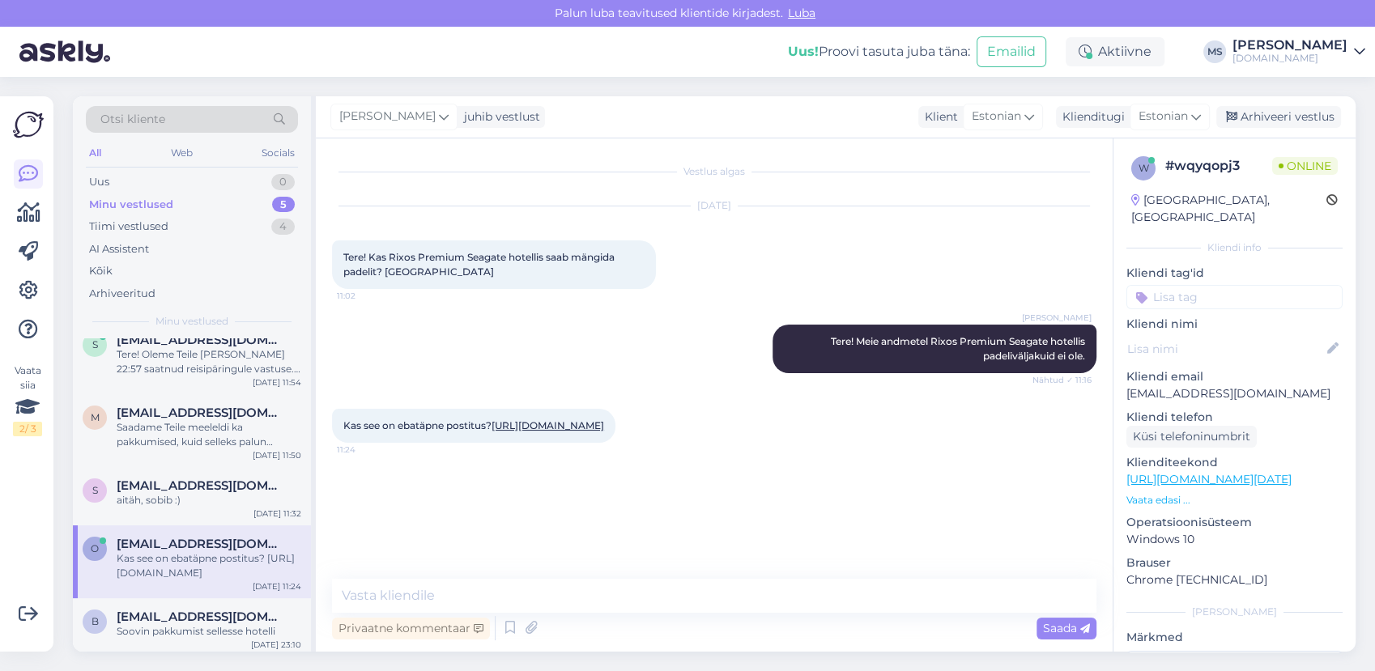
scroll to position [21, 0]
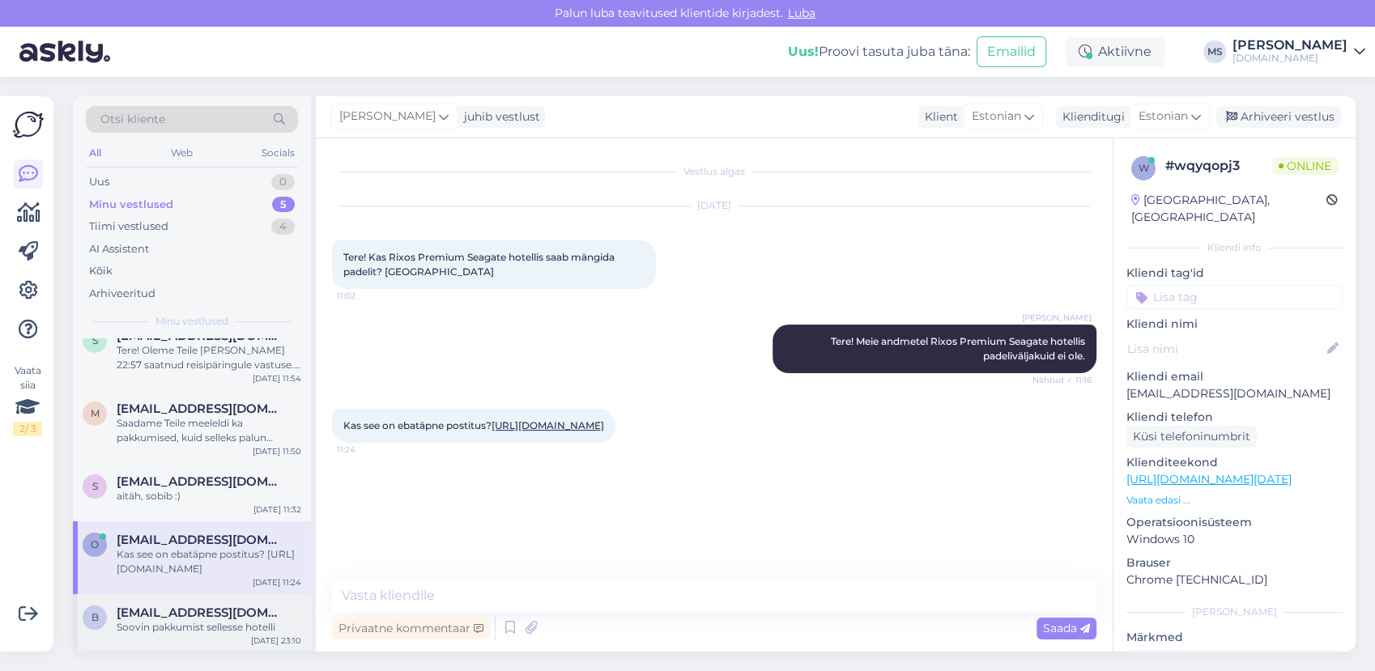
click at [154, 618] on span "[EMAIL_ADDRESS][DOMAIN_NAME]" at bounding box center [201, 613] width 168 height 15
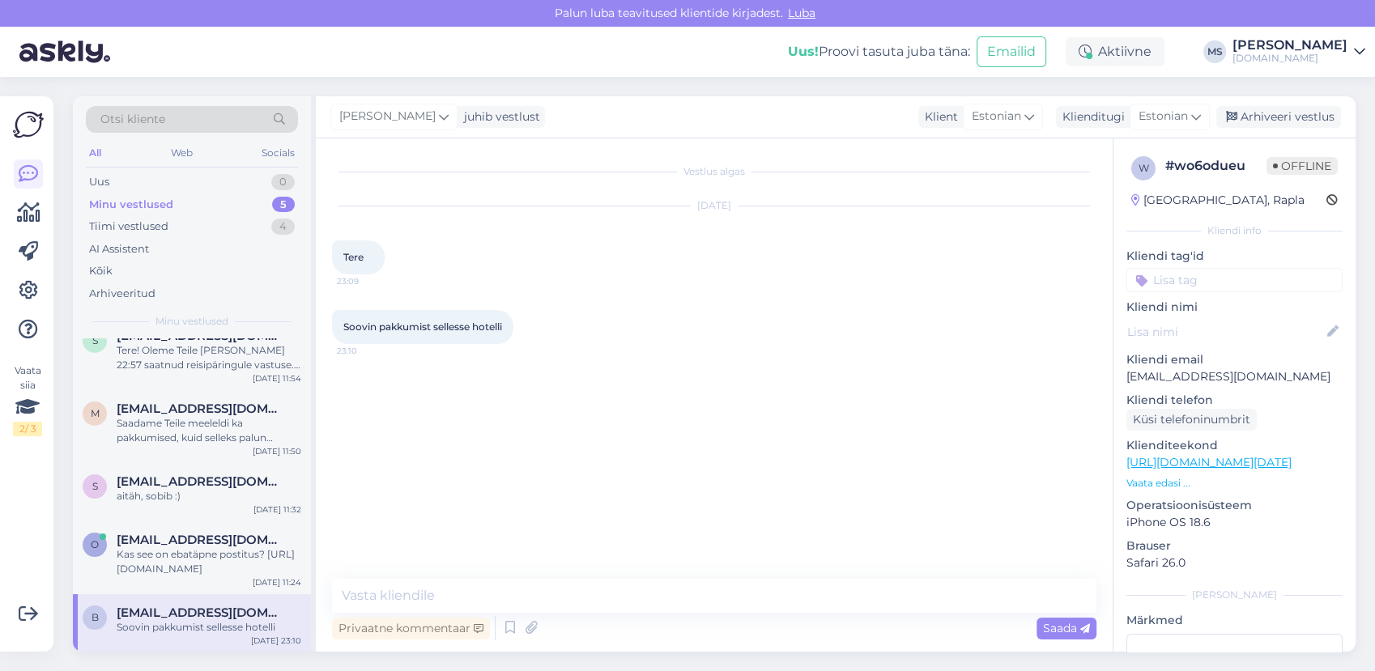
click at [1243, 461] on link "[URL][DOMAIN_NAME][DATE]" at bounding box center [1209, 462] width 165 height 15
drag, startPoint x: 1213, startPoint y: 373, endPoint x: 1130, endPoint y: 377, distance: 82.7
click at [1127, 377] on p "[EMAIL_ADDRESS][DOMAIN_NAME]" at bounding box center [1235, 377] width 216 height 17
drag, startPoint x: 1130, startPoint y: 377, endPoint x: 1140, endPoint y: 379, distance: 10.8
copy p "[EMAIL_ADDRESS][DOMAIN_NAME]"
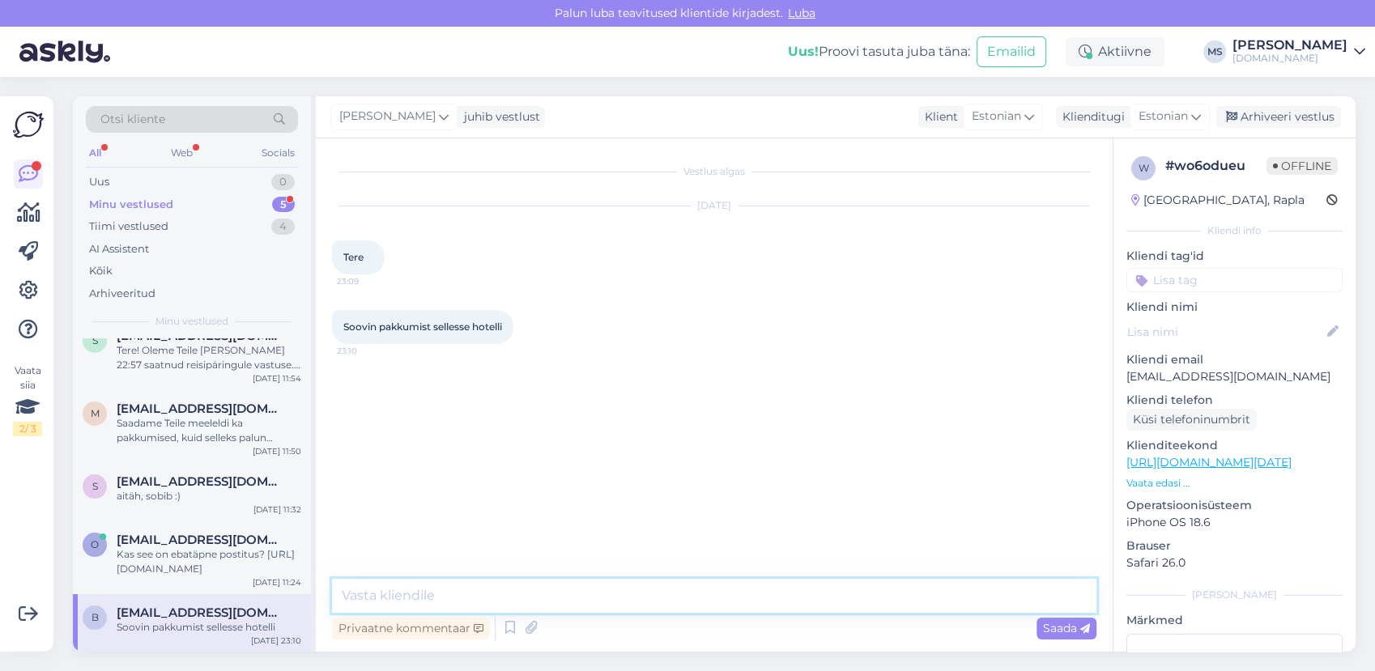
click at [428, 603] on textarea at bounding box center [714, 596] width 765 height 34
type textarea "Tere! Saatsime Teile pakkumise meilile. :)"
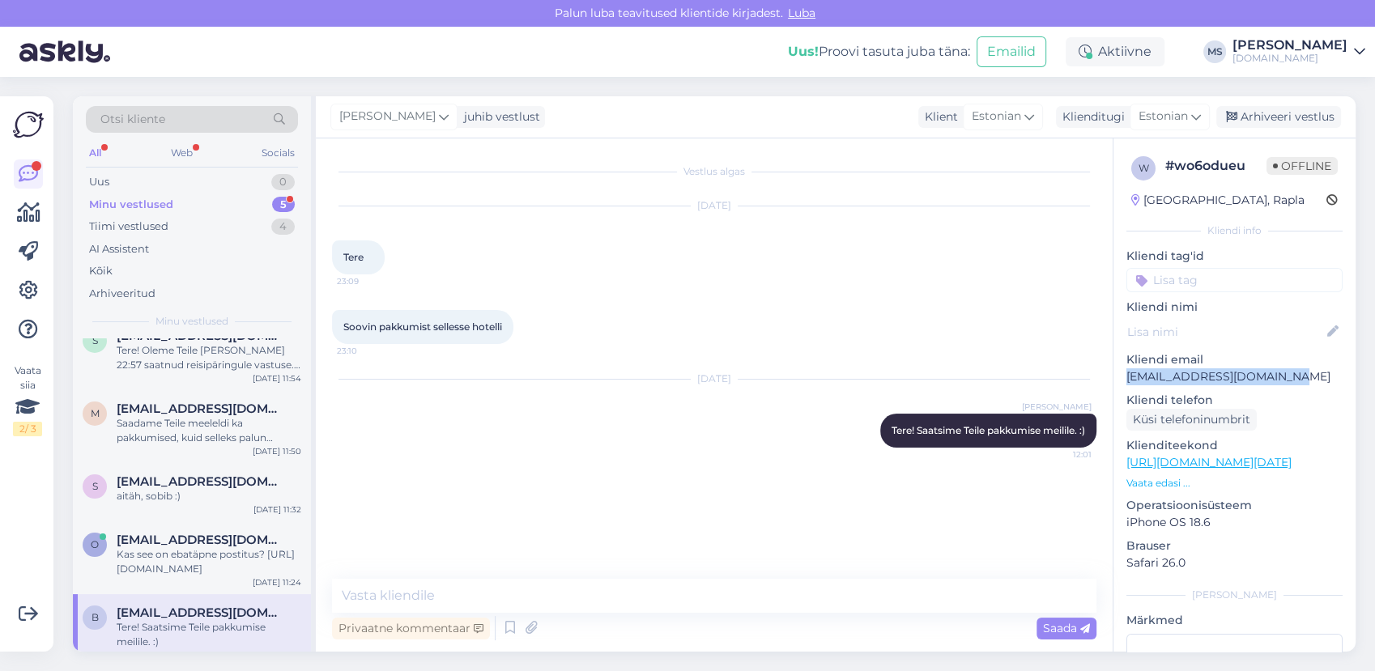
drag, startPoint x: 1303, startPoint y: 366, endPoint x: 1289, endPoint y: 378, distance: 19.0
click at [1290, 377] on p "[EMAIL_ADDRESS][DOMAIN_NAME]" at bounding box center [1235, 377] width 216 height 17
drag, startPoint x: 1289, startPoint y: 378, endPoint x: 1278, endPoint y: 379, distance: 10.6
copy div "[EMAIL_ADDRESS][DOMAIN_NAME]"
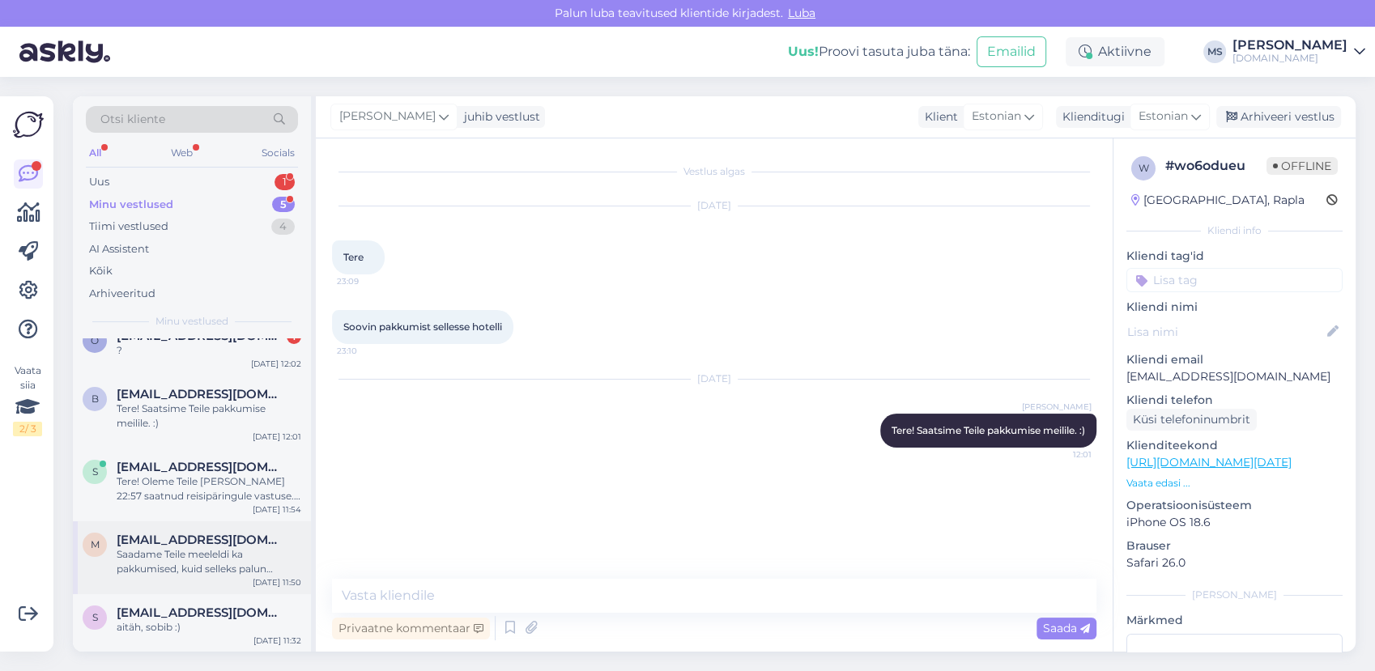
click at [188, 560] on div "Saadame Teile meeleldi ka pakkumised, kuid selleks palun täpsustage reisijate a…" at bounding box center [209, 562] width 185 height 29
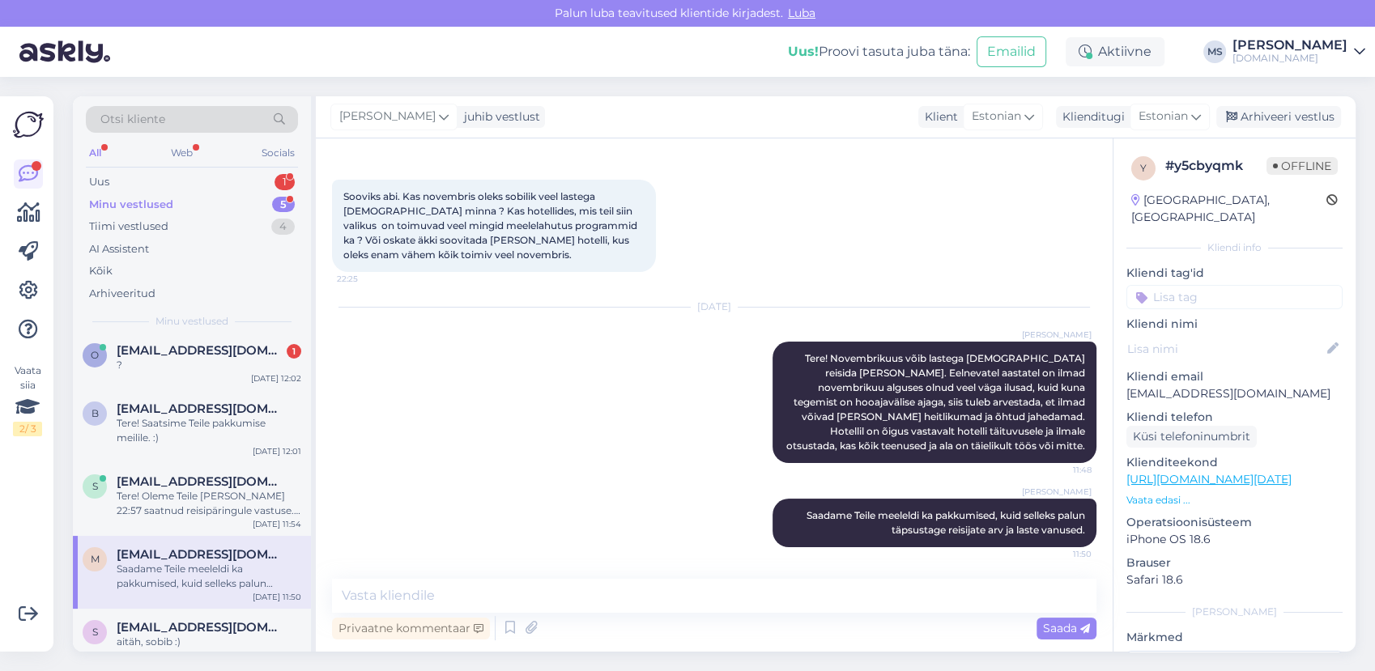
scroll to position [0, 0]
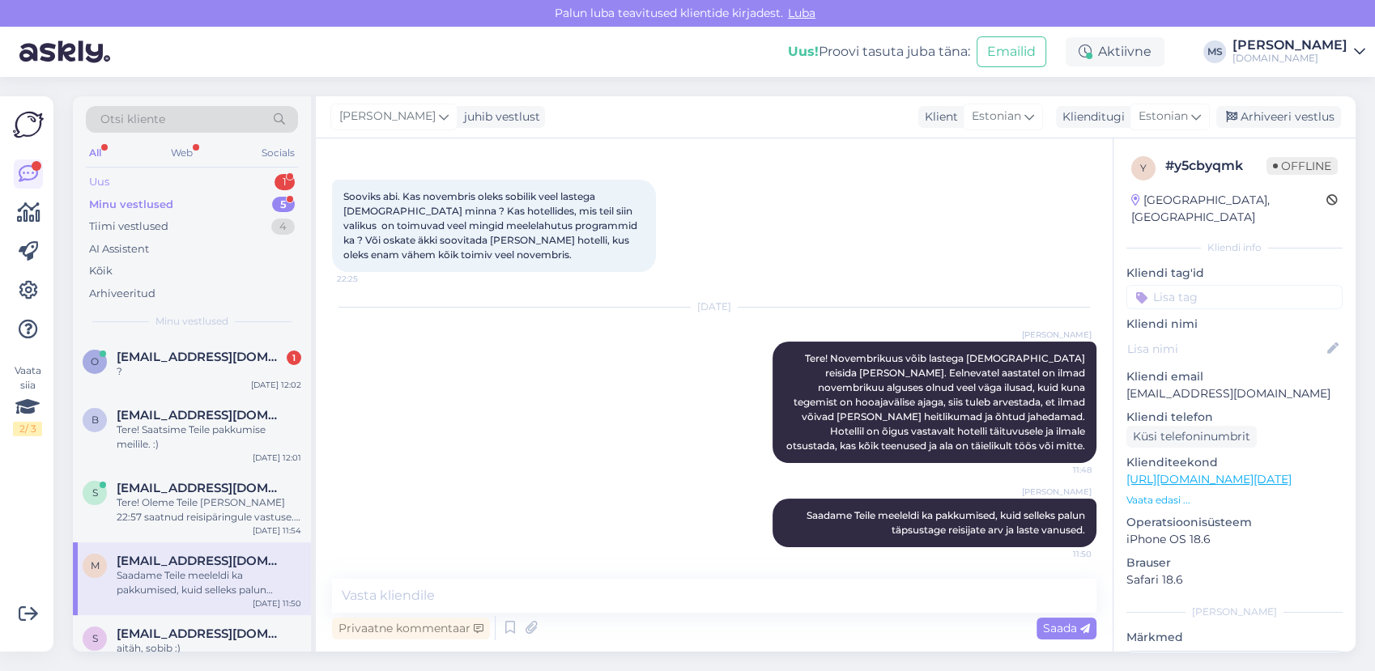
click at [113, 176] on div "Uus 1" at bounding box center [192, 182] width 212 height 23
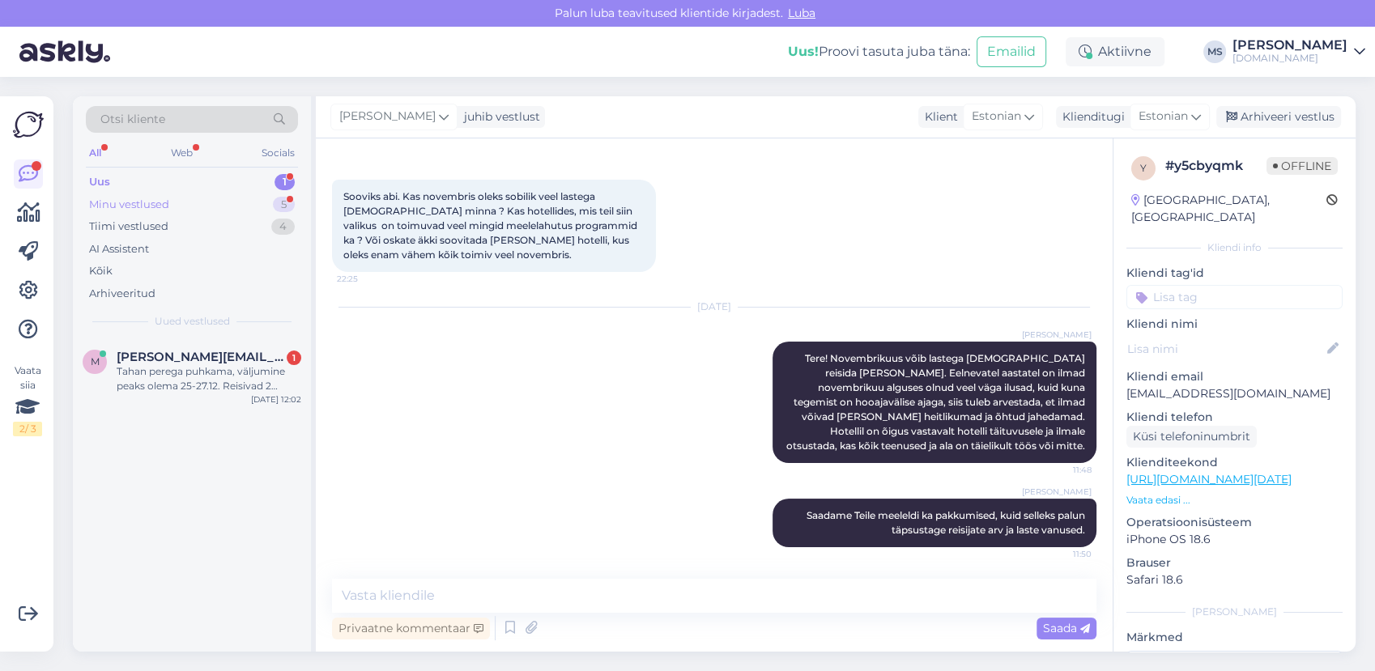
click at [148, 210] on div "Minu vestlused" at bounding box center [129, 205] width 80 height 16
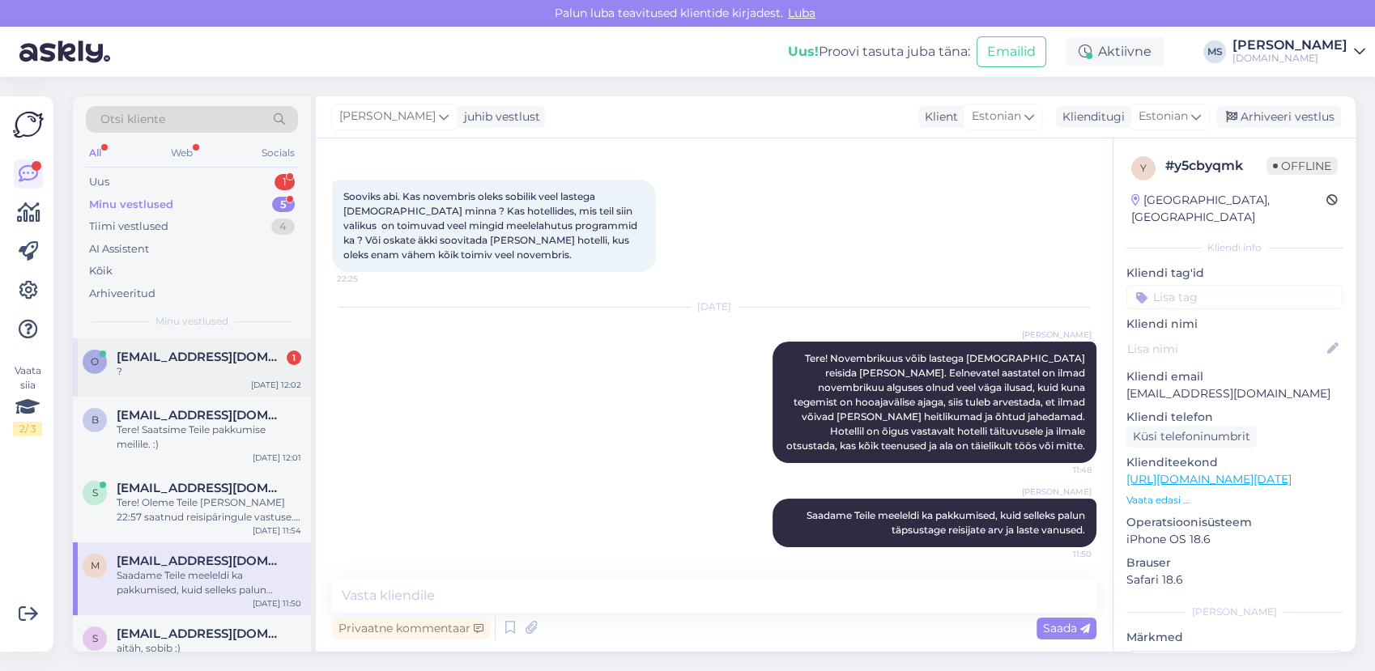
click at [137, 376] on div "?" at bounding box center [209, 371] width 185 height 15
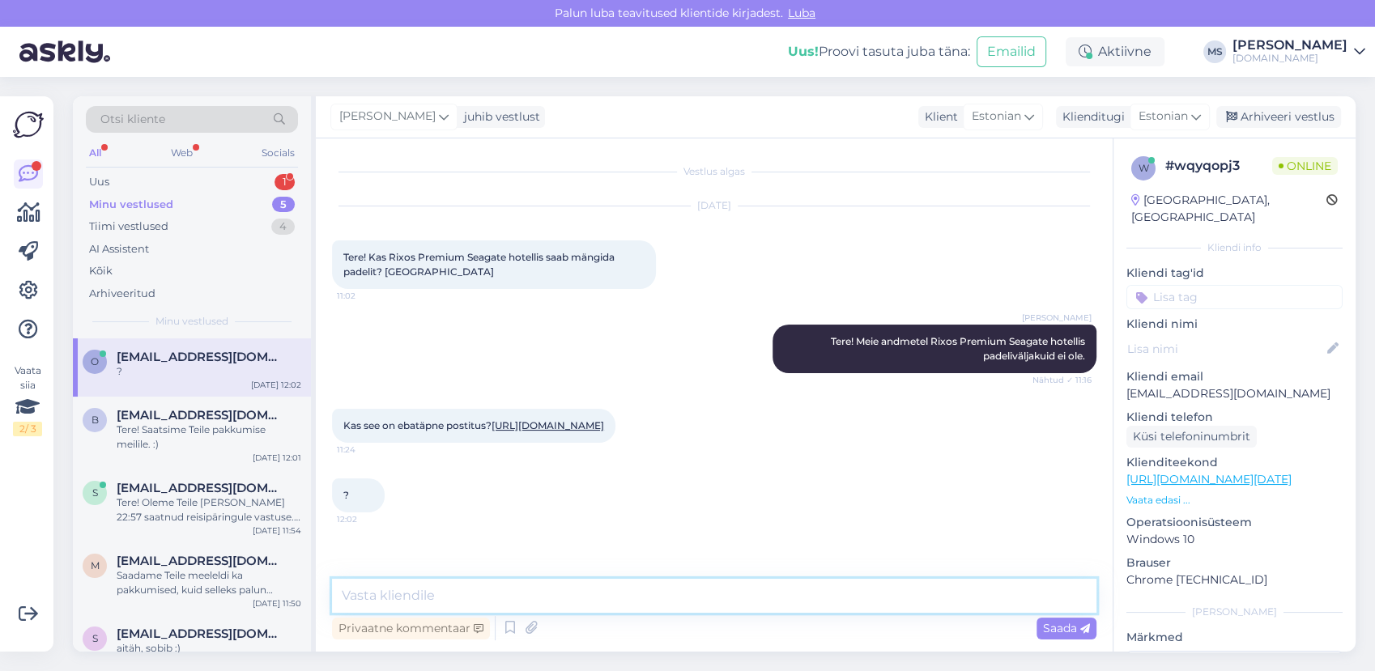
click at [369, 586] on textarea at bounding box center [714, 596] width 765 height 34
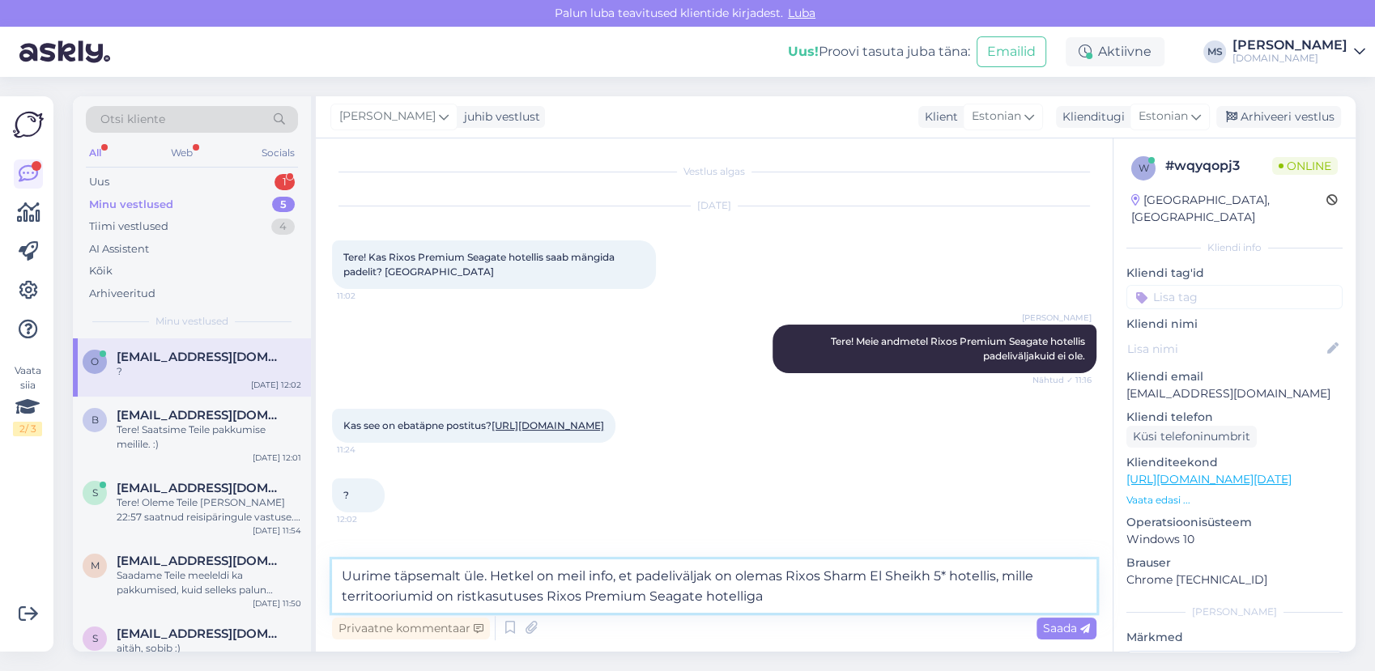
type textarea "Uurime täpsemalt üle. Hetkel on meil info, et padeliväljak on olemas Rixos Shar…"
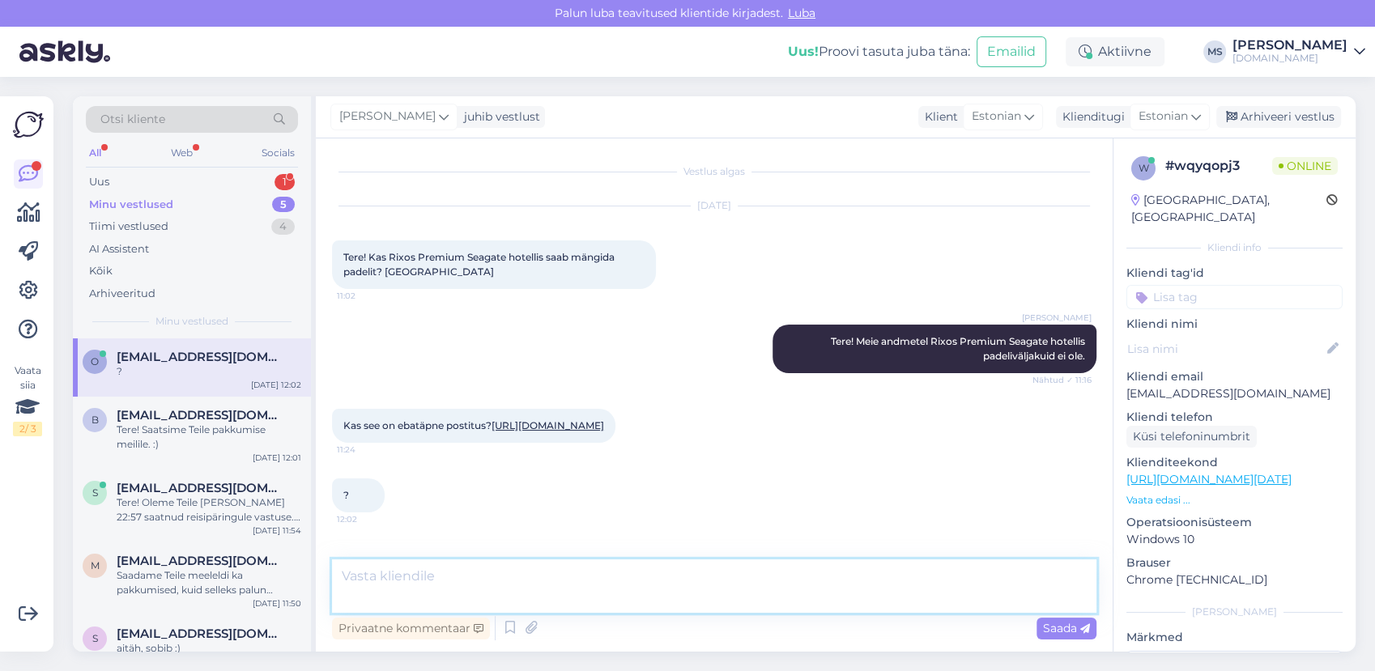
scroll to position [79, 0]
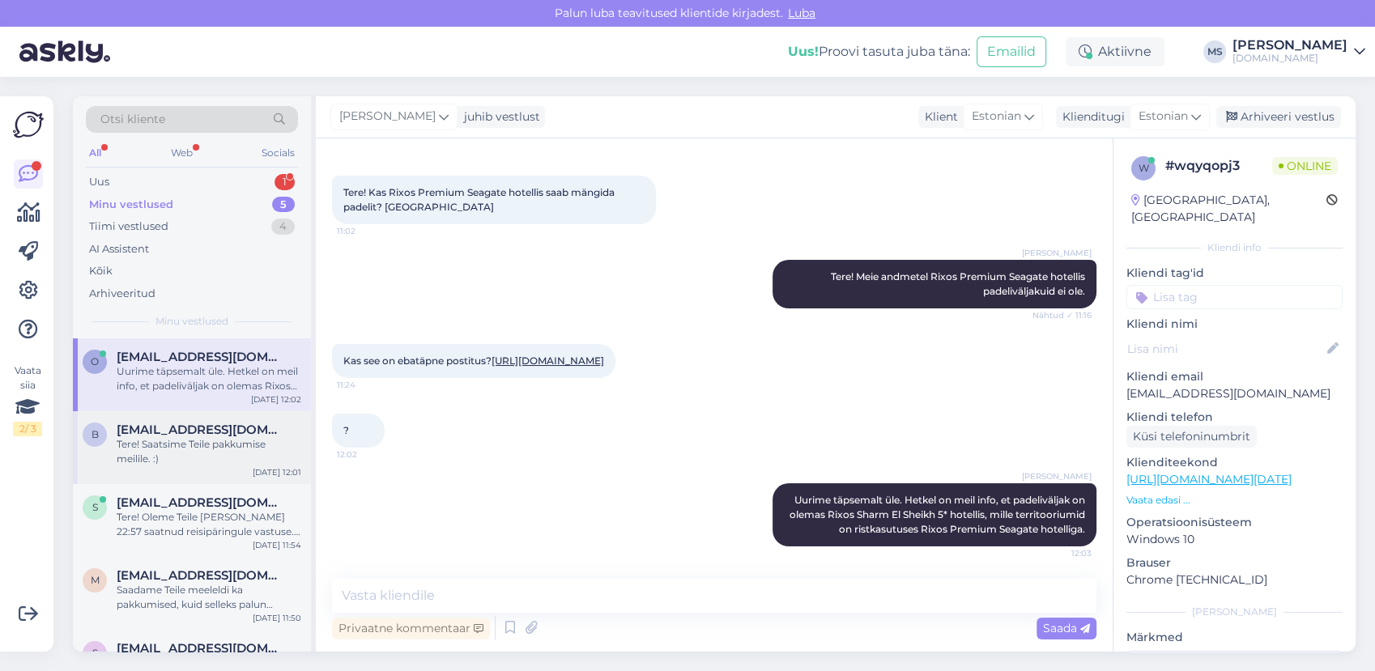
click at [131, 442] on div "Tere! Saatsime Teile pakkumise meilile. :)" at bounding box center [209, 451] width 185 height 29
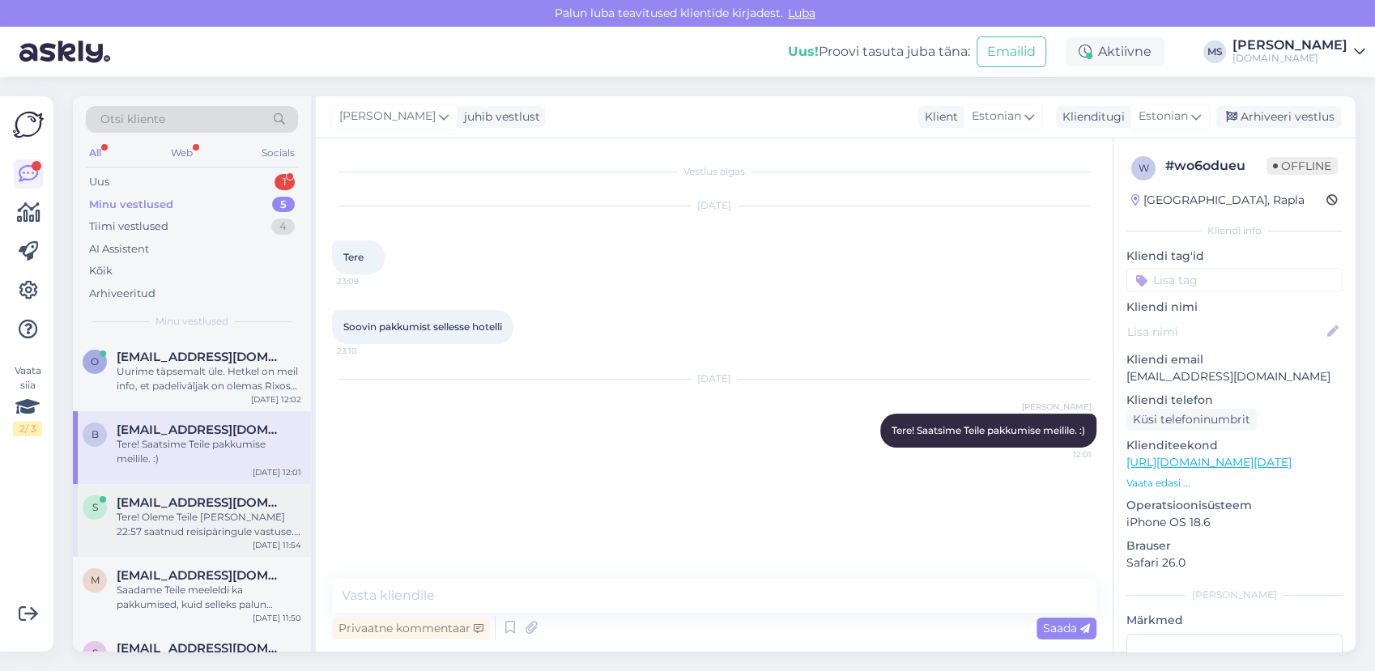
scroll to position [36, 0]
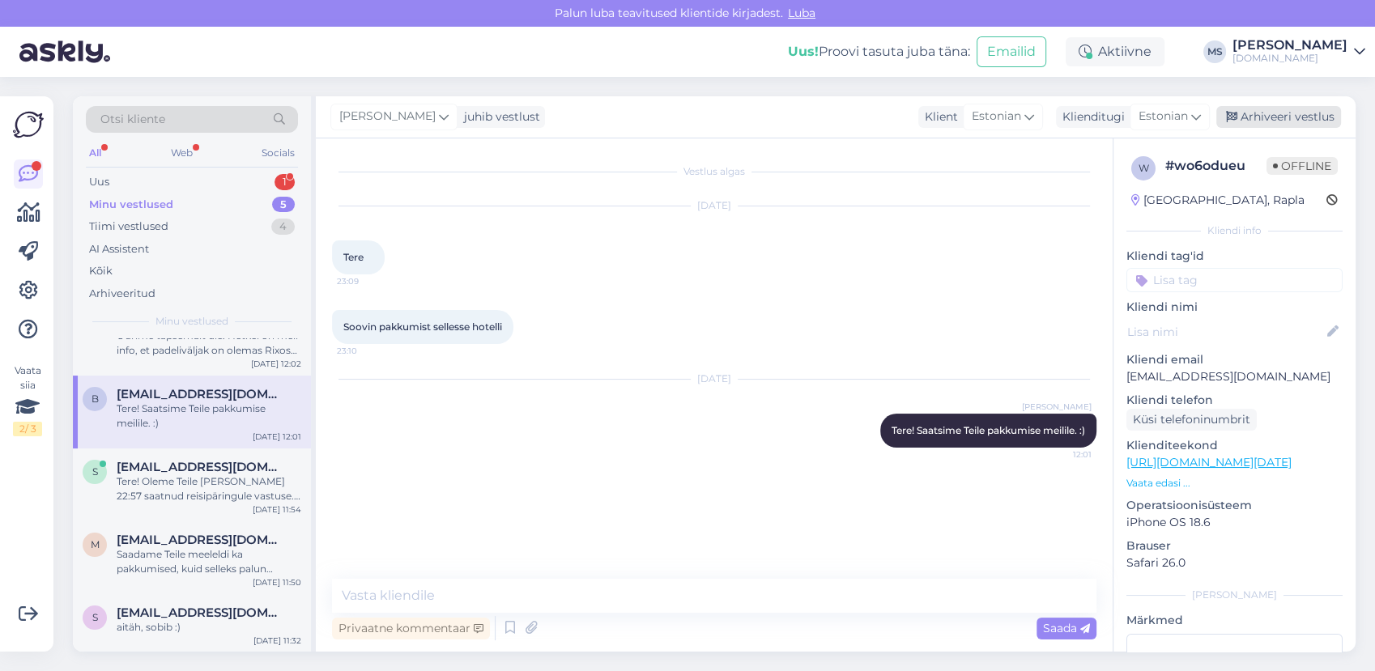
click at [1297, 116] on div "Arhiveeri vestlus" at bounding box center [1279, 117] width 125 height 22
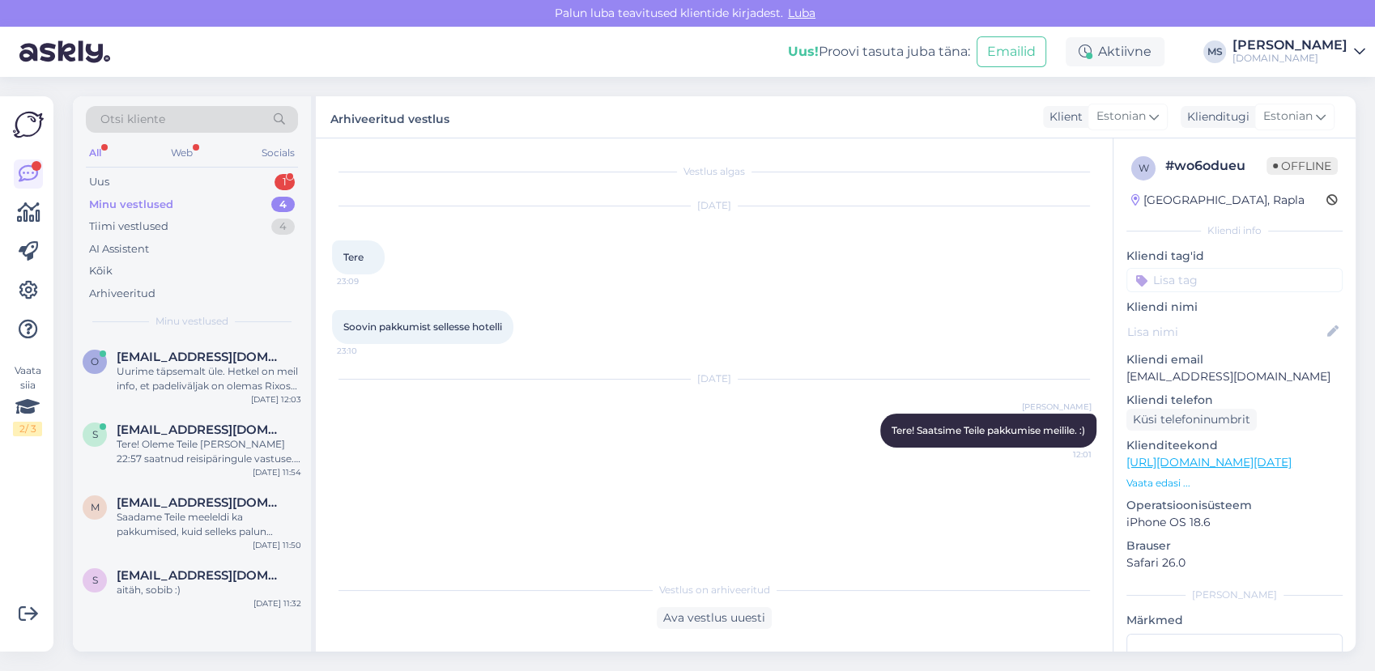
drag, startPoint x: 198, startPoint y: 444, endPoint x: 376, endPoint y: 509, distance: 189.6
click at [198, 445] on div "Tere! Oleme Teile [PERSON_NAME] 22:57 saatnud reisipäringule vastuse. Kas [PERS…" at bounding box center [209, 451] width 185 height 29
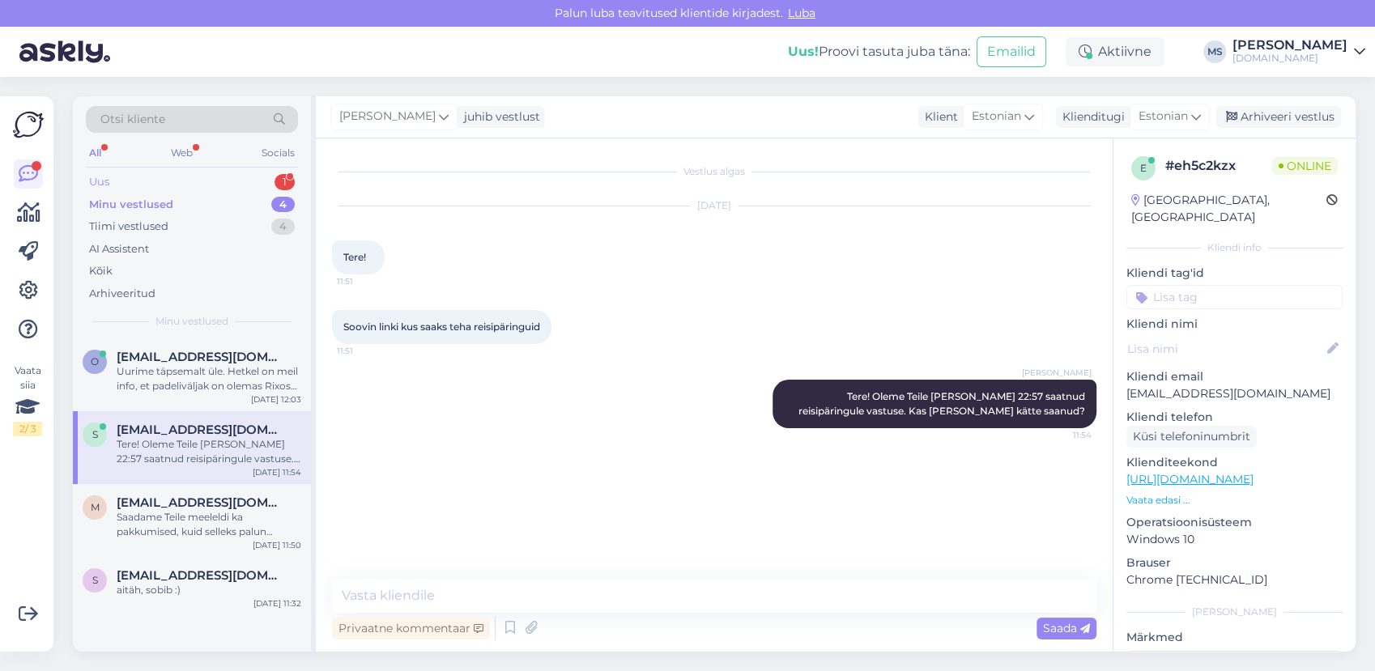
click at [163, 179] on div "Uus 1" at bounding box center [192, 182] width 212 height 23
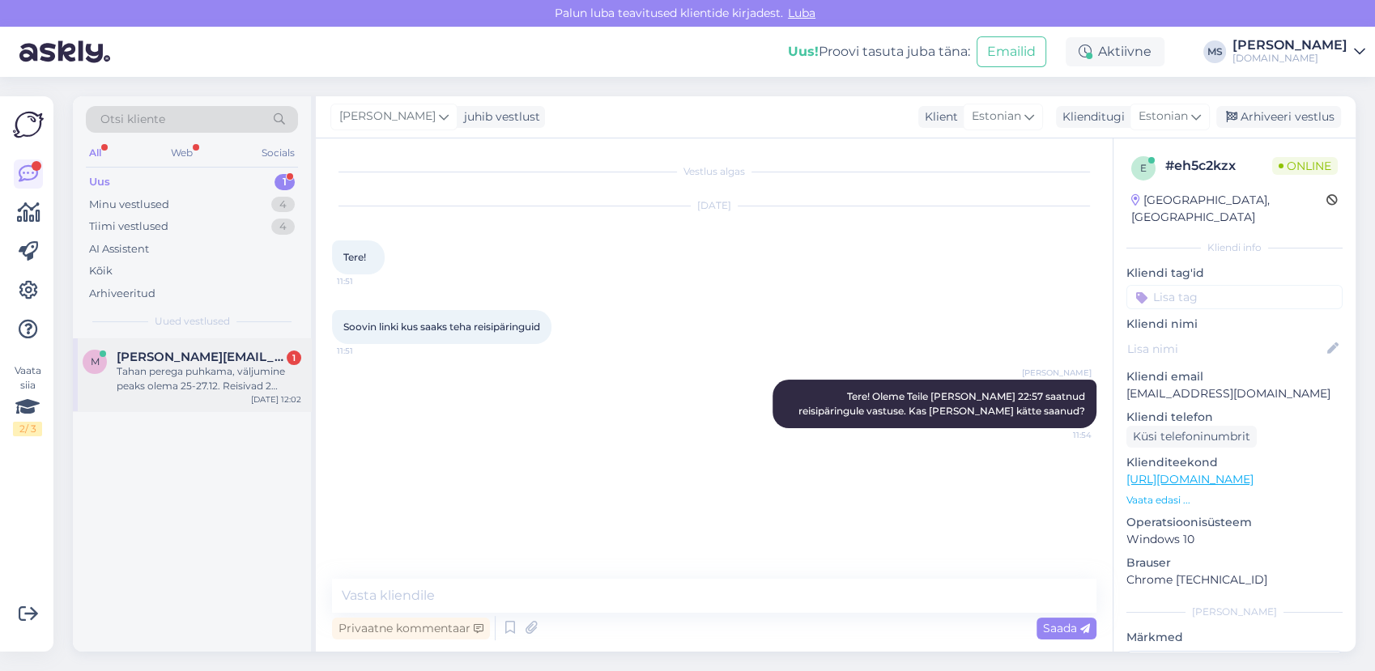
drag, startPoint x: 196, startPoint y: 366, endPoint x: 272, endPoint y: 383, distance: 78.0
click at [196, 366] on div "Tahan perega puhkama, väljumine peaks olema 25-27.12. Reisivad 2 täiskasvanut j…" at bounding box center [209, 378] width 185 height 29
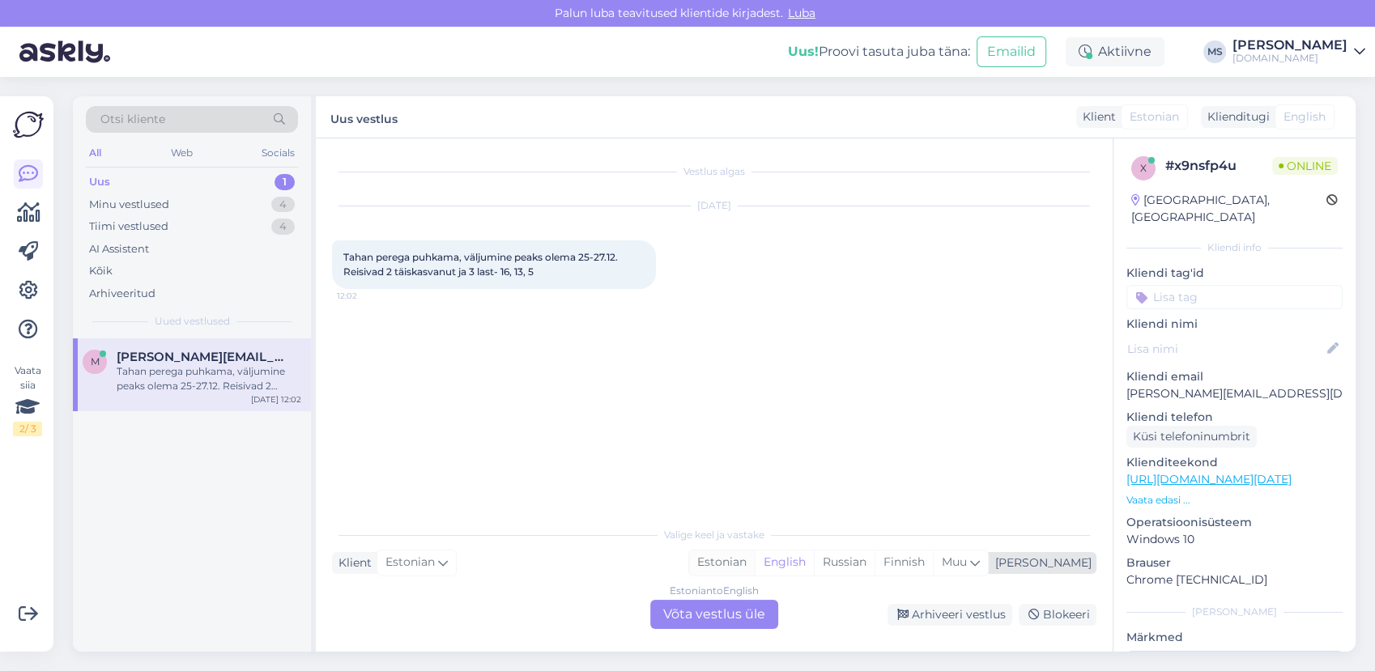
click at [755, 560] on div "Estonian" at bounding box center [722, 563] width 66 height 24
click at [735, 611] on div "Estonian to Estonian Võta vestlus üle" at bounding box center [714, 614] width 128 height 29
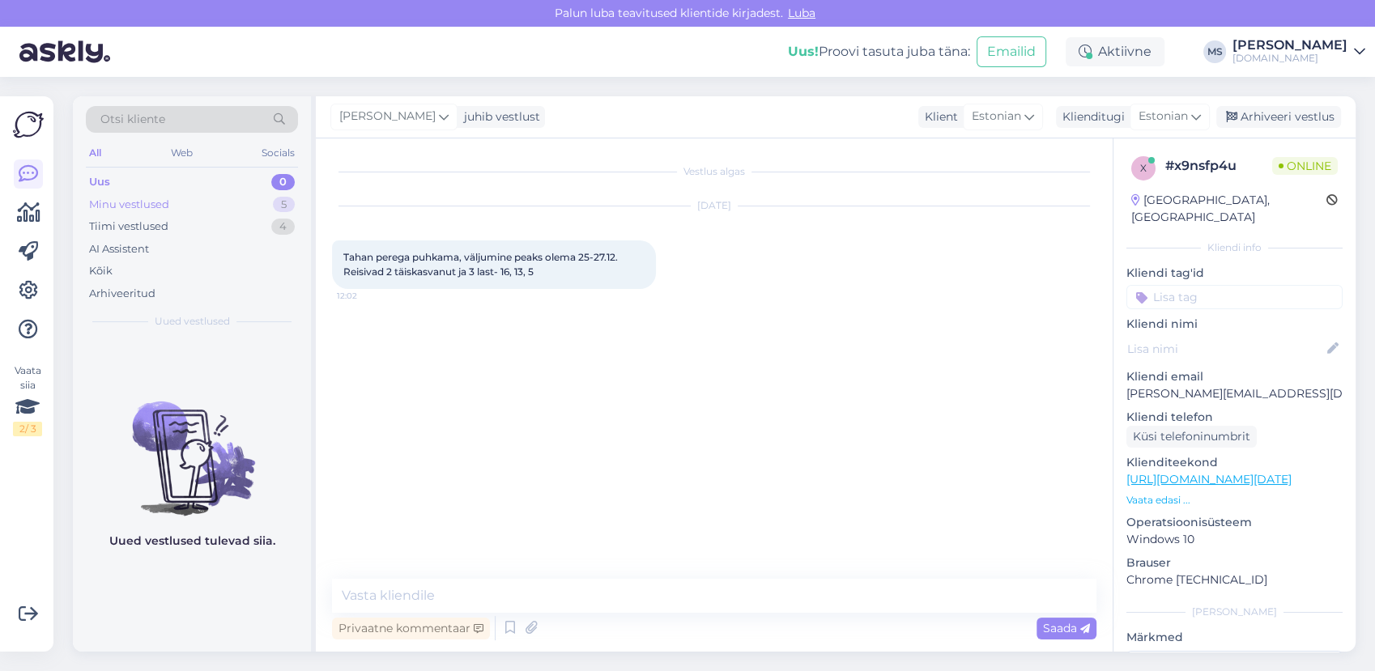
click at [196, 198] on div "Minu vestlused 5" at bounding box center [192, 205] width 212 height 23
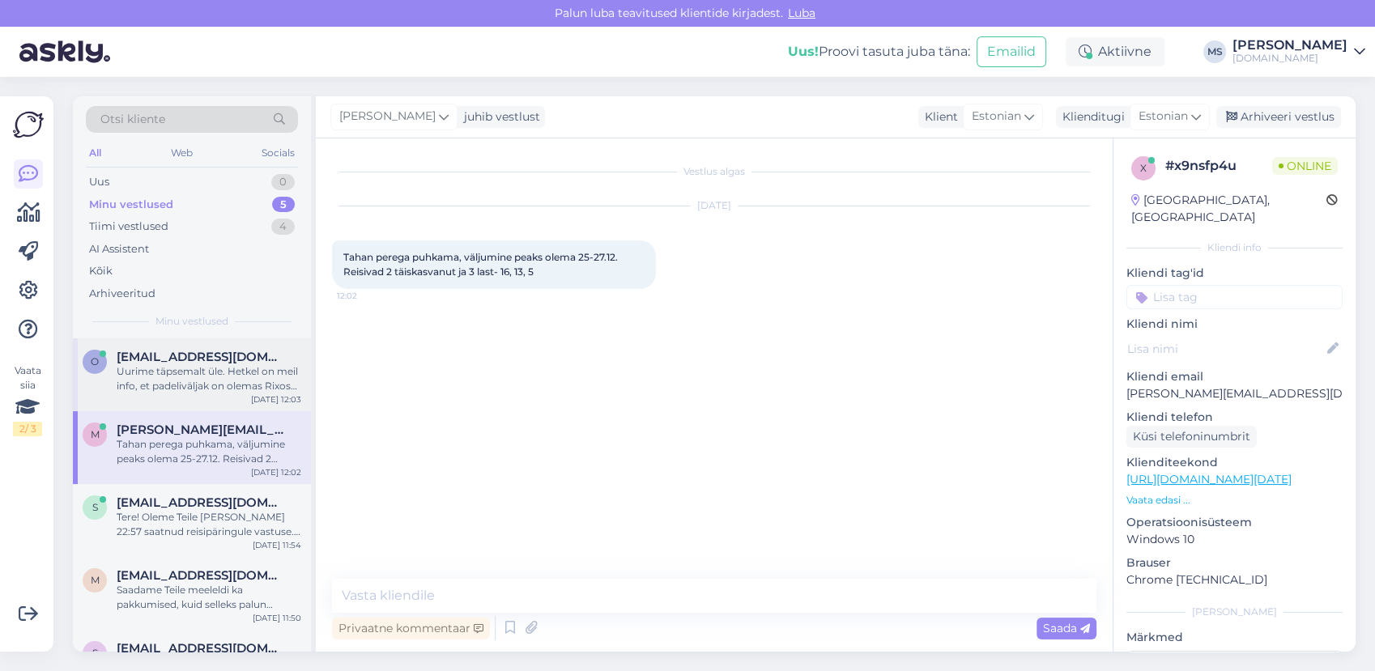
click at [207, 383] on div "Uurime täpsemalt üle. Hetkel on meil info, et padeliväljak on olemas Rixos Shar…" at bounding box center [209, 378] width 185 height 29
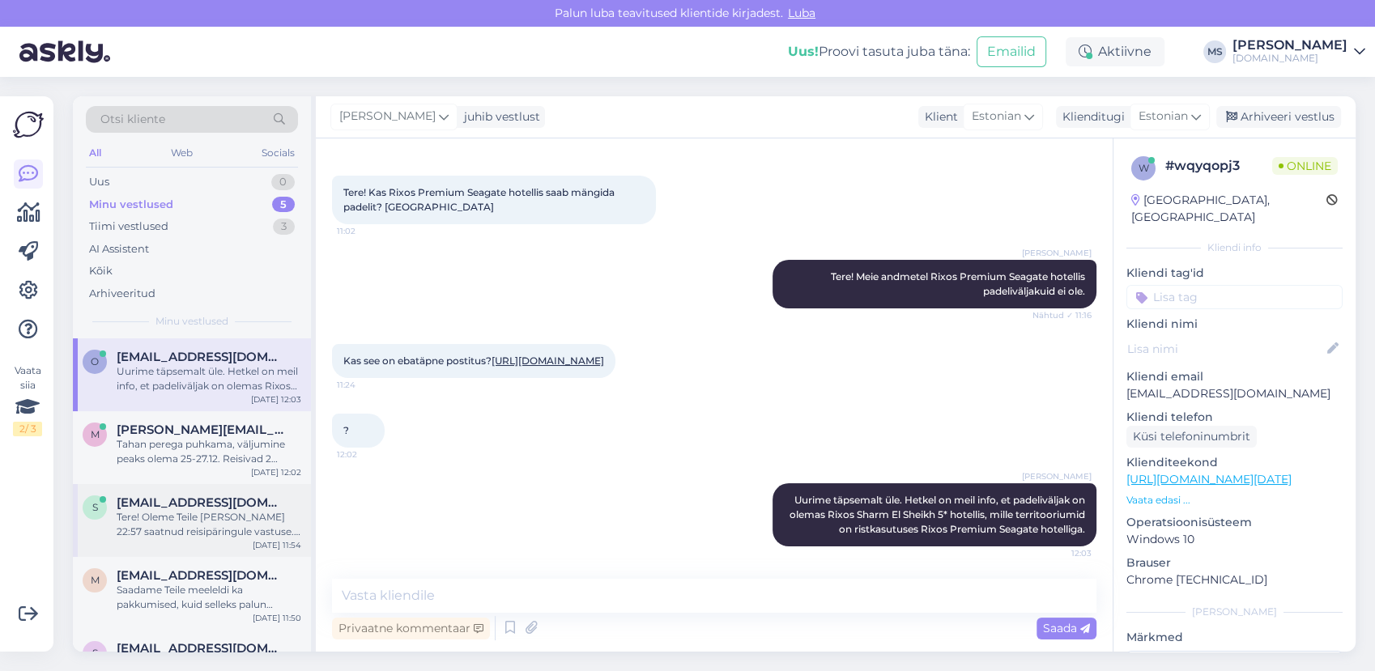
drag, startPoint x: 181, startPoint y: 455, endPoint x: 298, endPoint y: 496, distance: 124.2
click at [181, 455] on div "Tahan perega puhkama, väljumine peaks olema 25-27.12. Reisivad 2 täiskasvanut j…" at bounding box center [209, 451] width 185 height 29
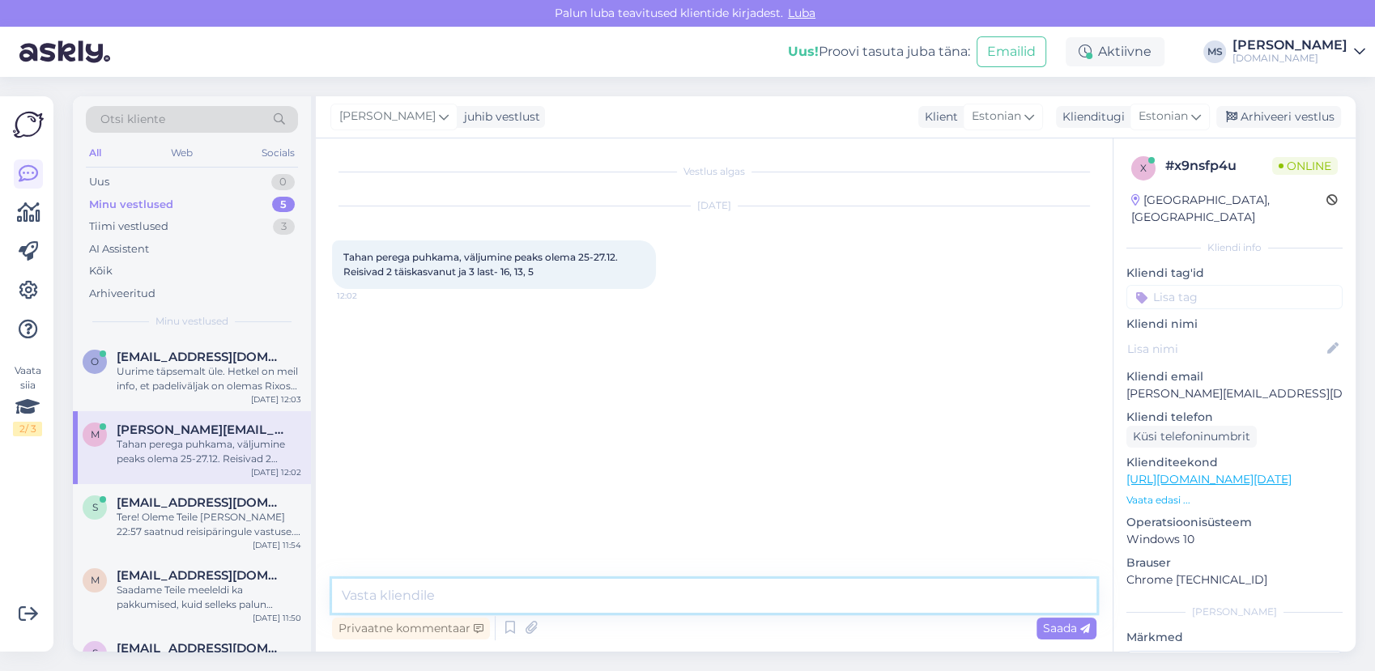
click at [432, 588] on textarea at bounding box center [714, 596] width 765 height 34
type textarea "Tere! Sellel [PERSON_NAME] pakkuda [GEOGRAPHIC_DATA] reise. Kas see sihtkoht so…"
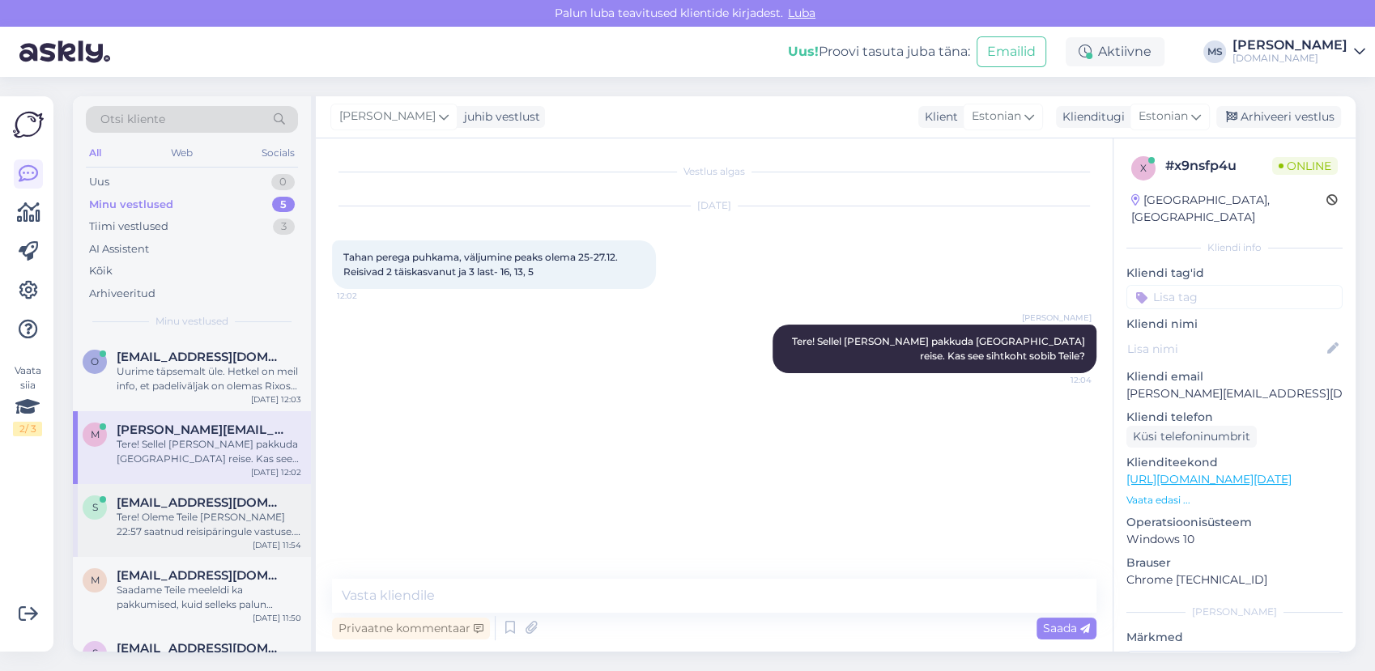
click at [217, 516] on div "Tere! Oleme Teile [PERSON_NAME] 22:57 saatnud reisipäringule vastuse. Kas [PERS…" at bounding box center [209, 524] width 185 height 29
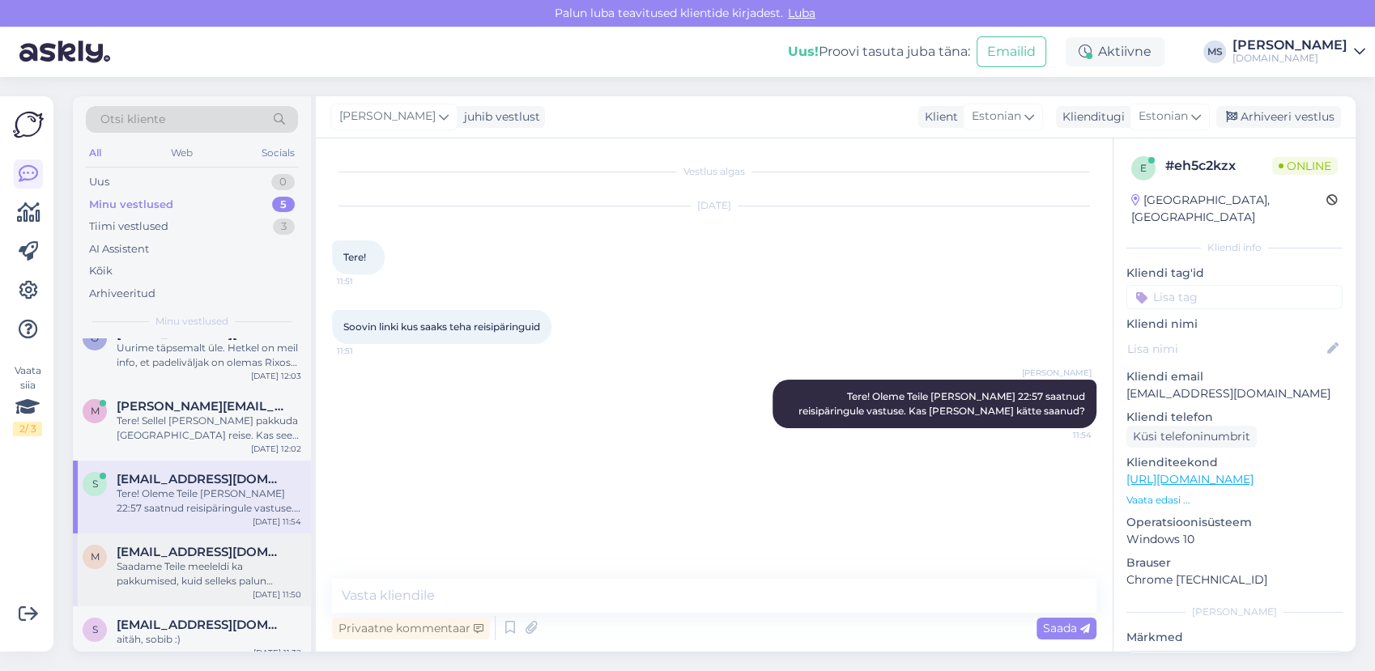
scroll to position [36, 0]
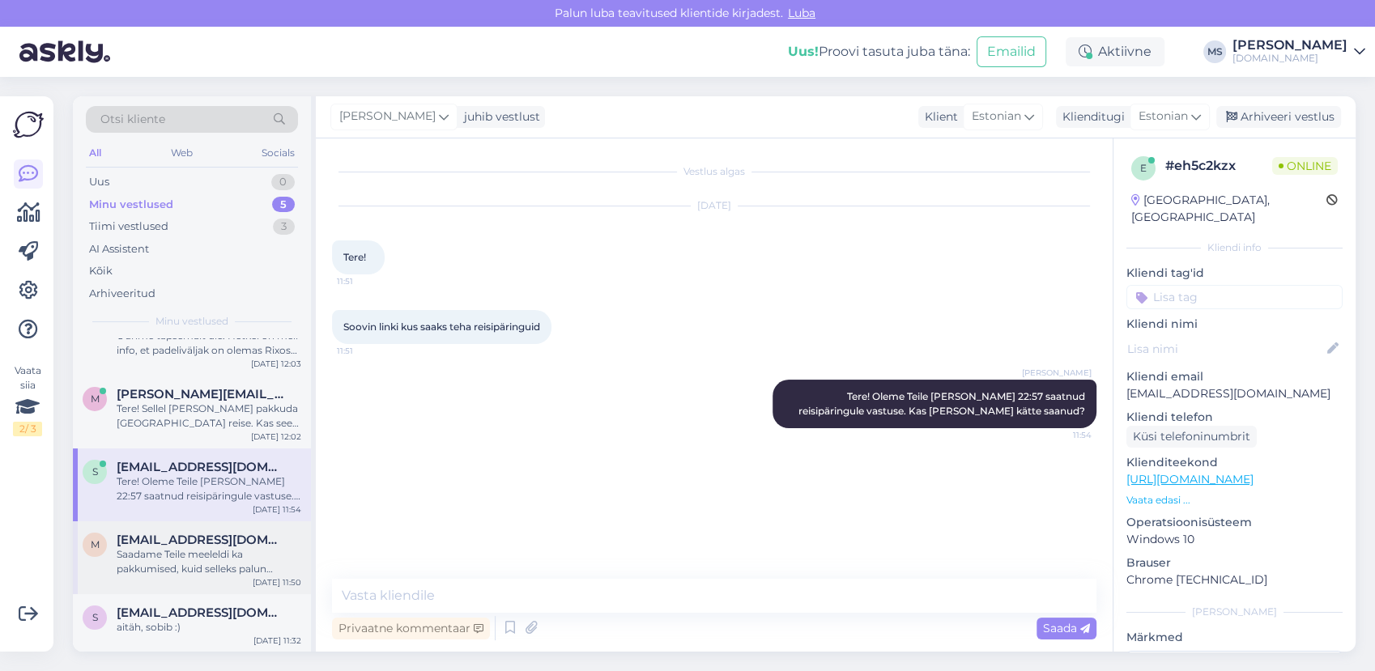
click at [195, 543] on span "[EMAIL_ADDRESS][DOMAIN_NAME]" at bounding box center [201, 540] width 168 height 15
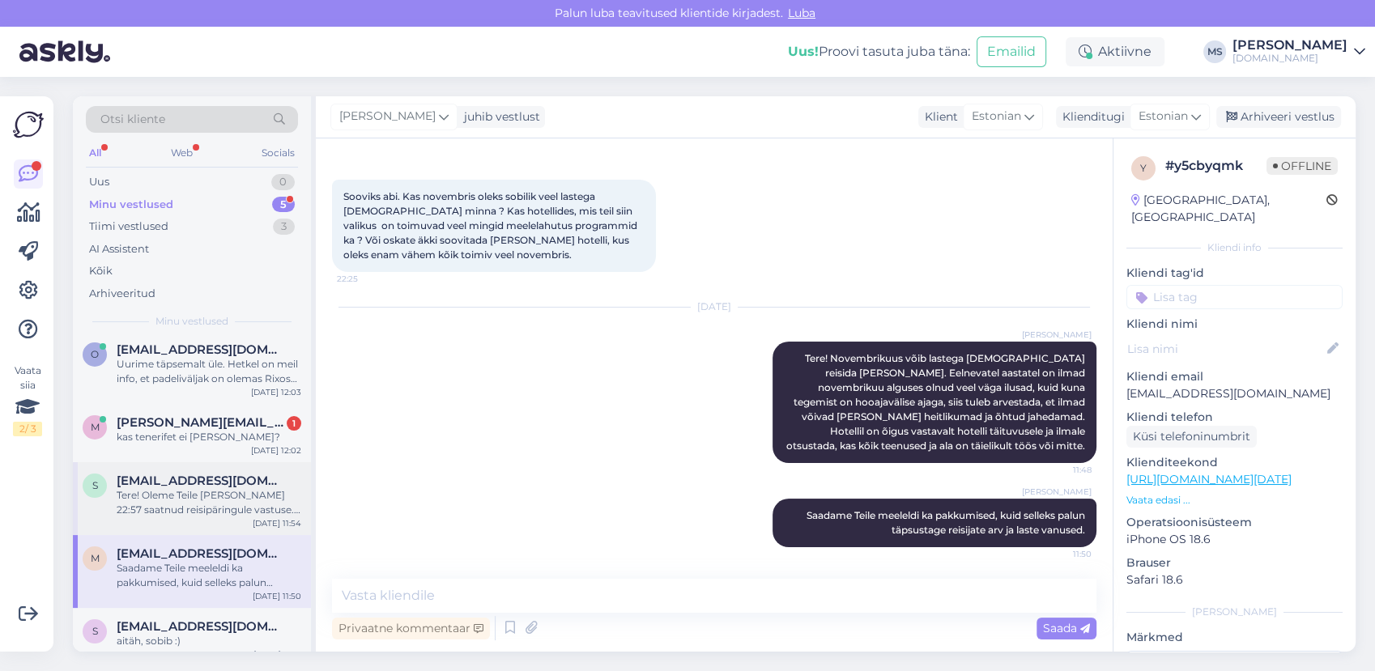
scroll to position [0, 0]
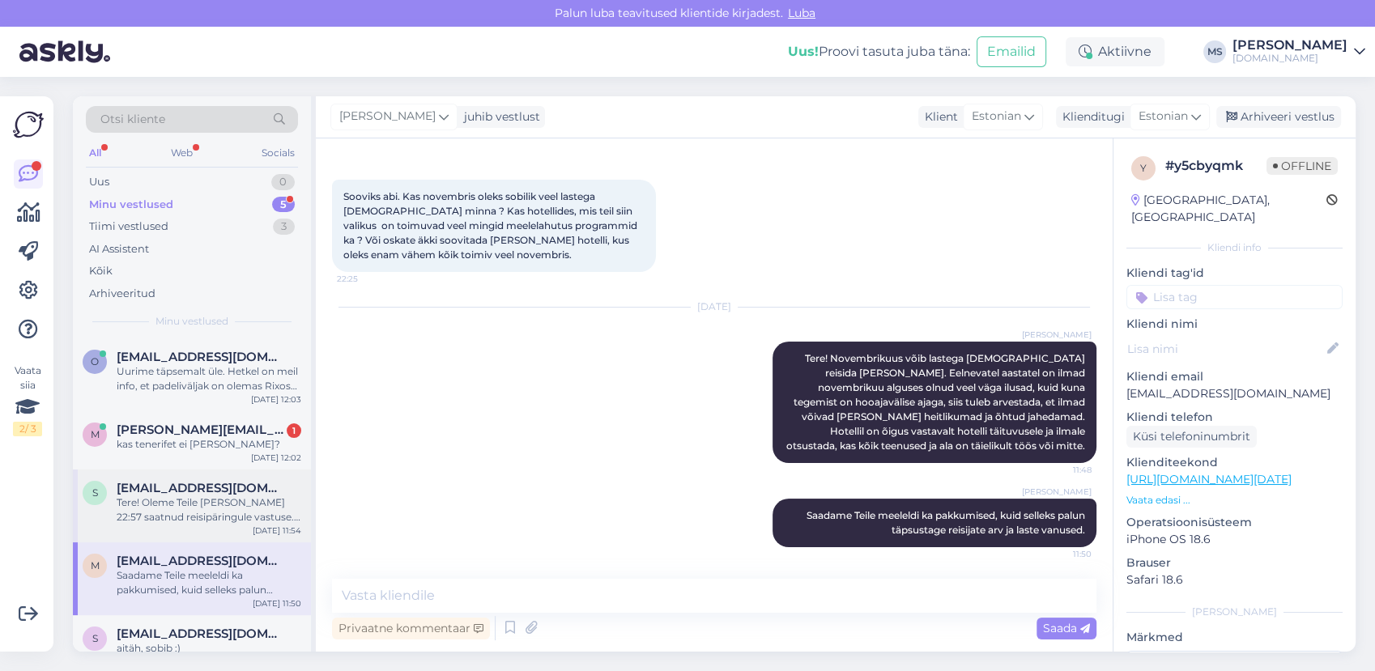
click at [160, 520] on div "Tere! Oleme Teile [PERSON_NAME] 22:57 saatnud reisipäringule vastuse. Kas [PERS…" at bounding box center [209, 510] width 185 height 29
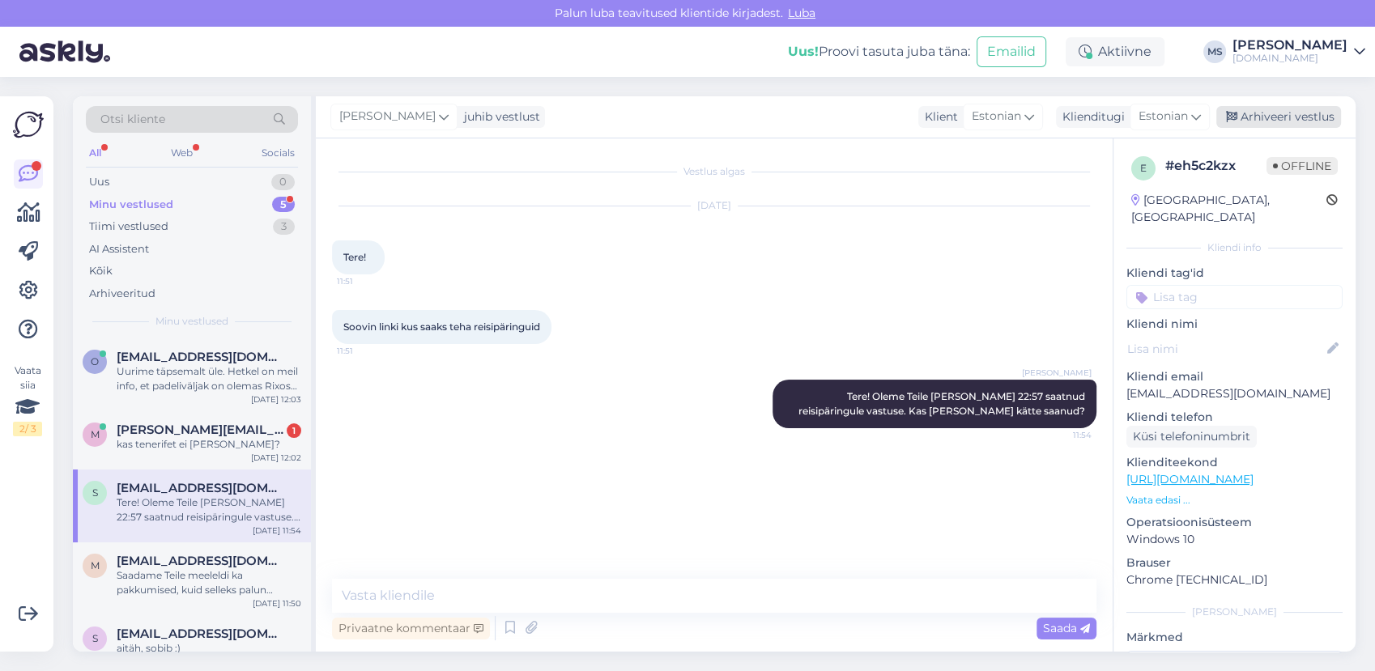
click at [1263, 116] on div "Arhiveeri vestlus" at bounding box center [1279, 117] width 125 height 22
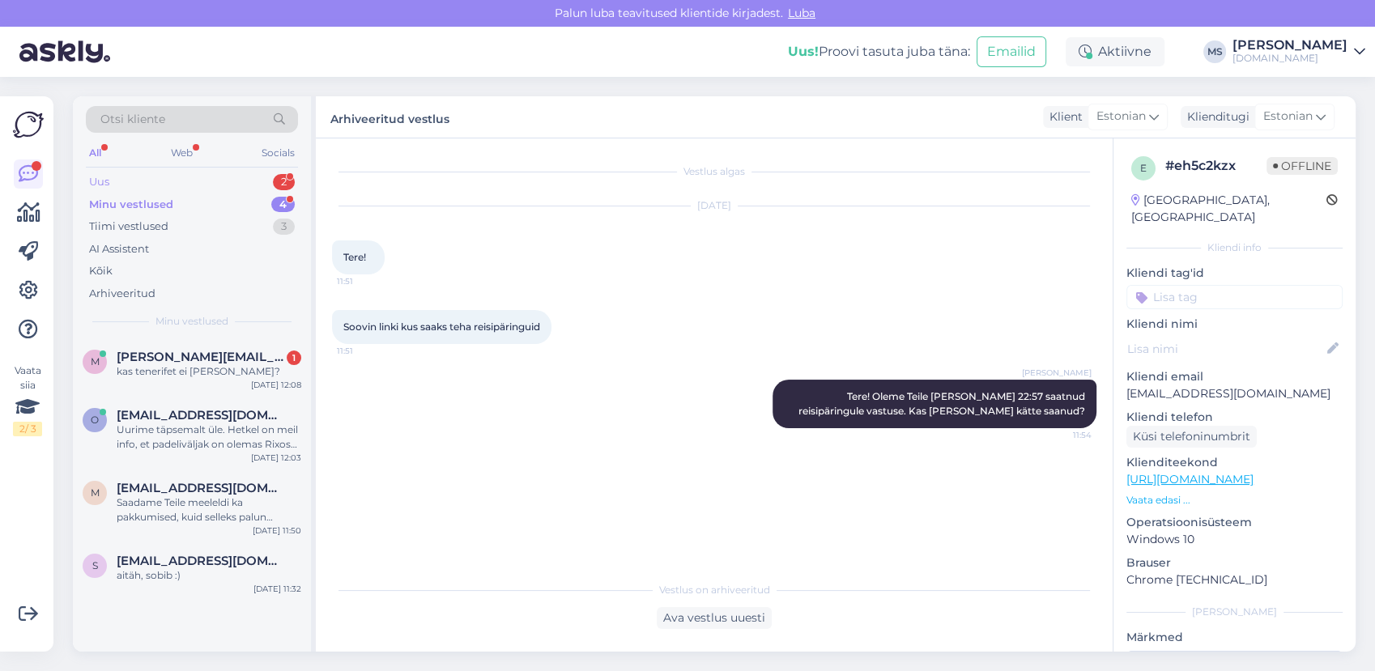
click at [178, 177] on div "Uus 2" at bounding box center [192, 182] width 212 height 23
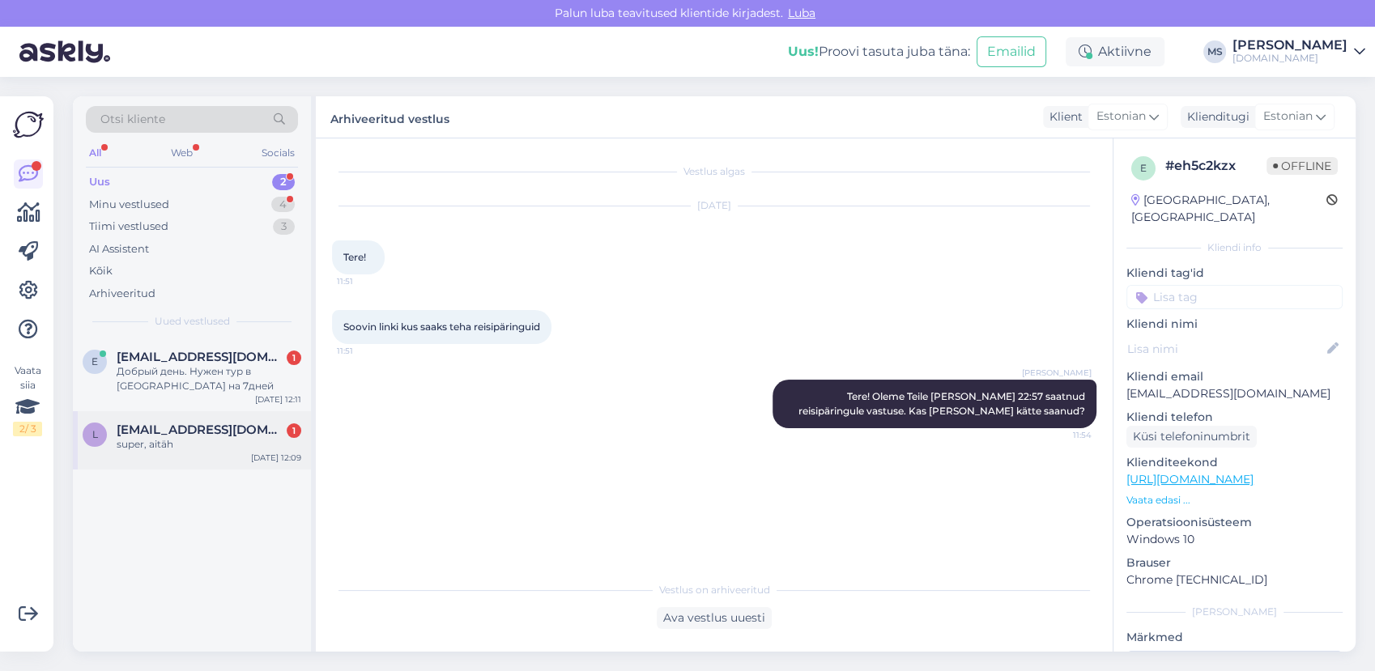
click at [231, 418] on div "l [EMAIL_ADDRESS][DOMAIN_NAME] 1 super, aitäh [DATE] 12:09" at bounding box center [192, 440] width 238 height 58
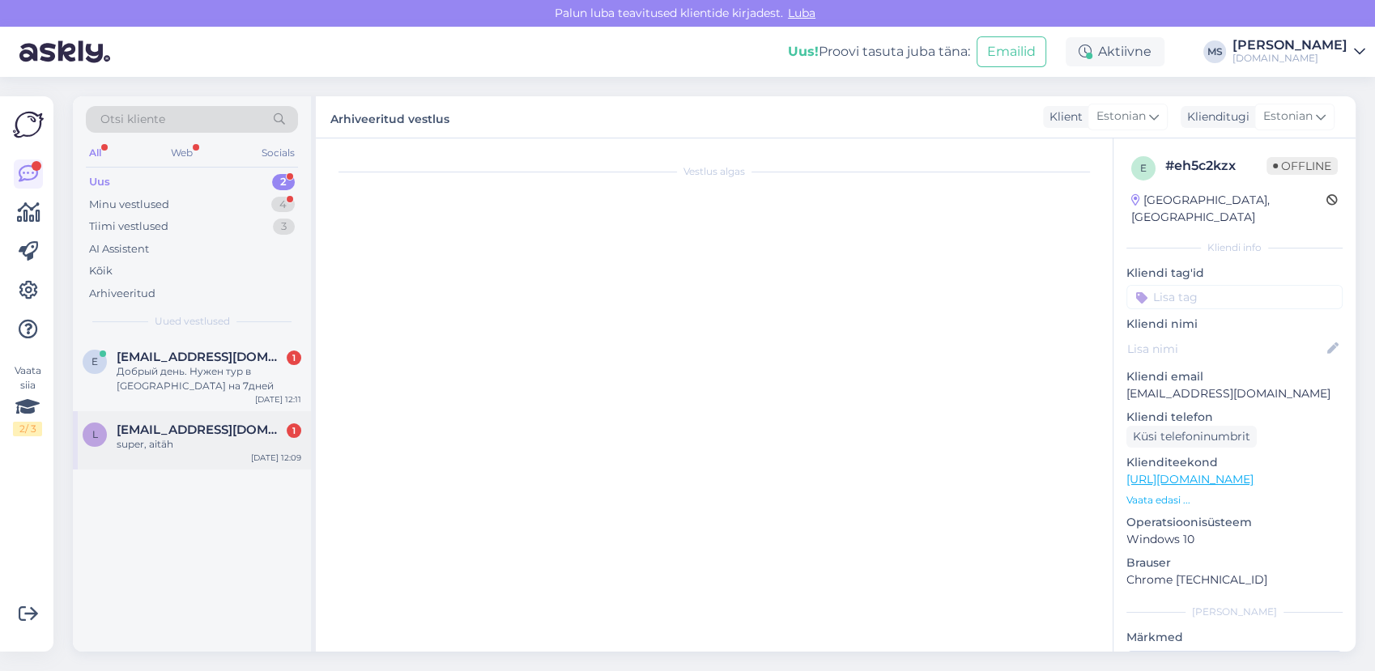
scroll to position [2131, 0]
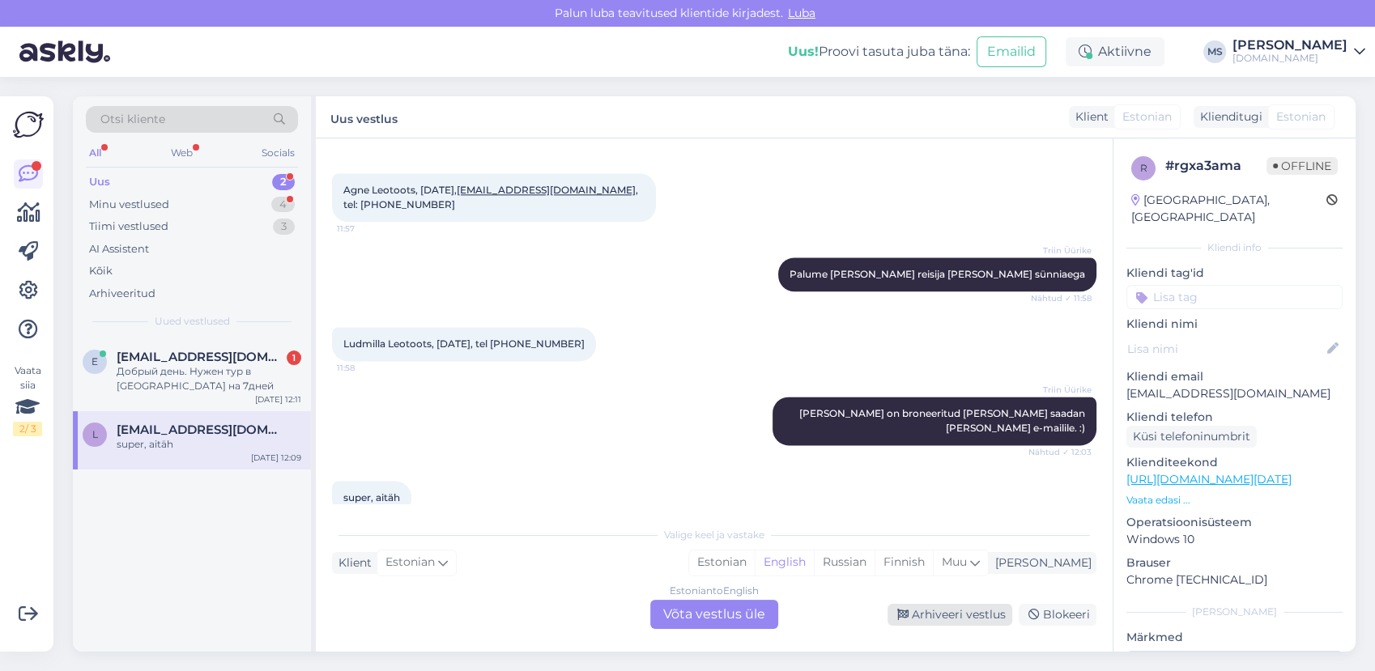
click at [946, 622] on div "Arhiveeri vestlus" at bounding box center [950, 615] width 125 height 22
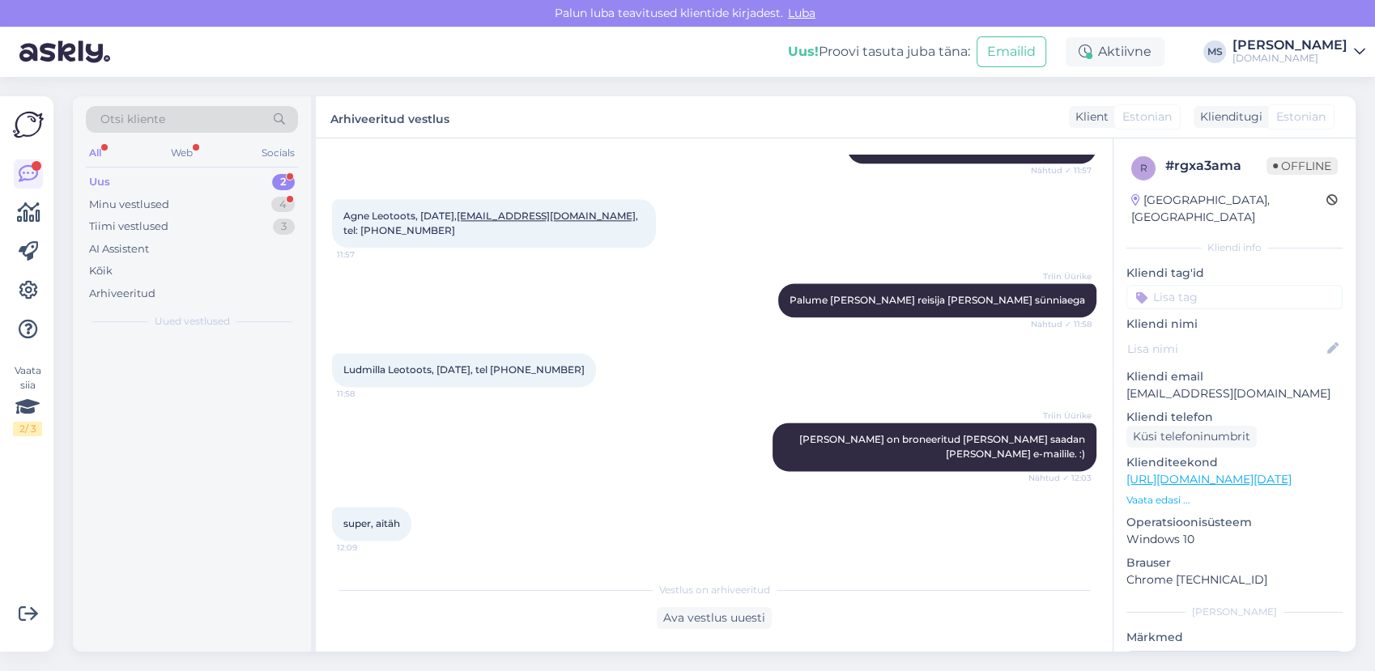
scroll to position [2075, 0]
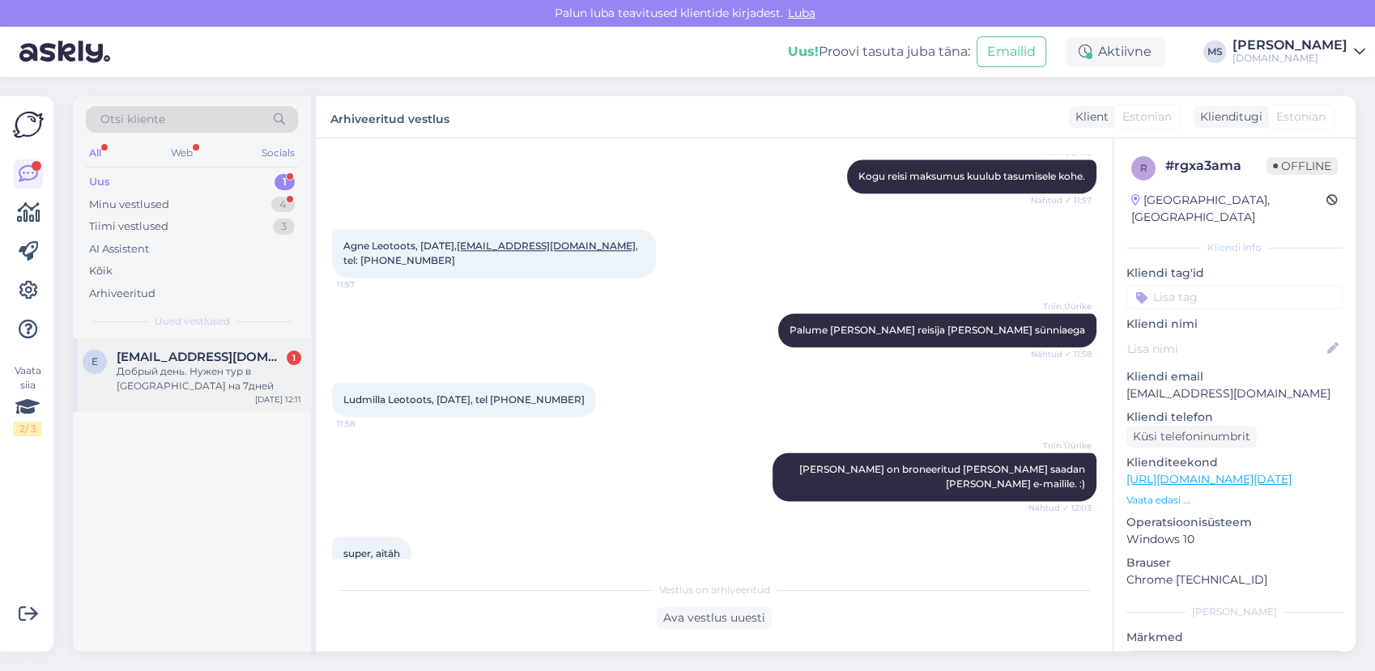
click at [211, 369] on div "Добрый день. Нужен тур в [GEOGRAPHIC_DATA] на 7дней" at bounding box center [209, 378] width 185 height 29
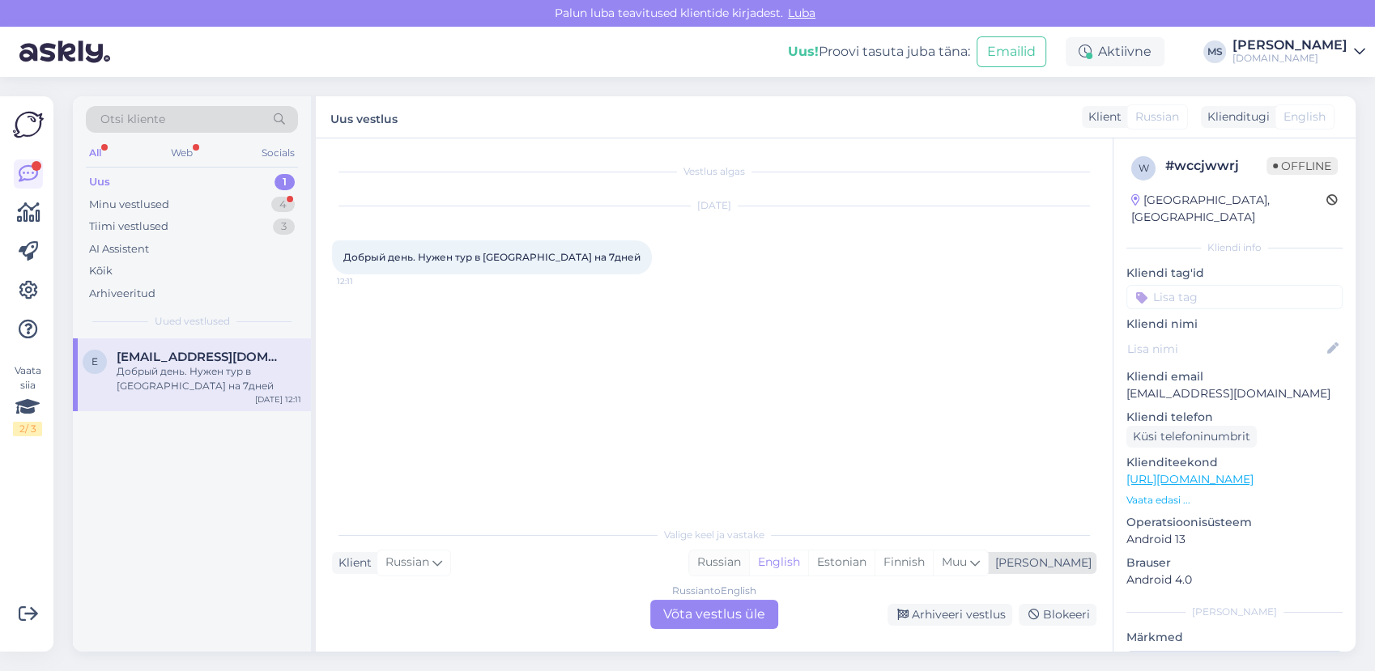
click at [749, 567] on div "Russian" at bounding box center [719, 563] width 60 height 24
click at [718, 619] on div "Russian to Russian Võta vestlus üle" at bounding box center [714, 614] width 128 height 29
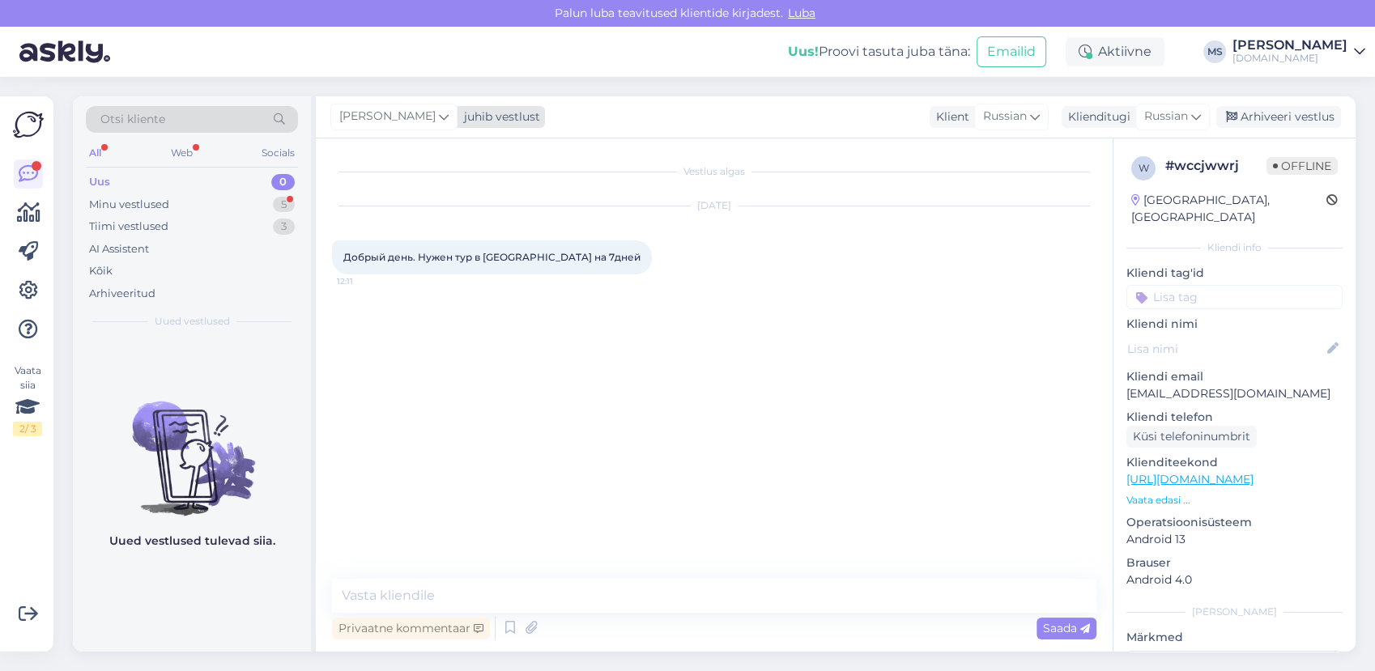
drag, startPoint x: 390, startPoint y: 113, endPoint x: 395, endPoint y: 122, distance: 10.1
click at [392, 117] on span "[PERSON_NAME]" at bounding box center [387, 117] width 96 height 18
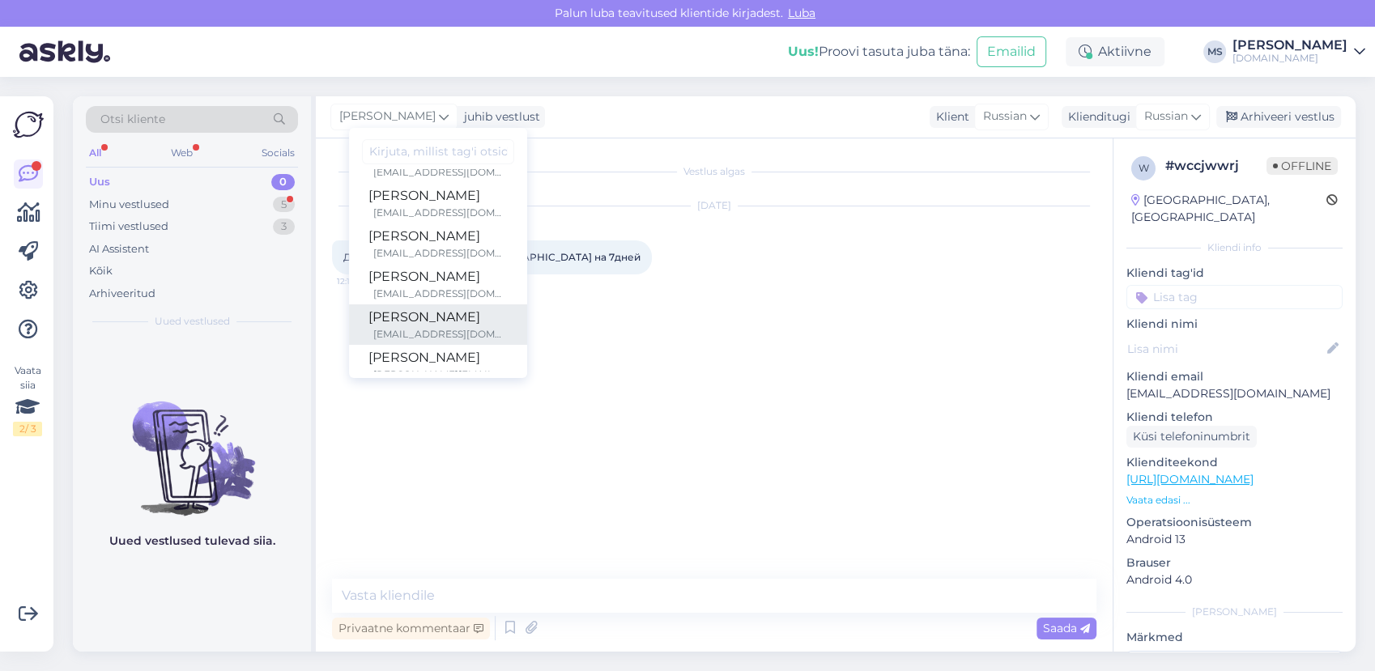
scroll to position [418, 0]
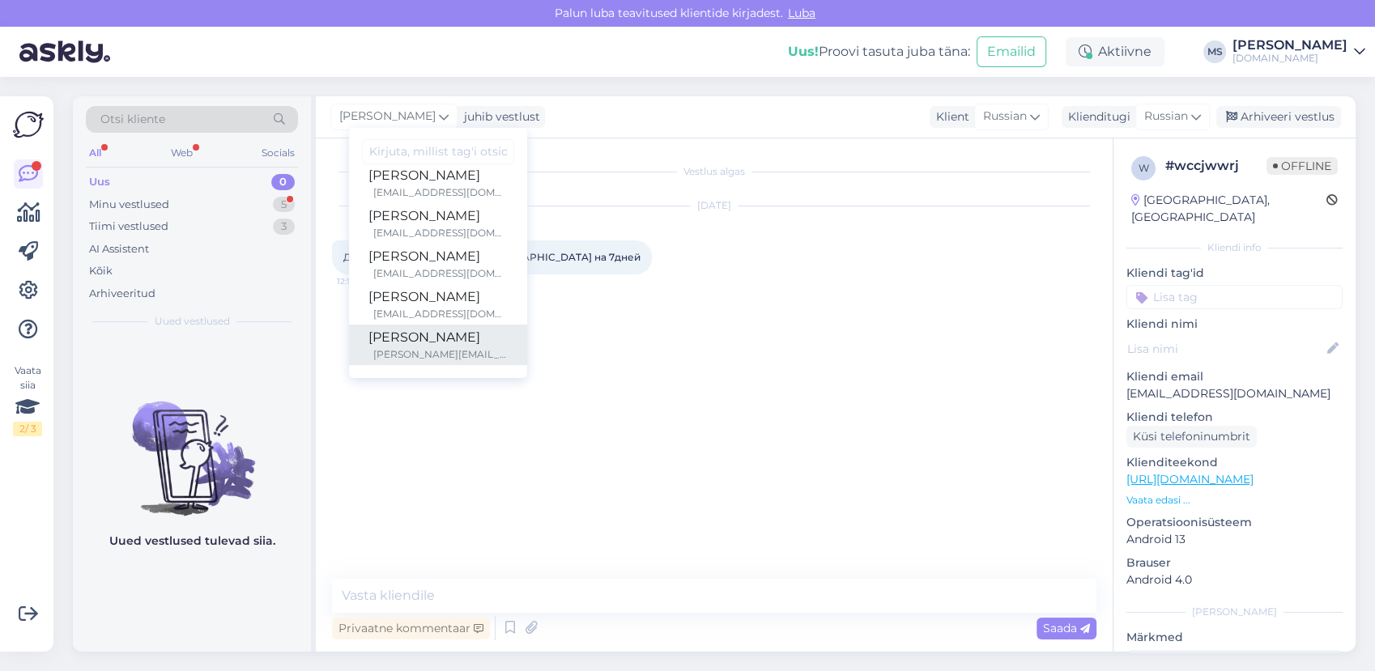
click at [428, 347] on div "[PERSON_NAME][EMAIL_ADDRESS][DOMAIN_NAME]" at bounding box center [440, 354] width 134 height 15
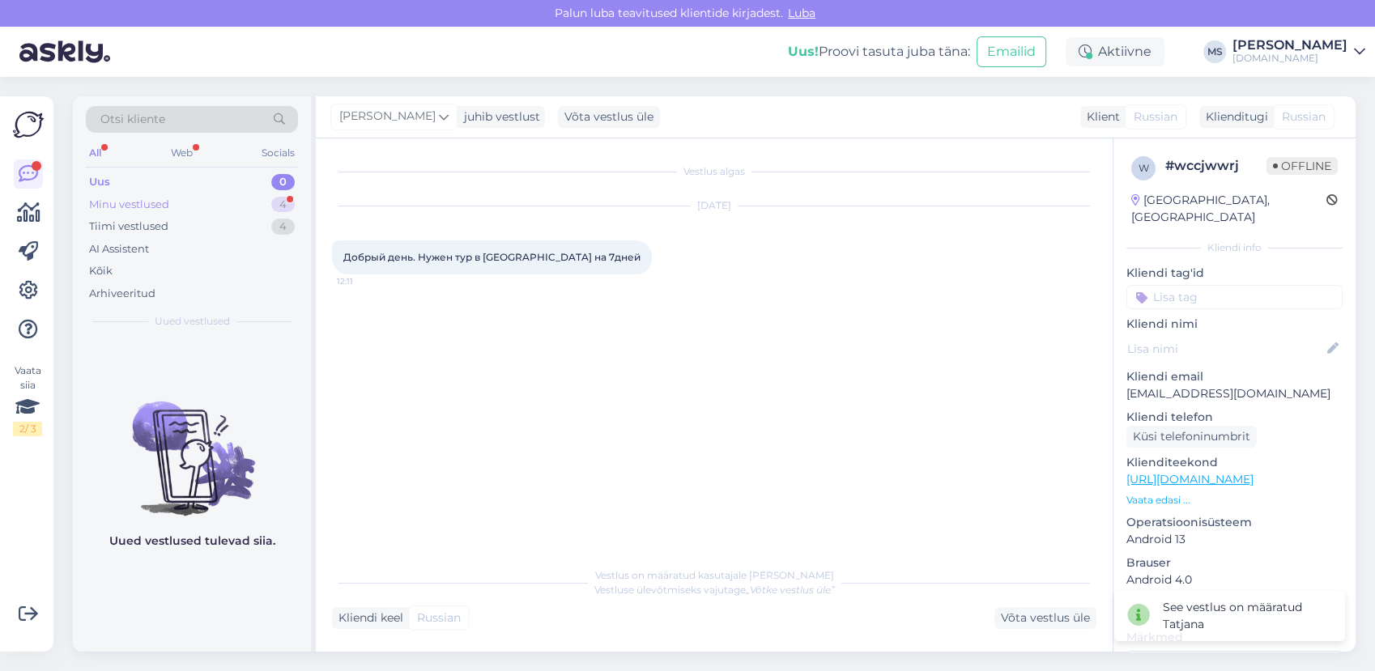
click at [188, 200] on div "Minu vestlused 4" at bounding box center [192, 205] width 212 height 23
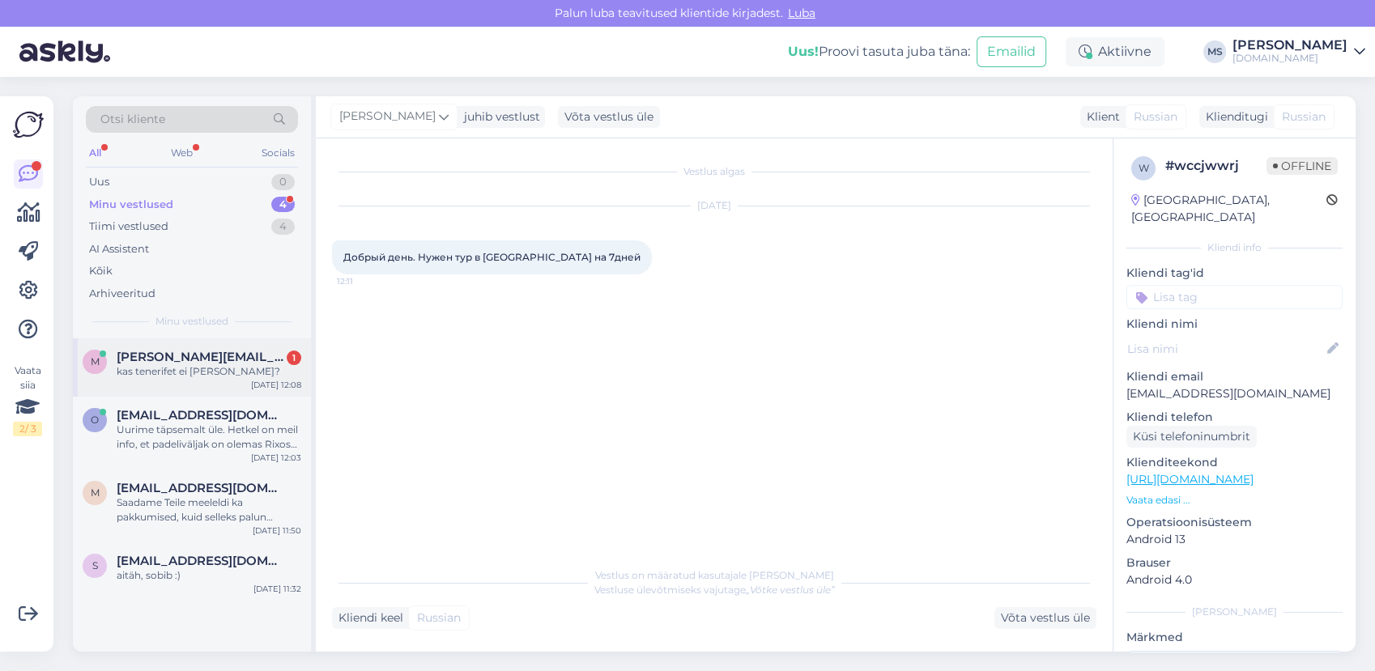
drag, startPoint x: 163, startPoint y: 360, endPoint x: 183, endPoint y: 364, distance: 20.6
click at [163, 361] on span "[PERSON_NAME][EMAIL_ADDRESS][DOMAIN_NAME]" at bounding box center [201, 357] width 168 height 15
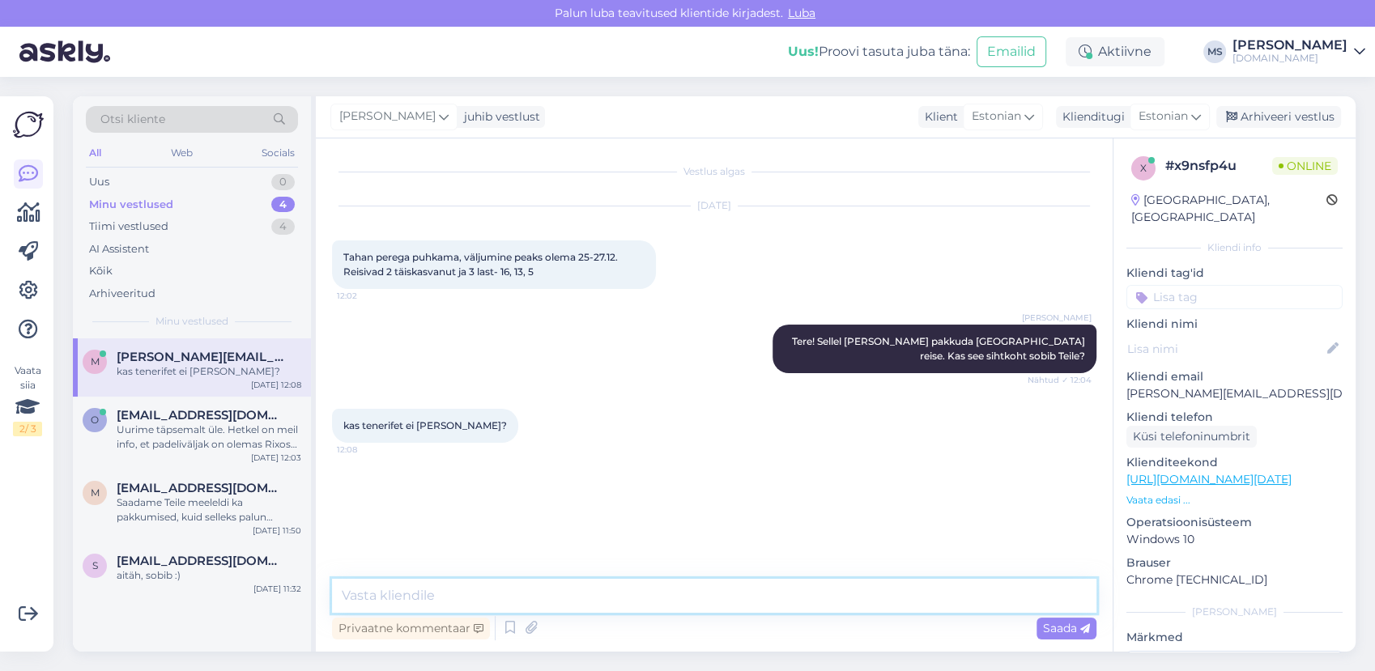
click at [455, 597] on textarea at bounding box center [714, 596] width 765 height 34
type textarea "[PERSON_NAME] [GEOGRAPHIC_DATA] ja [GEOGRAPHIC_DATA] reise pakkuda."
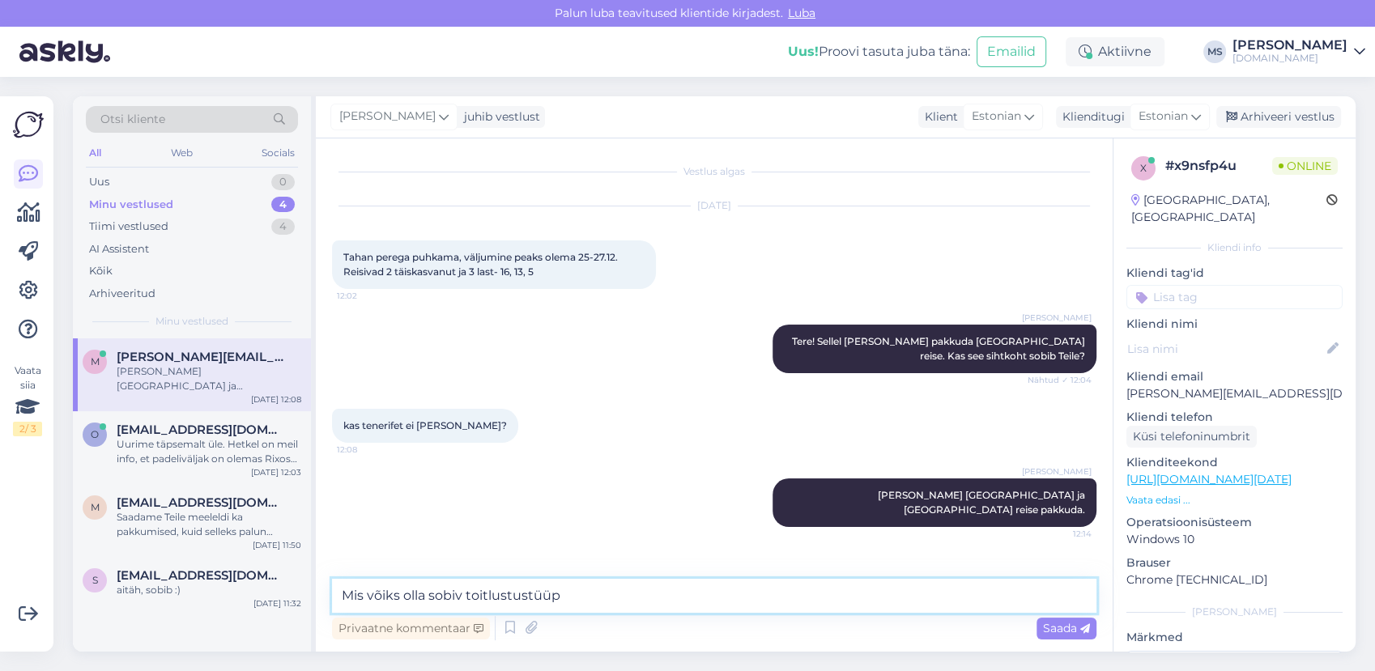
type textarea "Mis võiks olla sobiv toitlustustüüp?"
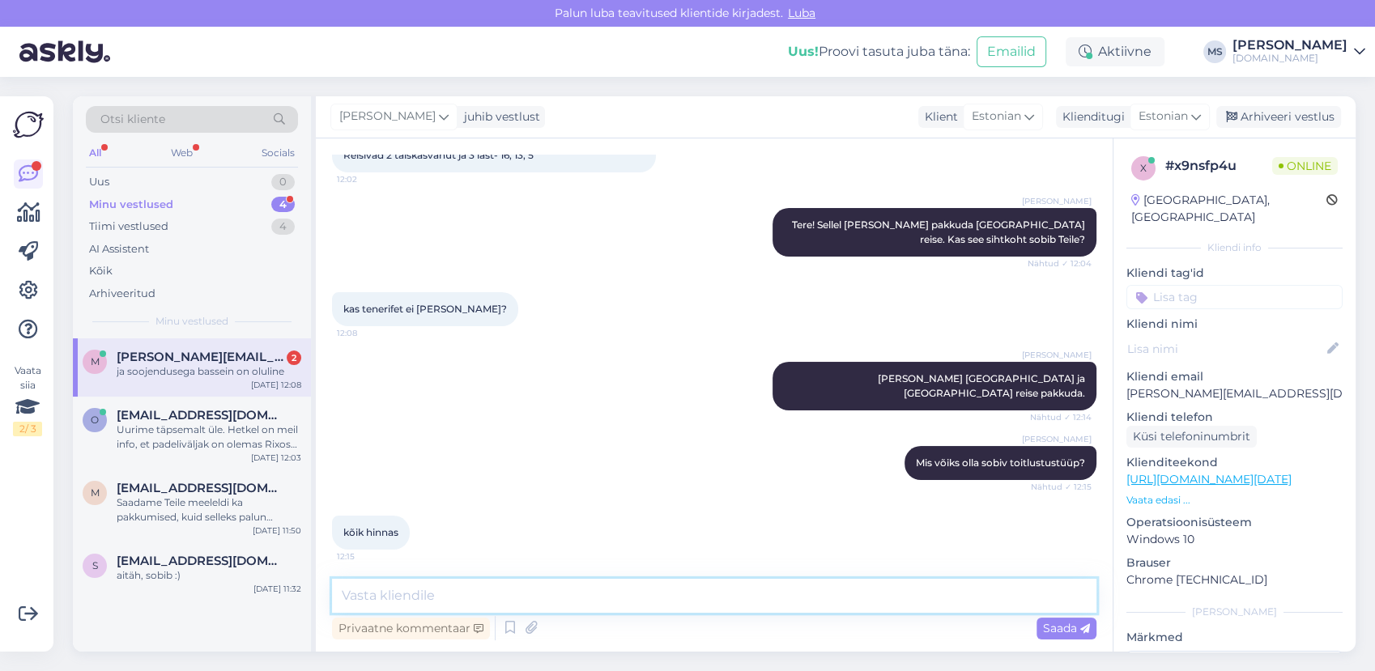
scroll to position [0, 0]
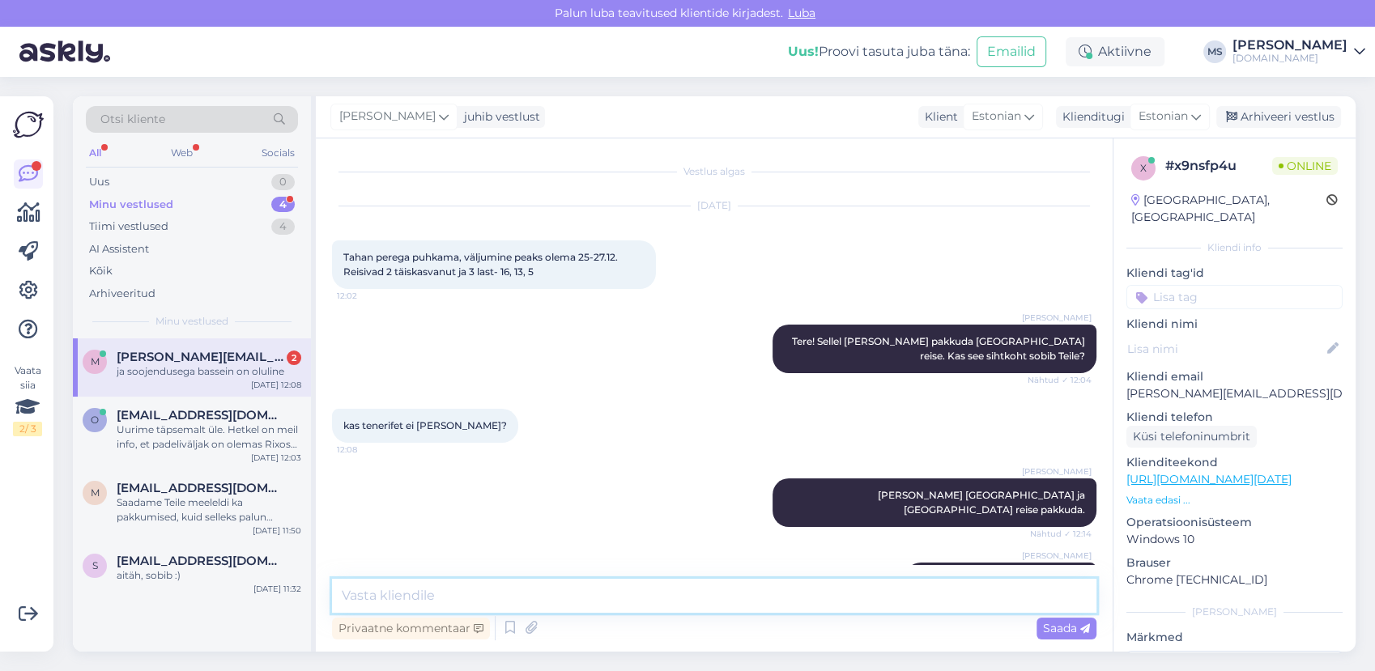
click at [521, 602] on textarea at bounding box center [714, 596] width 765 height 34
type textarea "Kas Teile sobiks ka majutuda kahes eraldi toas?"
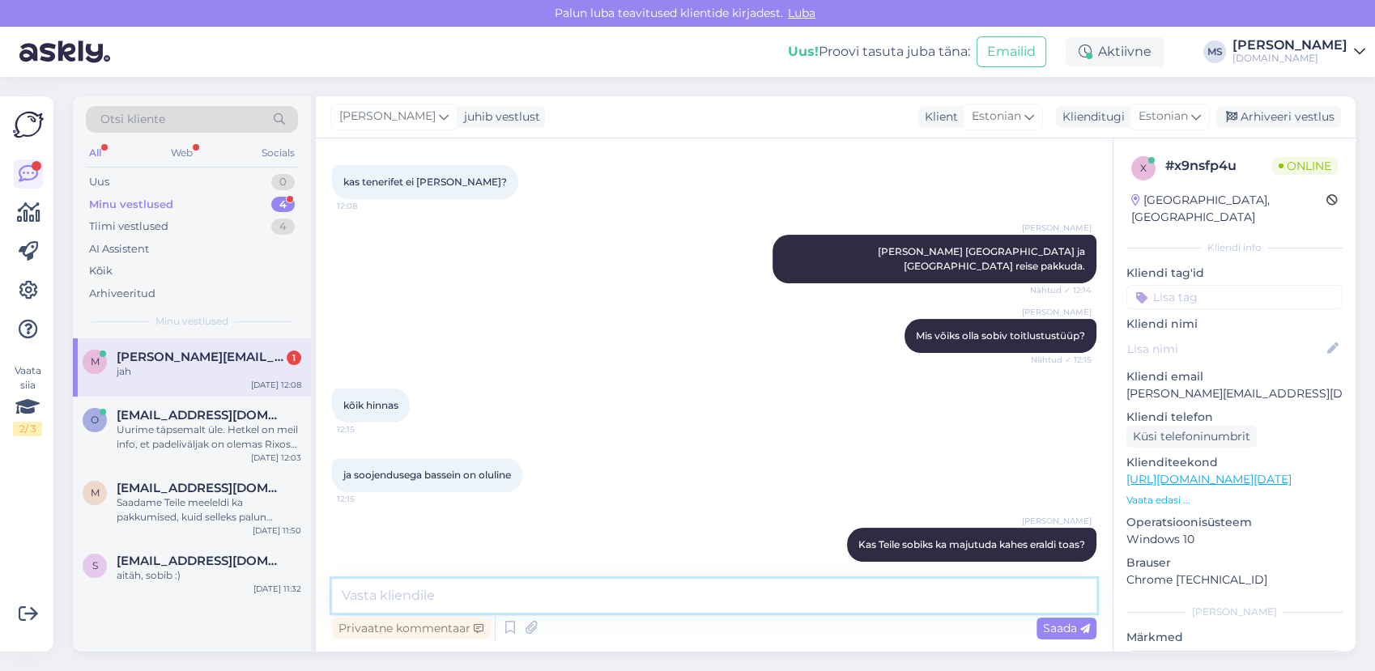
scroll to position [313, 0]
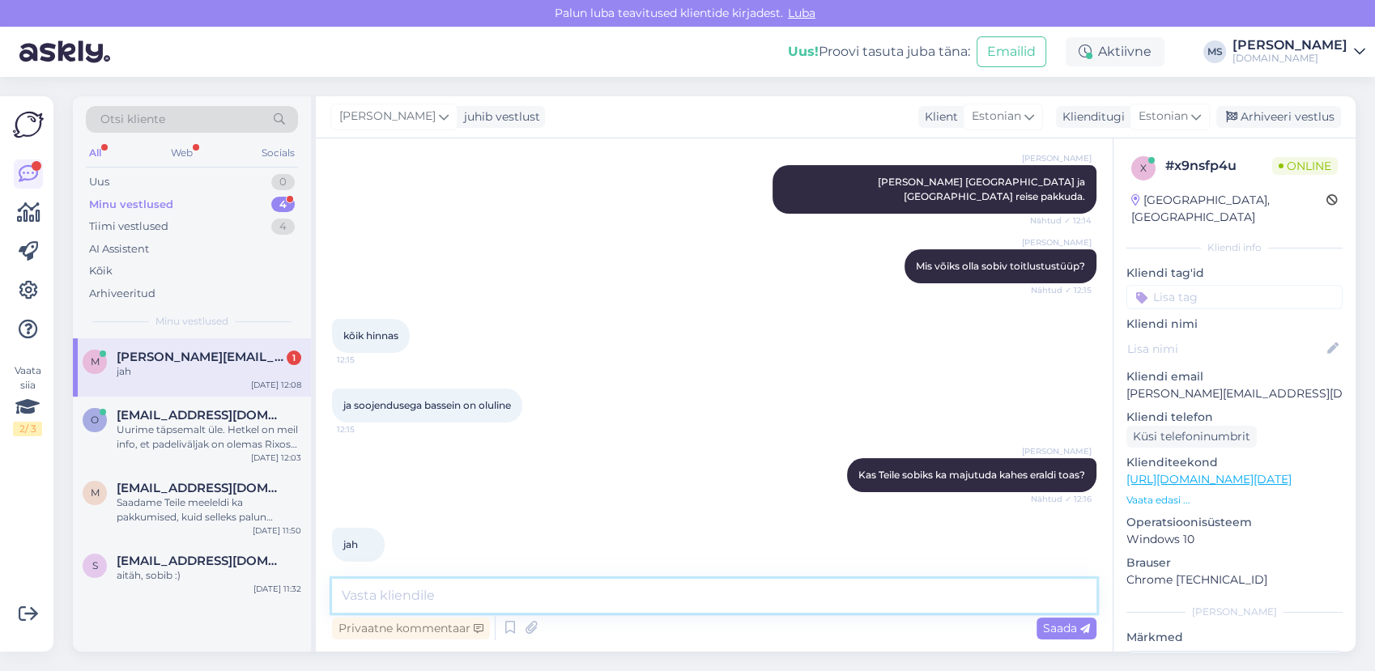
click at [454, 586] on textarea at bounding box center [714, 596] width 765 height 34
type textarea "Hästi, vaatame [PERSON_NAME] saadame Teile pakkumised esimesel võimalusel meili…"
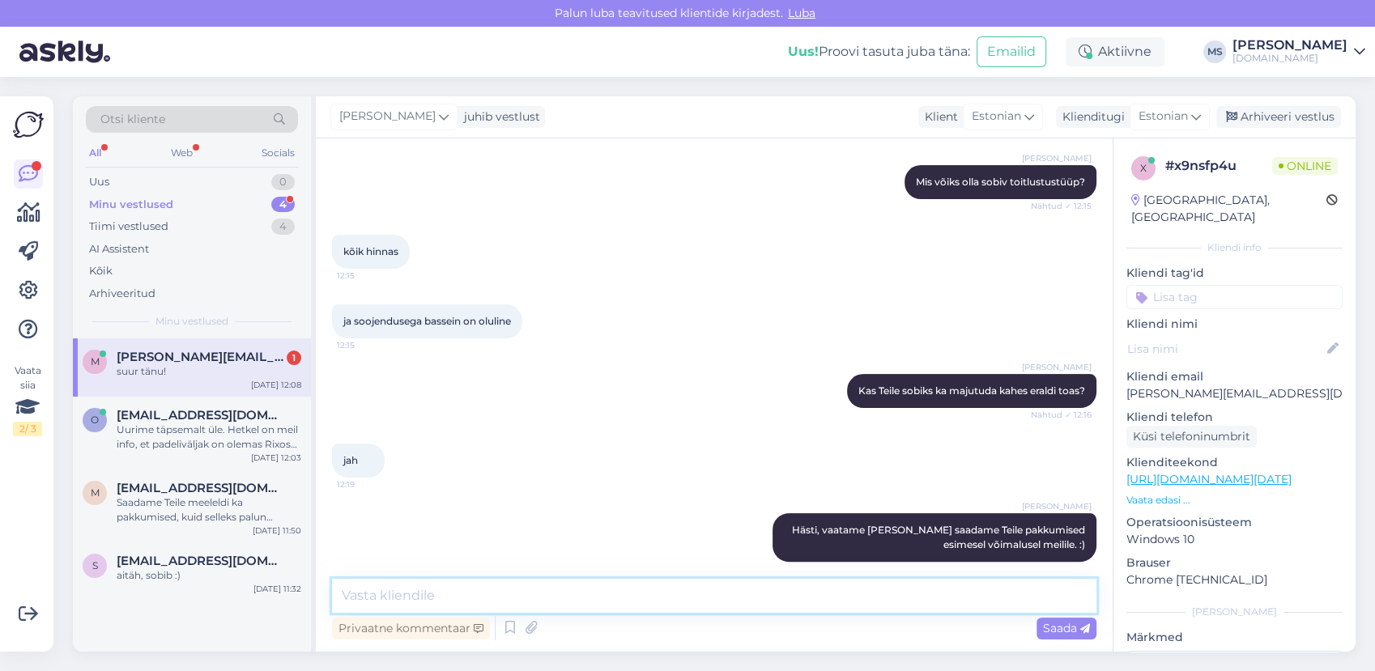
scroll to position [467, 0]
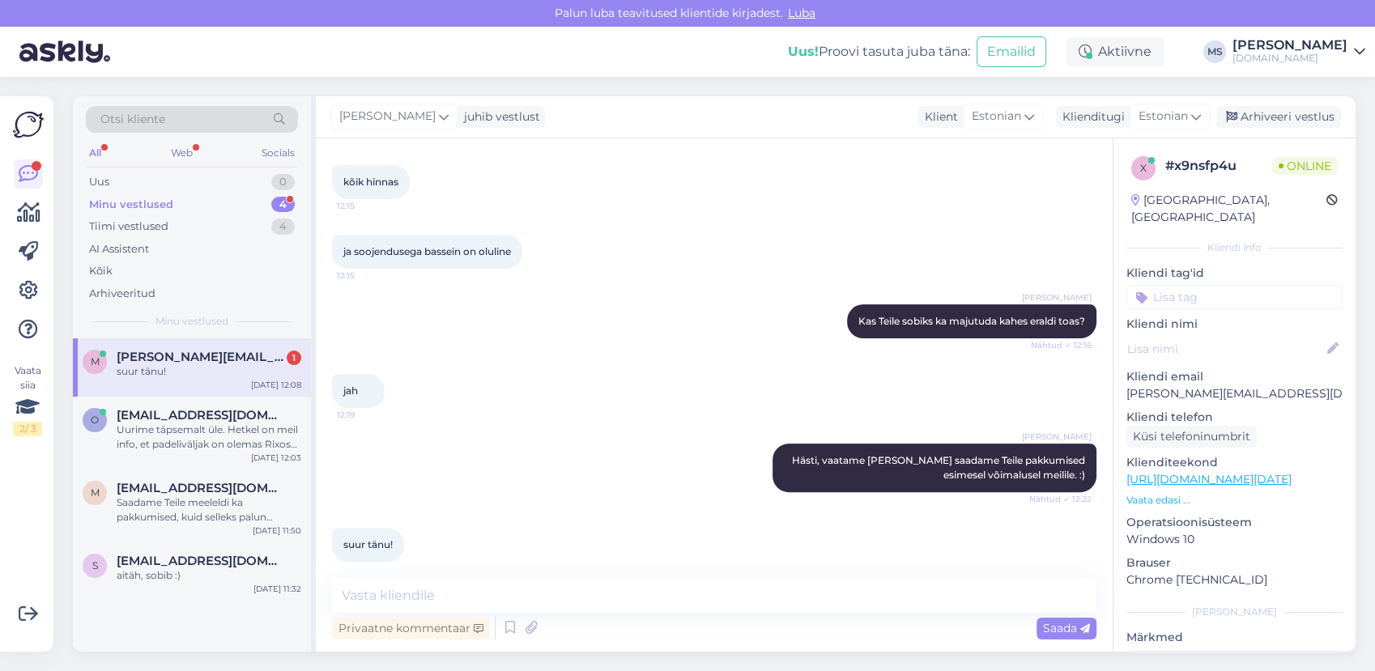
click at [214, 372] on div "suur tänu!" at bounding box center [209, 371] width 185 height 15
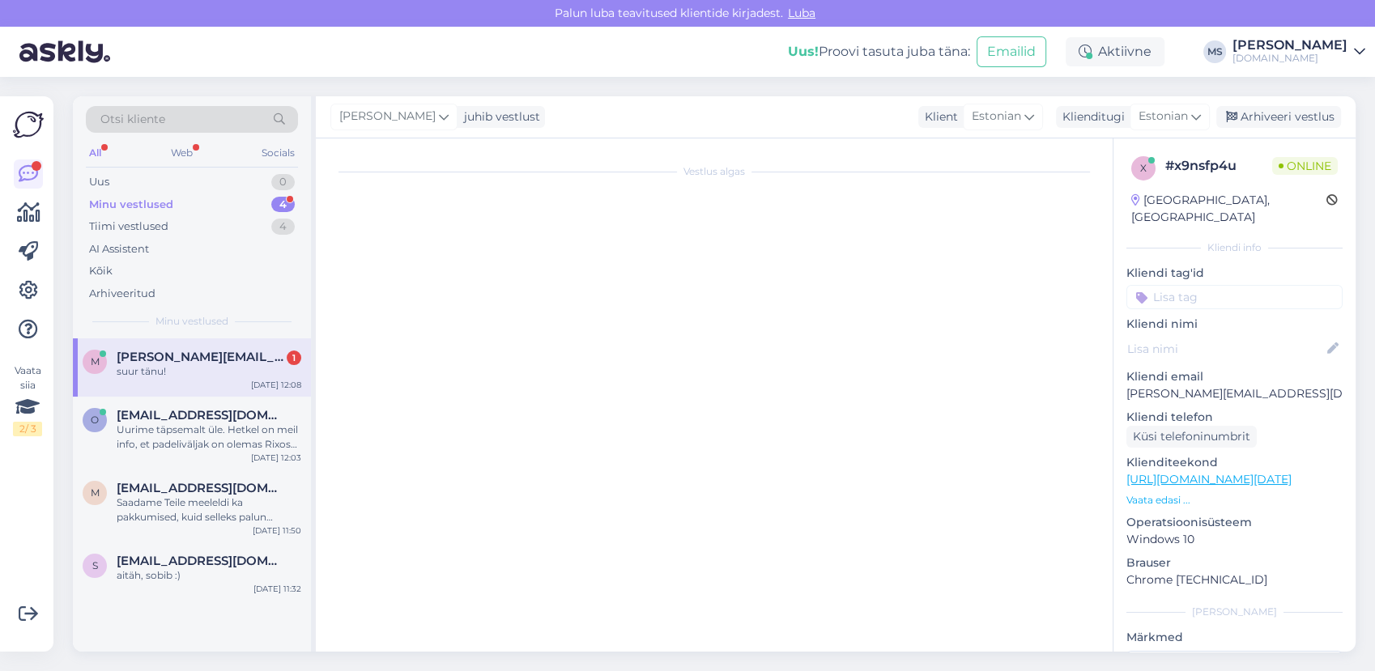
scroll to position [0, 0]
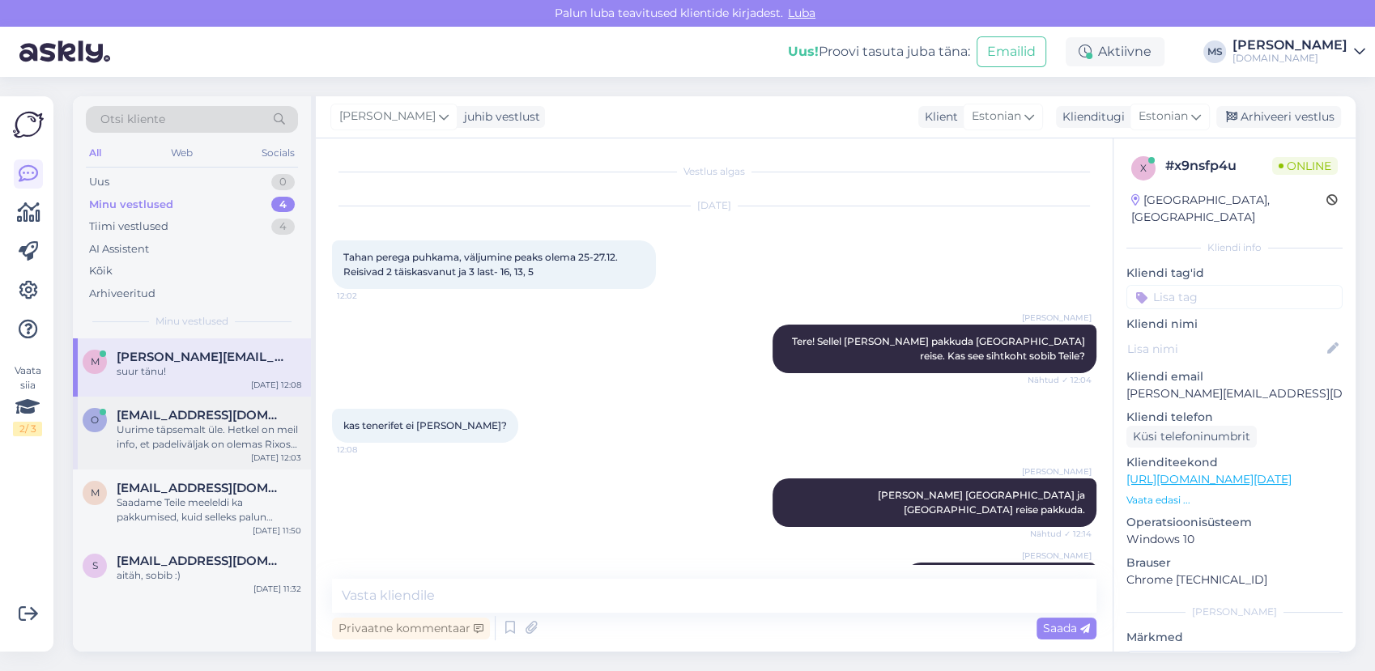
click at [208, 420] on span "[EMAIL_ADDRESS][DOMAIN_NAME]" at bounding box center [201, 415] width 168 height 15
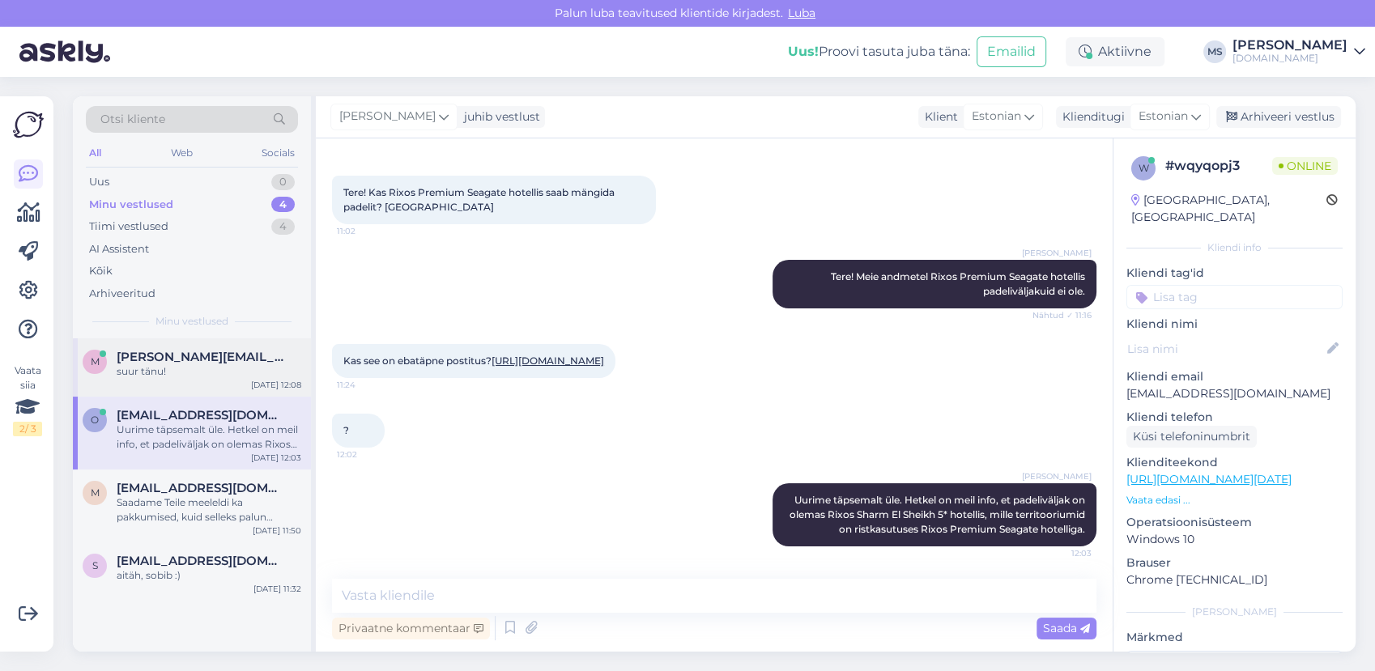
click at [205, 367] on div "suur tänu!" at bounding box center [209, 371] width 185 height 15
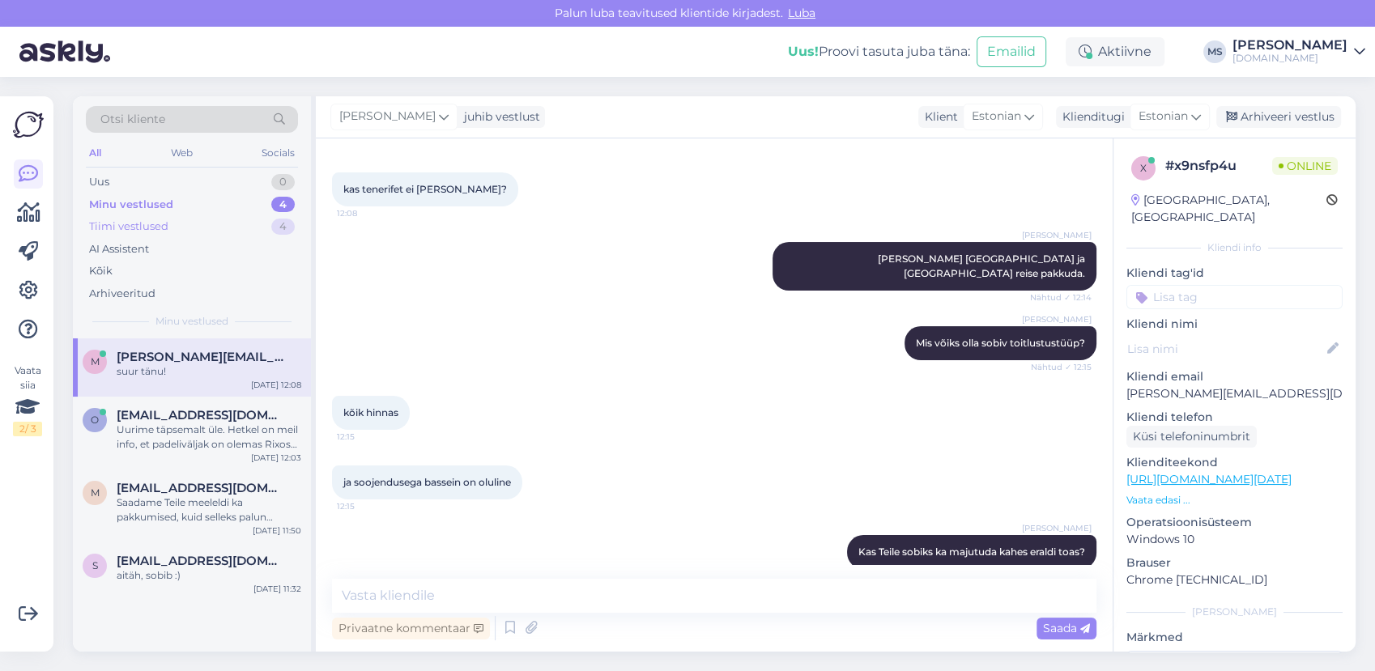
click at [145, 230] on div "Tiimi vestlused" at bounding box center [128, 227] width 79 height 16
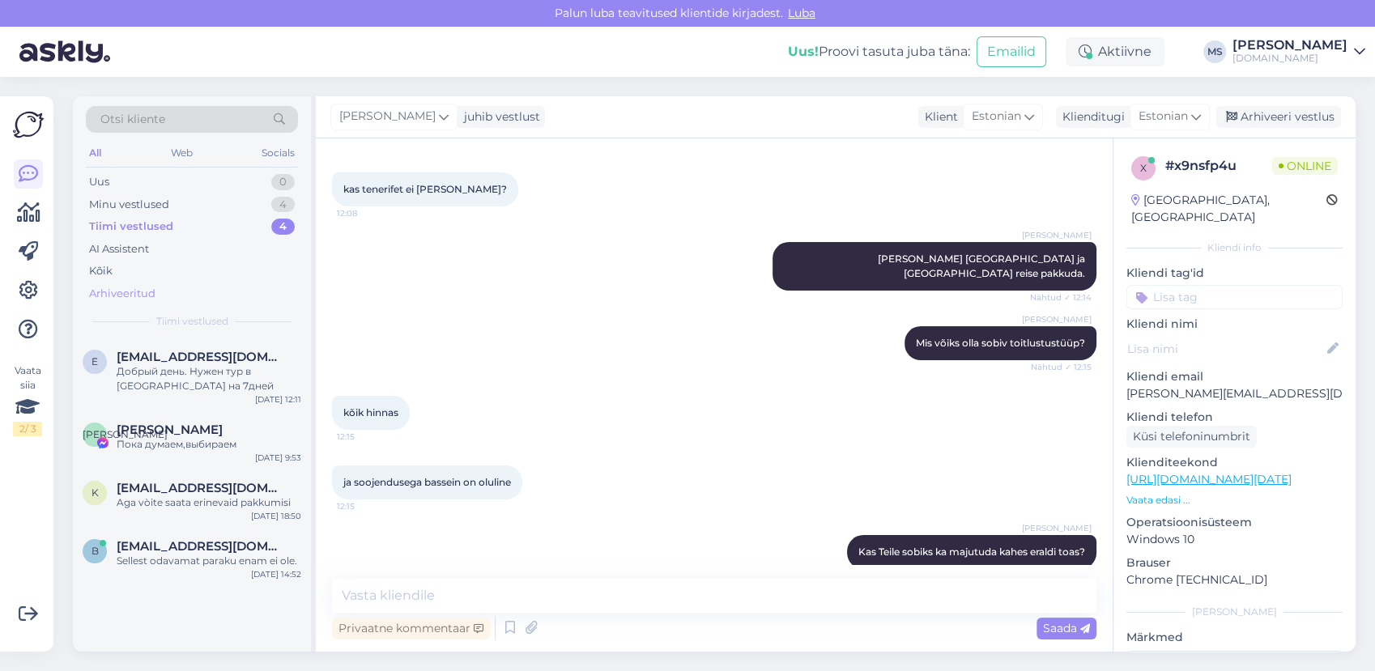
click at [130, 290] on div "Arhiveeritud" at bounding box center [122, 294] width 66 height 16
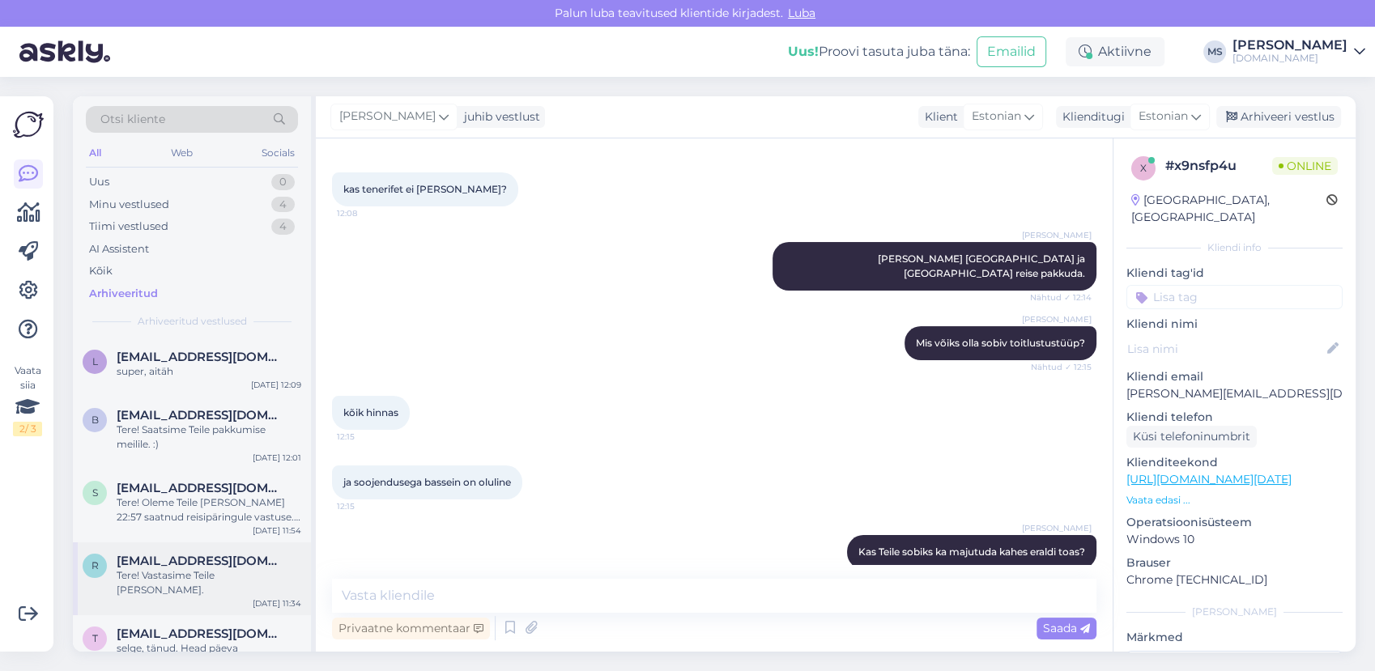
click at [180, 569] on div "Tere! Vastasime Teile [PERSON_NAME]." at bounding box center [209, 583] width 185 height 29
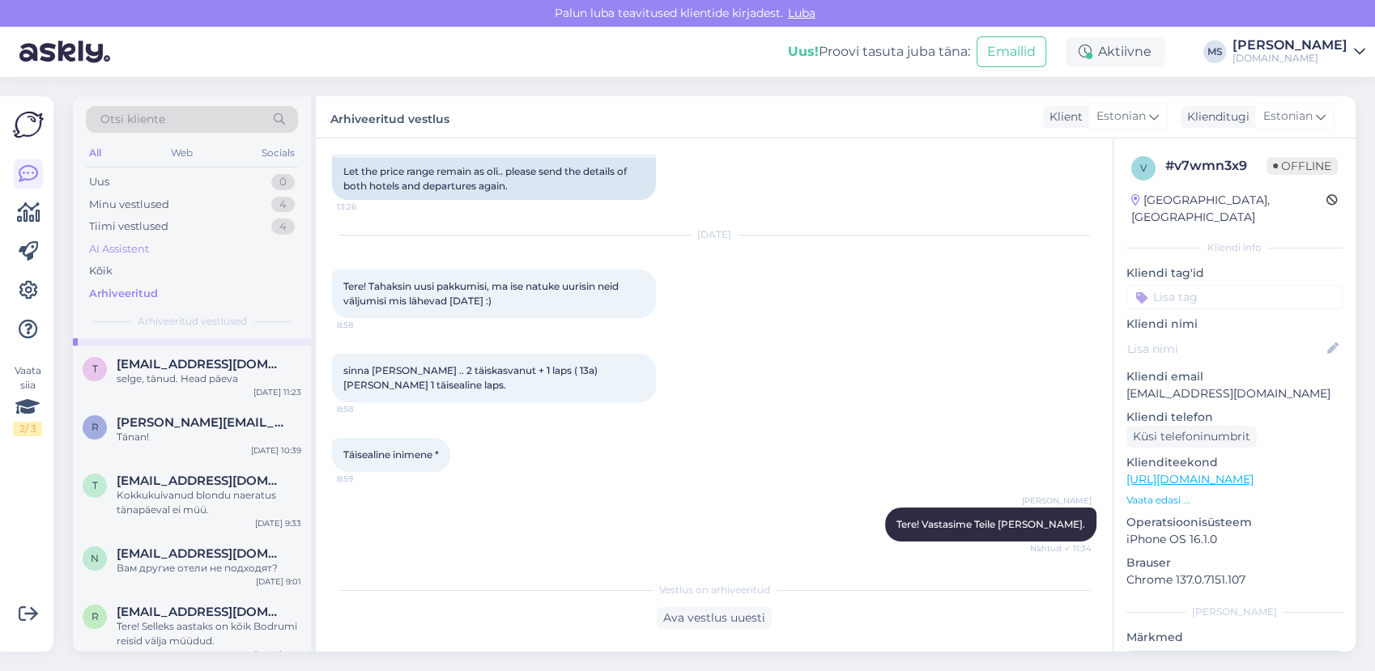
scroll to position [0, 0]
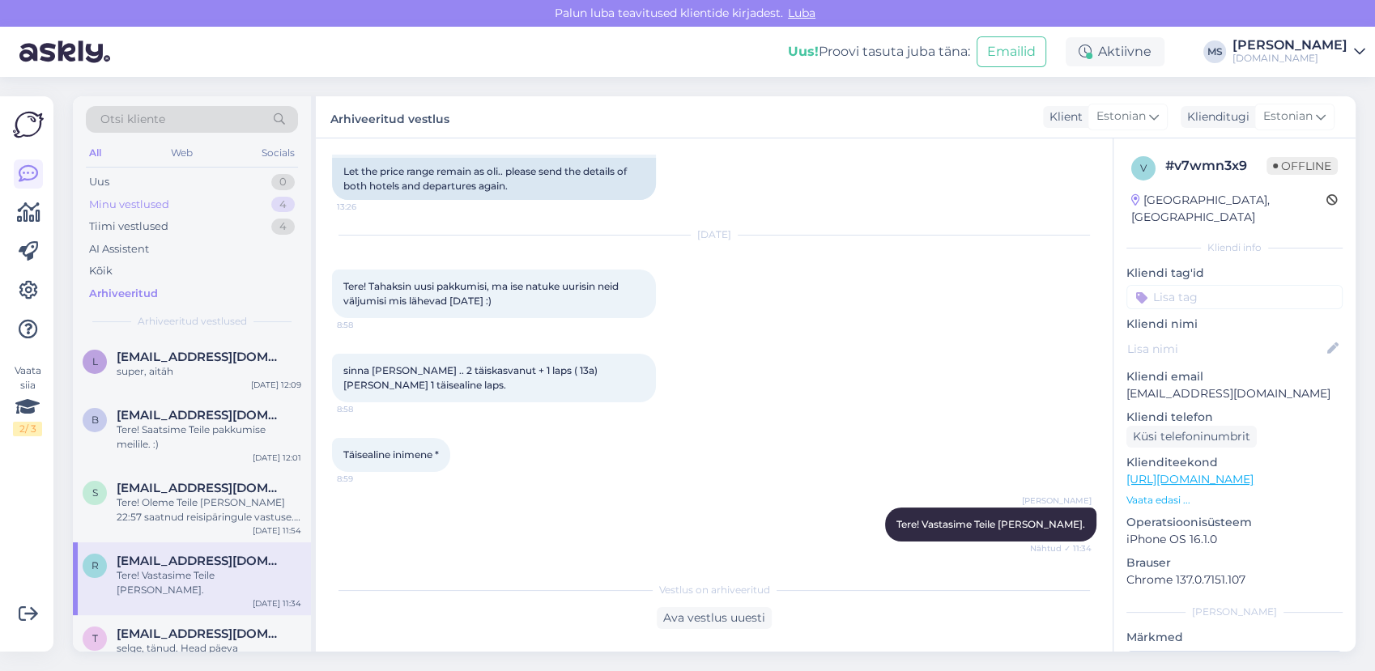
click at [166, 200] on div "Minu vestlused" at bounding box center [129, 205] width 80 height 16
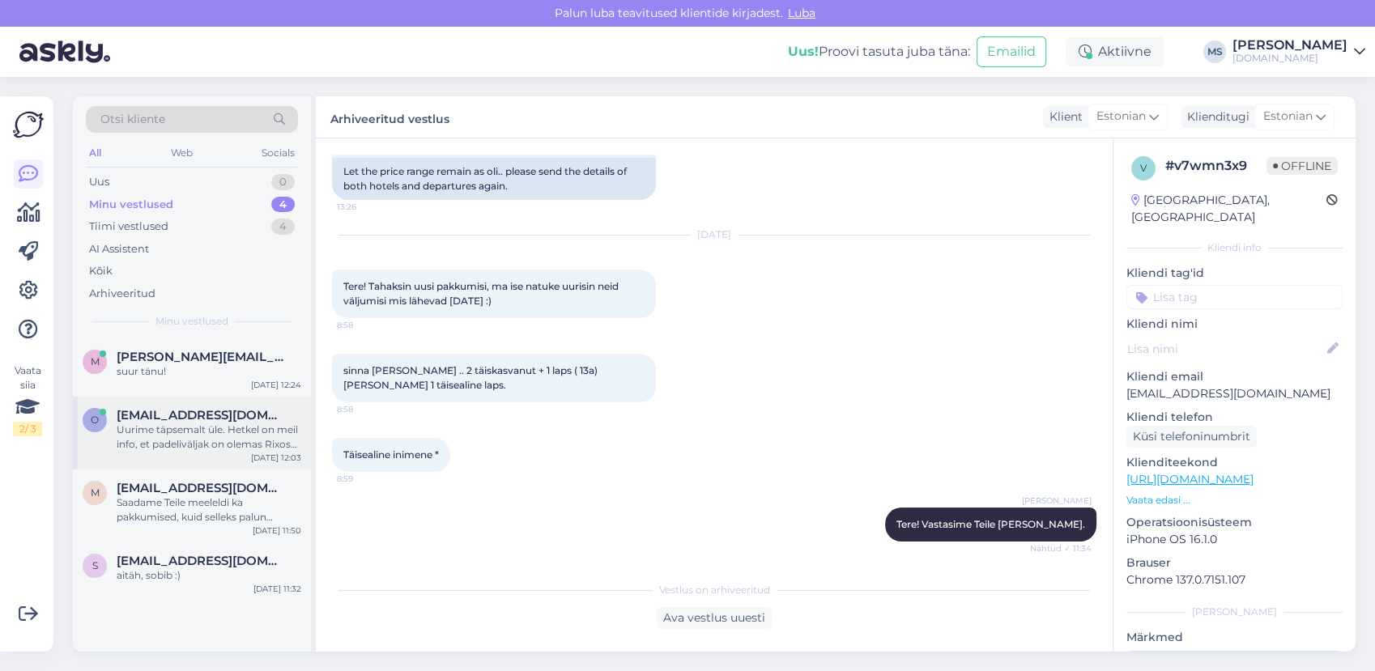
click at [145, 411] on span "[EMAIL_ADDRESS][DOMAIN_NAME]" at bounding box center [201, 415] width 168 height 15
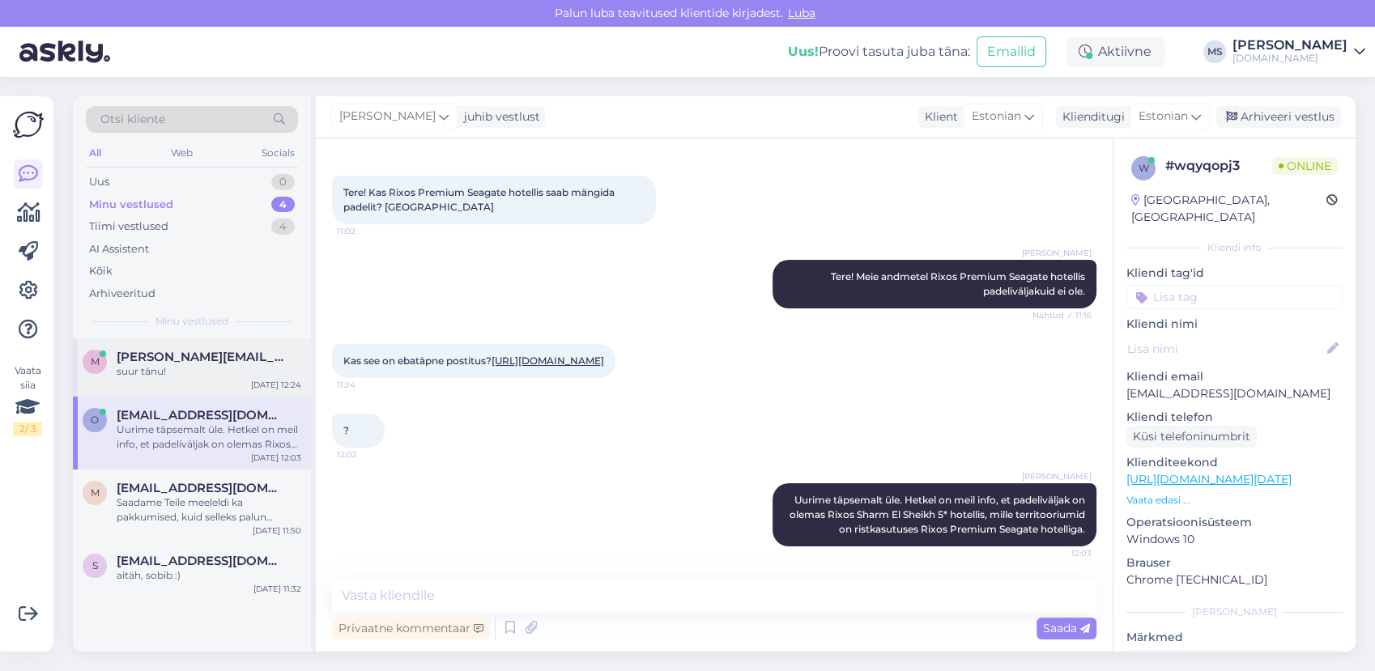
click at [207, 350] on span "[PERSON_NAME][EMAIL_ADDRESS][DOMAIN_NAME]" at bounding box center [201, 357] width 168 height 15
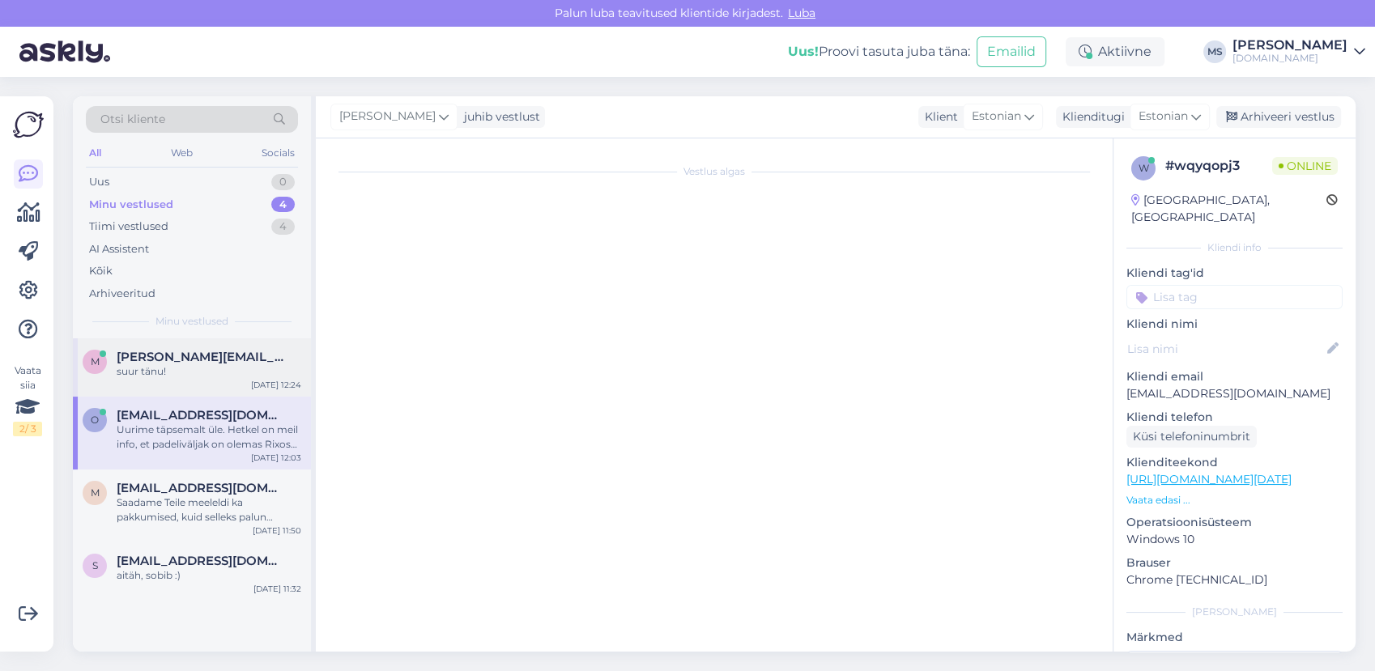
scroll to position [467, 0]
